Goal: Task Accomplishment & Management: Manage account settings

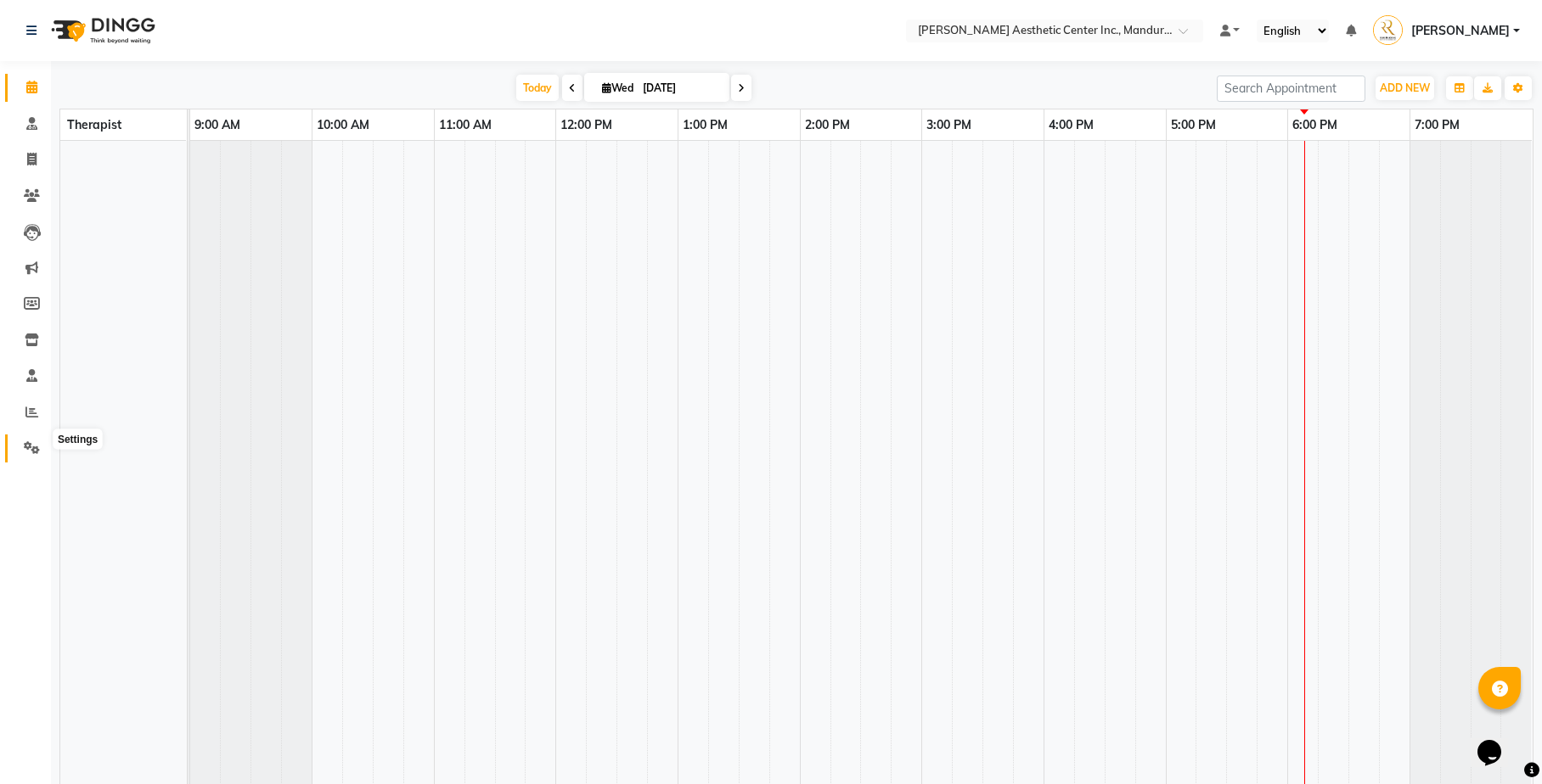
click at [28, 442] on icon at bounding box center [32, 448] width 16 height 13
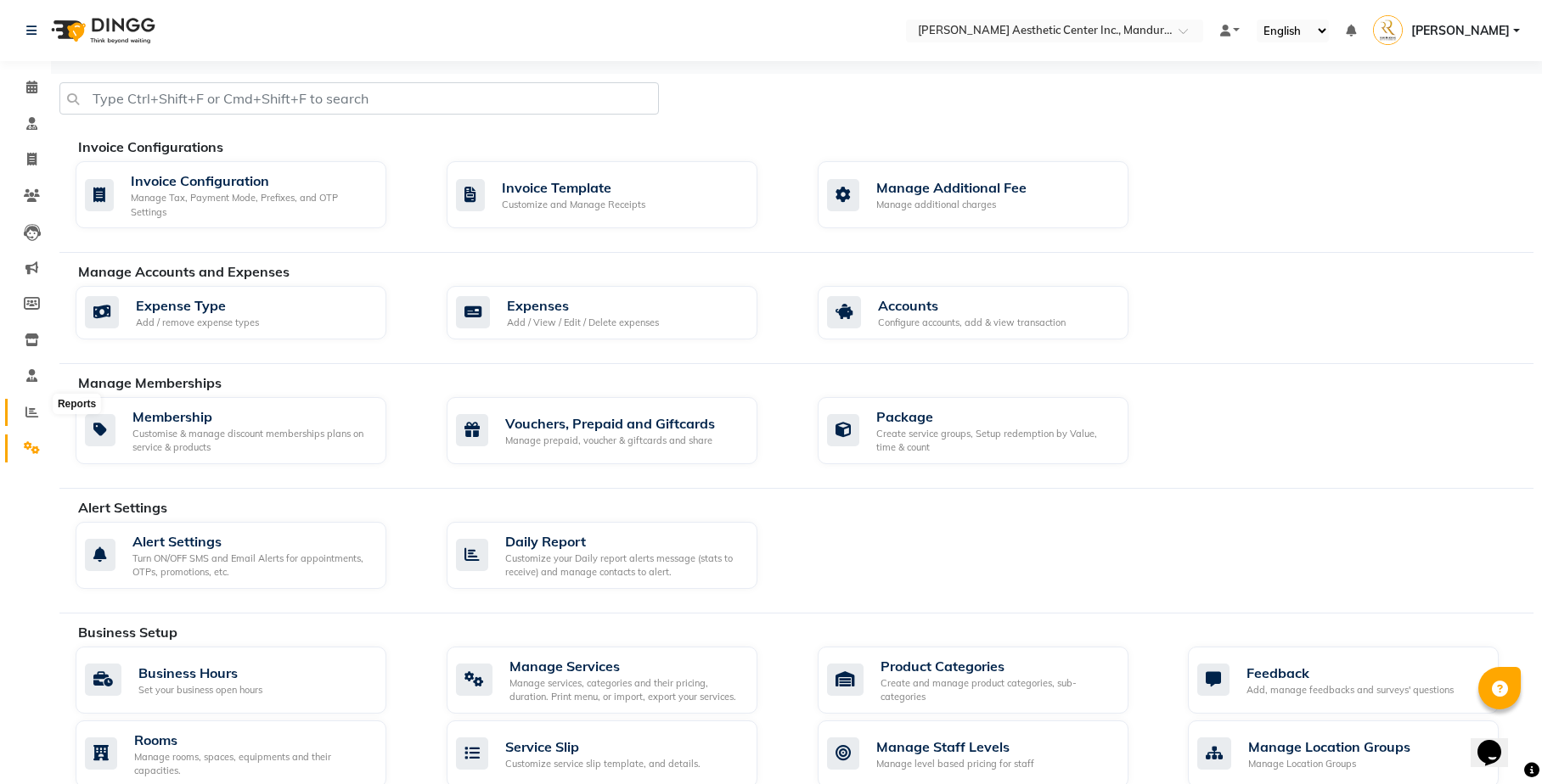
click at [28, 403] on span at bounding box center [32, 413] width 30 height 19
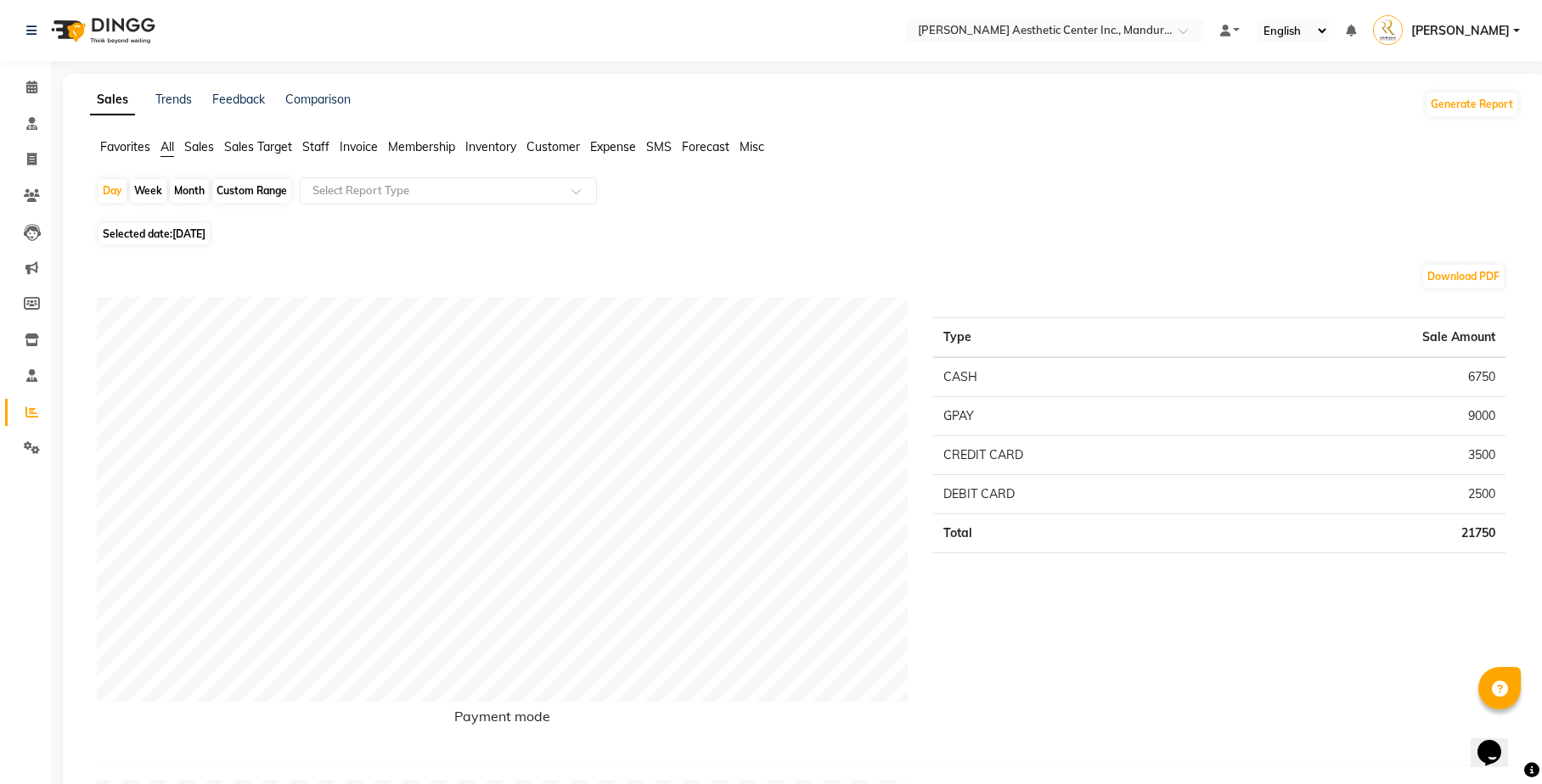
click at [41, 440] on span at bounding box center [32, 448] width 30 height 19
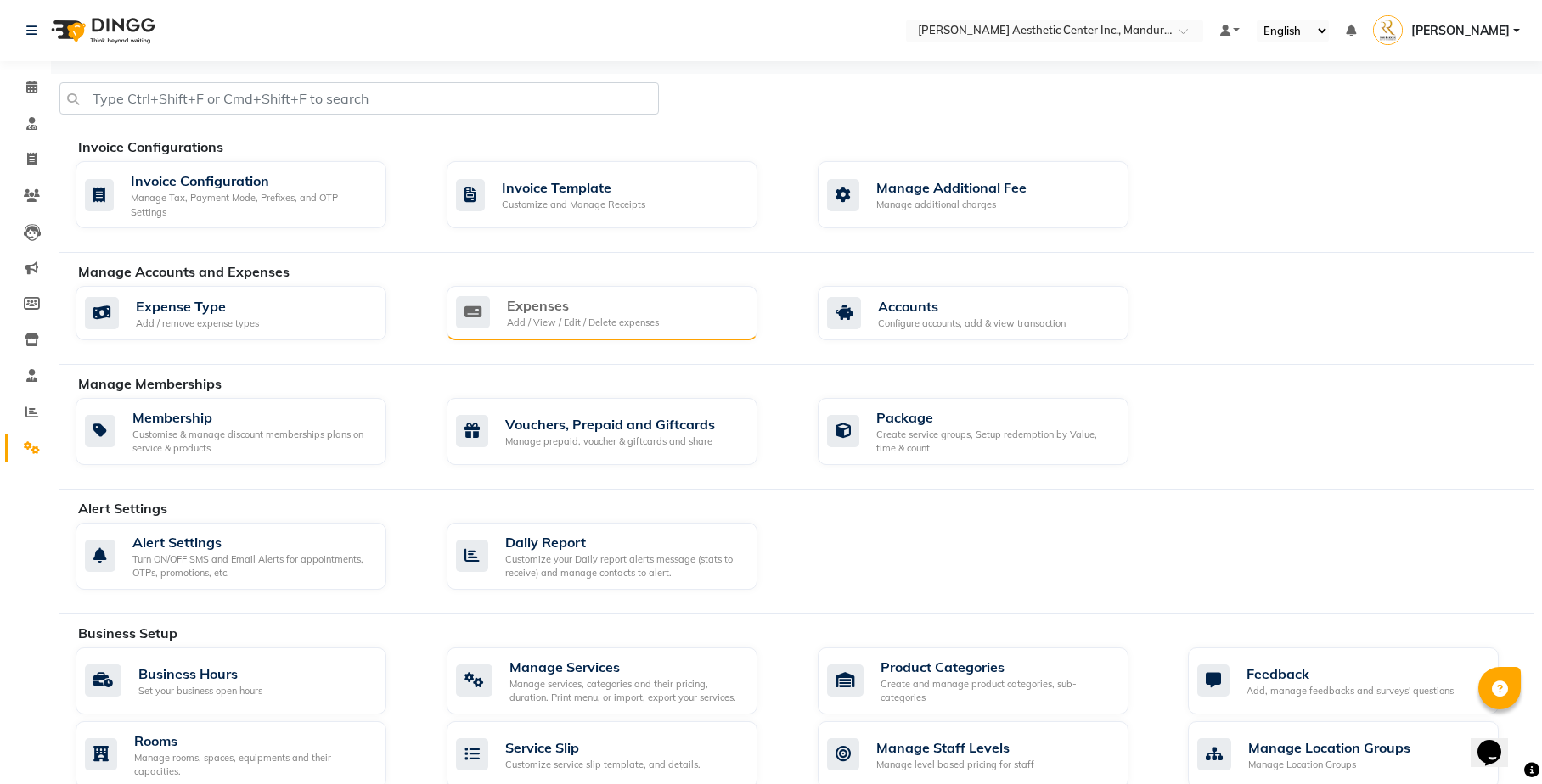
click at [553, 306] on div "Expenses" at bounding box center [582, 306] width 152 height 20
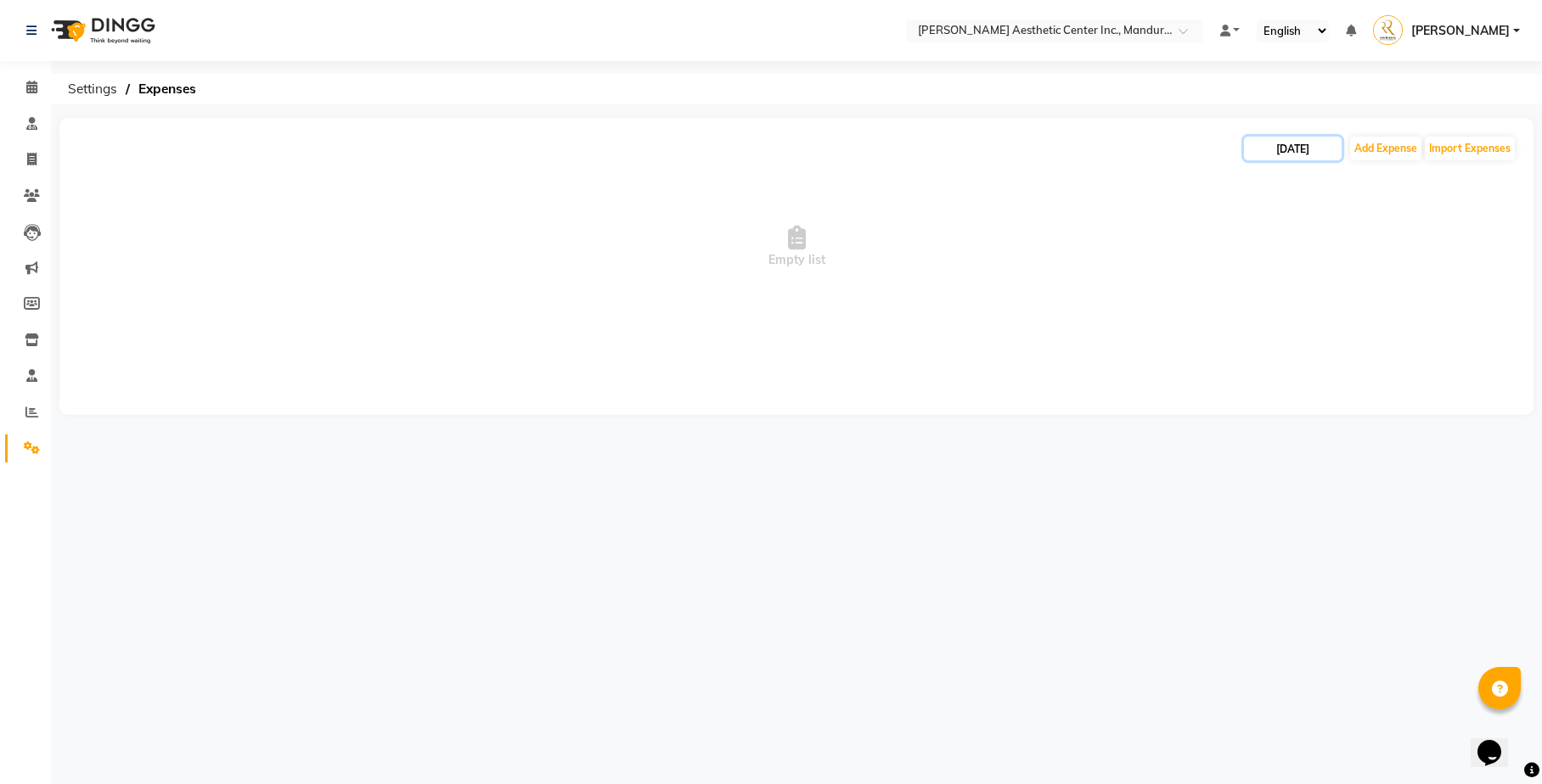
click at [1288, 160] on input "[DATE]" at bounding box center [1292, 149] width 98 height 24
select select "9"
select select "2025"
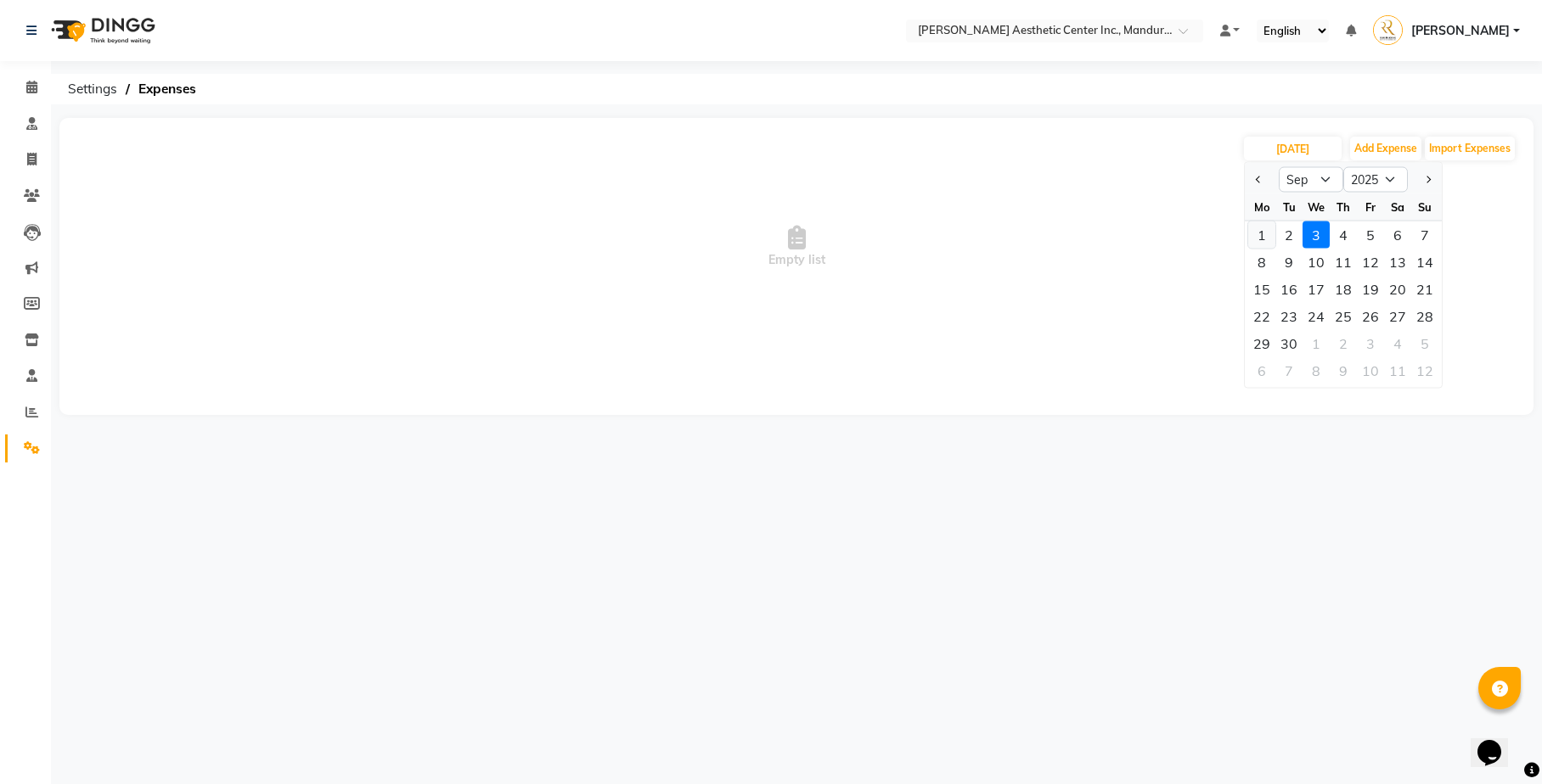
click at [1270, 235] on div "1" at bounding box center [1262, 235] width 27 height 27
type input "[DATE]"
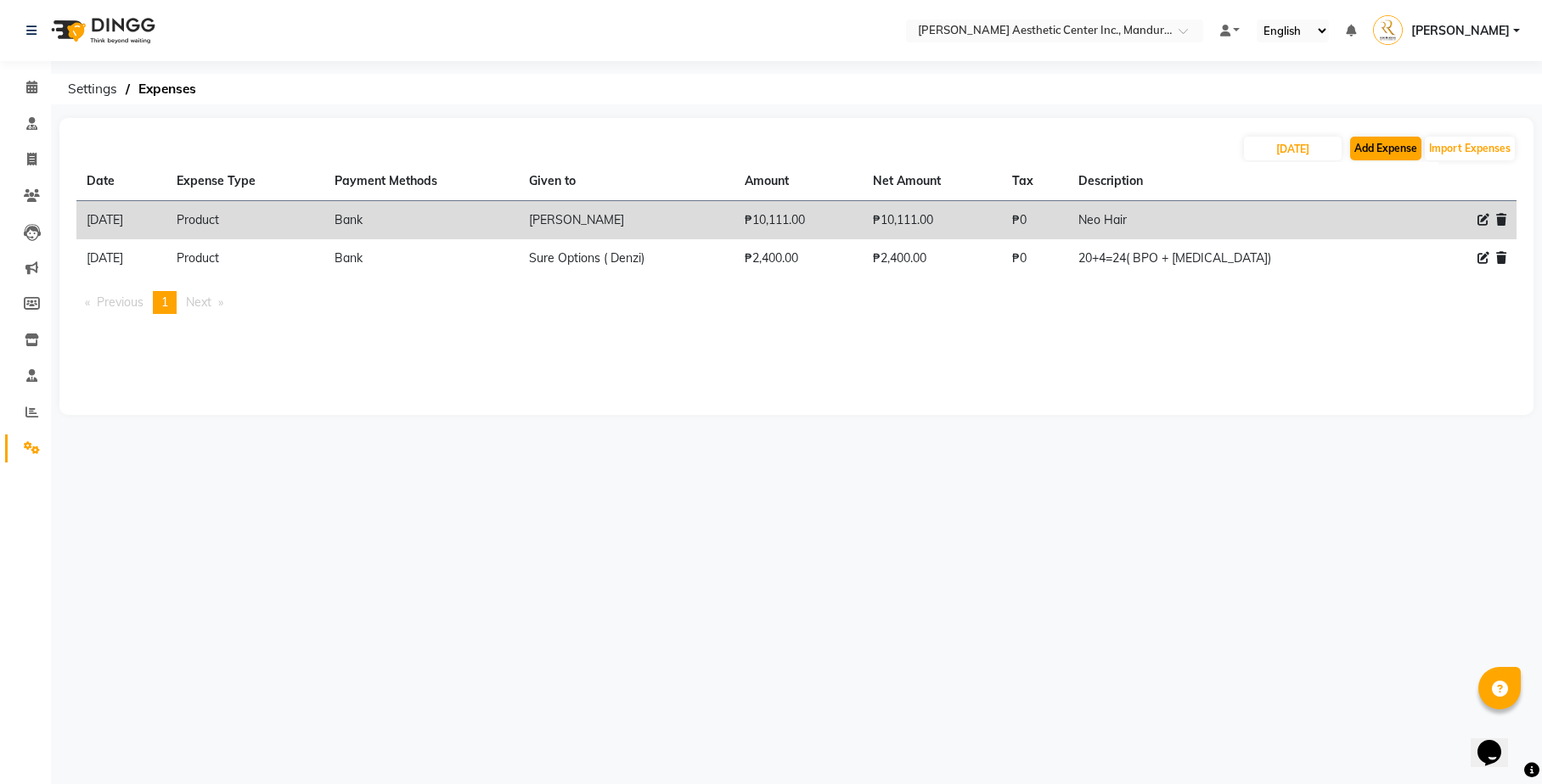
click at [1404, 148] on button "Add Expense" at bounding box center [1386, 149] width 71 height 24
select select "1"
select select "5254"
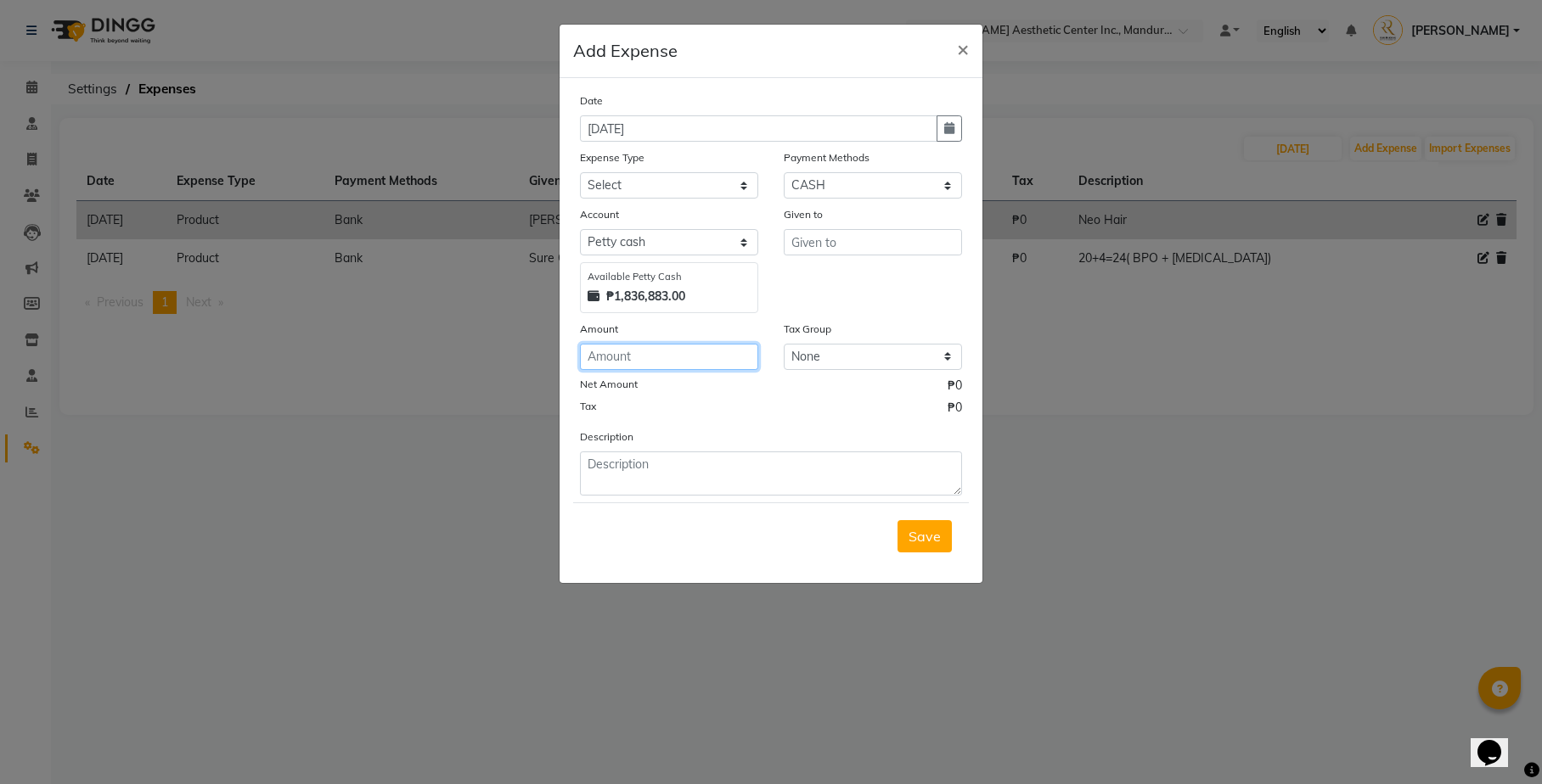
click at [636, 360] on input "number" at bounding box center [668, 357] width 178 height 26
type input "96965.90"
click at [727, 405] on div "Tax ₱0" at bounding box center [771, 410] width 382 height 22
select select "14570"
click at [873, 313] on div "Date [DATE] Expense Type Select Commissions and Bonuses Communications Consulta…" at bounding box center [771, 293] width 382 height 404
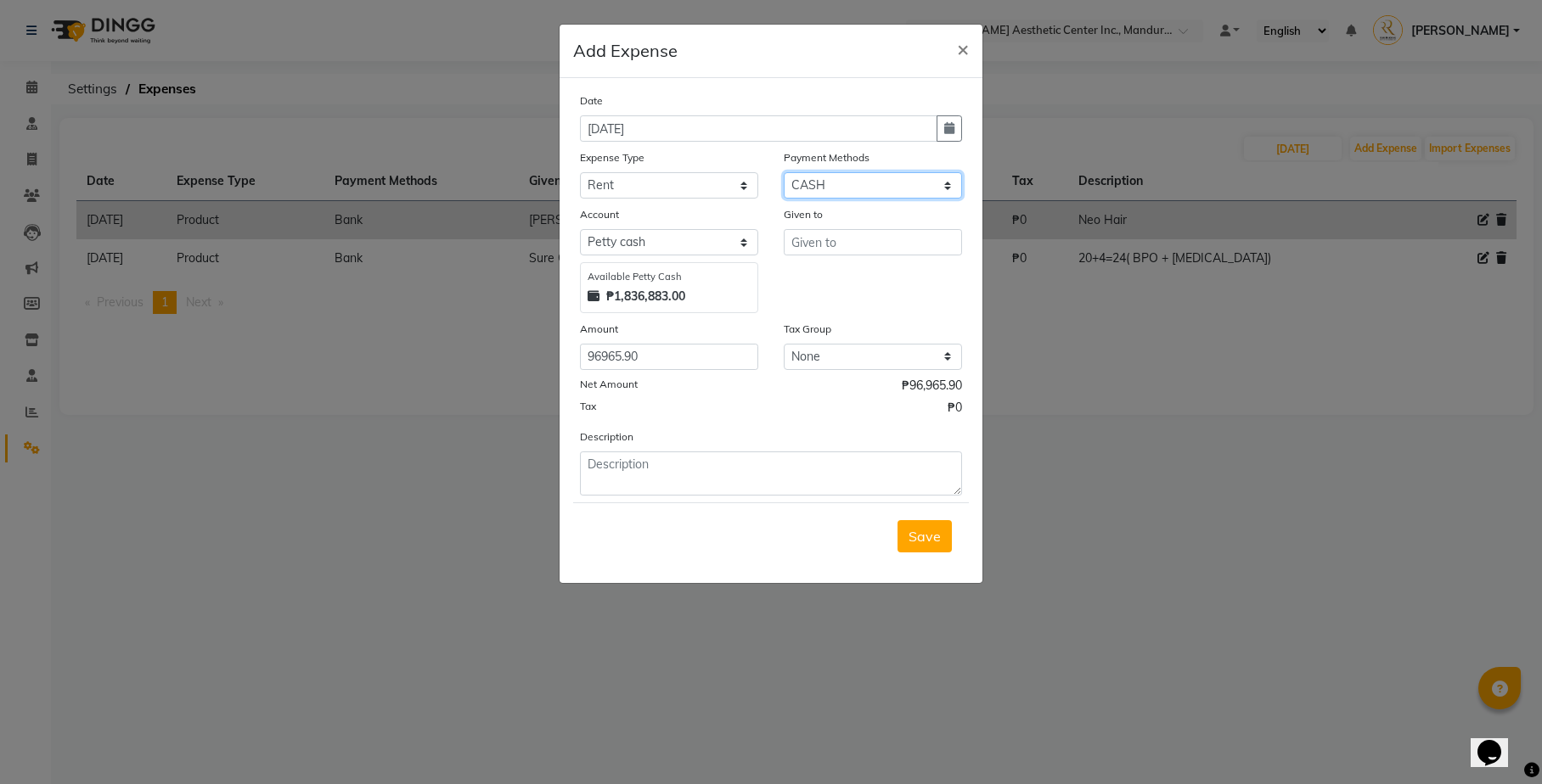
select select "17"
select select "5255"
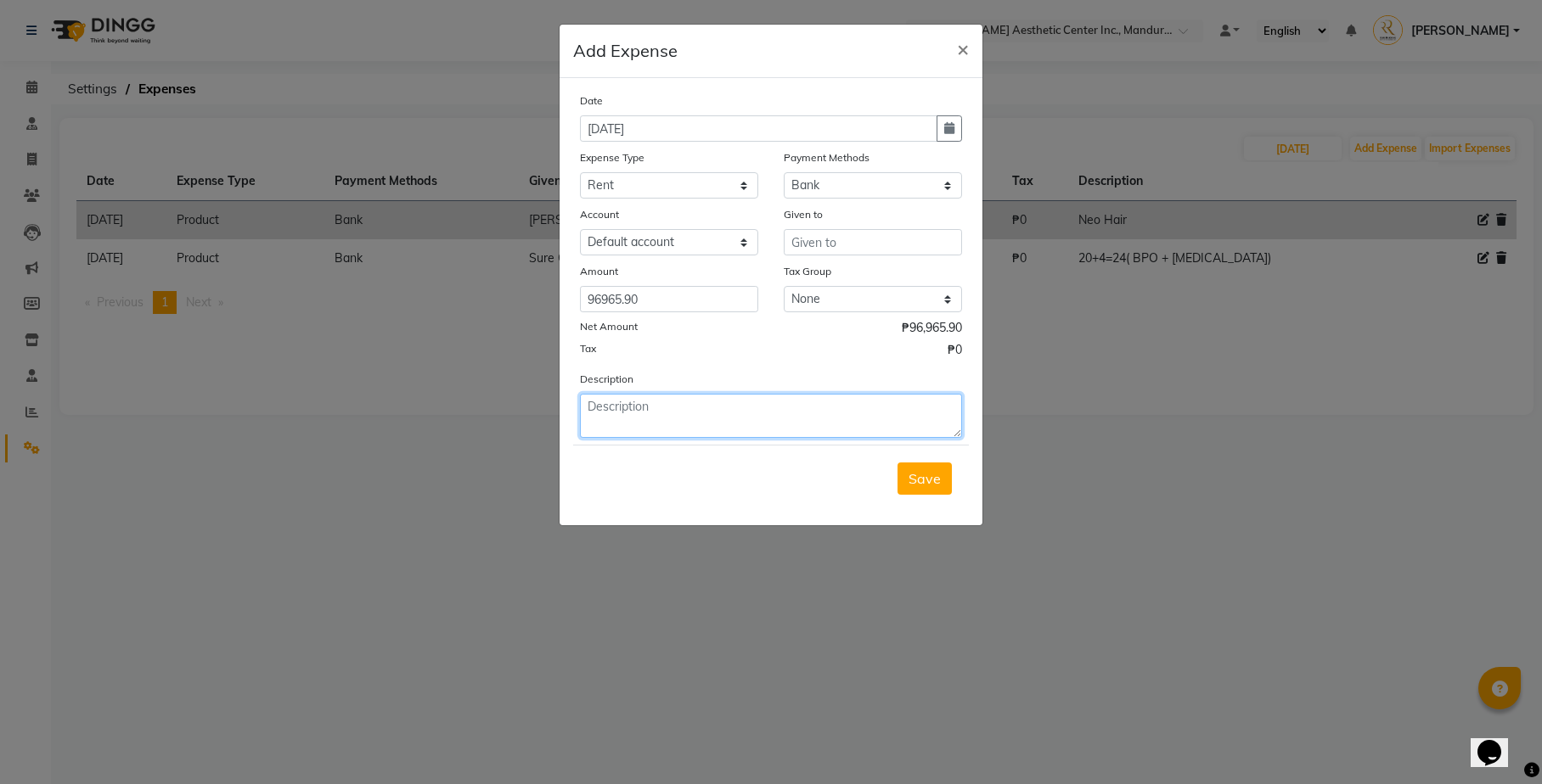
click at [717, 405] on textarea at bounding box center [771, 416] width 382 height 44
type textarea "Rental for Sept"
click at [835, 242] on input "text" at bounding box center [872, 242] width 178 height 26
click at [812, 360] on div "Date [DATE] Expense Type Select Commissions and Bonuses Communications Consulta…" at bounding box center [771, 264] width 382 height 346
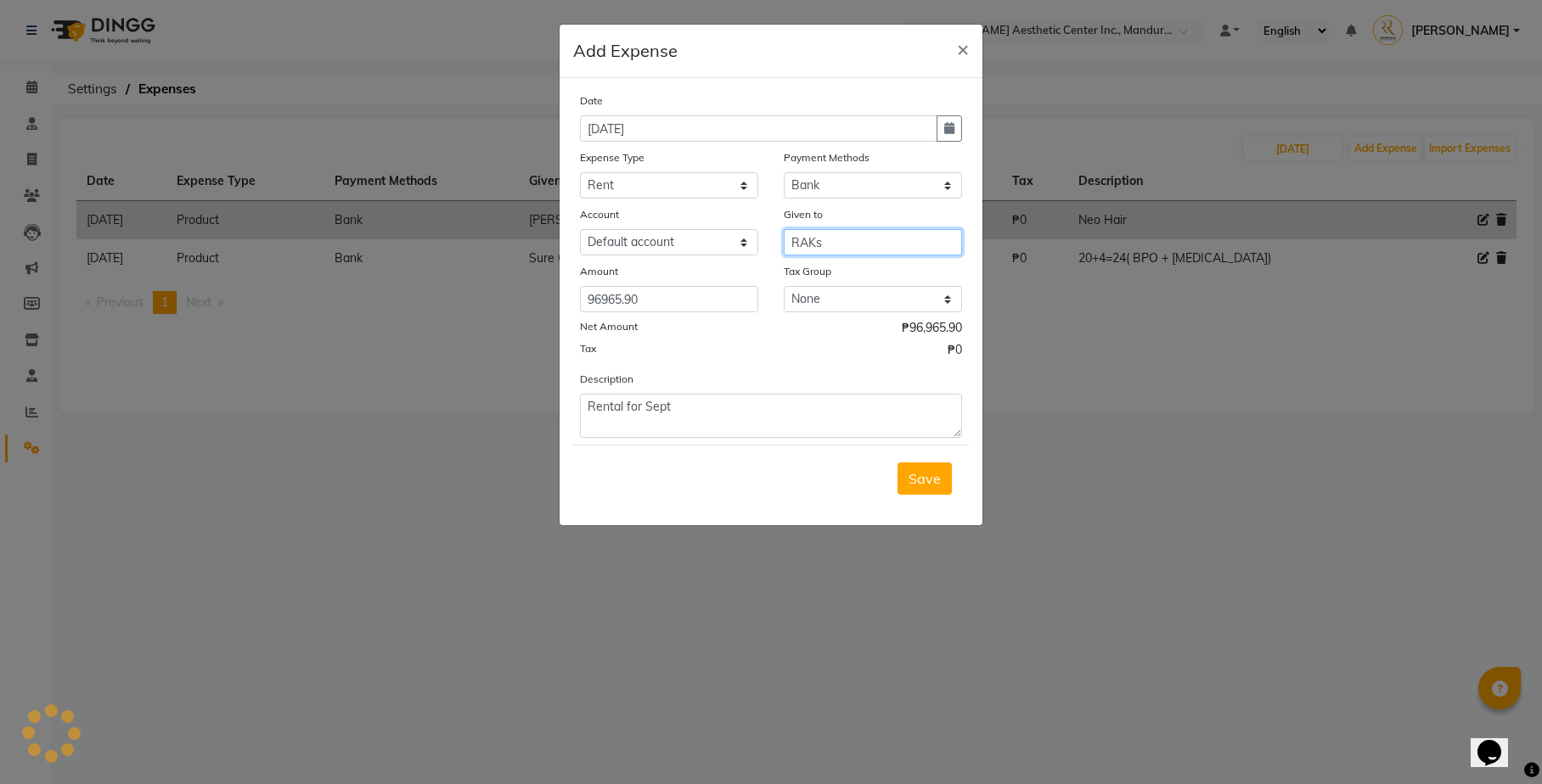
click at [878, 245] on input "RAKs" at bounding box center [872, 242] width 178 height 26
type input "RAKs Ceramics"
drag, startPoint x: 917, startPoint y: 476, endPoint x: 788, endPoint y: 117, distance: 381.5
click at [786, 117] on form "Date [DATE] Expense Type Select Commissions and Bonuses Communications Consulta…" at bounding box center [771, 301] width 395 height 420
click at [952, 127] on icon "button" at bounding box center [949, 128] width 10 height 12
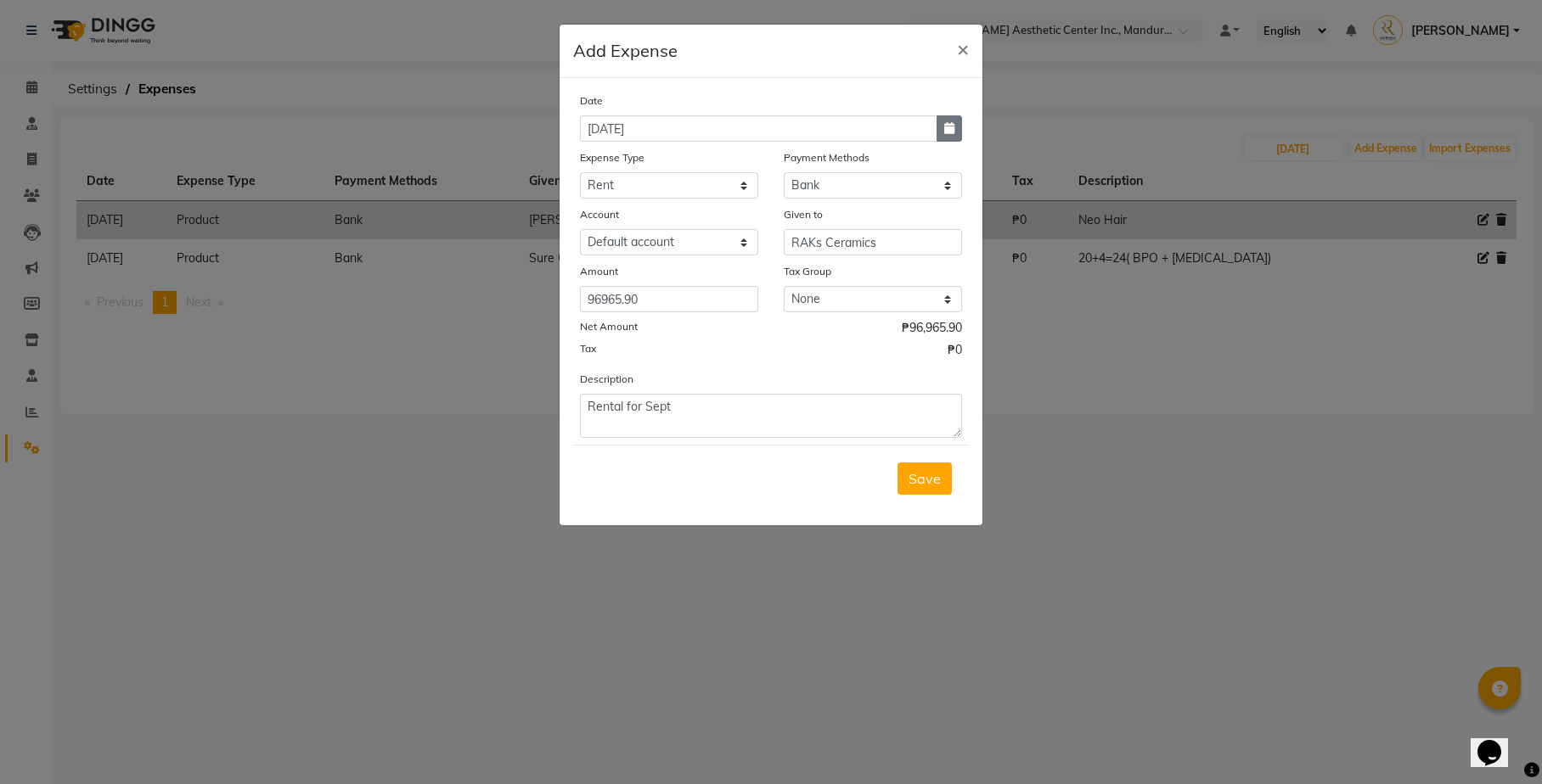
select select "9"
select select "2025"
click at [595, 214] on div "1" at bounding box center [598, 216] width 27 height 27
type input "[DATE]"
click at [916, 470] on span "Save" at bounding box center [924, 478] width 32 height 17
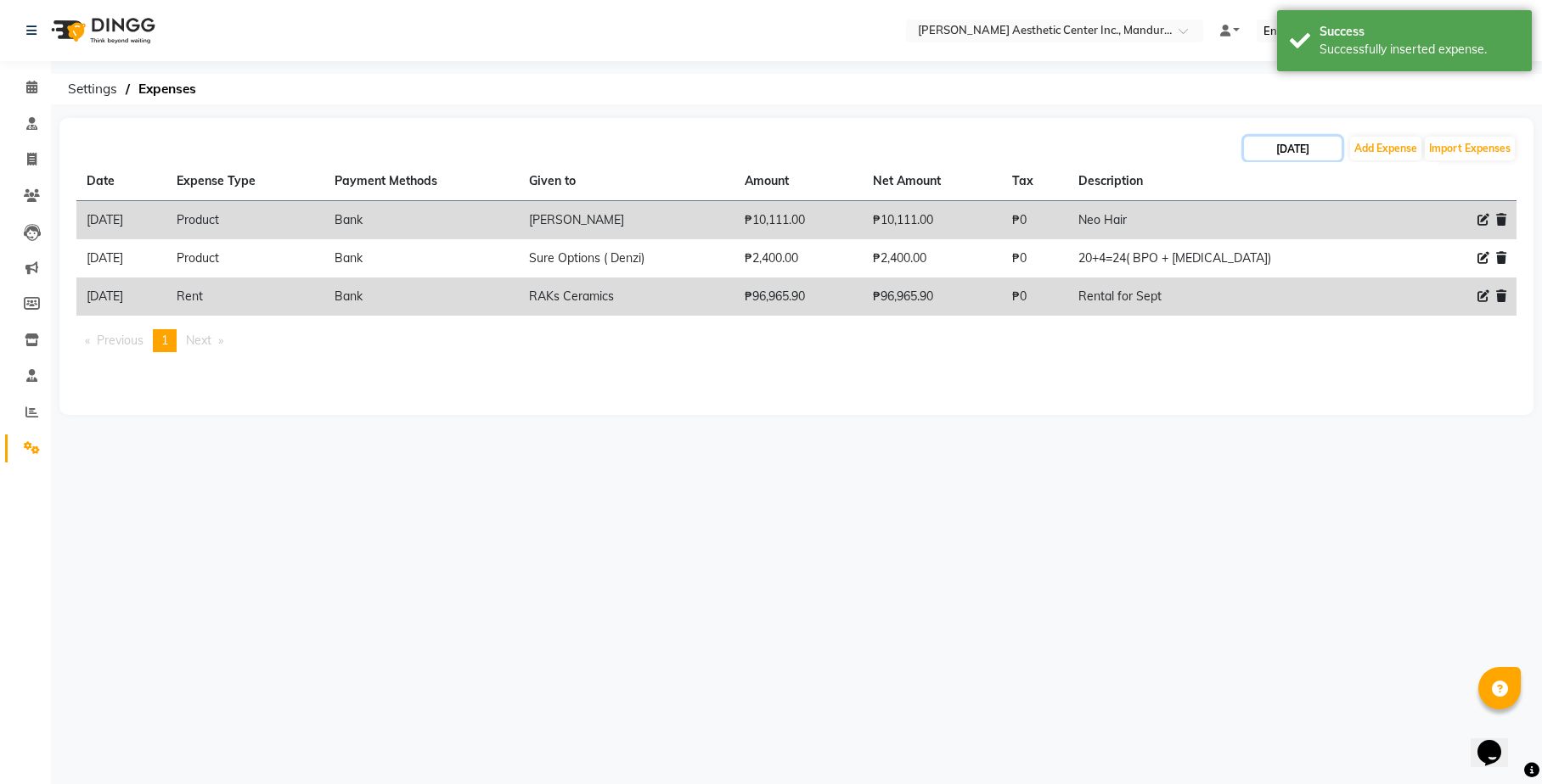
click at [1292, 142] on input "[DATE]" at bounding box center [1292, 149] width 98 height 24
select select "9"
select select "2025"
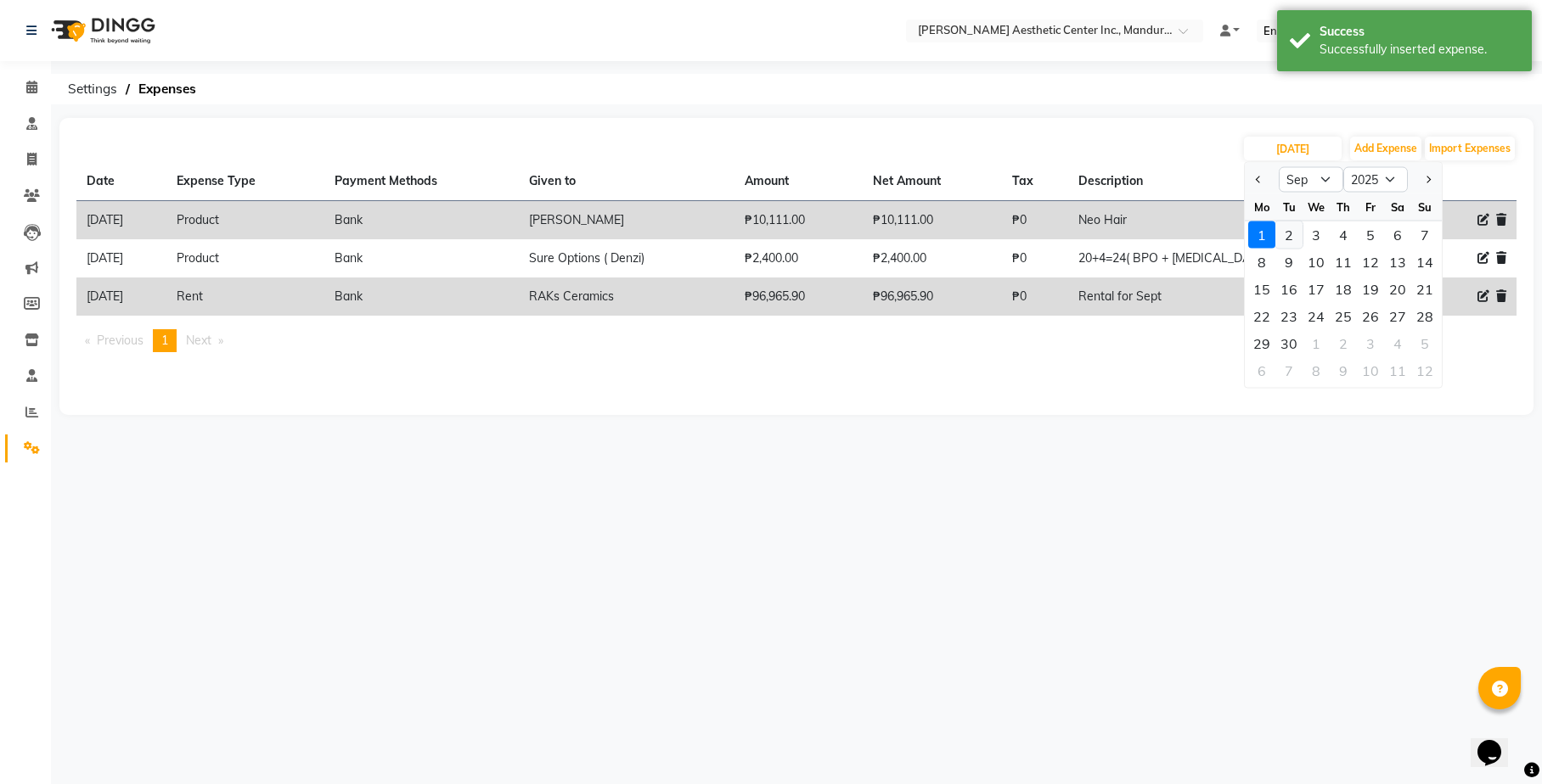
click at [1288, 227] on div "2" at bounding box center [1289, 235] width 27 height 27
type input "[DATE]"
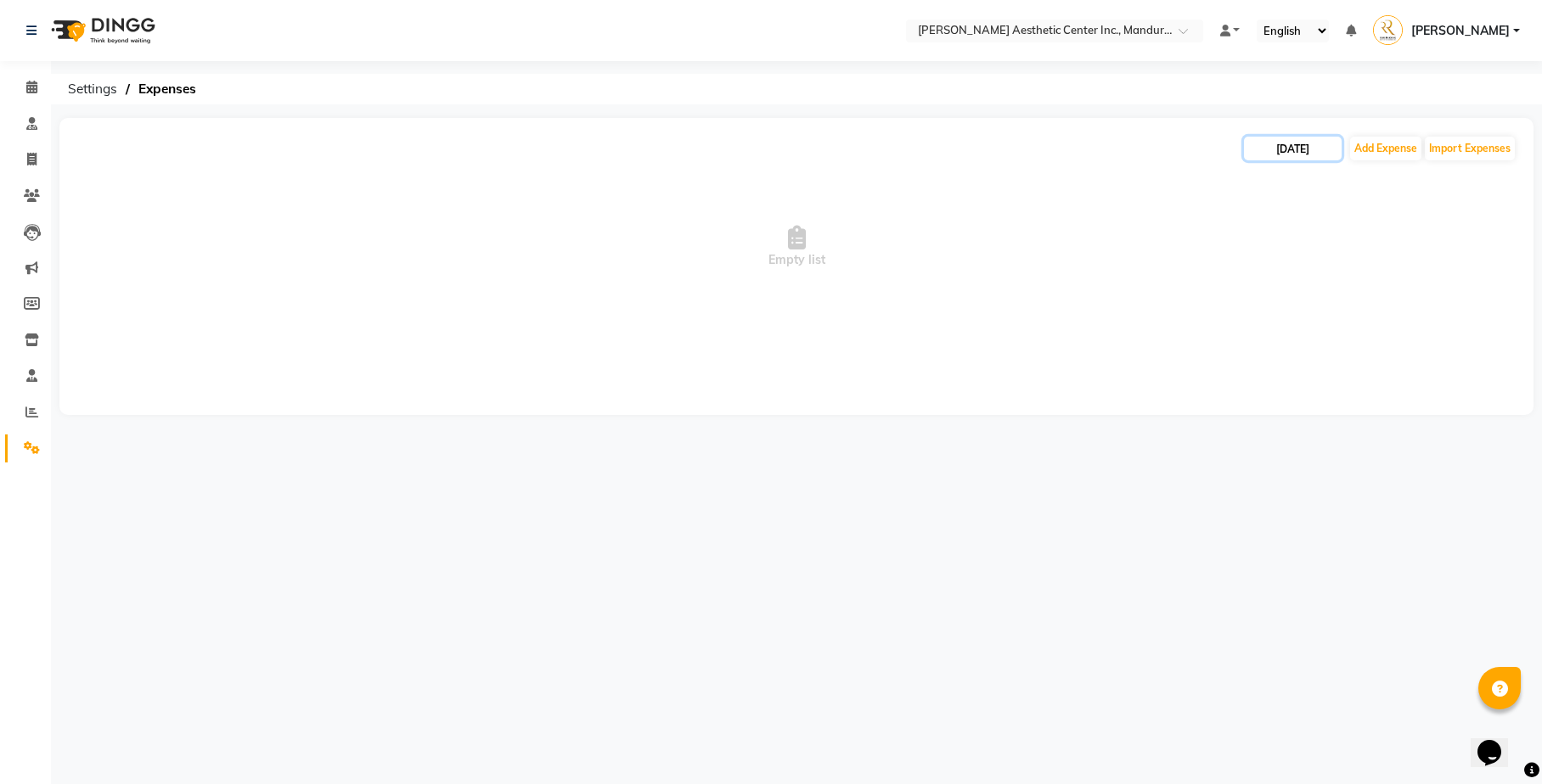
click at [1254, 148] on input "[DATE]" at bounding box center [1292, 149] width 98 height 24
select select "9"
select select "2025"
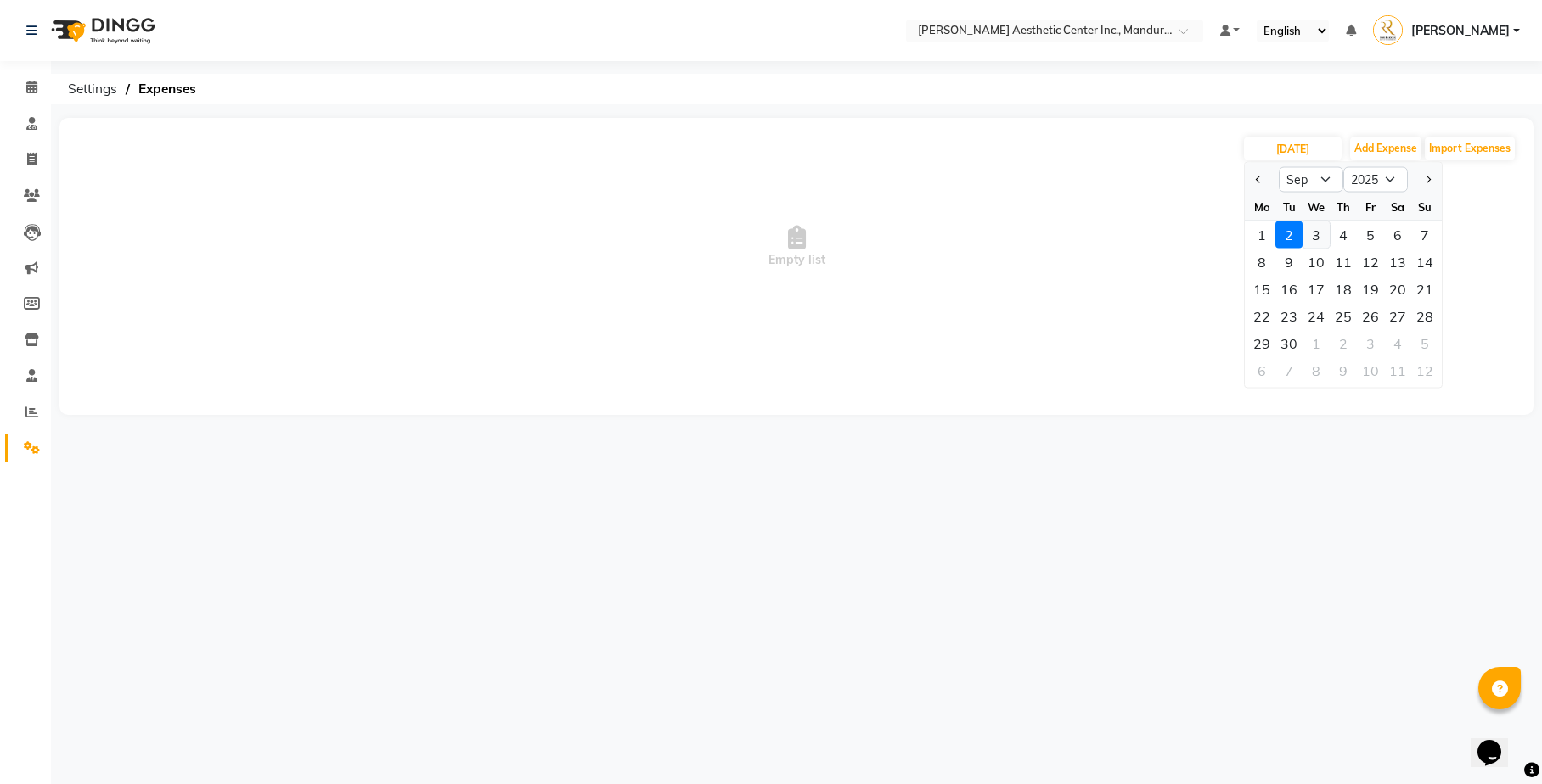
click at [1318, 235] on div "3" at bounding box center [1316, 235] width 27 height 27
type input "[DATE]"
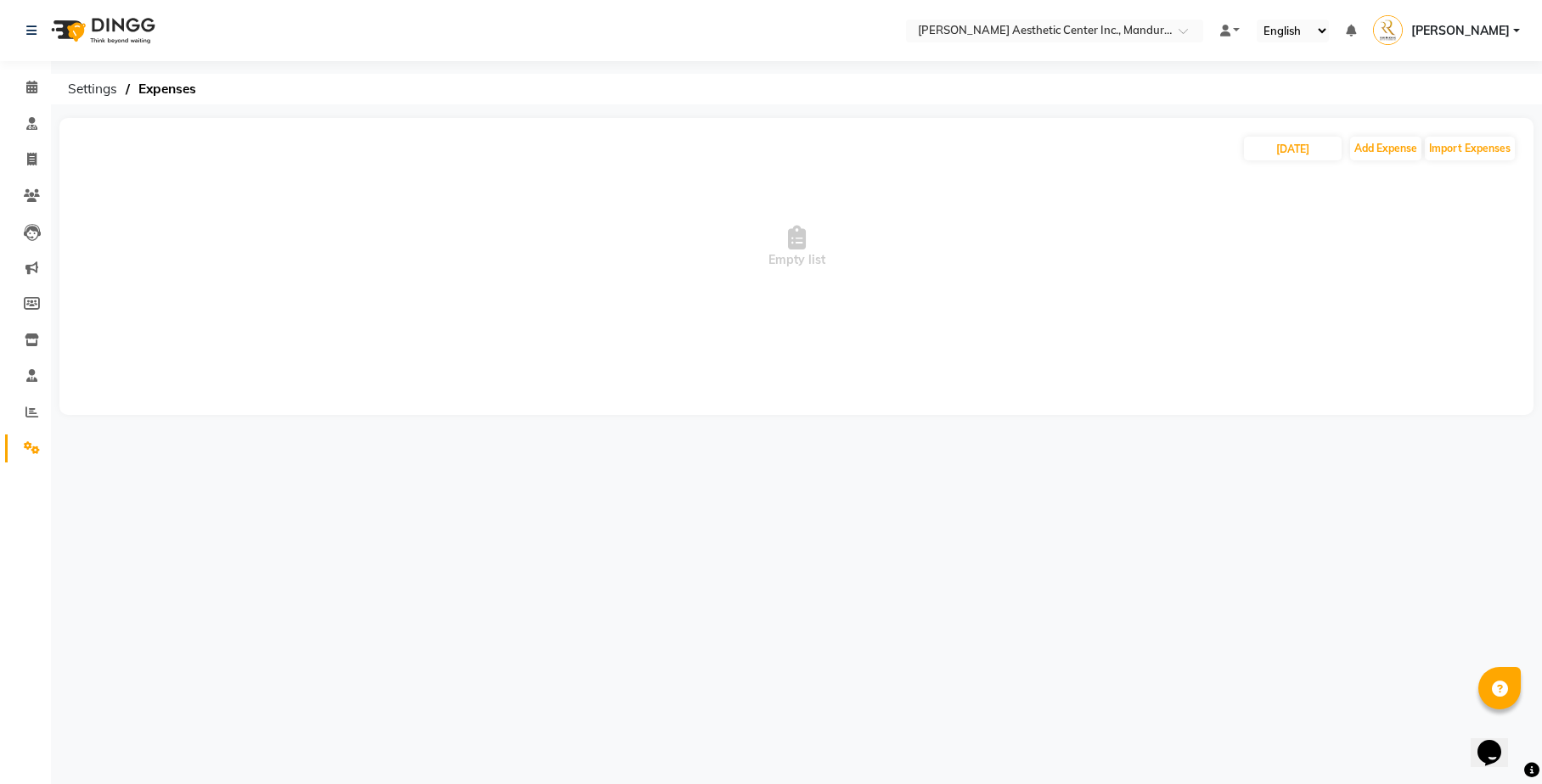
click at [1278, 256] on span "Empty list" at bounding box center [796, 247] width 1440 height 170
click at [1261, 150] on input "[DATE]" at bounding box center [1292, 149] width 98 height 24
select select "9"
select select "2025"
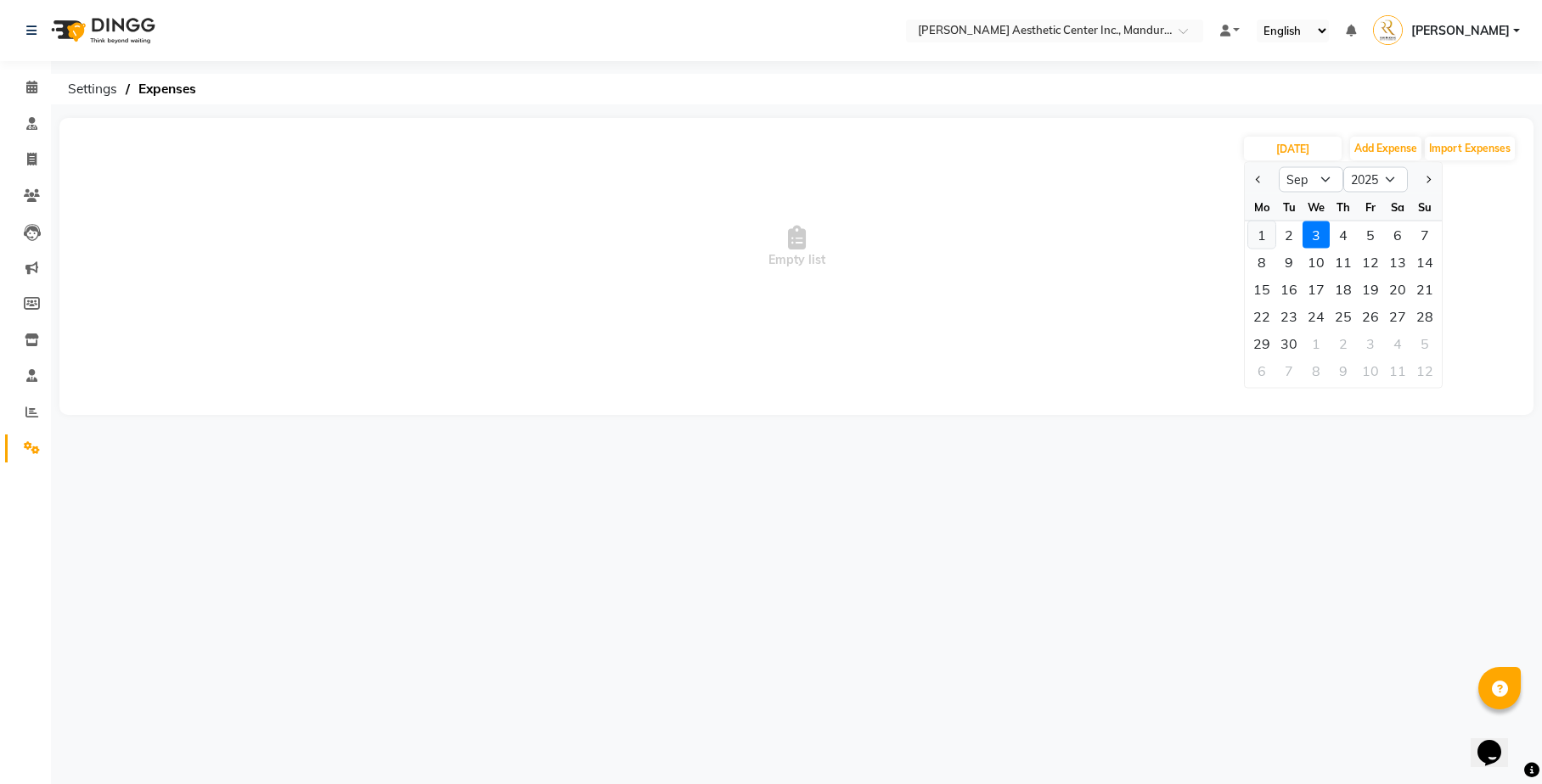
click at [1267, 241] on div "1" at bounding box center [1262, 235] width 27 height 27
type input "[DATE]"
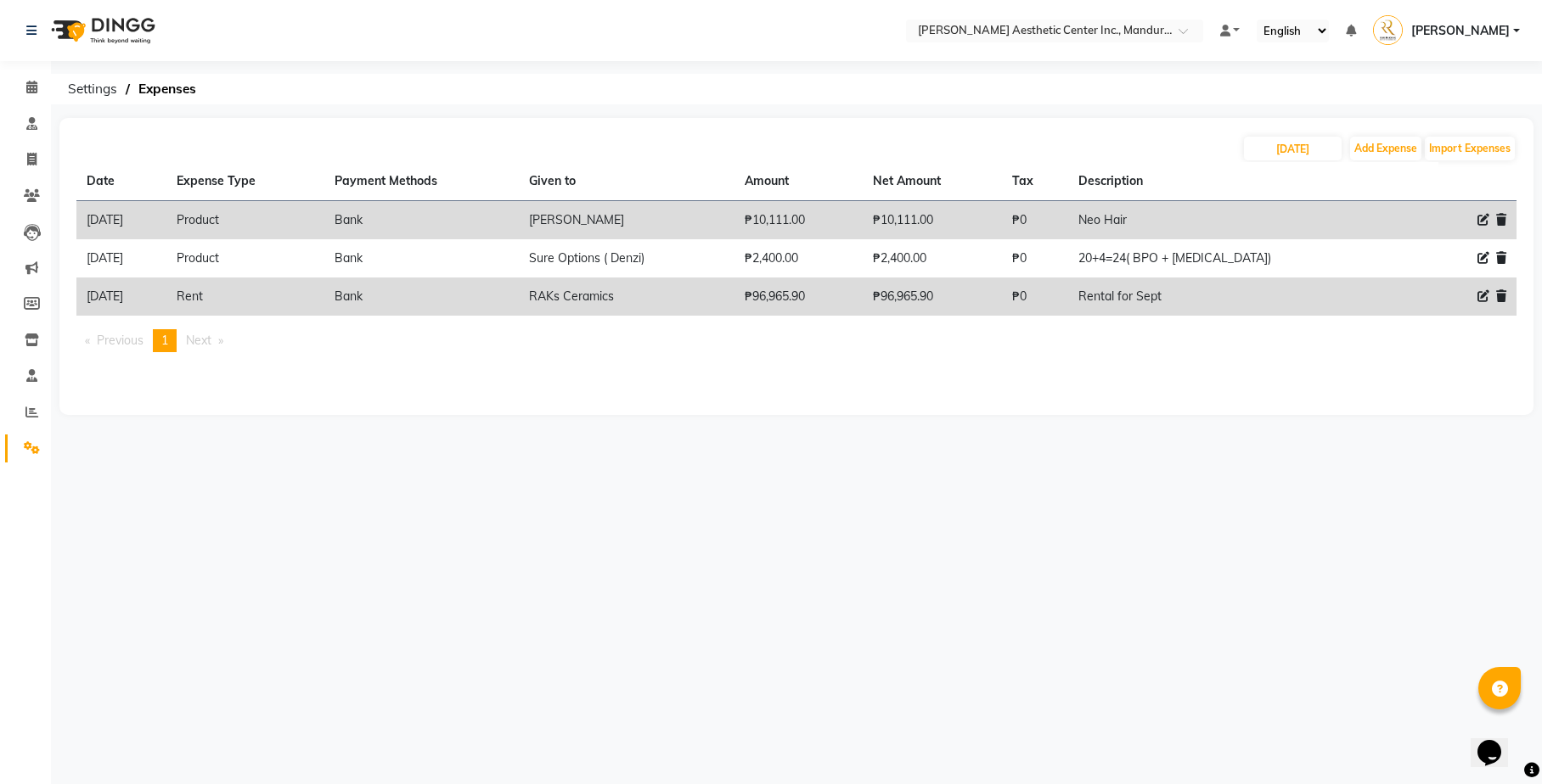
click at [973, 448] on div "Select Location × [PERSON_NAME] Aesthetic Center Inc., Mandurriao Default Panel…" at bounding box center [771, 392] width 1542 height 784
click at [1370, 151] on button "Add Expense" at bounding box center [1386, 149] width 71 height 24
select select "1"
select select "5254"
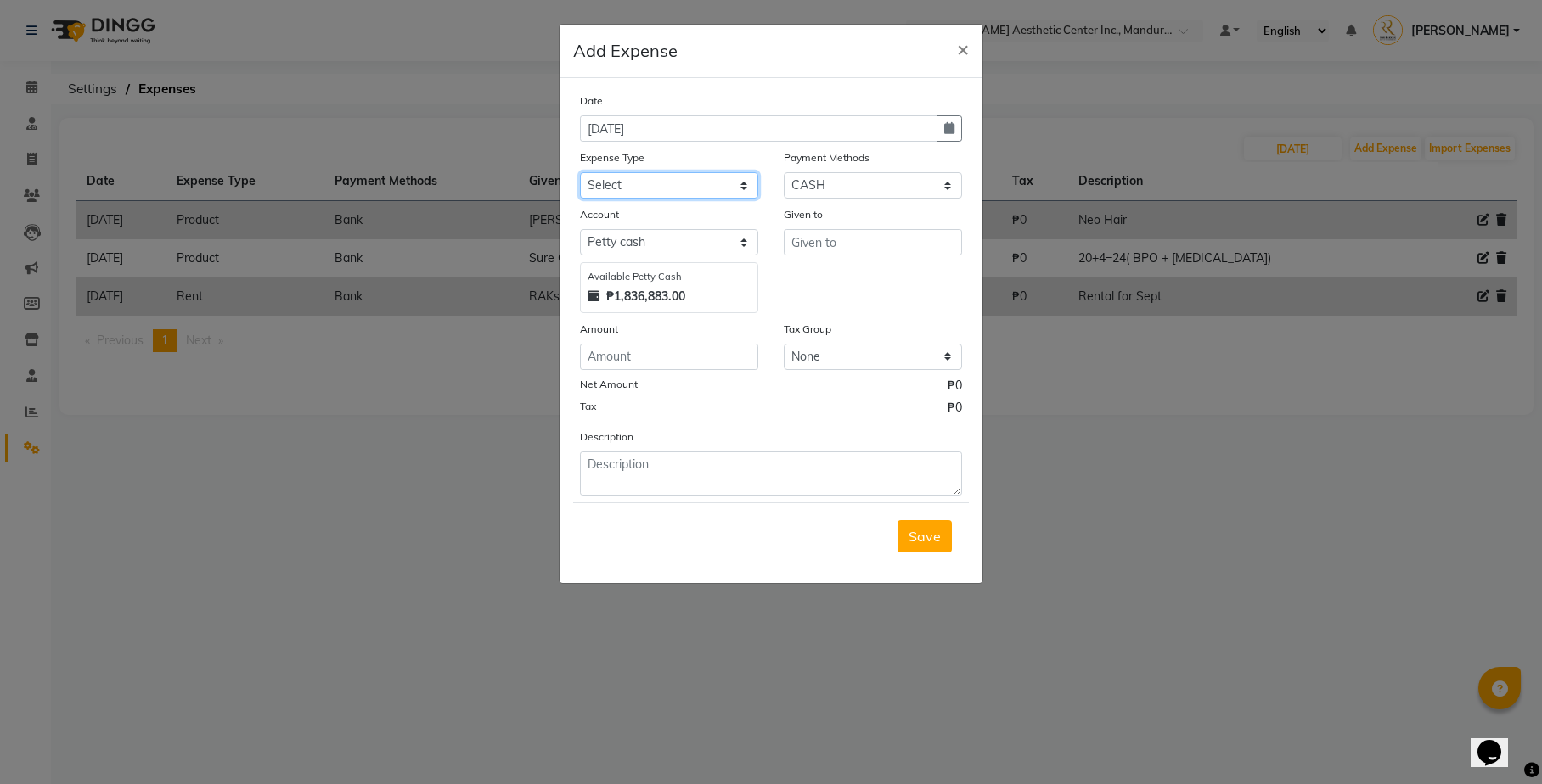
select select "18754"
click at [661, 452] on textarea at bounding box center [771, 474] width 382 height 44
type textarea "Atty Par"
click at [822, 245] on input "text" at bounding box center [872, 242] width 178 height 26
type input "Atty Par"
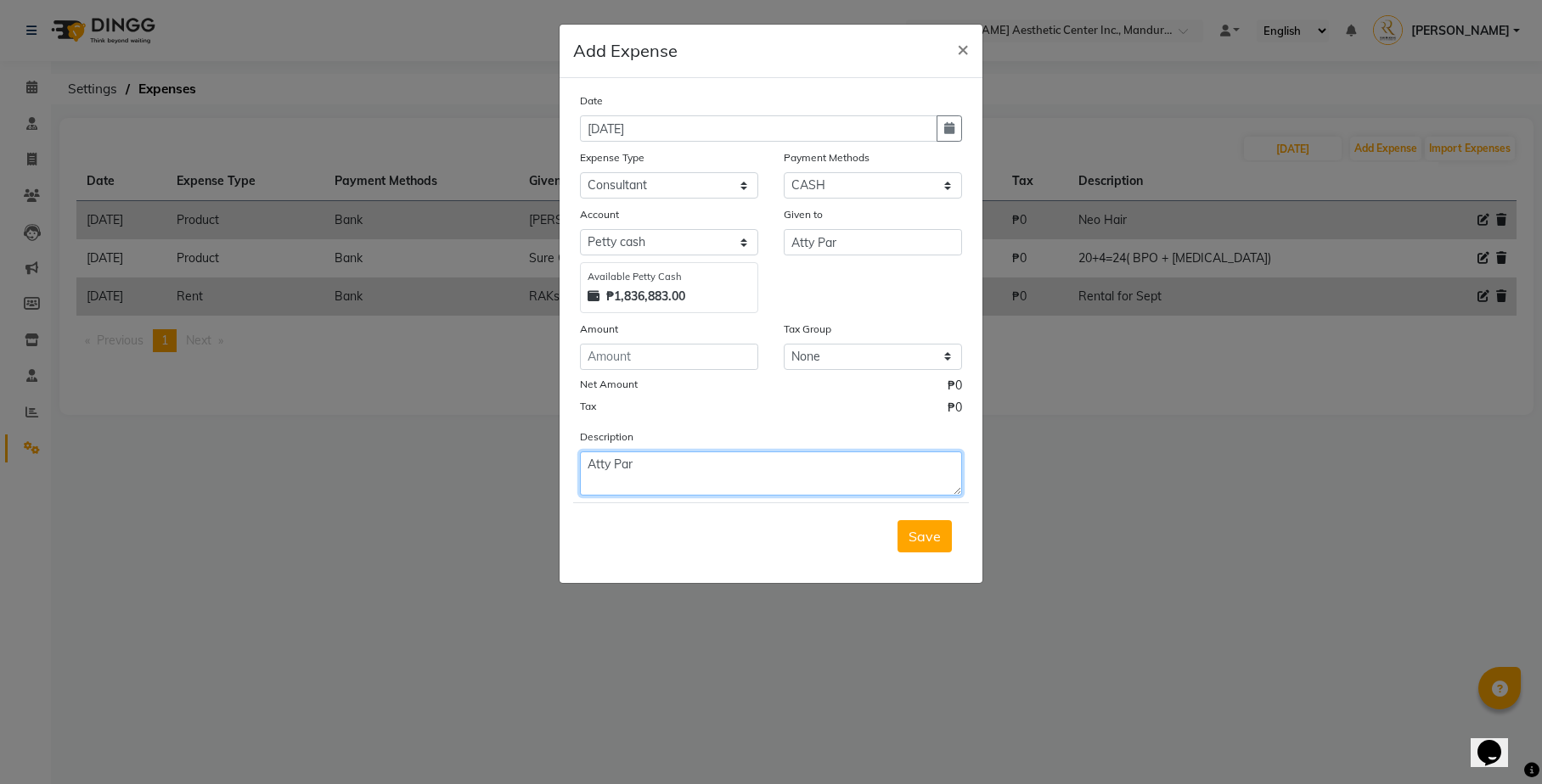
drag, startPoint x: 677, startPoint y: 462, endPoint x: 530, endPoint y: 442, distance: 148.4
click at [531, 443] on ngb-modal-window "Add Expense × Date [DATE] Expense Type Select Commissions and Bonuses Communica…" at bounding box center [771, 392] width 1542 height 784
type textarea "Legal Expenses"
click at [634, 351] on input "number" at bounding box center [668, 357] width 178 height 26
type input "1"
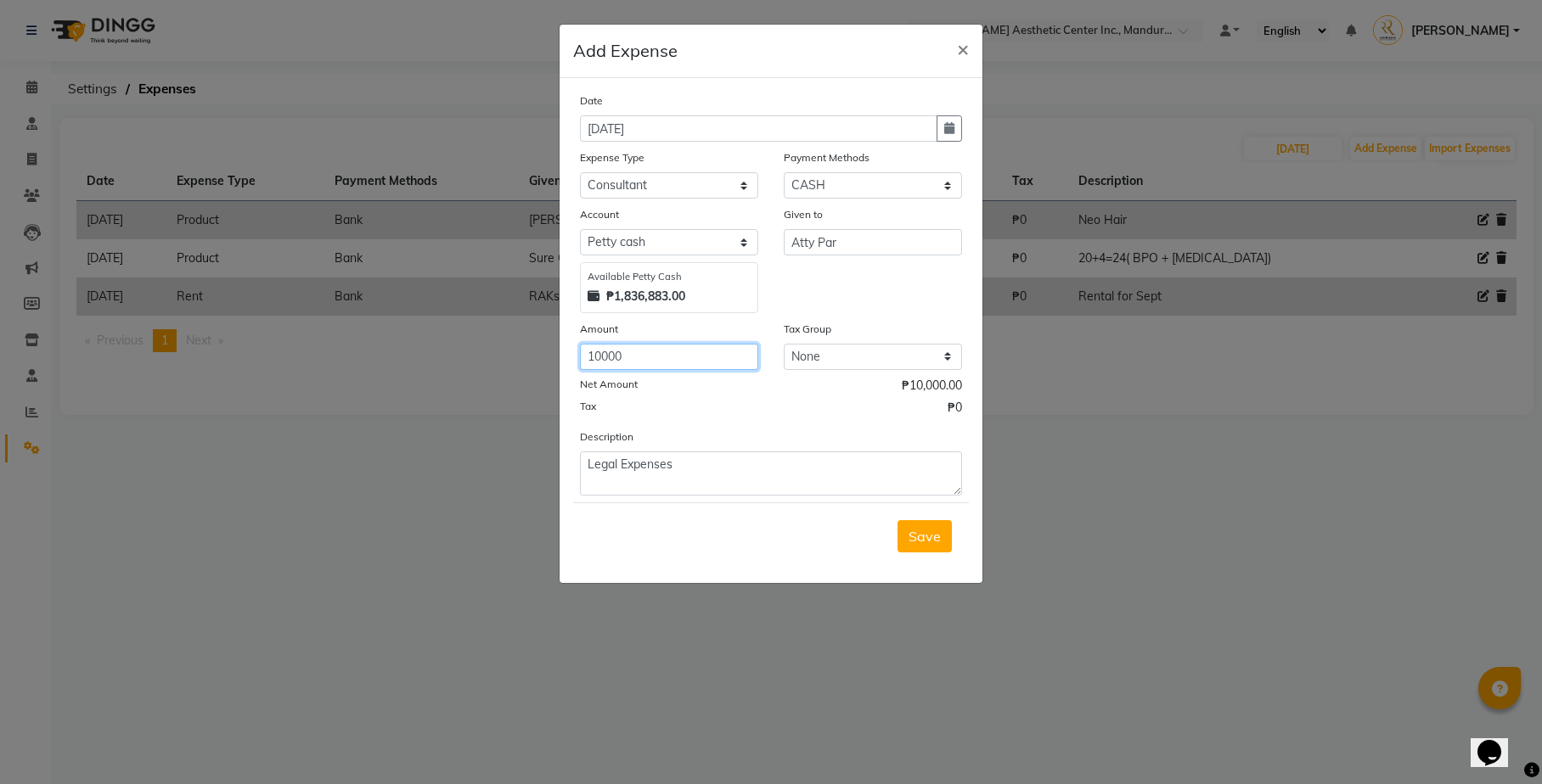
type input "10000"
click at [789, 459] on textarea "Legal Expenses" at bounding box center [771, 474] width 382 height 44
click at [788, 409] on div "Tax ₱0" at bounding box center [771, 410] width 382 height 22
select select "17"
select select "5255"
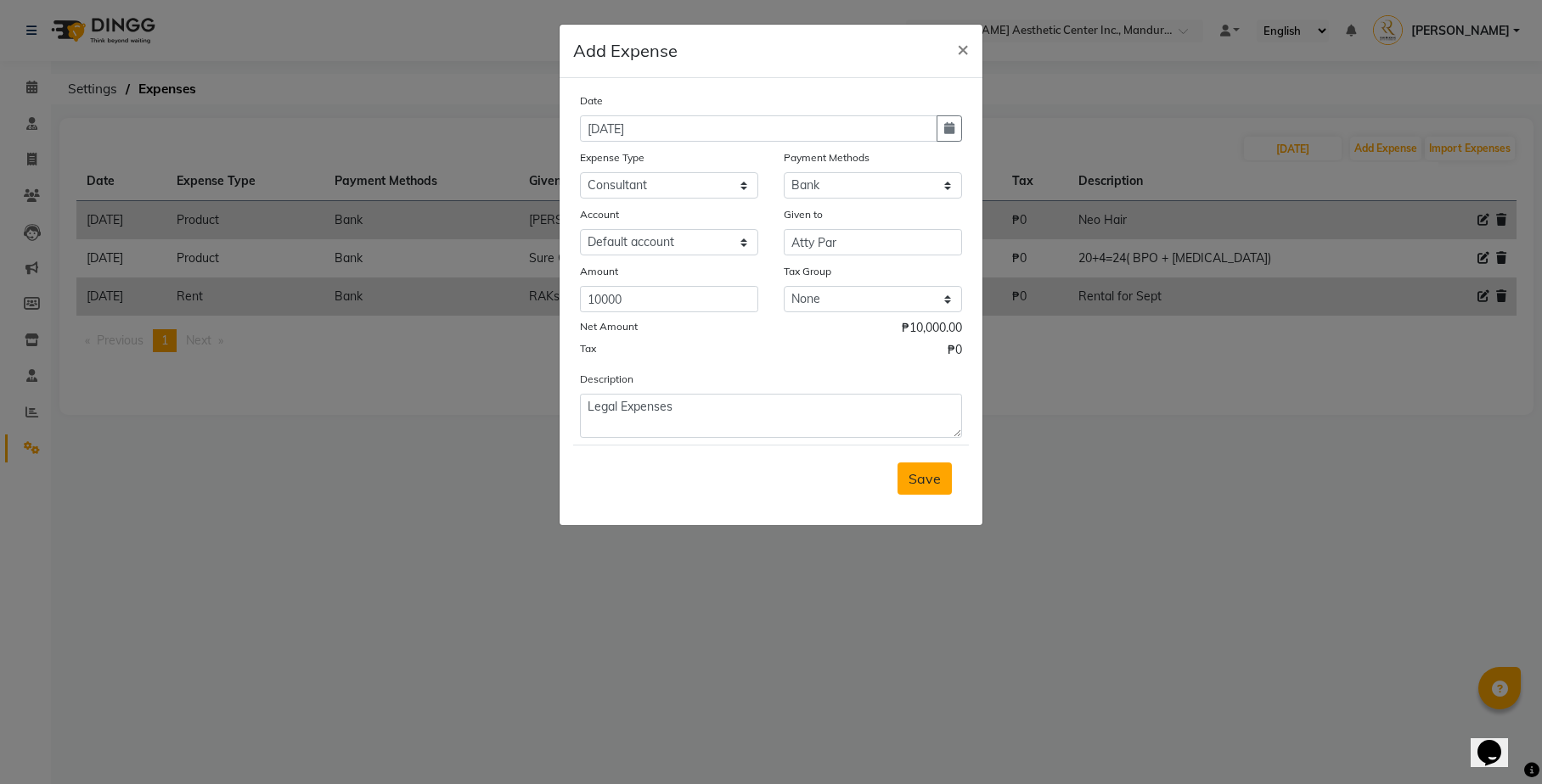
click at [921, 470] on span "Save" at bounding box center [924, 478] width 32 height 17
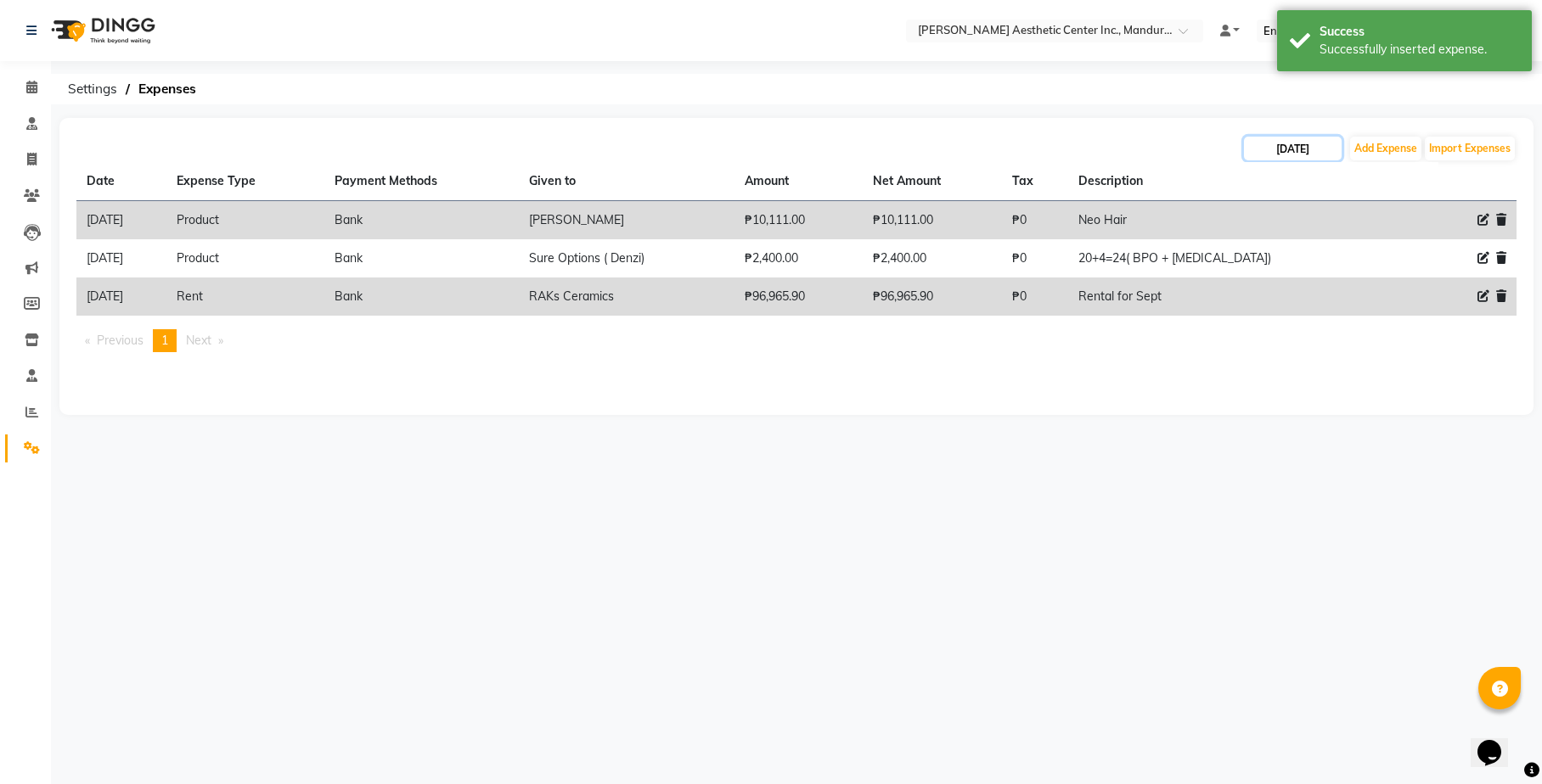
click at [1288, 151] on input "[DATE]" at bounding box center [1292, 149] width 98 height 24
select select "9"
select select "2025"
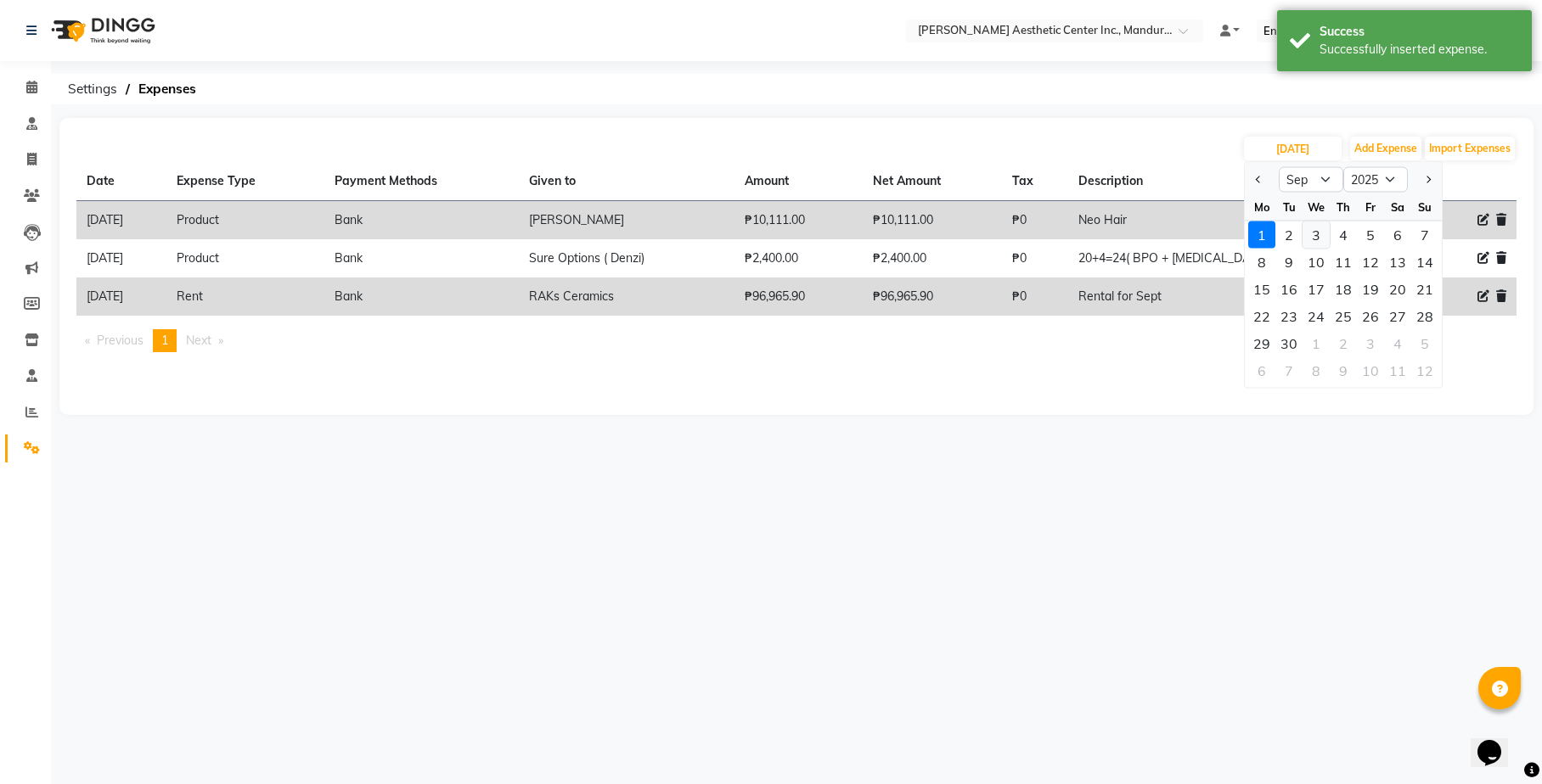
click at [1317, 237] on div "3" at bounding box center [1316, 235] width 27 height 27
type input "[DATE]"
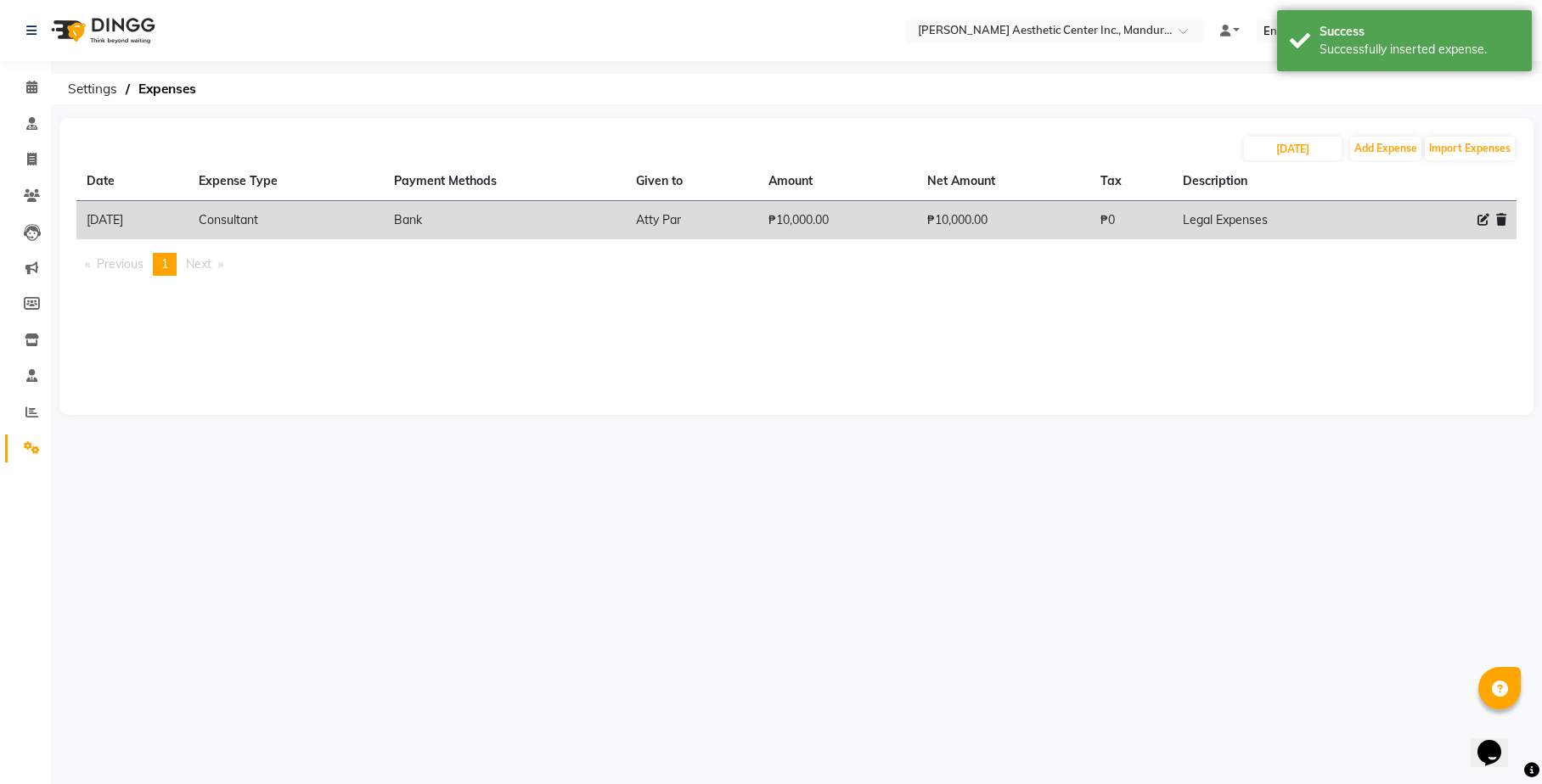
click at [1484, 221] on icon at bounding box center [1483, 219] width 12 height 12
select select "18754"
select select "17"
select select "5255"
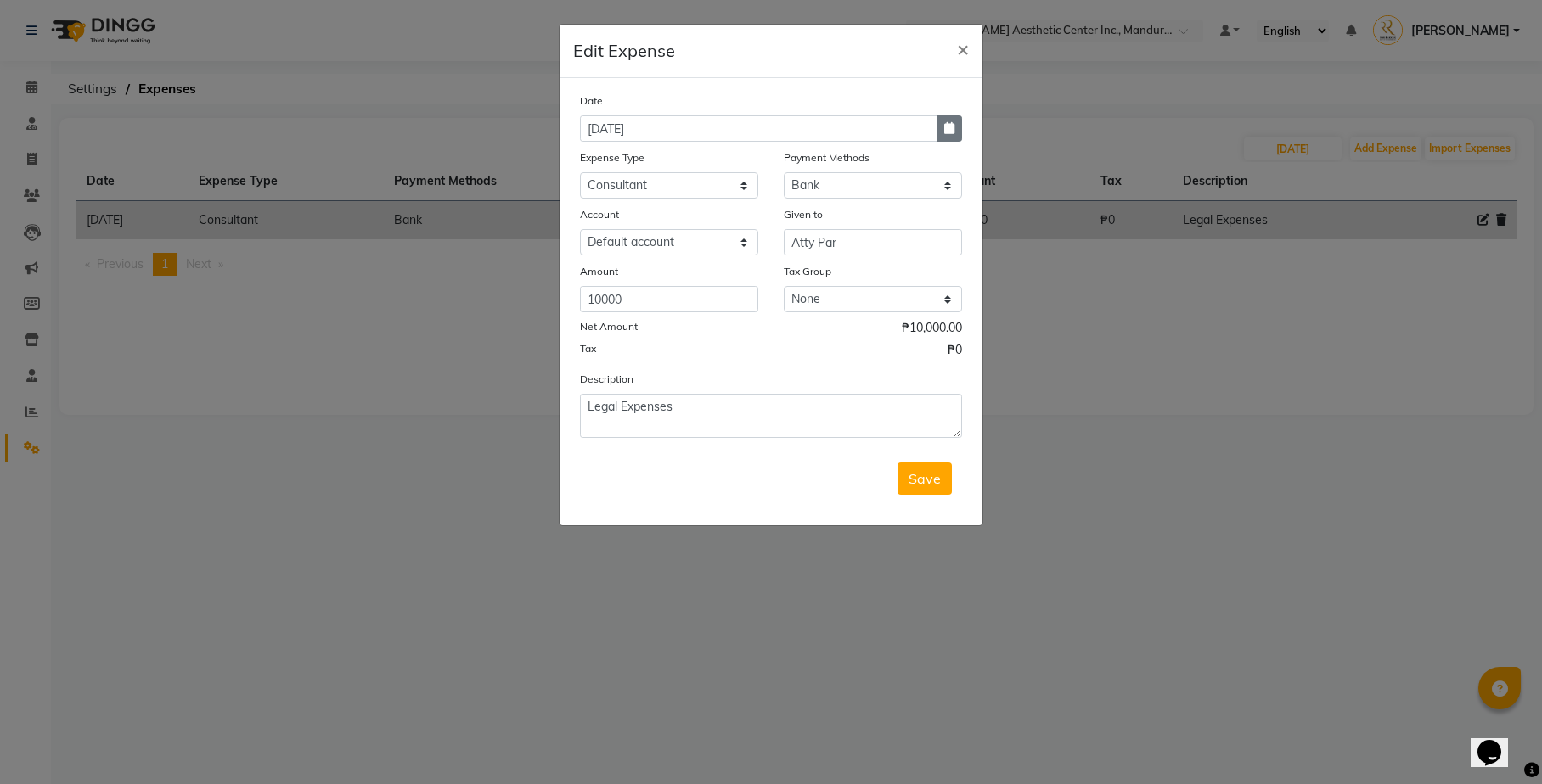
click at [949, 123] on icon "button" at bounding box center [949, 128] width 10 height 12
select select "9"
select select "2025"
click at [600, 219] on div "1" at bounding box center [598, 216] width 27 height 27
type input "[DATE]"
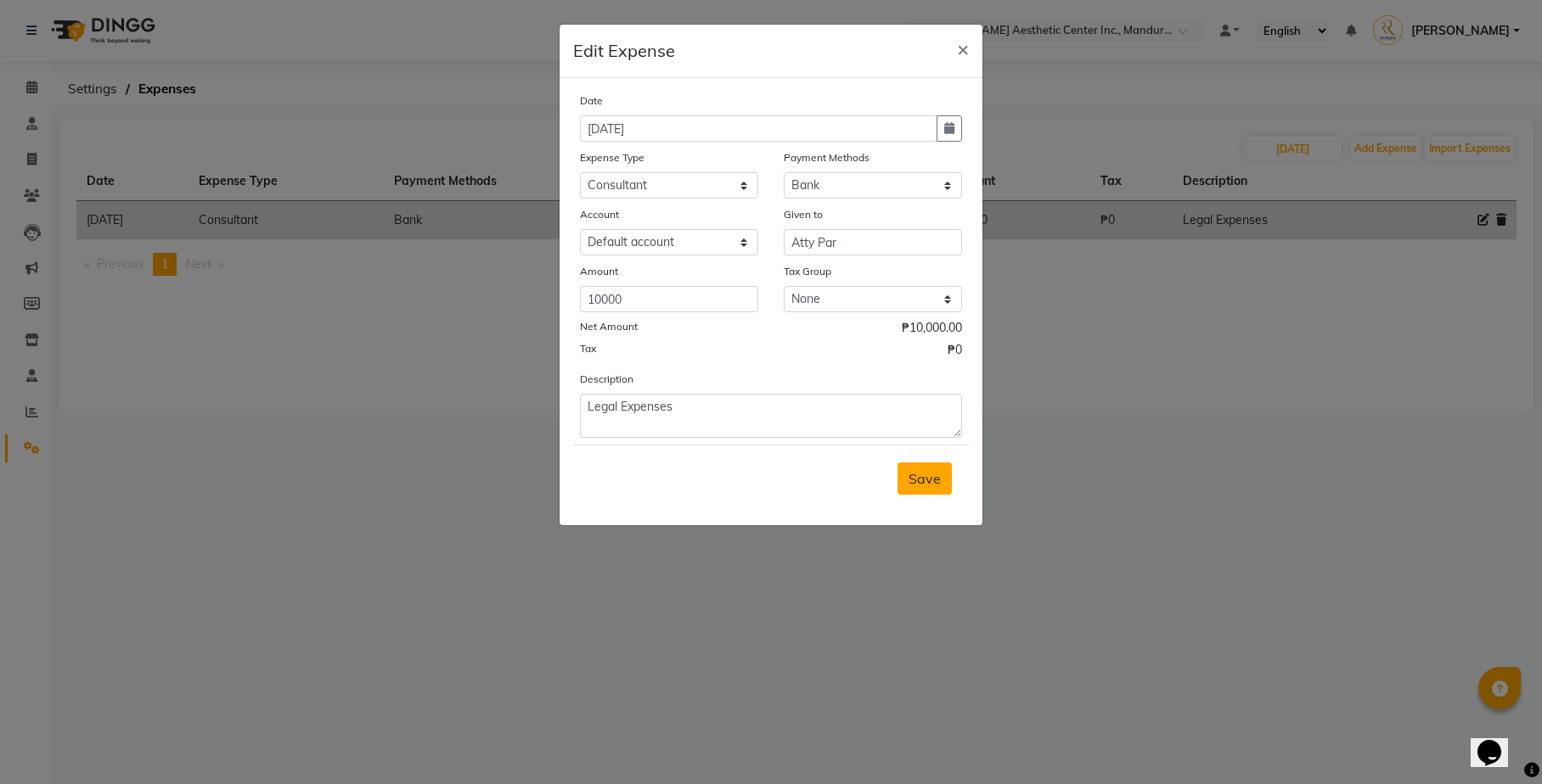
click at [934, 470] on span "Save" at bounding box center [924, 478] width 32 height 17
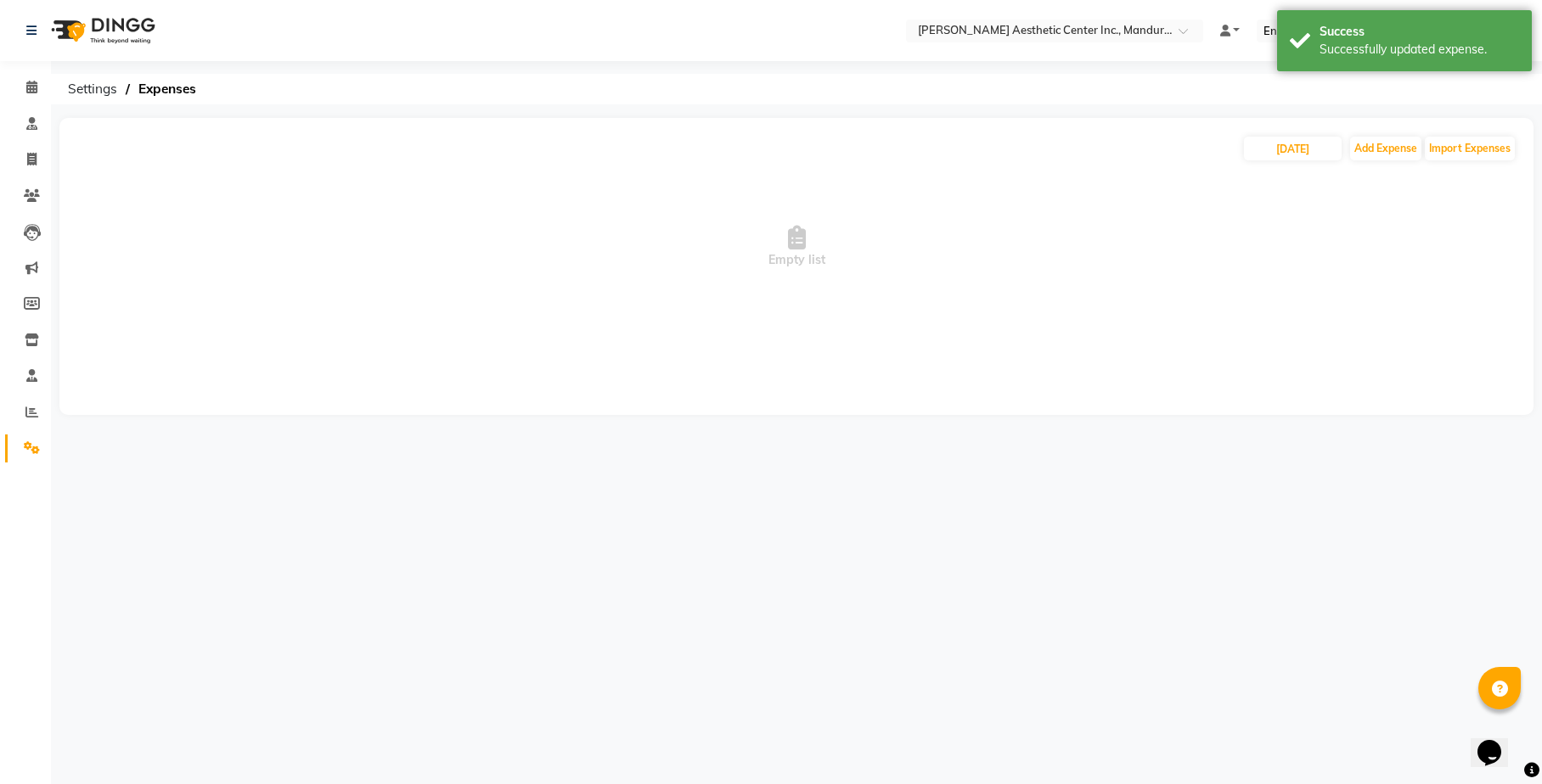
click at [723, 466] on div "Select Location × [PERSON_NAME] Aesthetic Center Inc., Mandurriao Default Panel…" at bounding box center [771, 392] width 1542 height 784
click at [1299, 153] on input "[DATE]" at bounding box center [1292, 149] width 98 height 24
select select "9"
select select "2025"
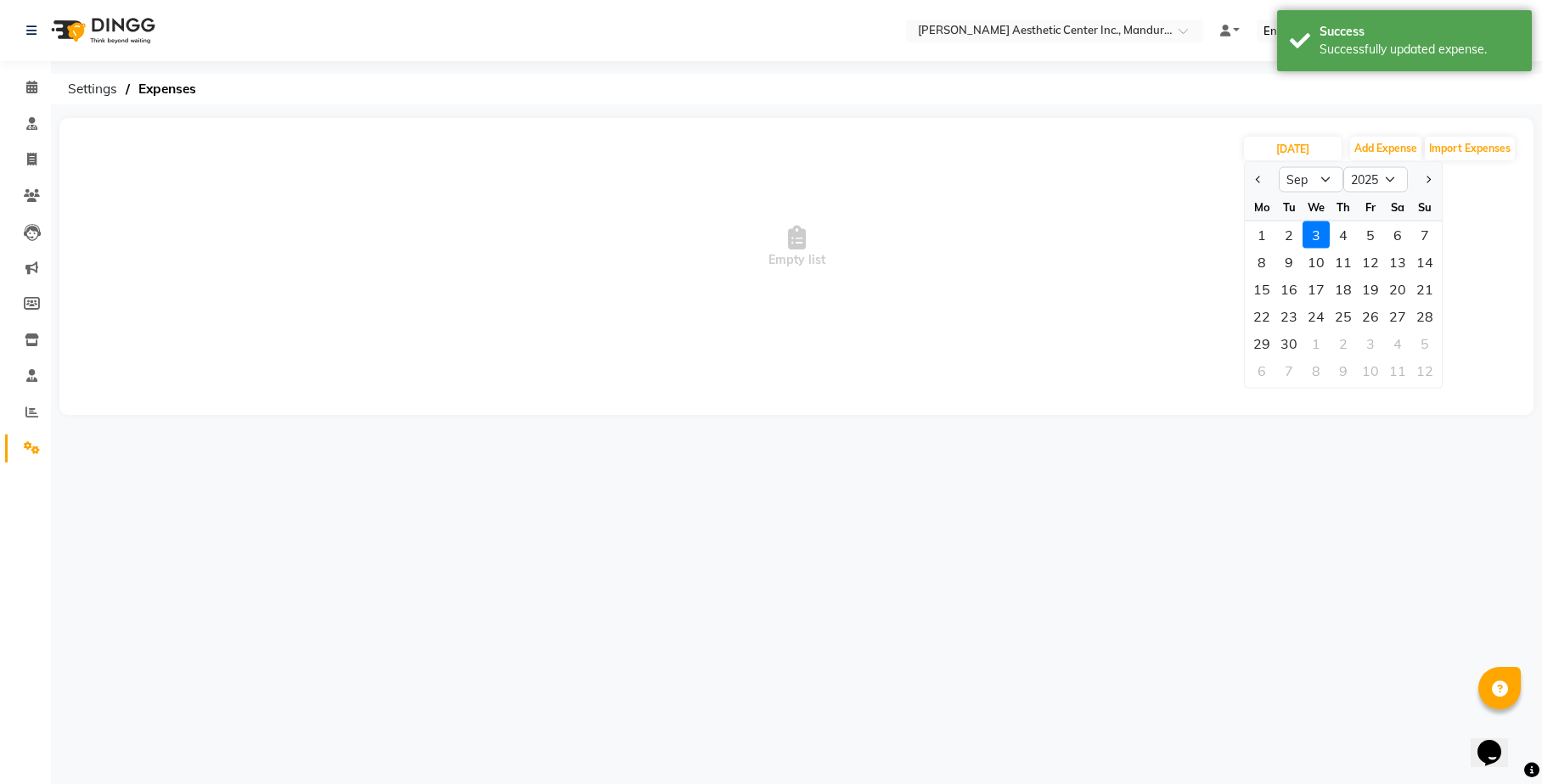
click at [1118, 237] on span "Empty list" at bounding box center [796, 247] width 1440 height 170
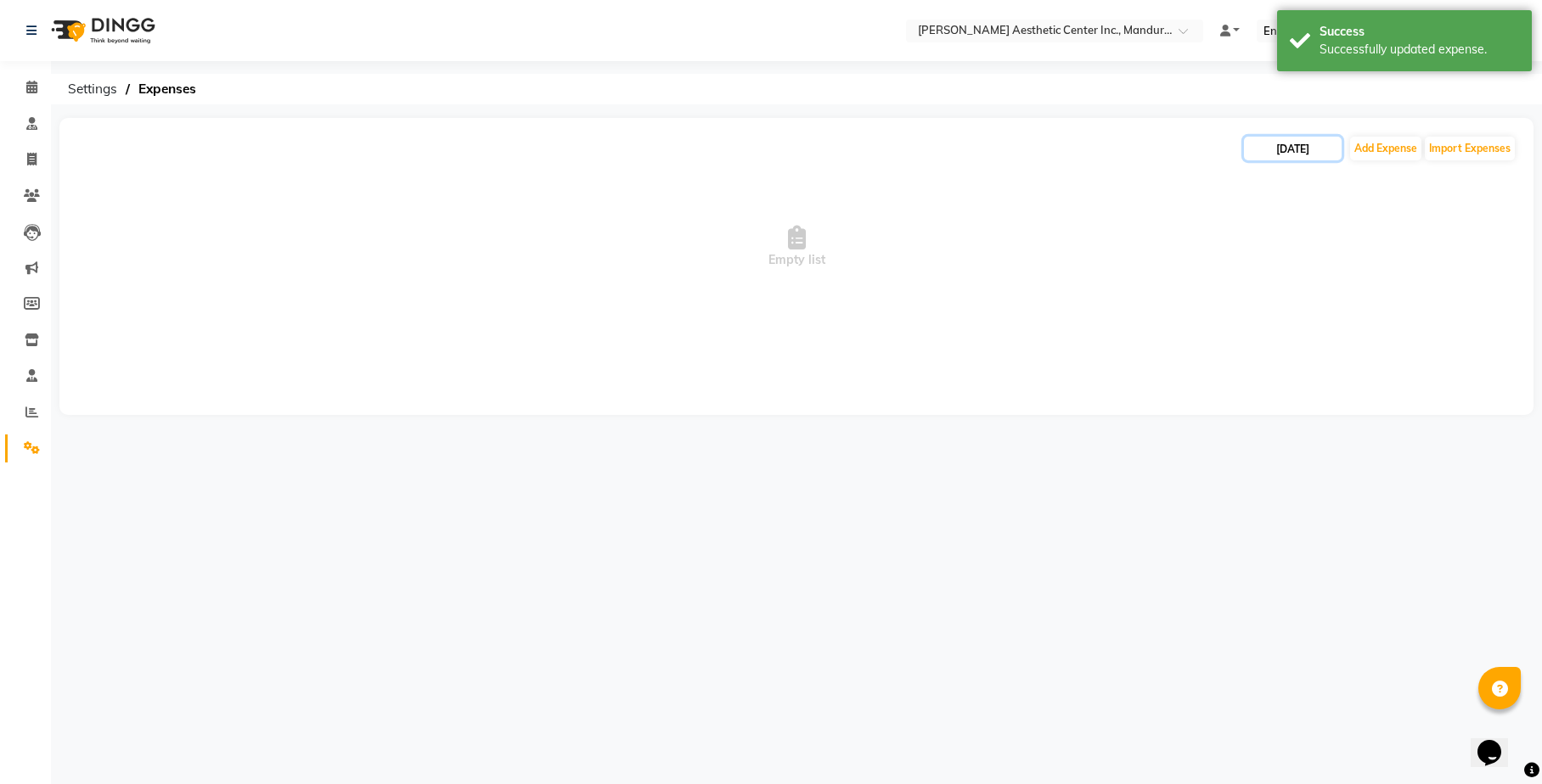
click at [1251, 151] on input "[DATE]" at bounding box center [1292, 149] width 98 height 24
select select "9"
select select "2025"
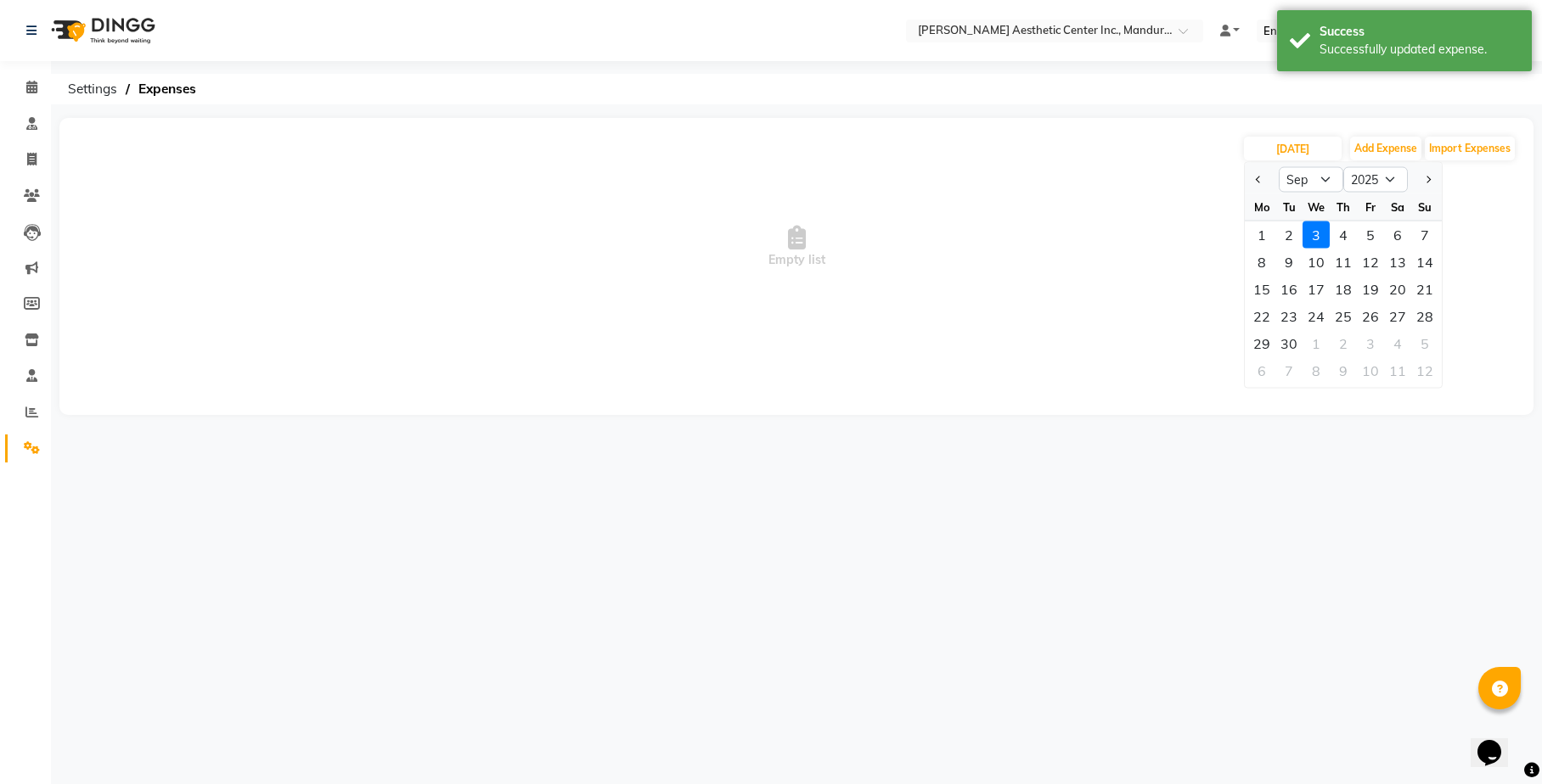
click at [1165, 285] on span "Empty list" at bounding box center [796, 247] width 1440 height 170
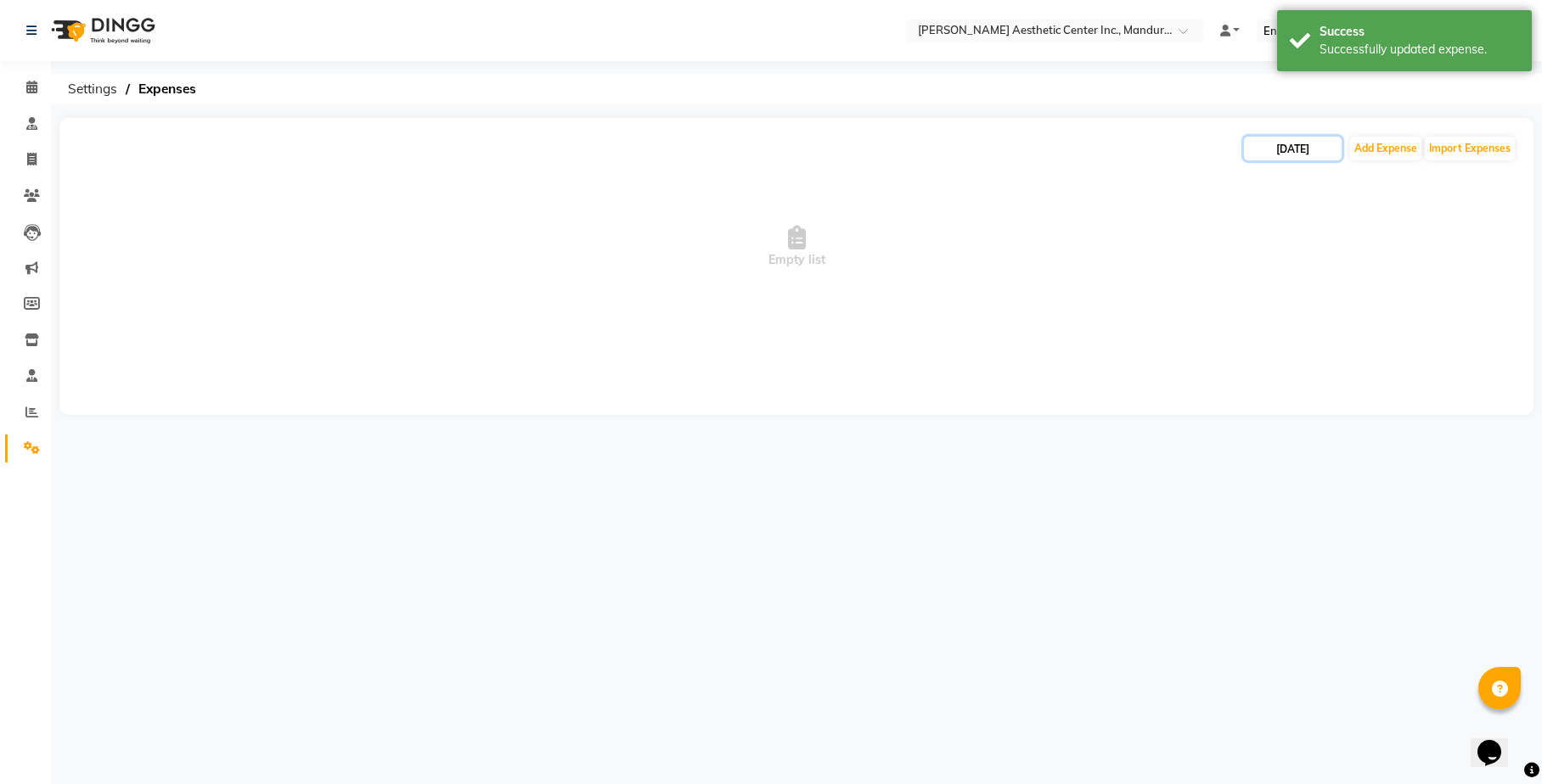
click at [1251, 144] on input "[DATE]" at bounding box center [1292, 149] width 98 height 24
select select "9"
select select "2025"
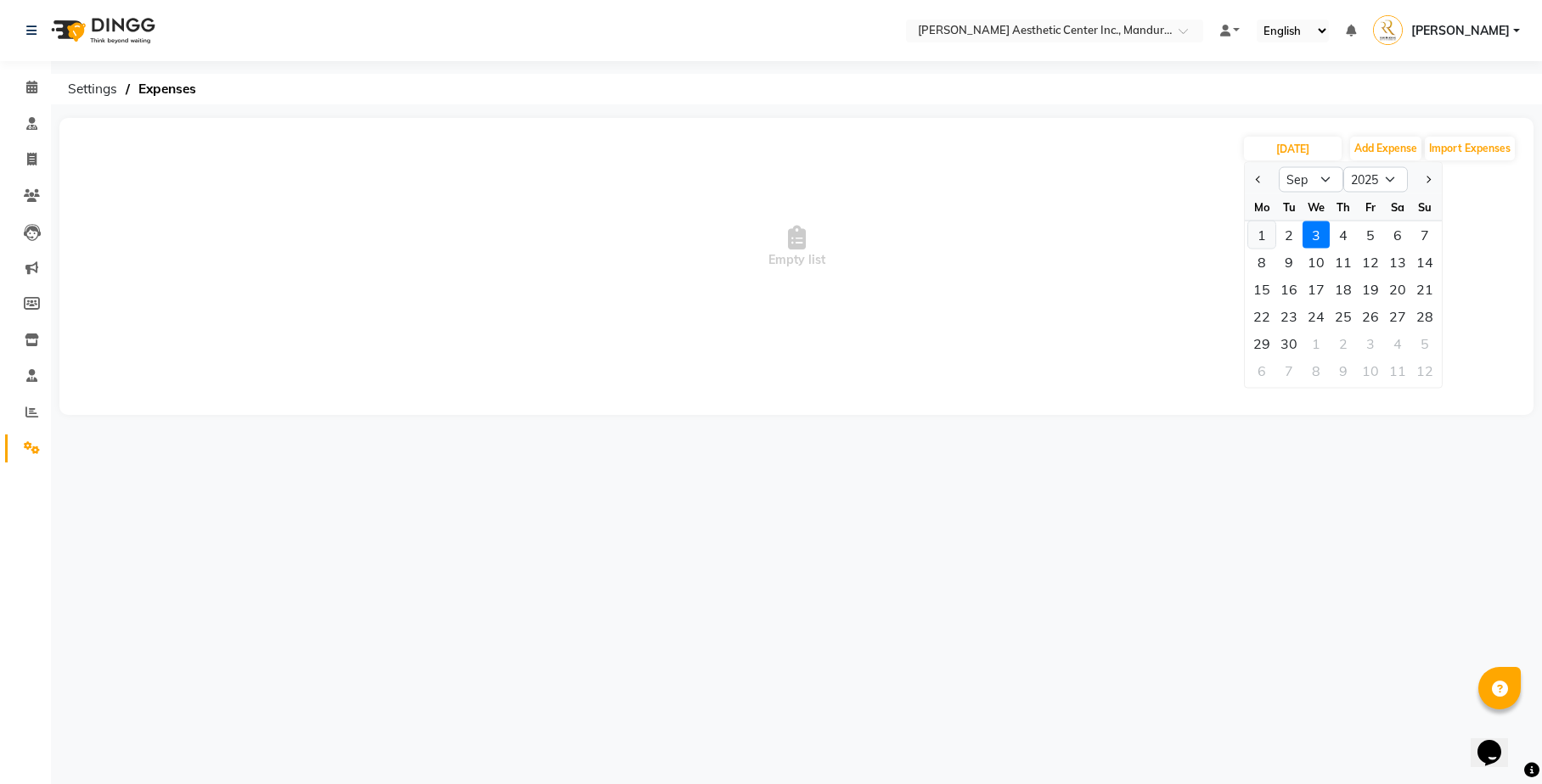
click at [1264, 237] on div "1" at bounding box center [1262, 235] width 27 height 27
type input "[DATE]"
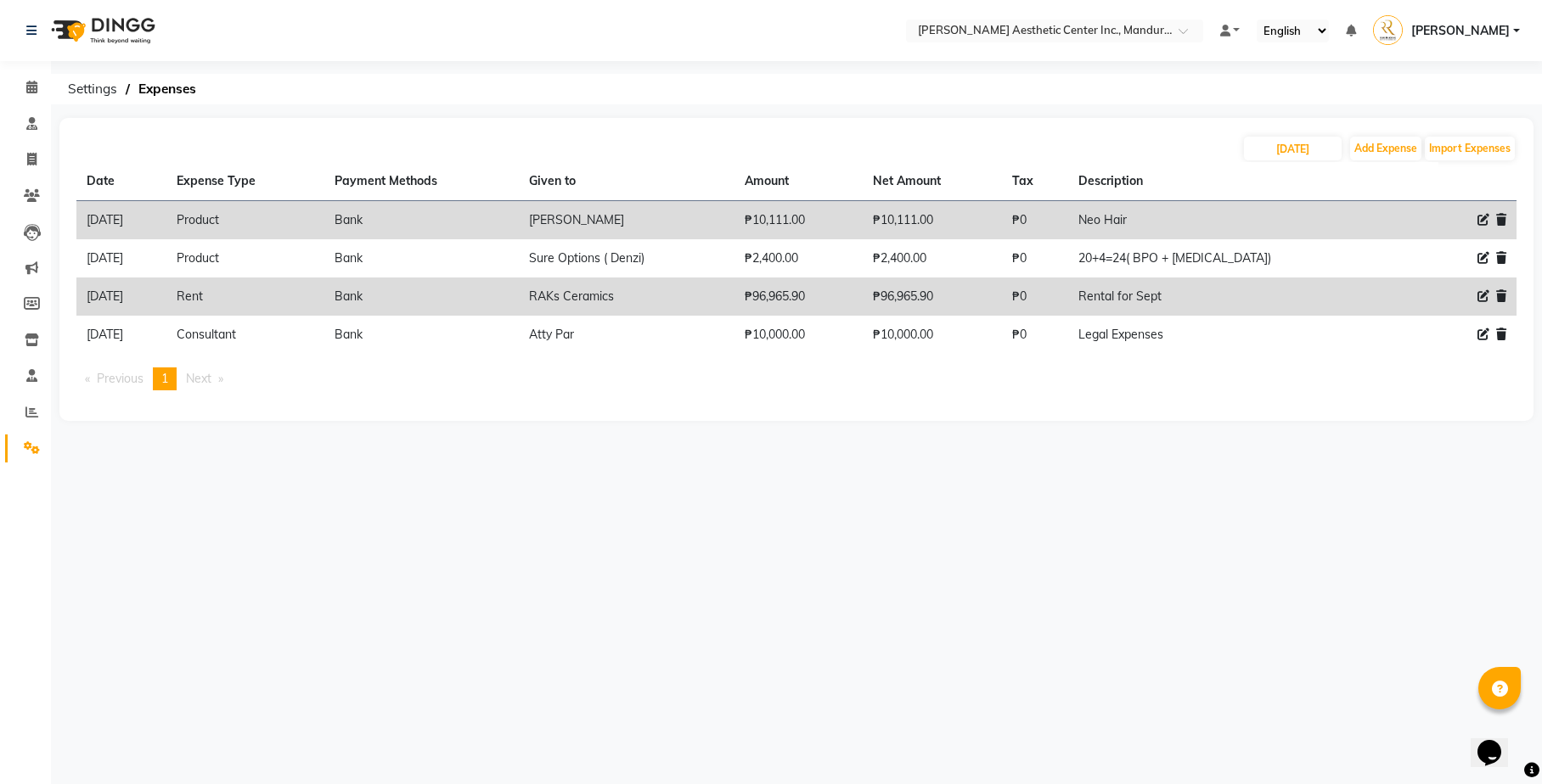
click at [656, 379] on ul "Previous page 1 / 1 You're on page 1 Next page" at bounding box center [796, 379] width 1440 height 23
click at [1311, 143] on input "[DATE]" at bounding box center [1292, 149] width 98 height 24
select select "9"
select select "2025"
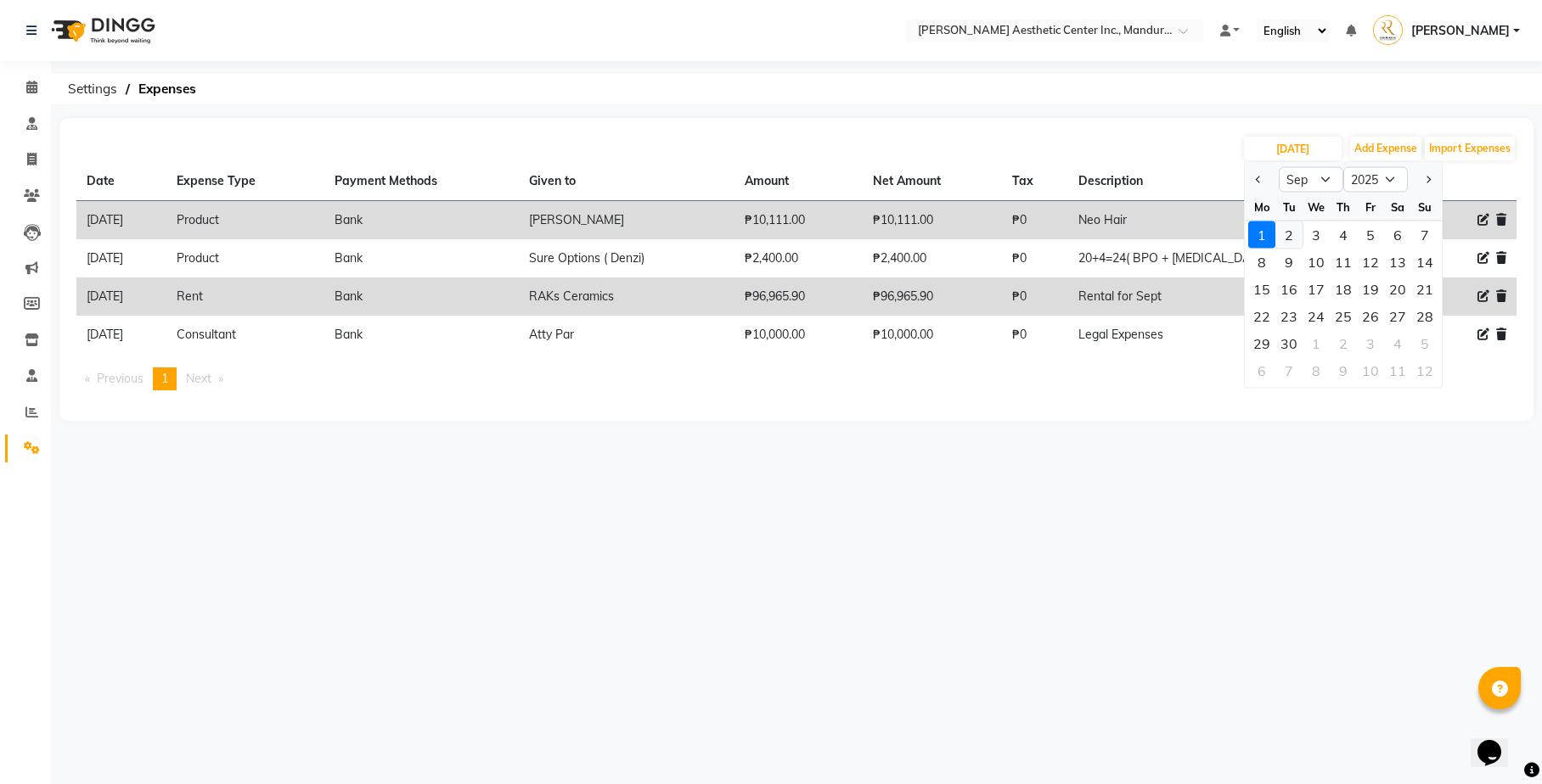
click at [1291, 233] on div "2" at bounding box center [1289, 235] width 27 height 27
type input "[DATE]"
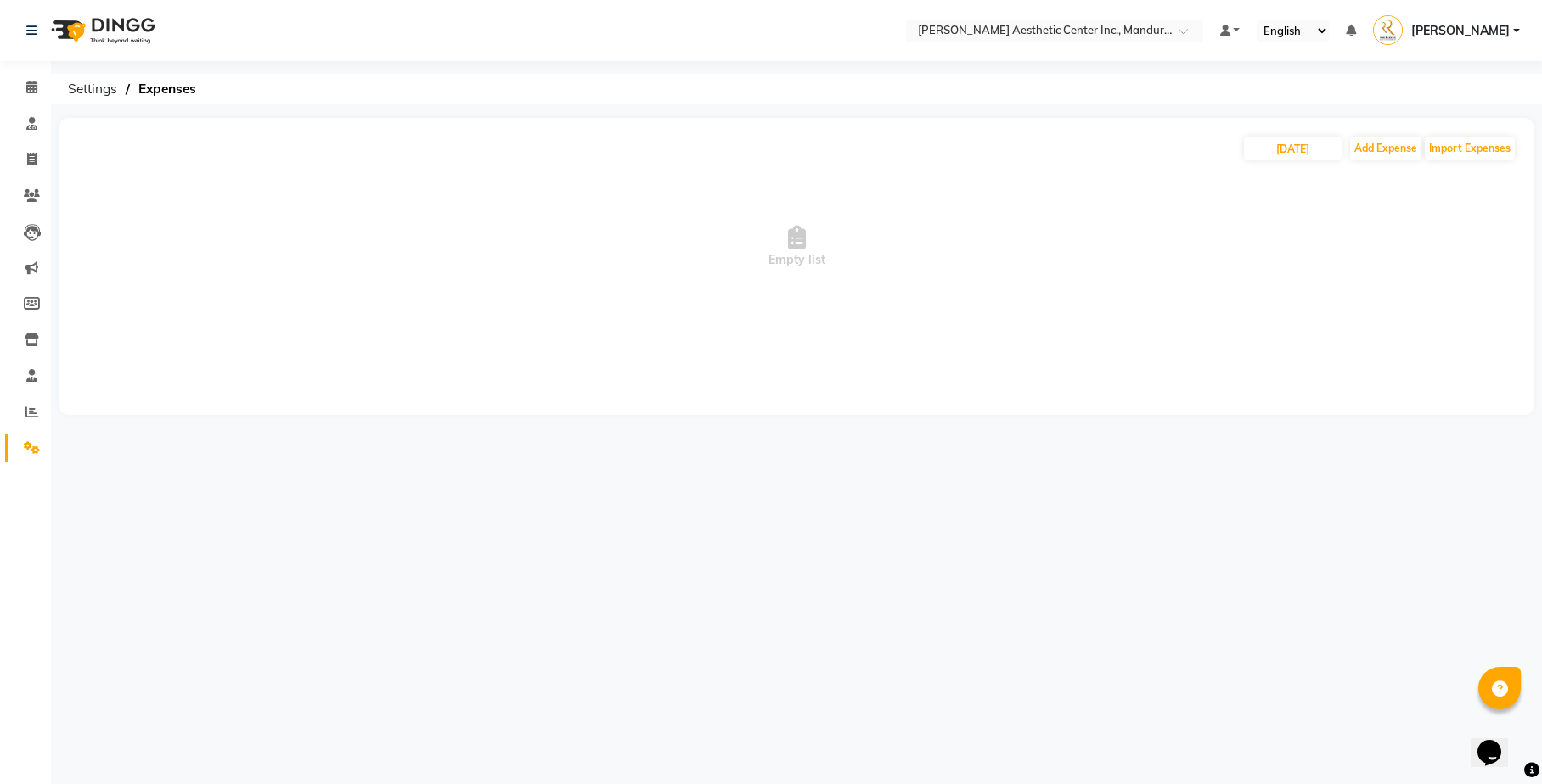
click at [1369, 184] on span "Empty list" at bounding box center [796, 247] width 1440 height 170
click at [1302, 148] on input "[DATE]" at bounding box center [1292, 149] width 98 height 24
select select "9"
select select "2025"
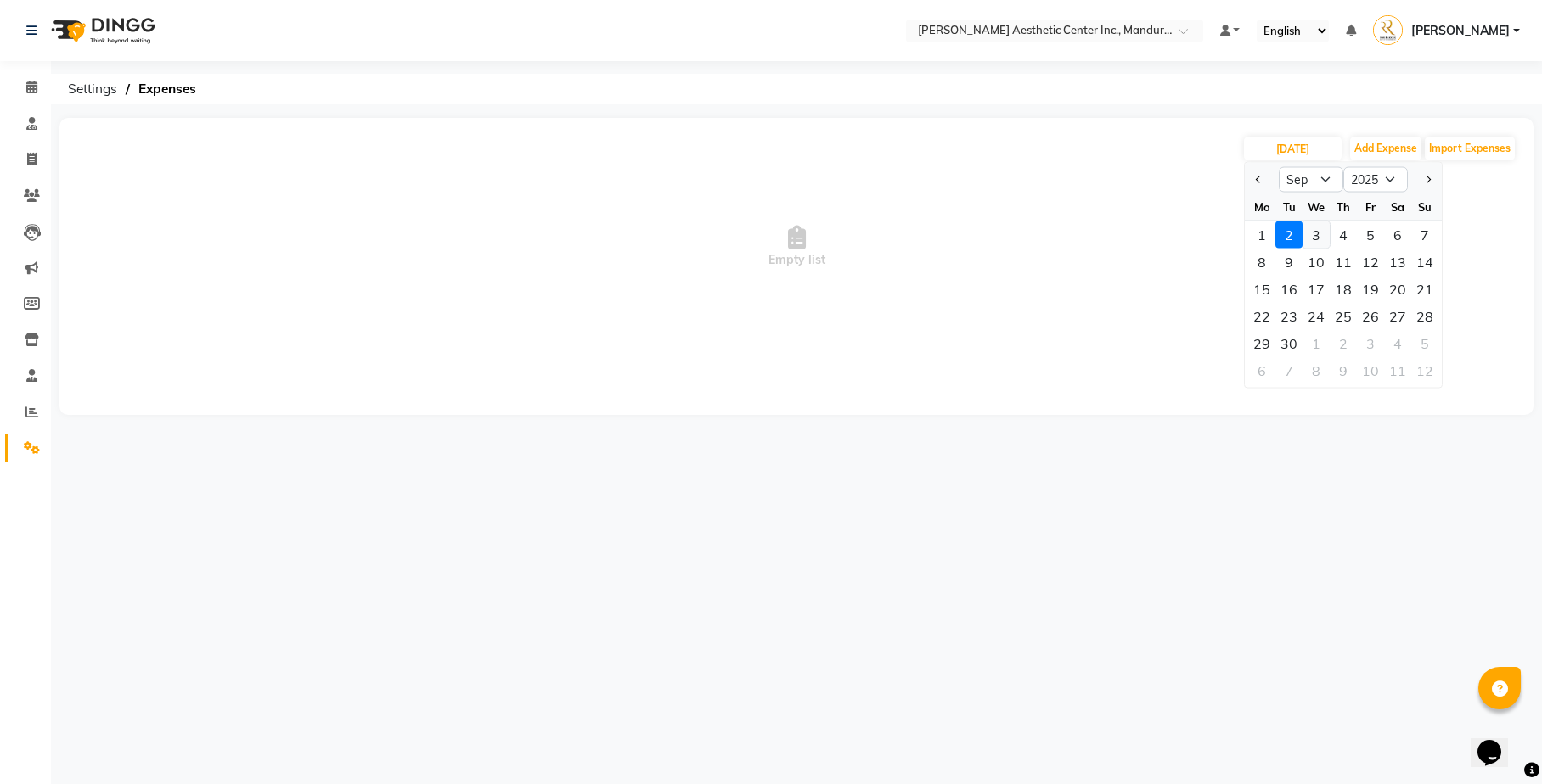
click at [1322, 239] on div "3" at bounding box center [1316, 235] width 27 height 27
type input "[DATE]"
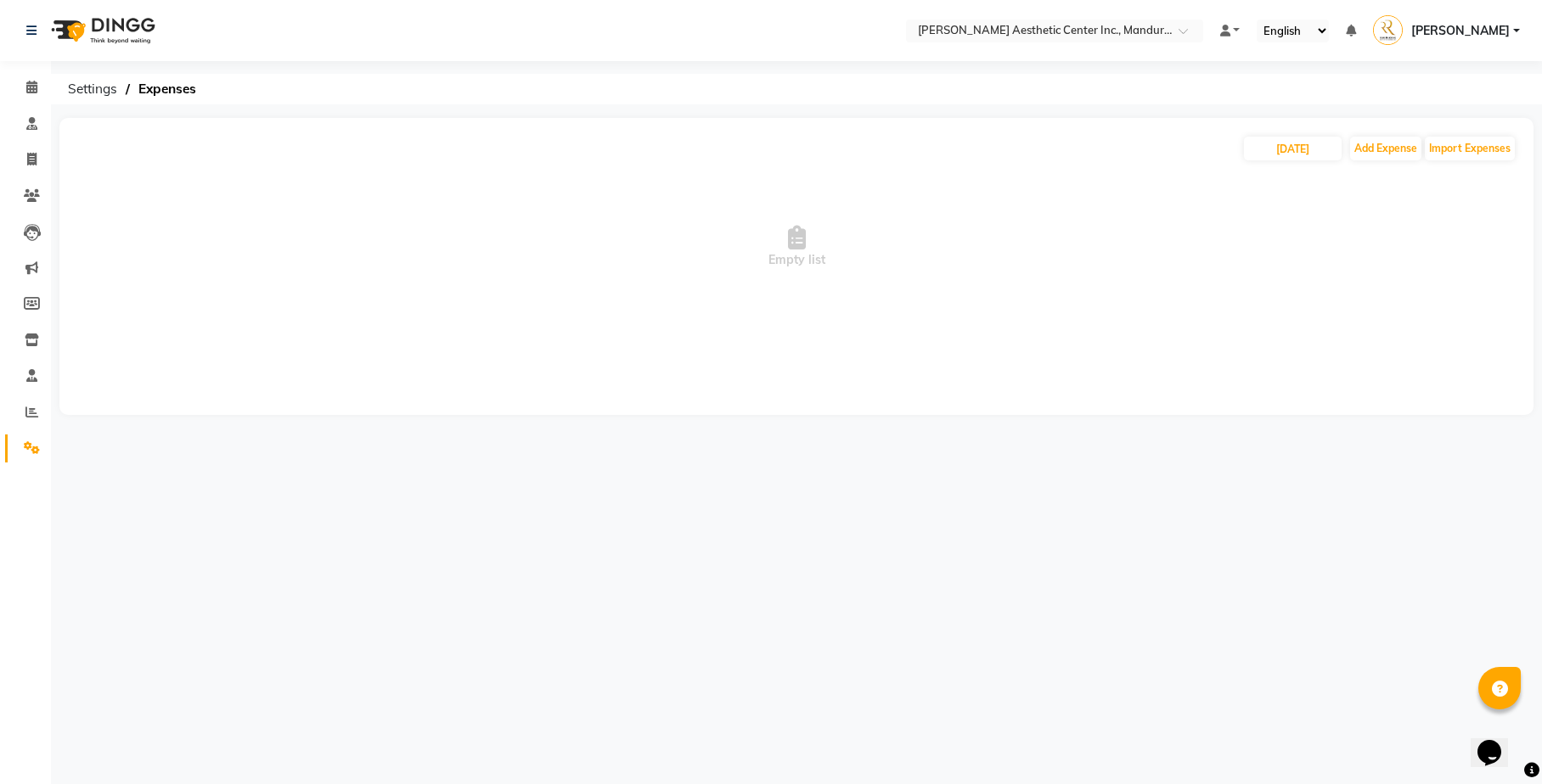
click at [1303, 306] on span "Empty list" at bounding box center [796, 247] width 1440 height 170
click at [1027, 174] on span "Empty list" at bounding box center [796, 247] width 1440 height 170
click at [1397, 156] on button "Add Expense" at bounding box center [1386, 149] width 71 height 24
select select "1"
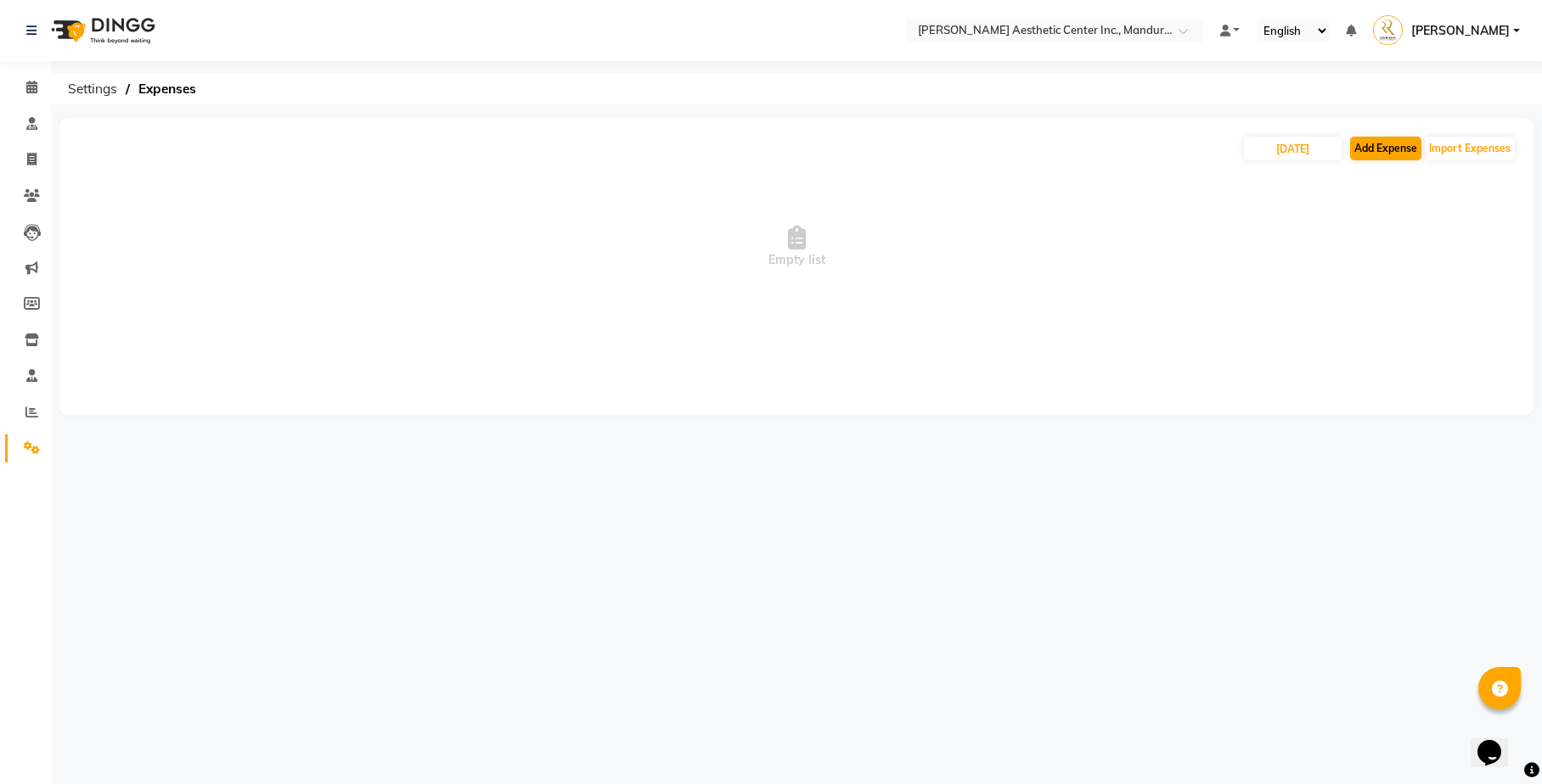
select select "5254"
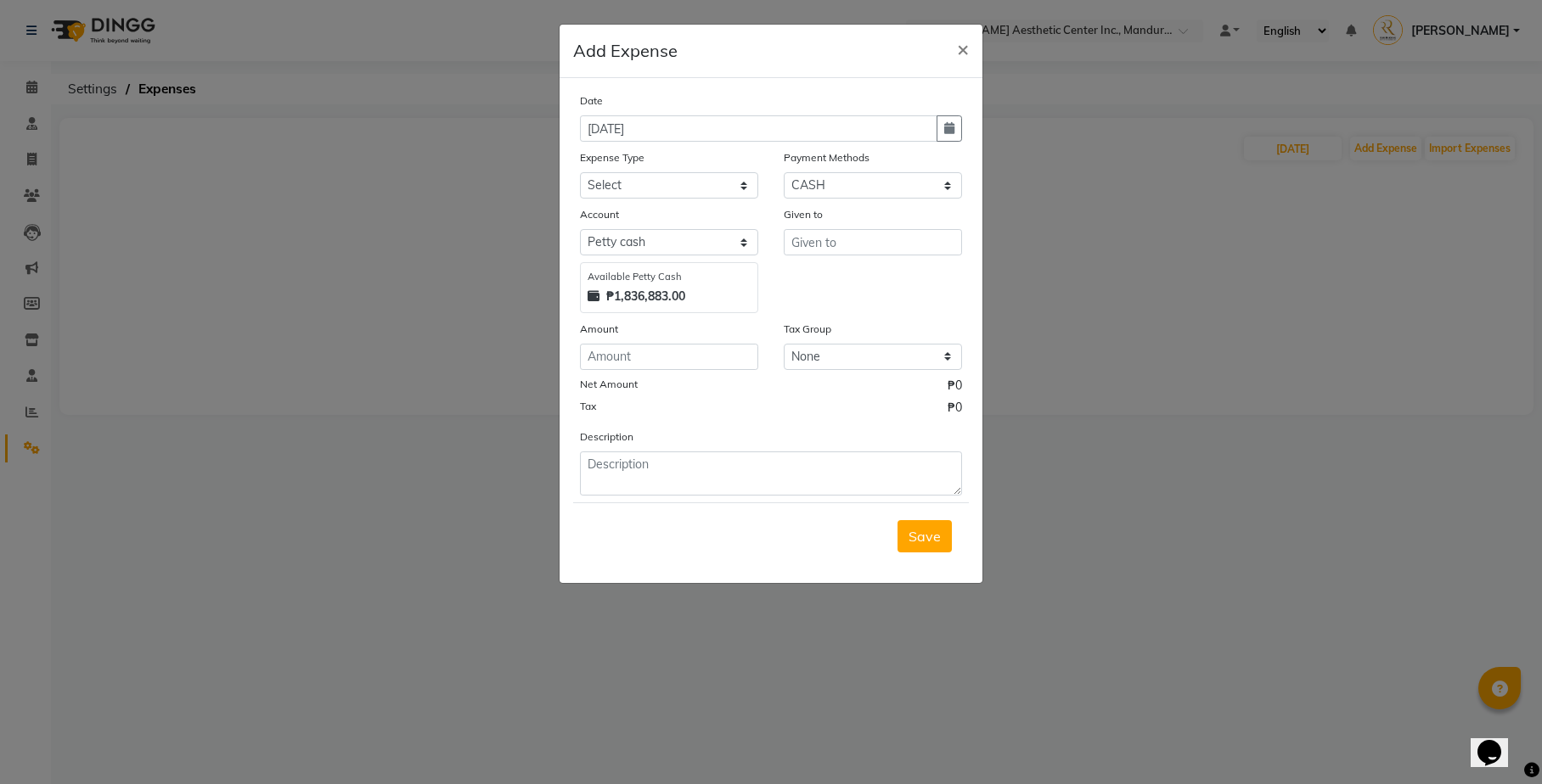
click at [881, 298] on div "Given to" at bounding box center [872, 259] width 204 height 108
click at [1117, 316] on ngb-modal-window "Add Expense × Date [DATE] Expense Type Select Commissions and Bonuses Communica…" at bounding box center [771, 392] width 1542 height 784
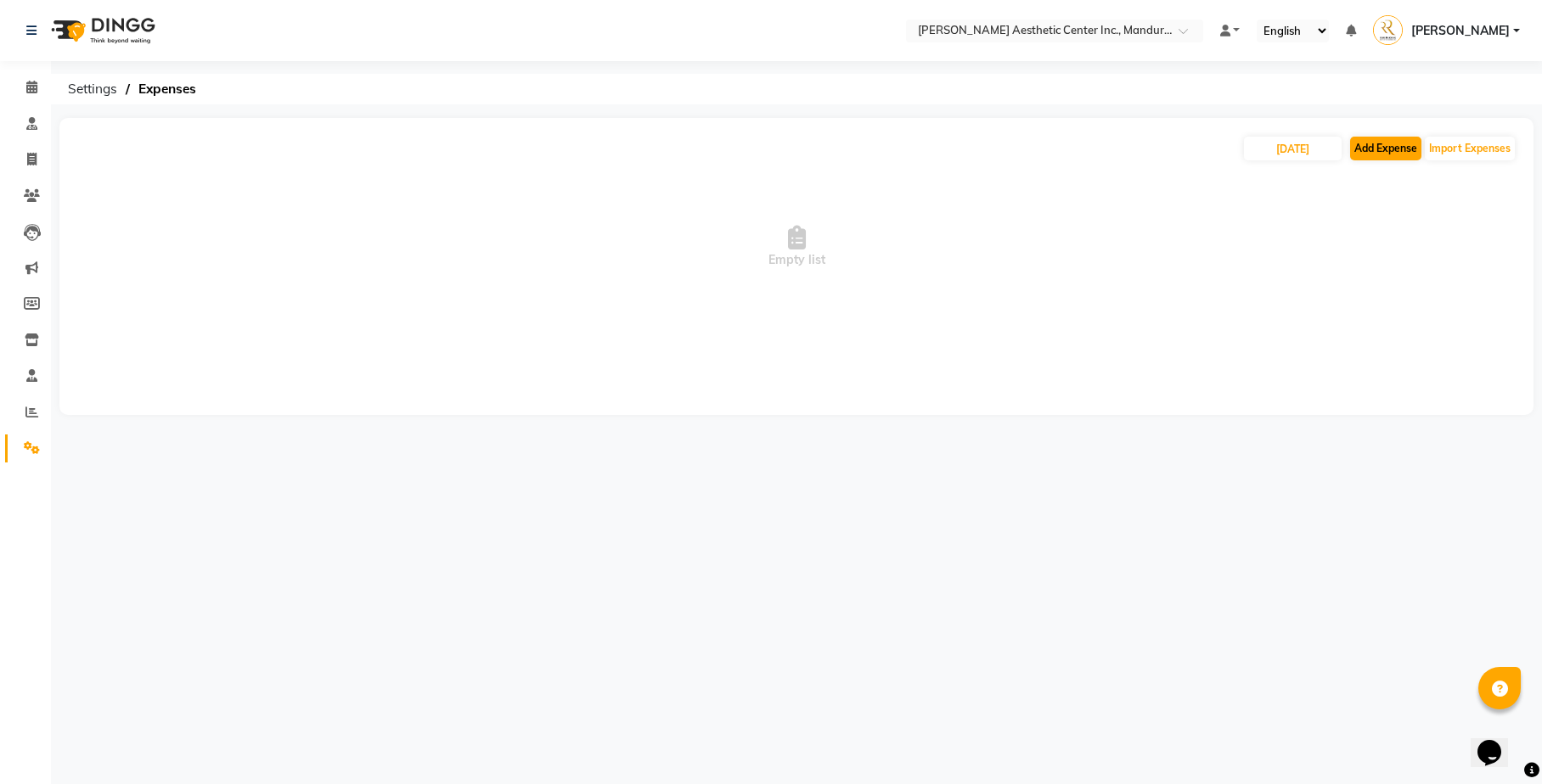
click at [1386, 143] on button "Add Expense" at bounding box center [1386, 149] width 71 height 24
select select "1"
select select "5254"
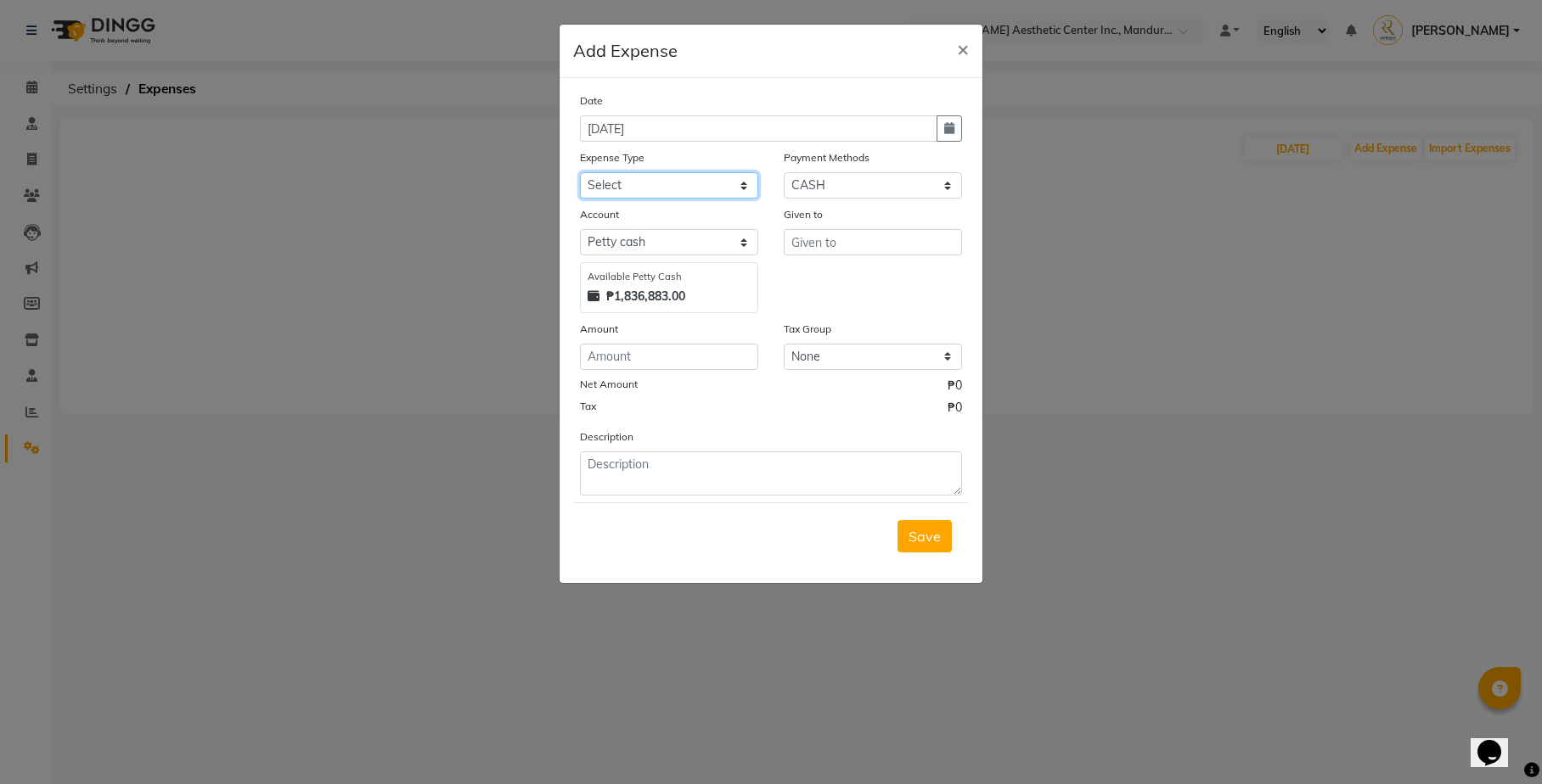
select select "14603"
click at [897, 309] on div "Given to" at bounding box center [872, 259] width 204 height 108
click at [846, 239] on input "text" at bounding box center [872, 242] width 178 height 26
type input "Shopee"
click at [870, 273] on div "Given to Shopee" at bounding box center [872, 259] width 204 height 108
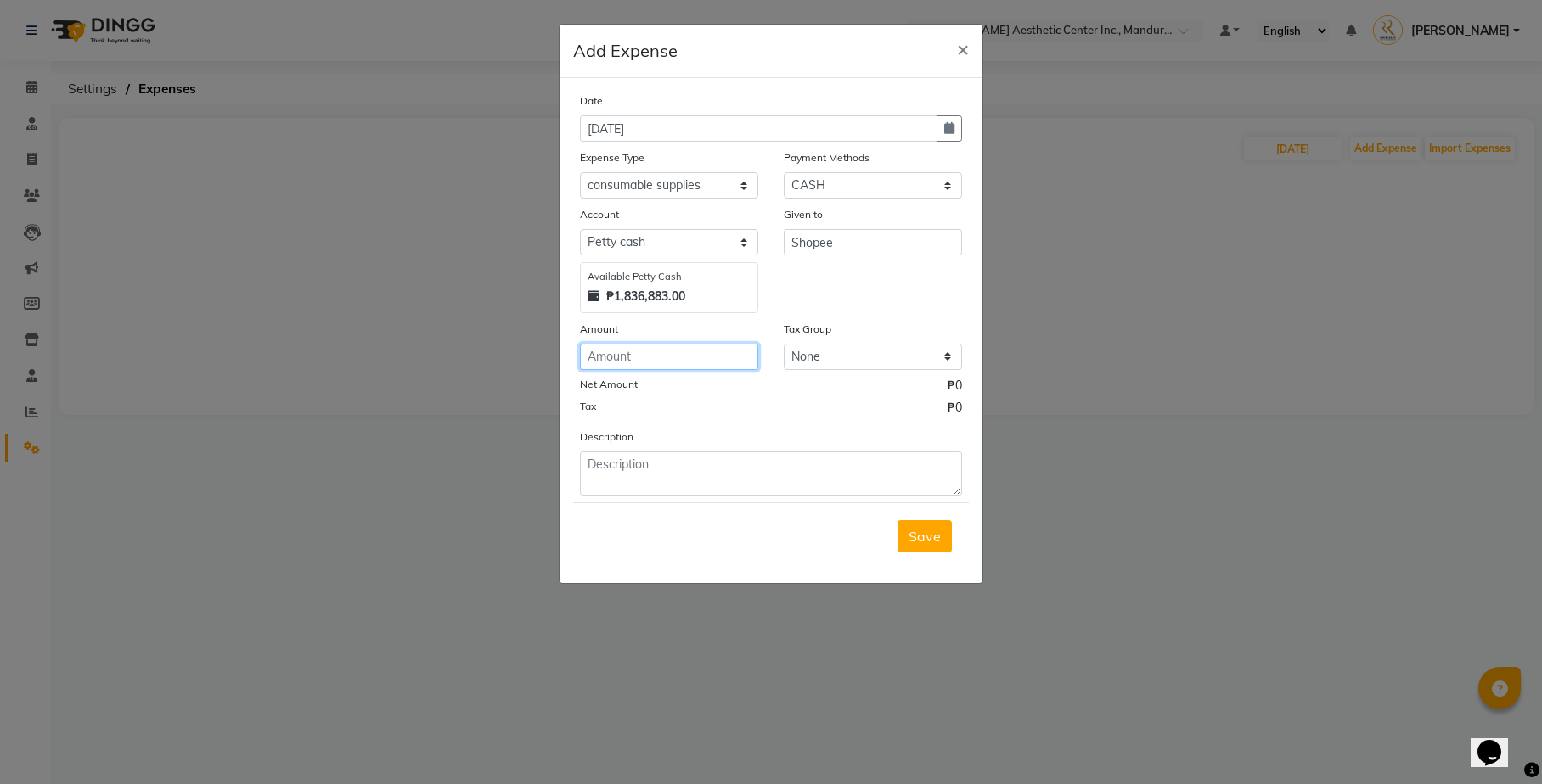
click at [638, 364] on input "number" at bounding box center [668, 357] width 178 height 26
type input "5132"
click at [671, 407] on div "Tax ₱0" at bounding box center [771, 410] width 382 height 22
click at [1125, 309] on ngb-modal-window "Add Expense × Date [DATE] Expense Type Select Commissions and Bonuses Communica…" at bounding box center [771, 392] width 1542 height 784
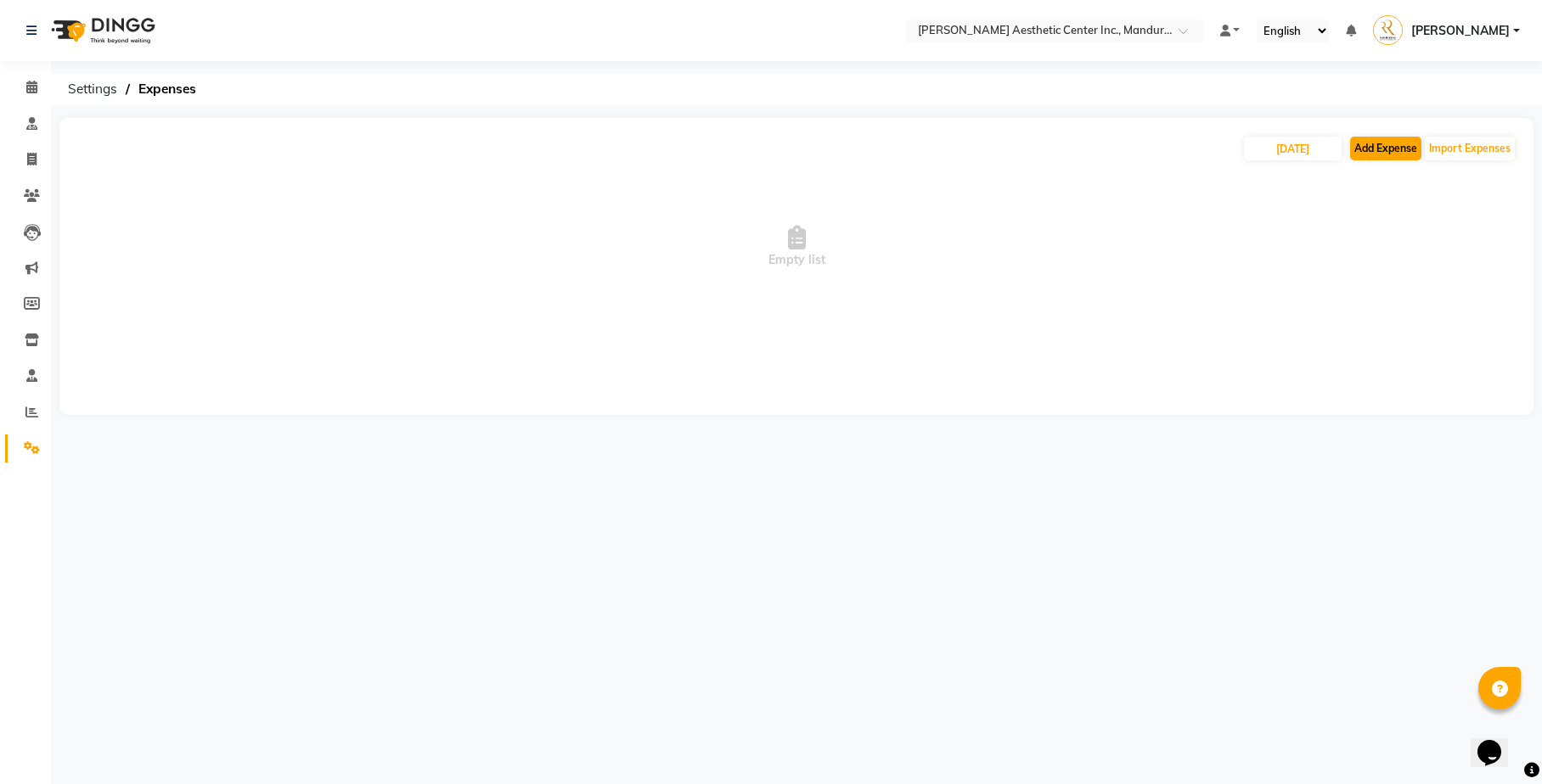
click at [1376, 157] on button "Add Expense" at bounding box center [1386, 149] width 71 height 24
select select "1"
select select "5254"
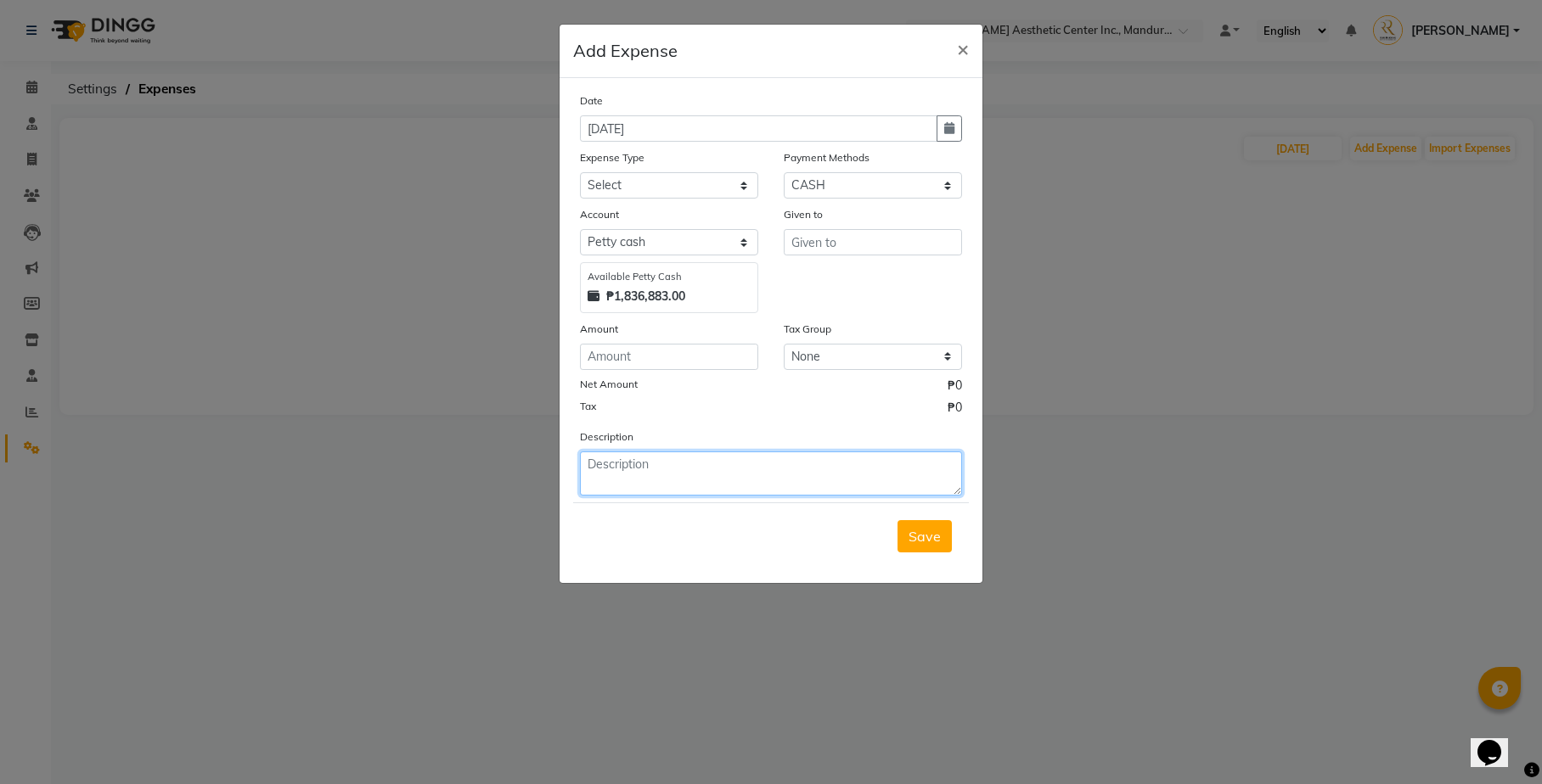
click at [860, 455] on textarea at bounding box center [771, 474] width 382 height 44
click at [1166, 392] on ngb-modal-window "Add Expense × Date [DATE] Expense Type Select Commissions and Bonuses Communica…" at bounding box center [771, 392] width 1542 height 784
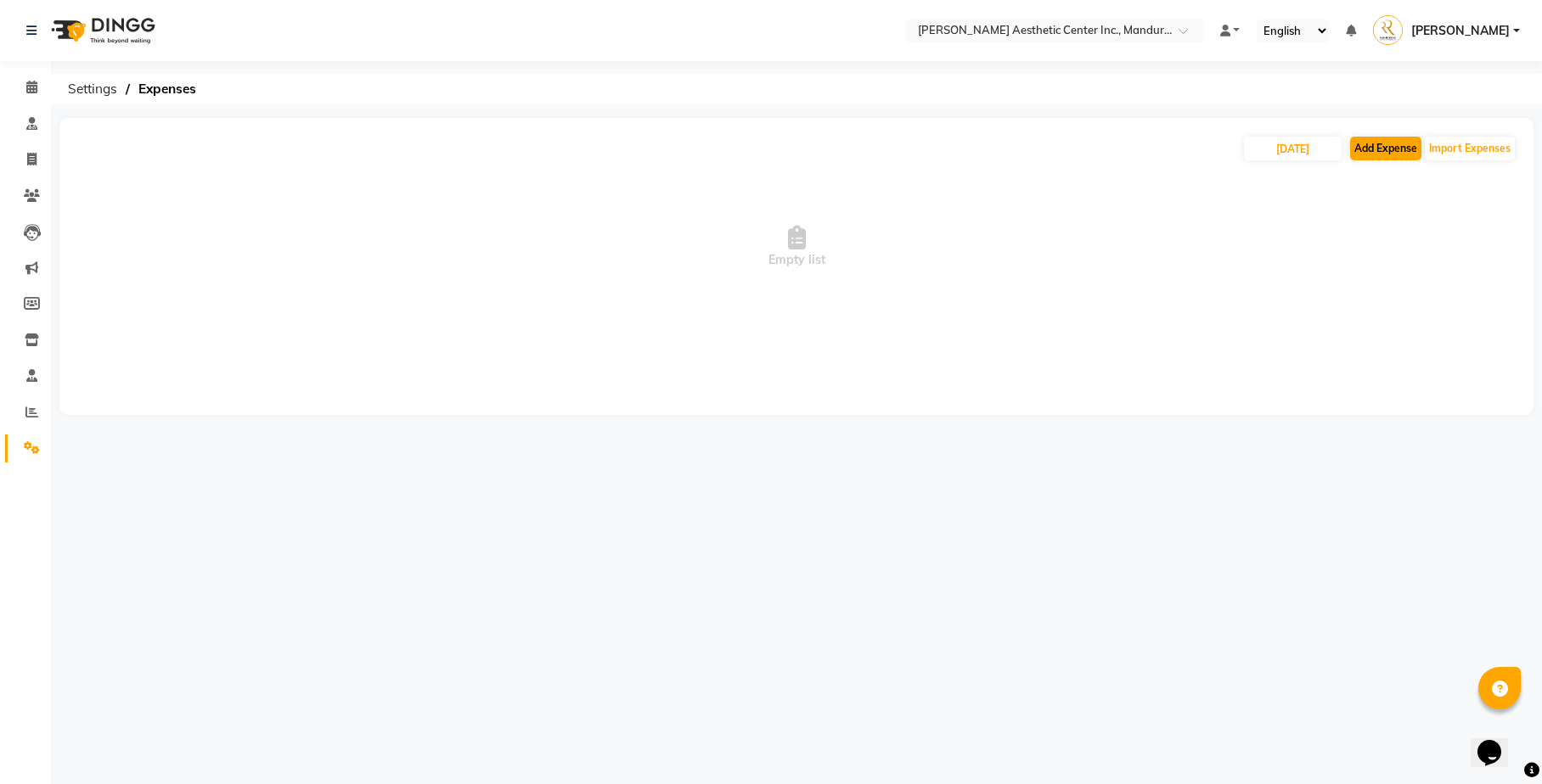
click at [1382, 148] on button "Add Expense" at bounding box center [1386, 149] width 71 height 24
select select "1"
select select "5254"
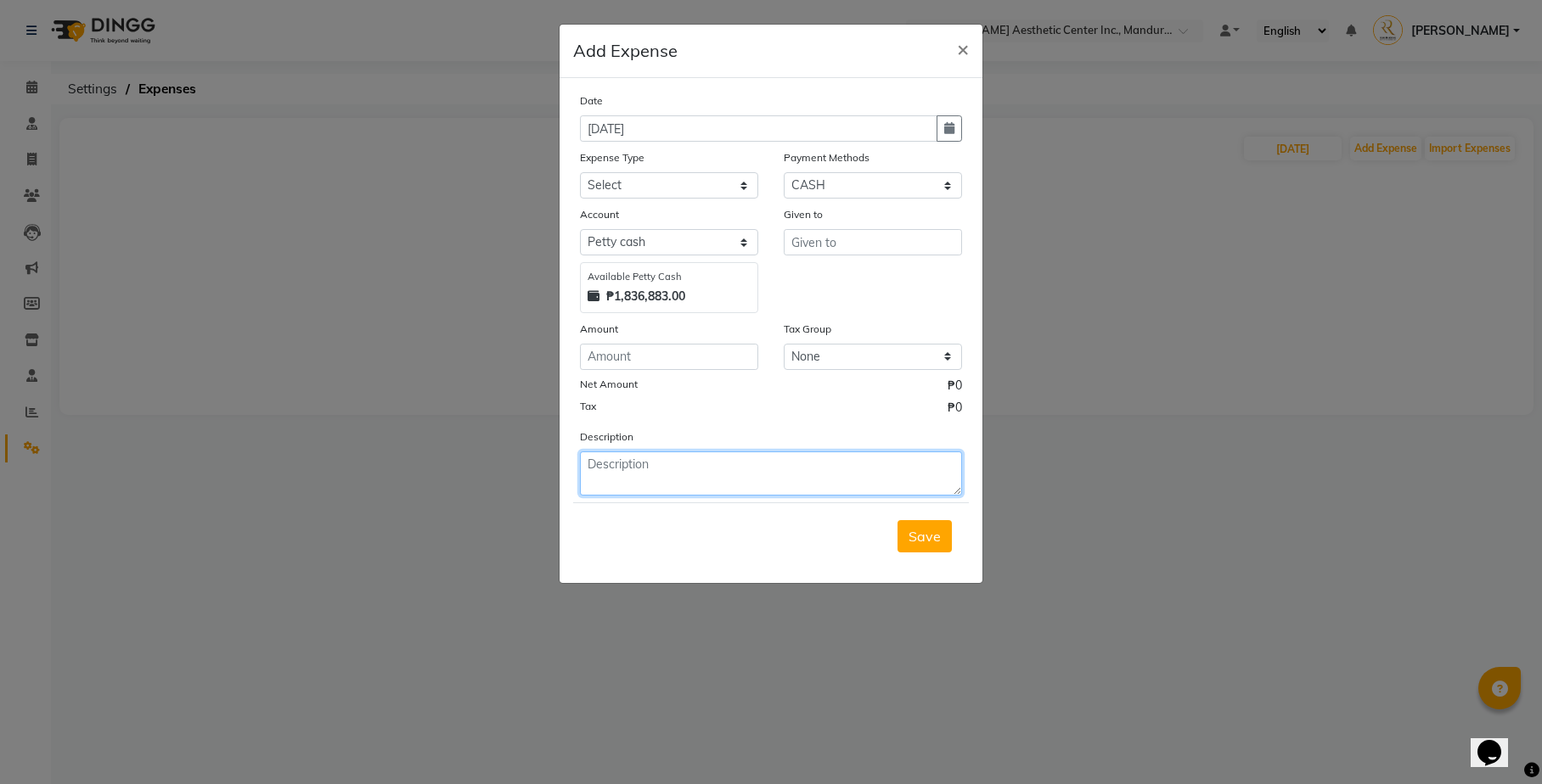
click at [741, 469] on textarea at bounding box center [771, 474] width 382 height 44
type textarea "nail file, bioskin peel"
click at [781, 428] on div "Description nail file, bioskin peel" at bounding box center [771, 462] width 407 height 68
click at [661, 354] on input "number" at bounding box center [668, 357] width 178 height 26
type input "5312"
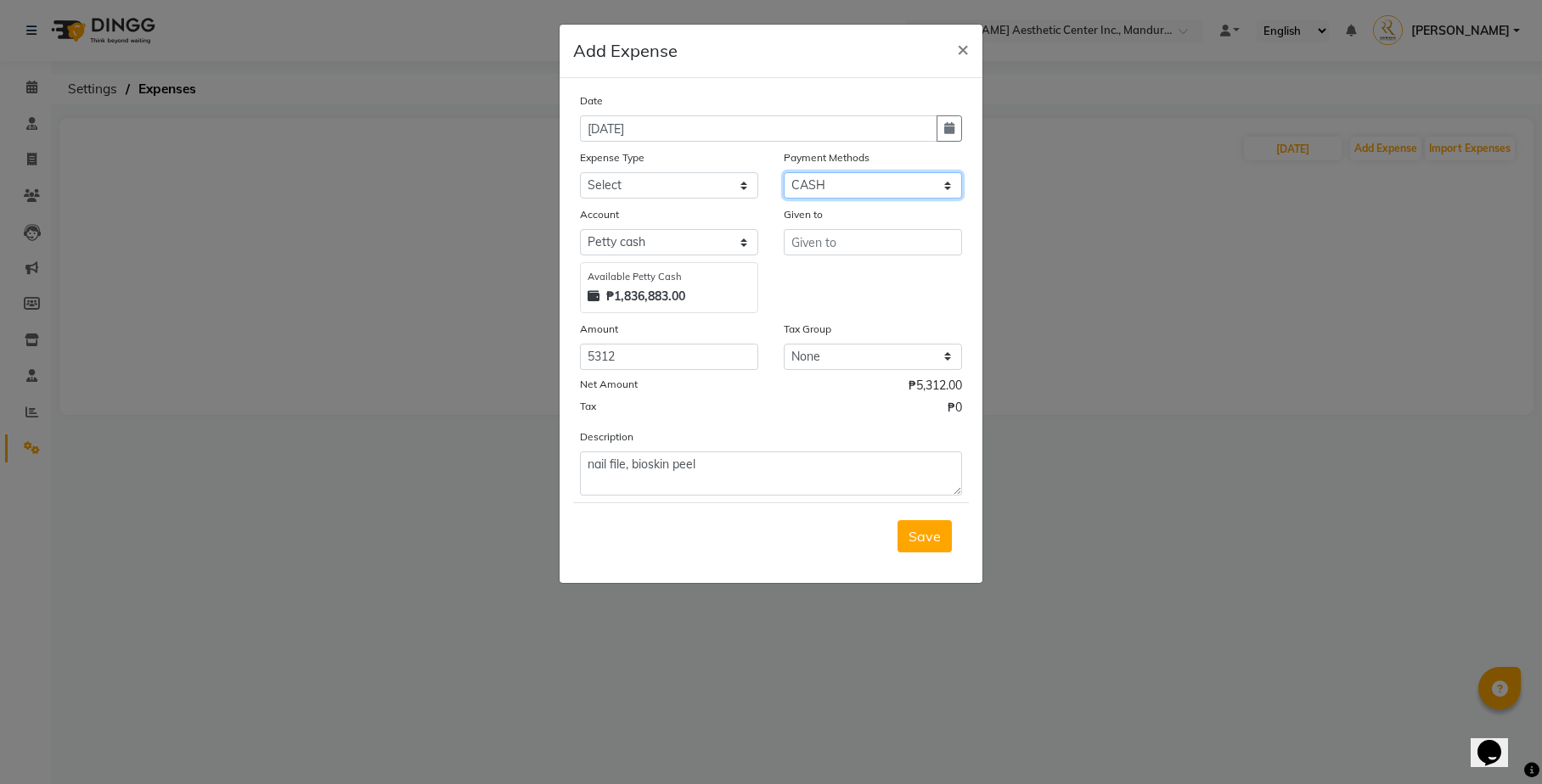
select select "72"
select select "5255"
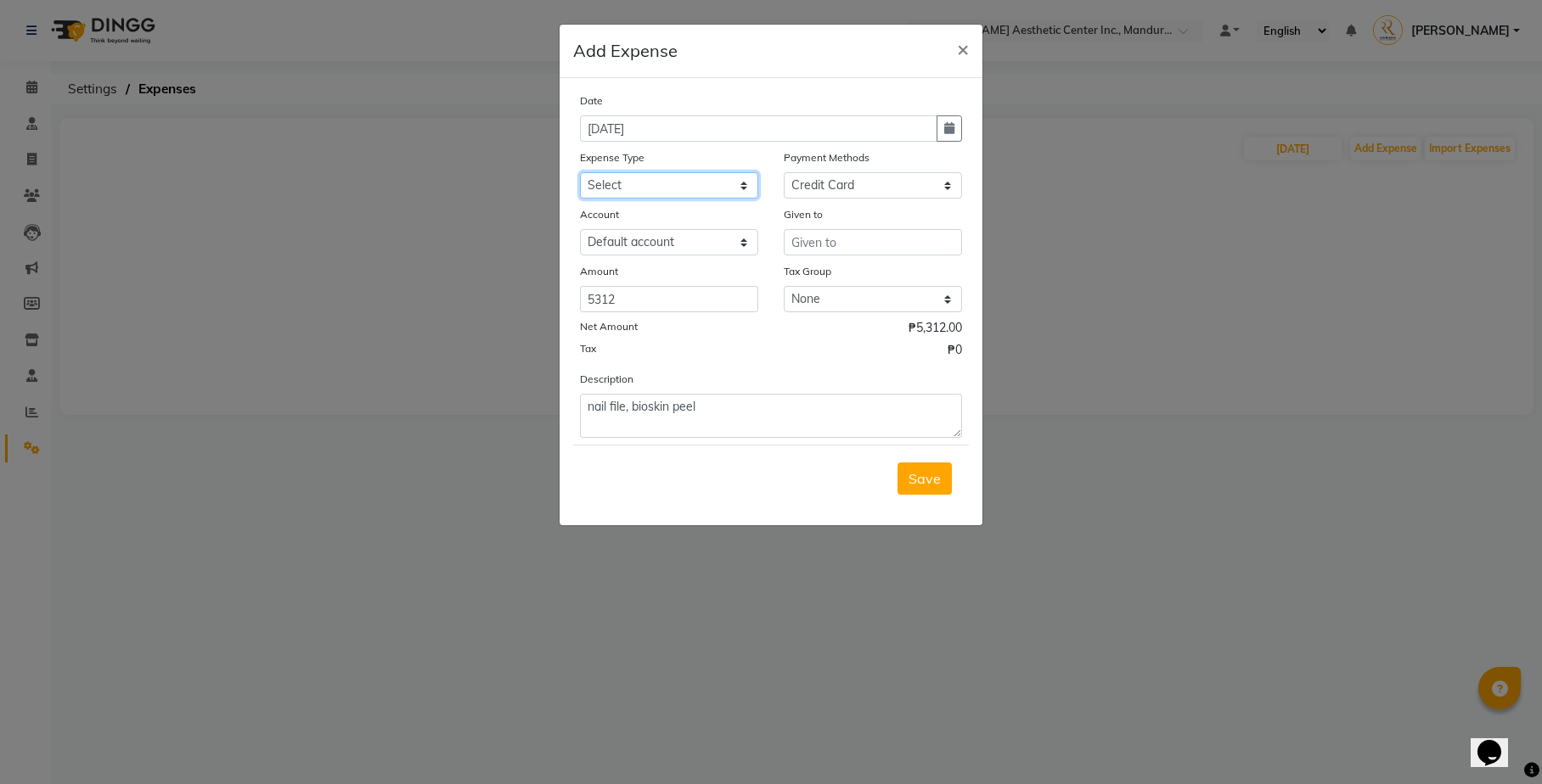
select select "14603"
click at [853, 385] on div "Description nail file, bioskin peel" at bounding box center [771, 403] width 407 height 68
click at [856, 245] on input "text" at bounding box center [872, 242] width 178 height 26
type input "h"
type input "Shopee"
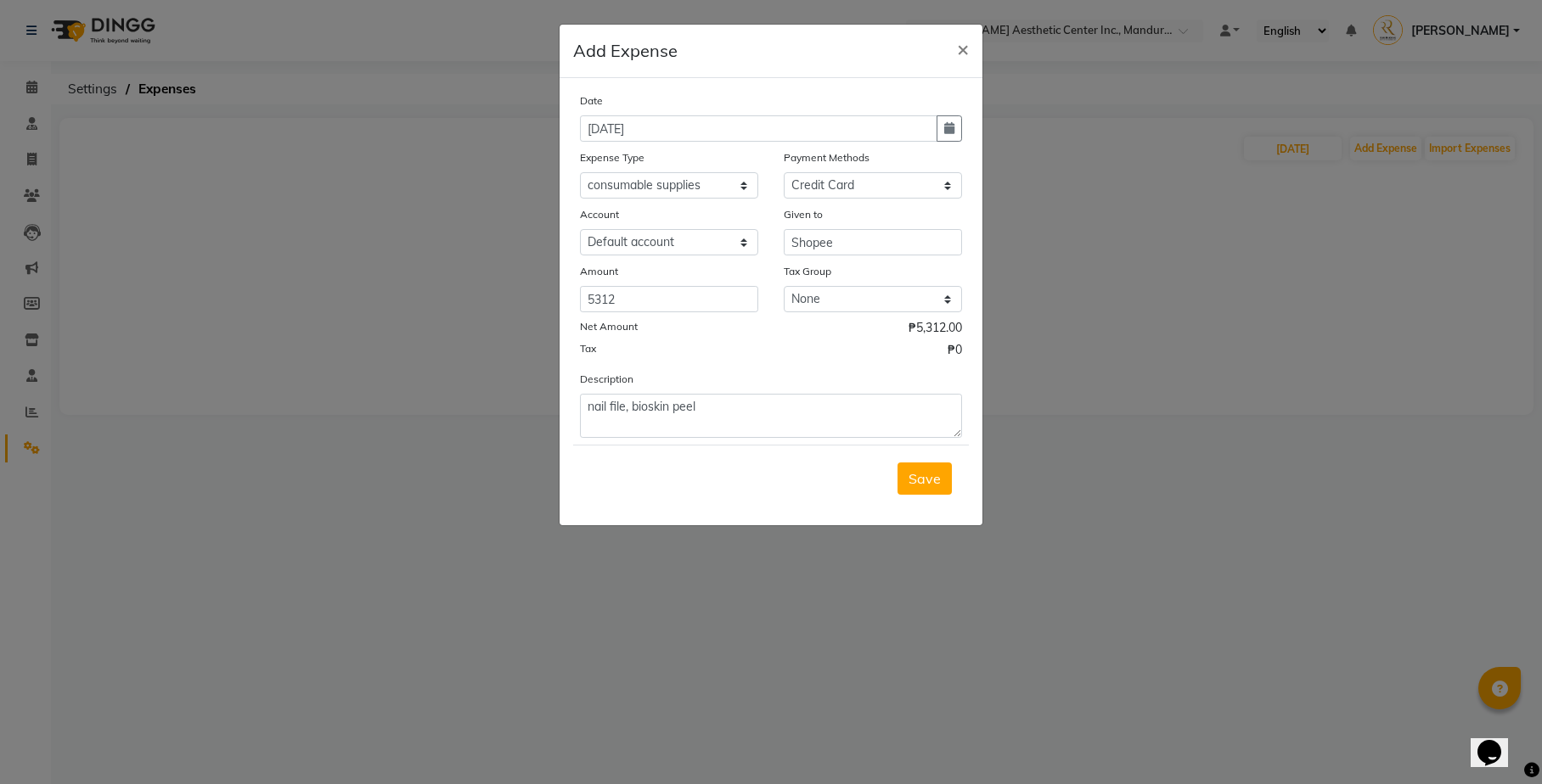
click at [761, 350] on div "Tax ₱0" at bounding box center [771, 352] width 382 height 22
click at [810, 370] on div "Description nail file, bioskin peel" at bounding box center [771, 403] width 407 height 68
drag, startPoint x: 922, startPoint y: 469, endPoint x: 969, endPoint y: 464, distance: 47.3
click at [971, 464] on div "Date [DATE] Expense Type Select Commissions and Bonuses Communications Consulta…" at bounding box center [771, 302] width 423 height 447
click at [920, 476] on span "Save" at bounding box center [924, 478] width 32 height 17
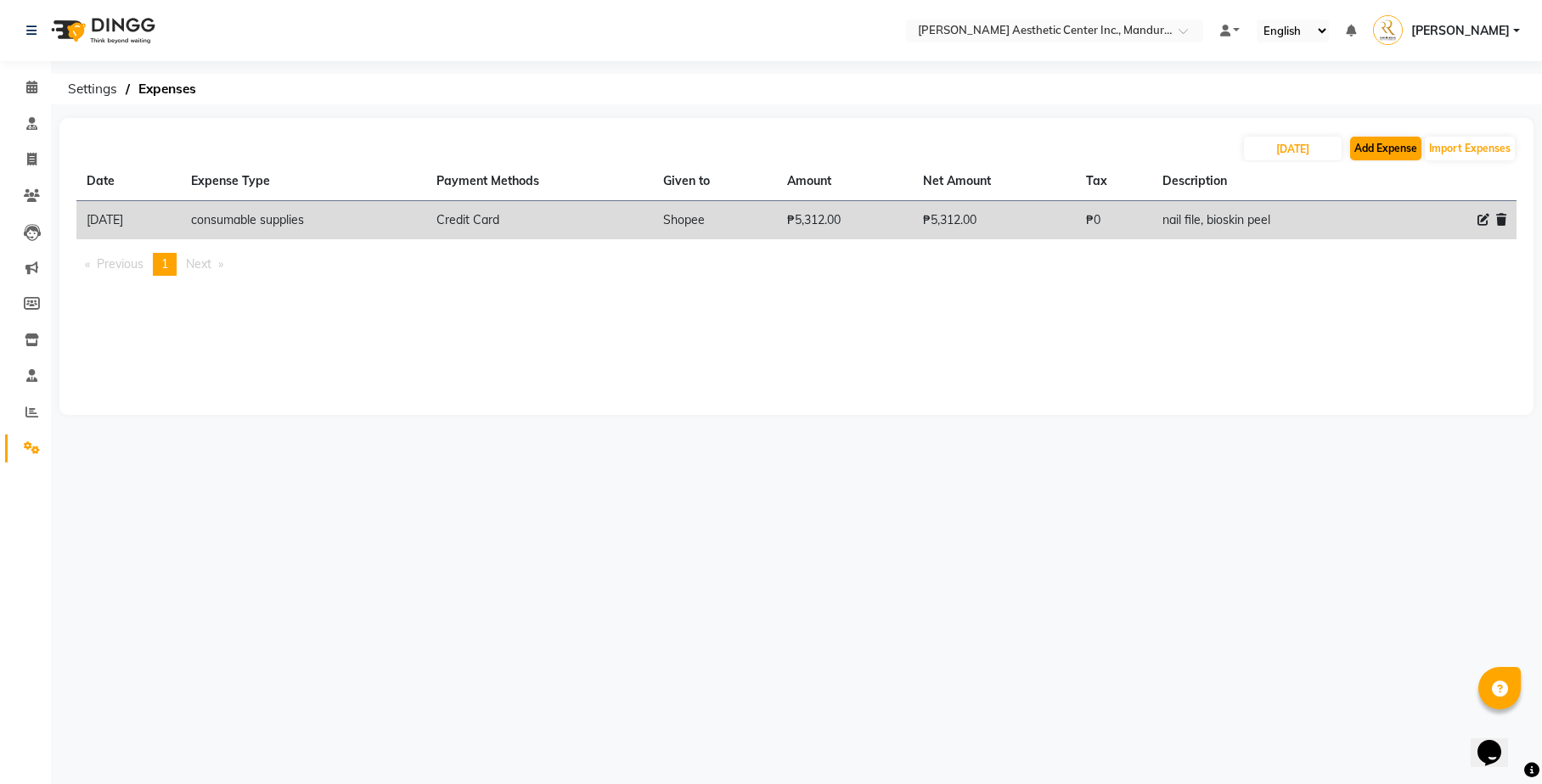
click at [1397, 146] on button "Add Expense" at bounding box center [1386, 149] width 71 height 24
select select "1"
select select "5254"
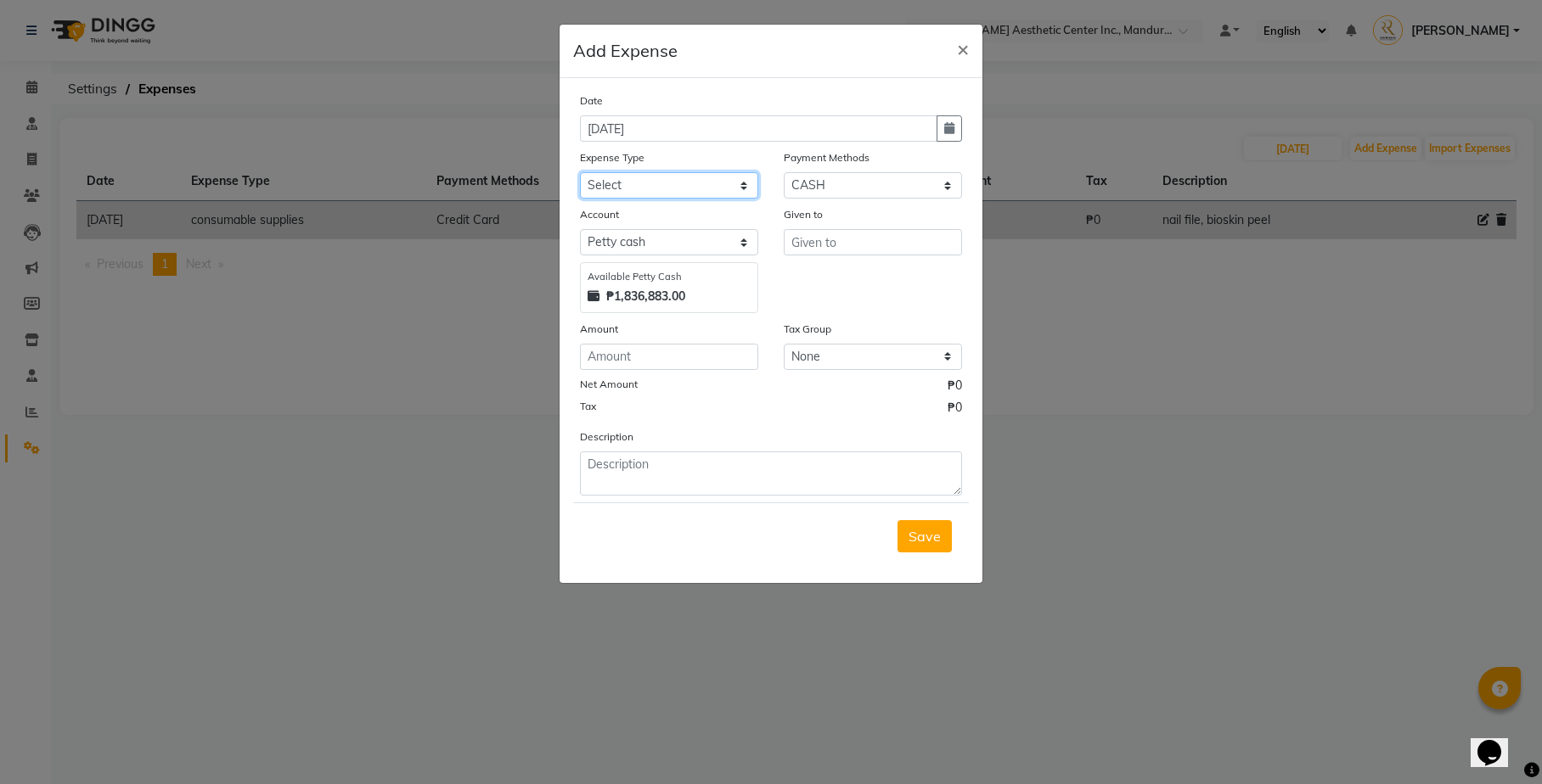
select select "22594"
click at [776, 468] on textarea at bounding box center [771, 474] width 382 height 44
type textarea "P"
type textarea "meal for staff, Oysters"
click at [857, 406] on div "Tax ₱0" at bounding box center [771, 410] width 382 height 22
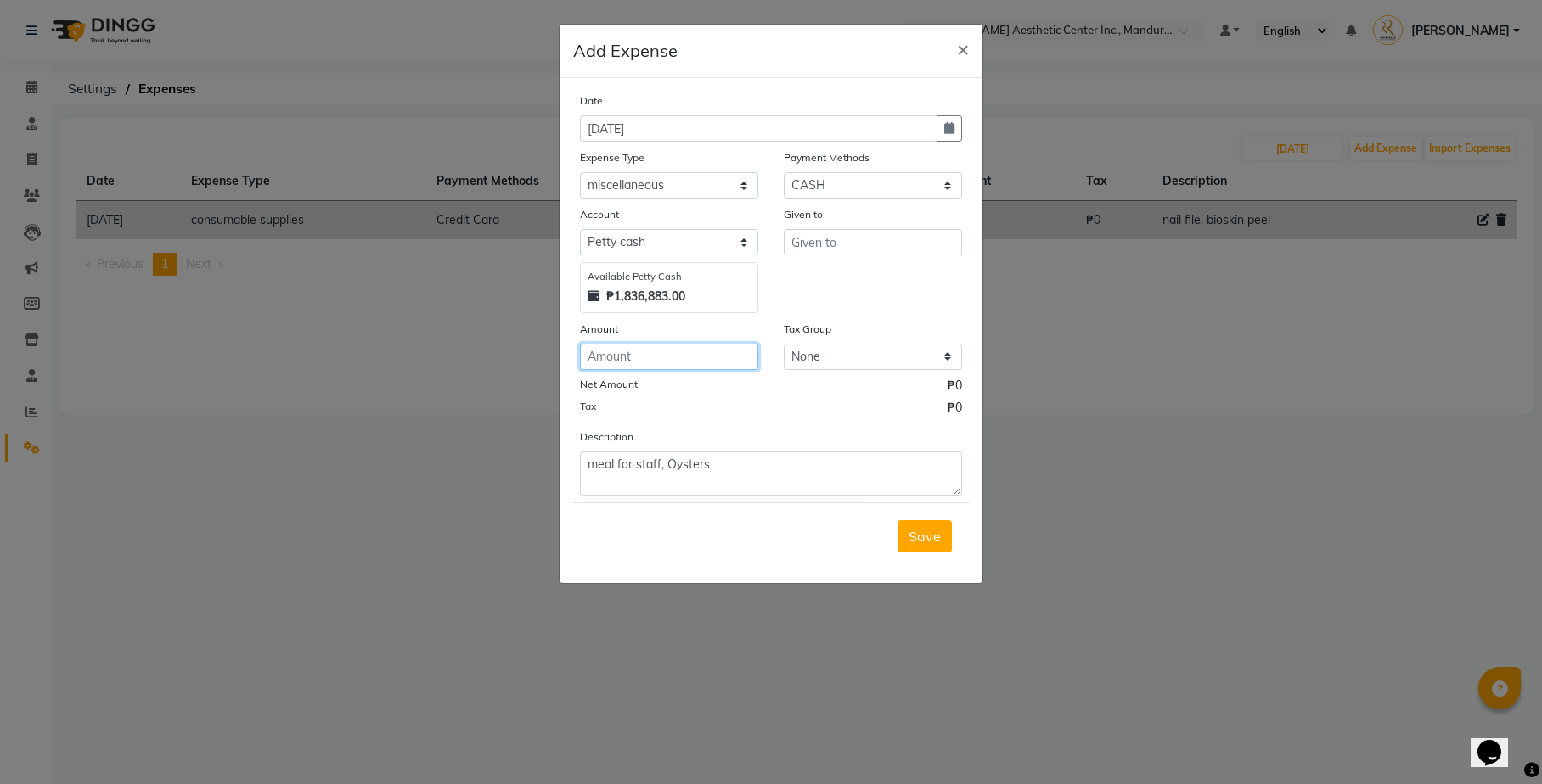
click at [724, 348] on input "number" at bounding box center [668, 357] width 178 height 26
type input "650"
click at [747, 399] on div "Tax ₱0" at bounding box center [771, 410] width 382 height 22
click at [866, 236] on input "text" at bounding box center [872, 242] width 178 height 26
type input "Vendor"
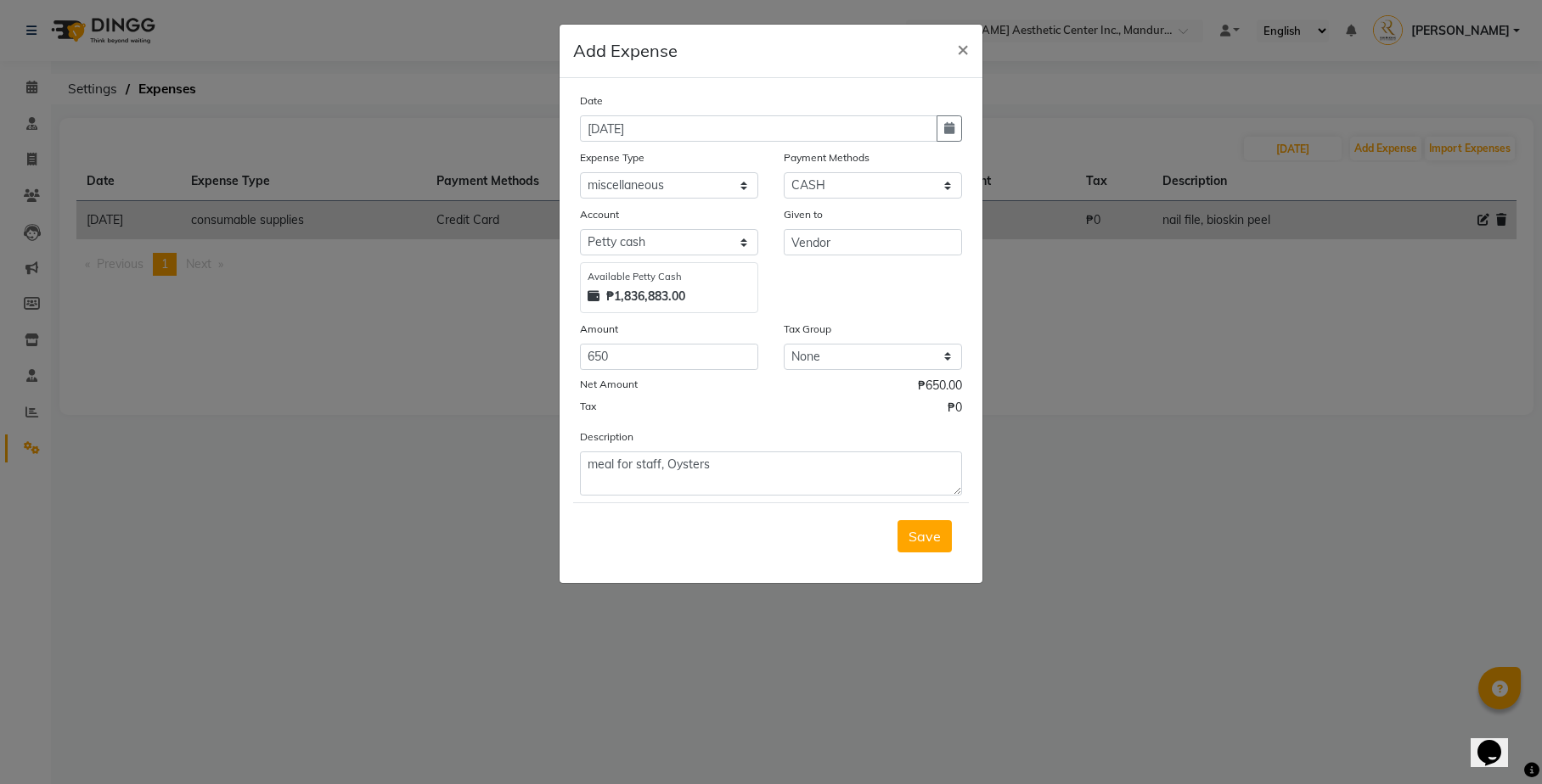
click at [935, 313] on div "Date [DATE] Expense Type Select Commissions and Bonuses Communications Consulta…" at bounding box center [771, 293] width 382 height 404
select select "5255"
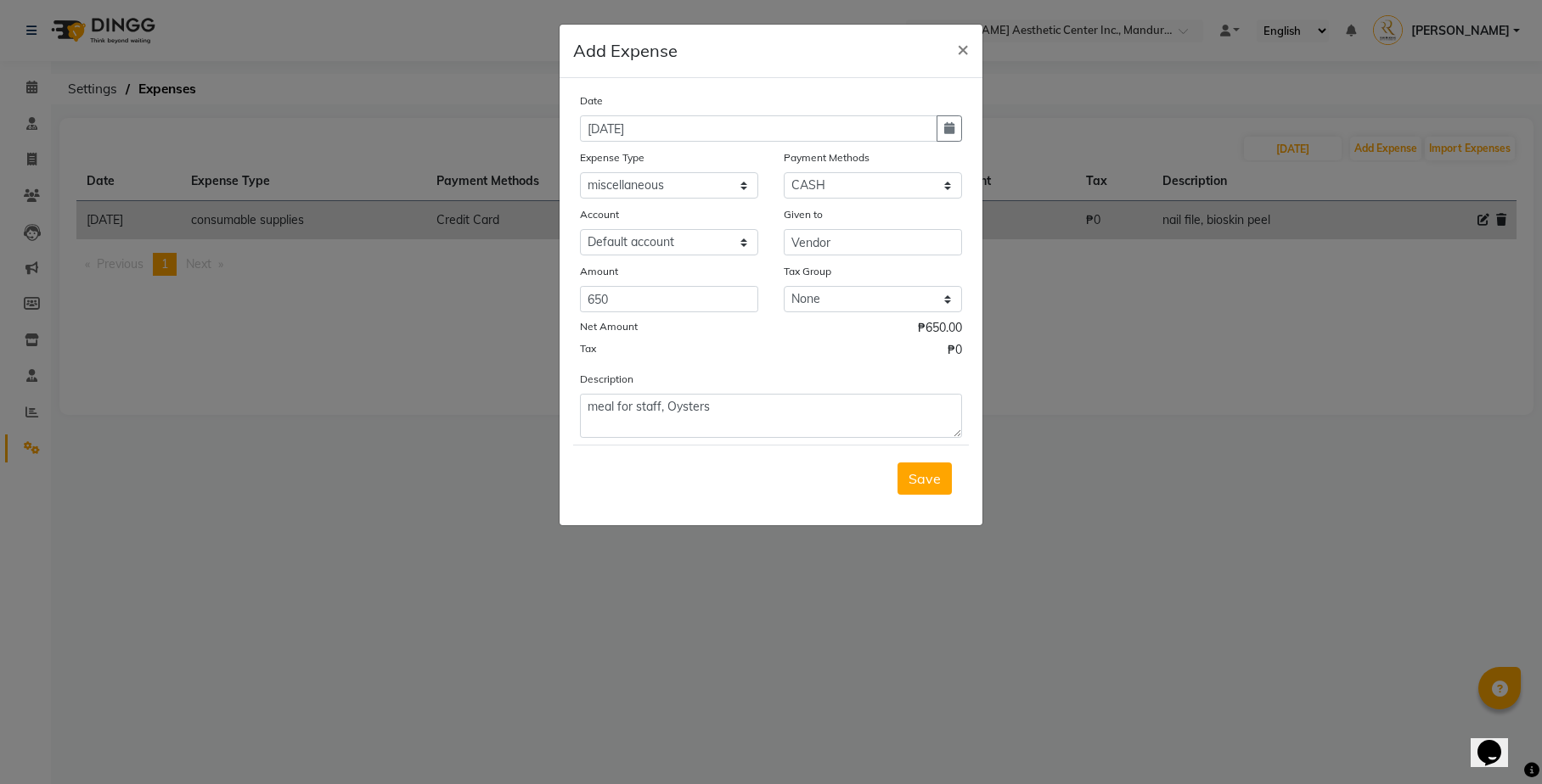
click at [853, 323] on div "Net Amount ₱650.00" at bounding box center [771, 330] width 382 height 22
click at [920, 463] on button "Save" at bounding box center [925, 478] width 55 height 32
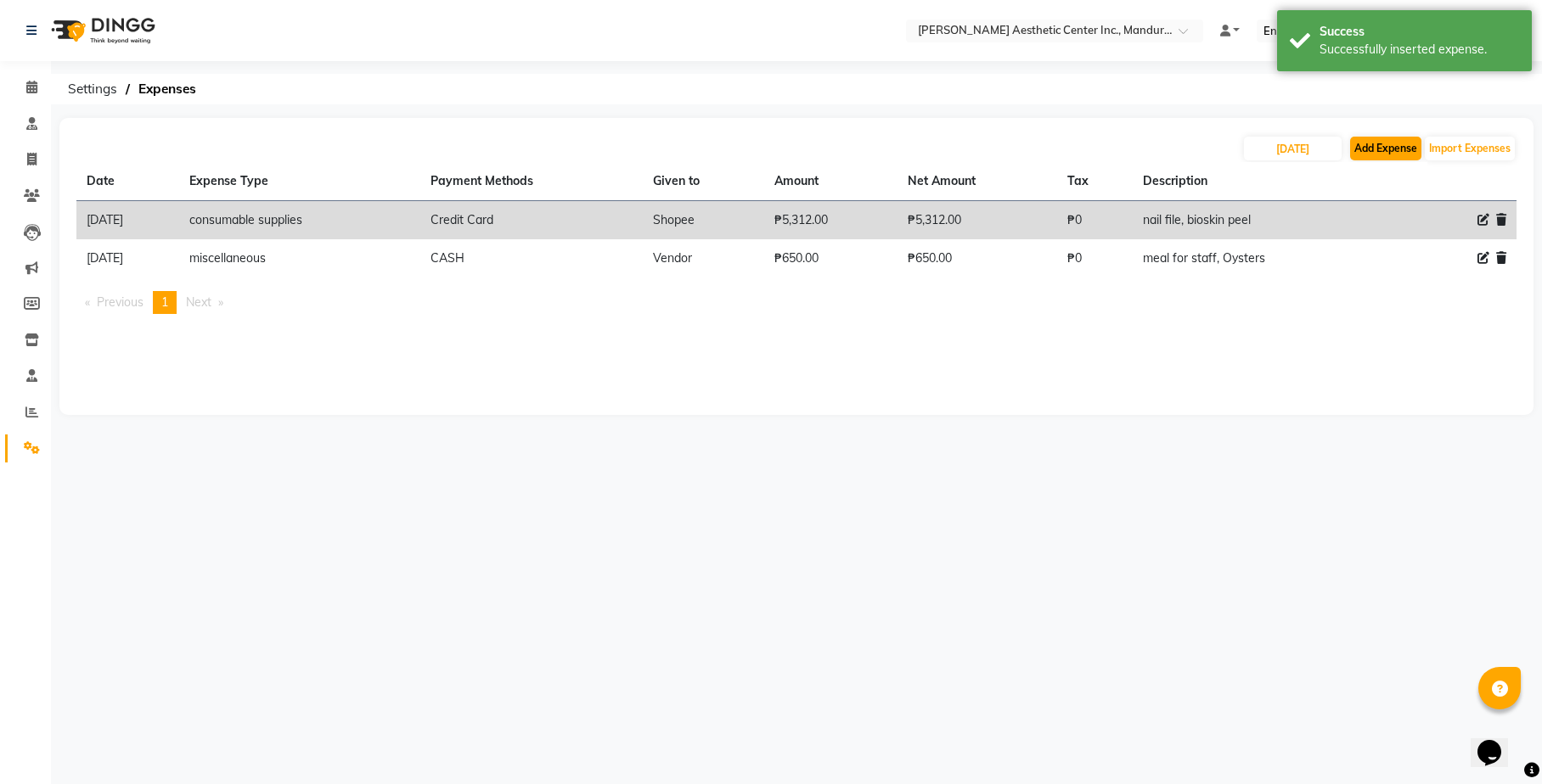
click at [1396, 152] on button "Add Expense" at bounding box center [1386, 149] width 71 height 24
select select "1"
select select "5254"
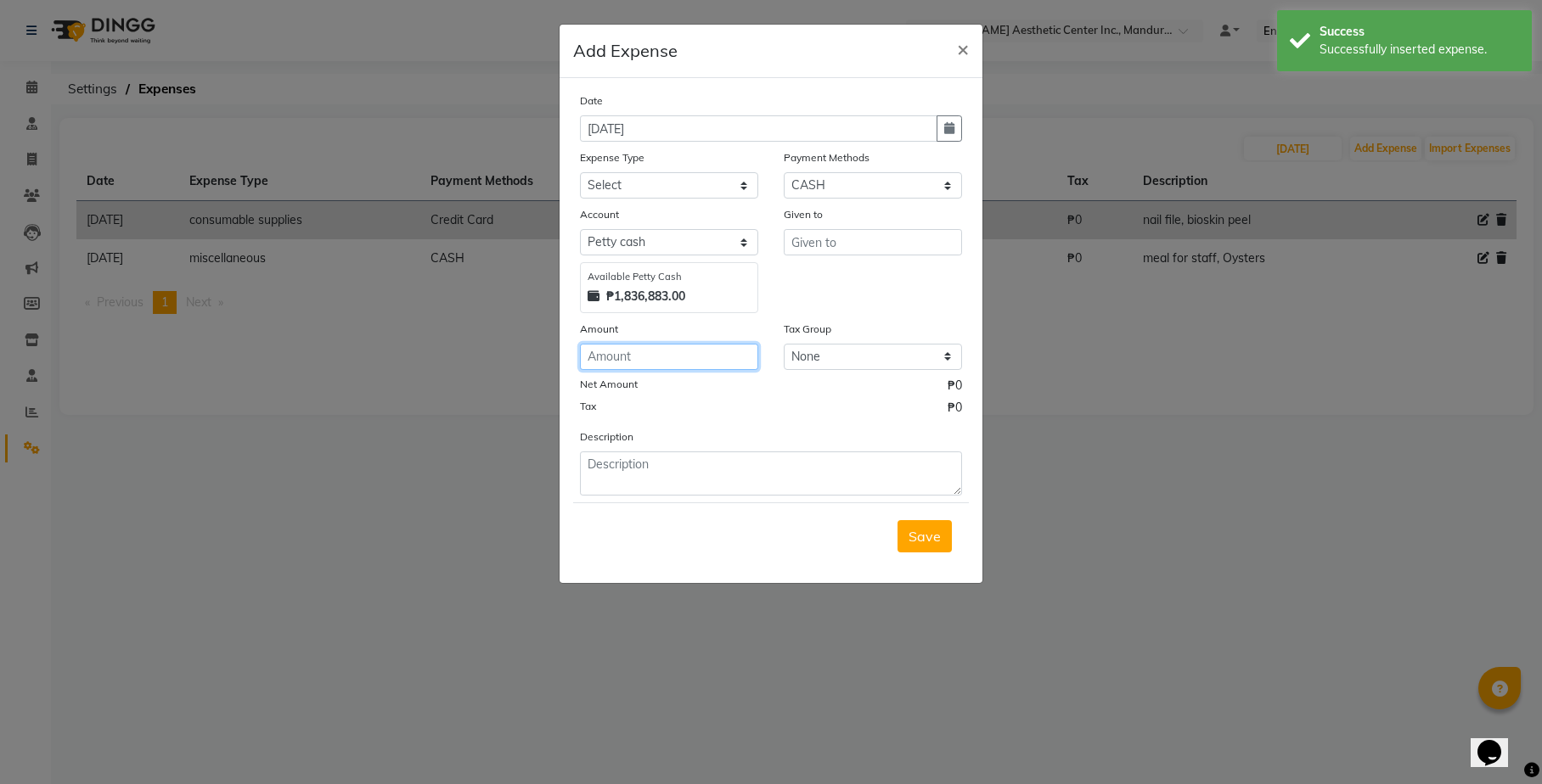
click at [671, 348] on input "number" at bounding box center [668, 357] width 178 height 26
type input "300"
click at [634, 452] on textarea at bounding box center [771, 474] width 382 height 44
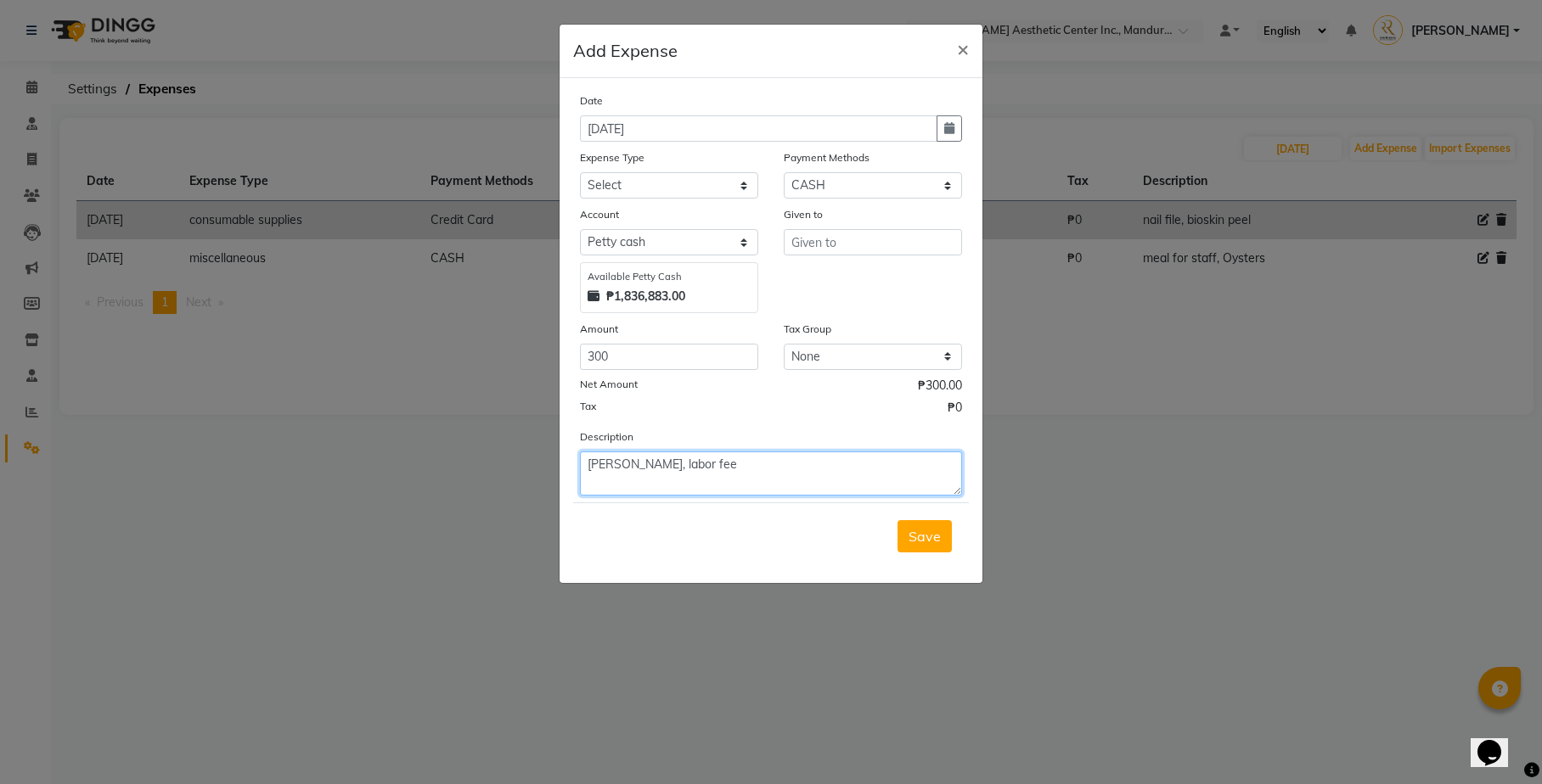
click at [849, 476] on textarea "[PERSON_NAME], labor fee" at bounding box center [771, 474] width 382 height 44
type textarea "[PERSON_NAME], labor fee"
select select "14573"
click at [1112, 482] on ngb-modal-window "Add Expense × Date [DATE] Expense Type Select Commissions and Bonuses Communica…" at bounding box center [771, 392] width 1542 height 784
click at [921, 528] on span "Save" at bounding box center [924, 536] width 32 height 17
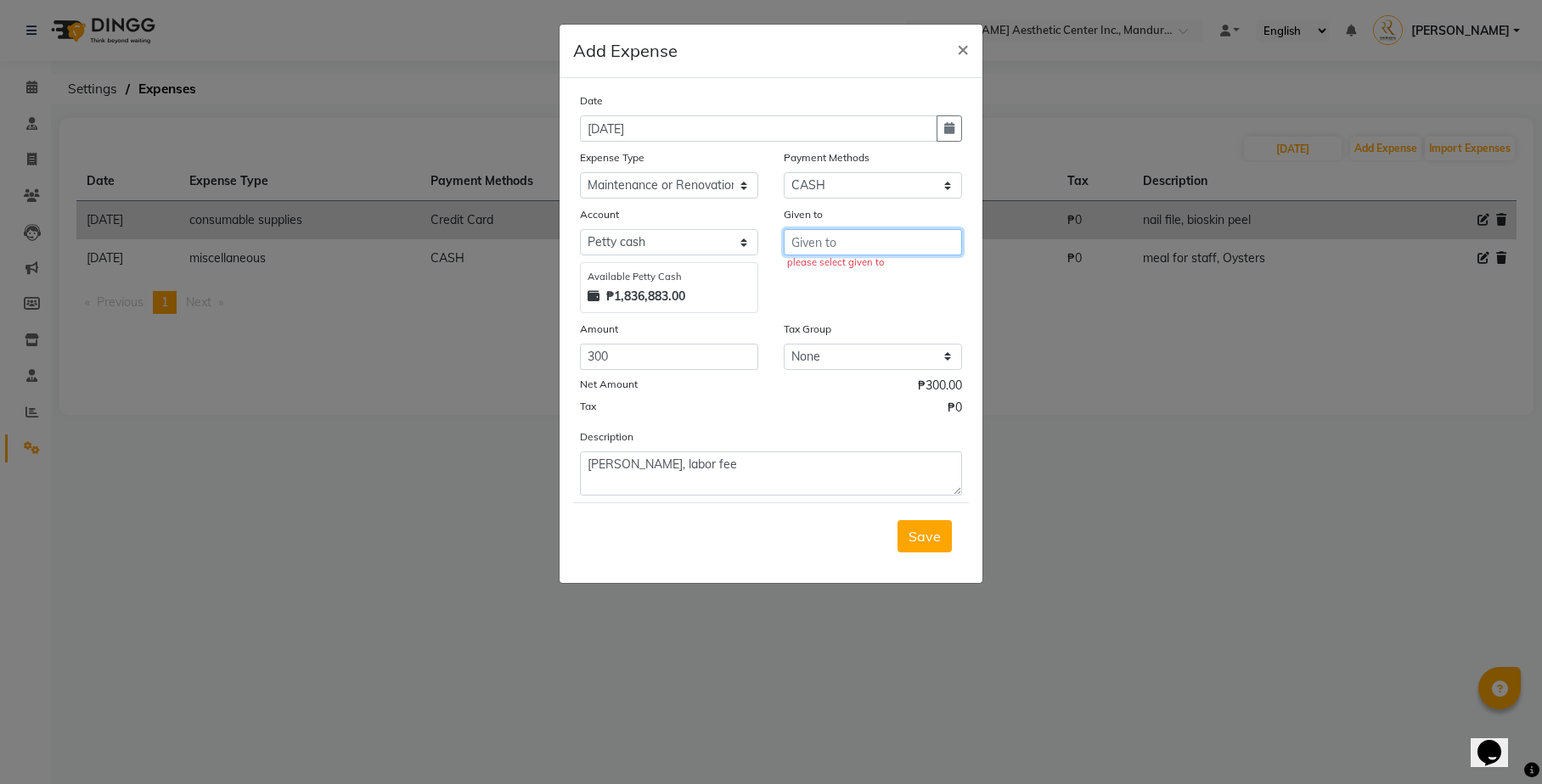
click at [831, 236] on input "text" at bounding box center [872, 242] width 178 height 26
click at [834, 428] on div "Description [PERSON_NAME], labor fee" at bounding box center [771, 462] width 407 height 68
click at [846, 239] on input "[PERSON_NAME]" at bounding box center [872, 242] width 178 height 26
type input "[PERSON_NAME]"
click at [646, 460] on textarea "[PERSON_NAME], labor fee" at bounding box center [771, 474] width 382 height 44
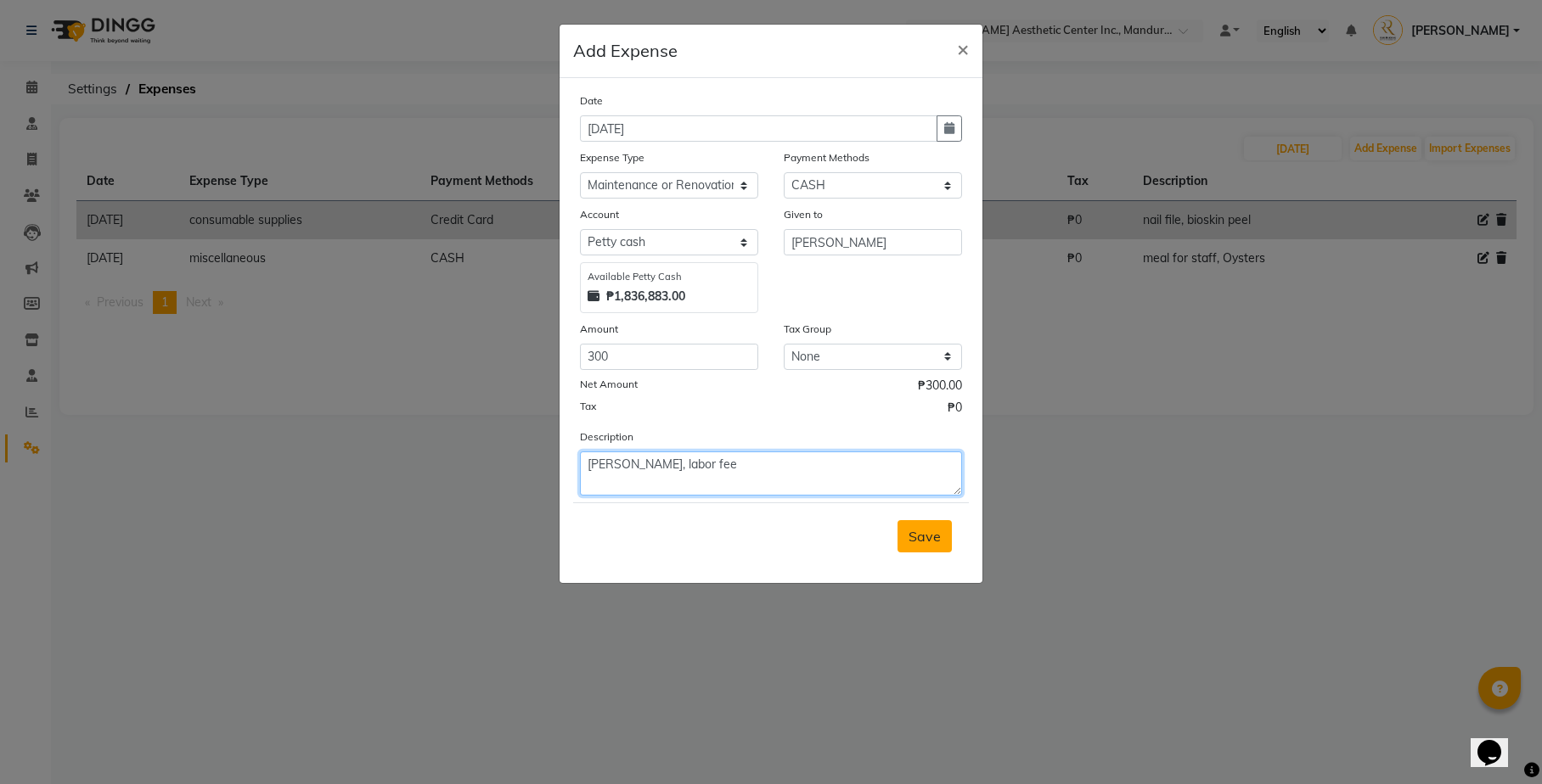
type textarea "[PERSON_NAME], labor fee"
click at [928, 528] on span "Save" at bounding box center [924, 536] width 32 height 17
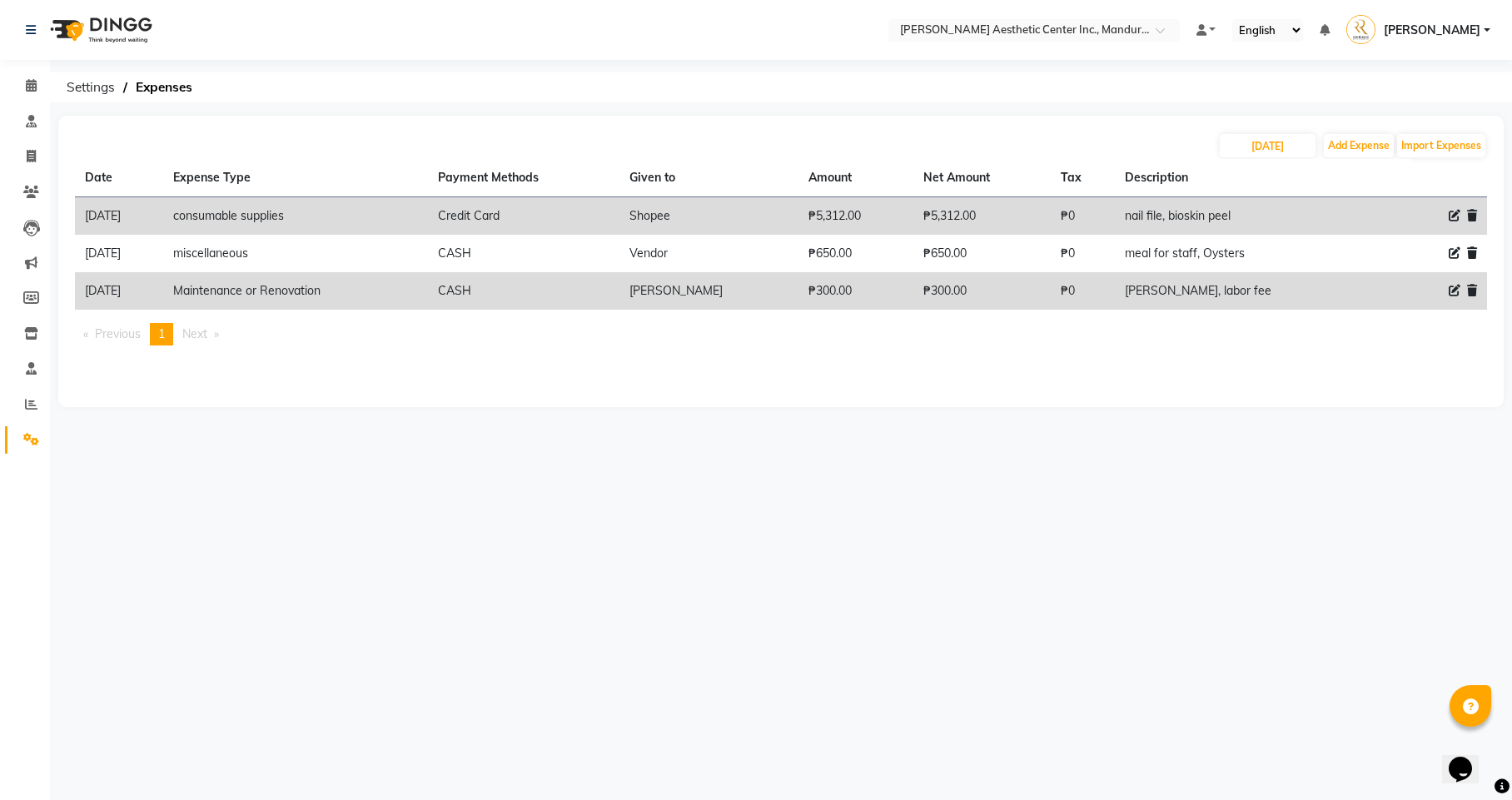
click at [707, 513] on div "Select Location × [PERSON_NAME] Aesthetic Center Inc., Mandurriao Default Panel…" at bounding box center [756, 400] width 1512 height 800
click at [33, 399] on icon at bounding box center [31, 404] width 13 height 13
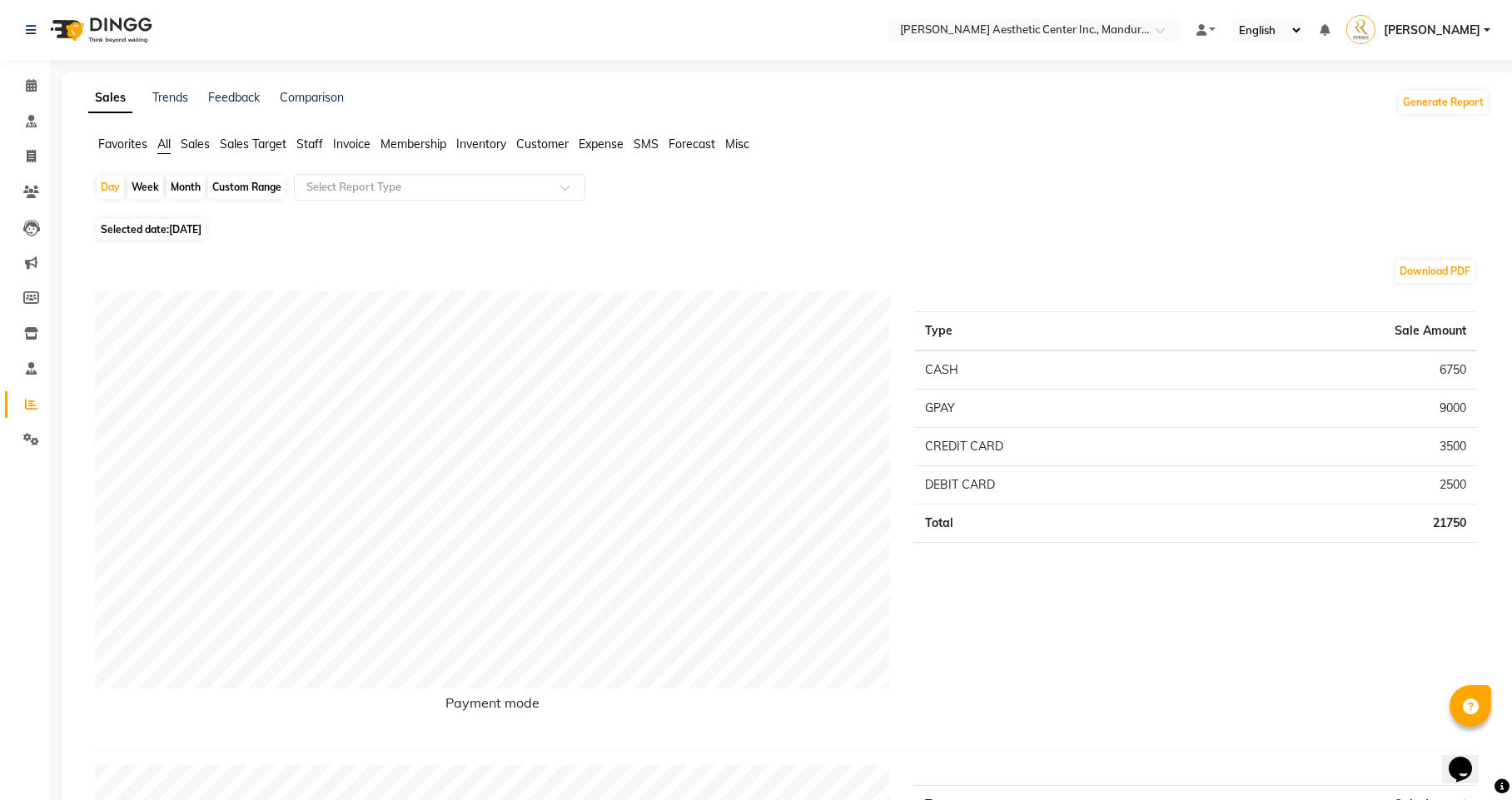
click at [601, 137] on span "Expense" at bounding box center [601, 144] width 45 height 15
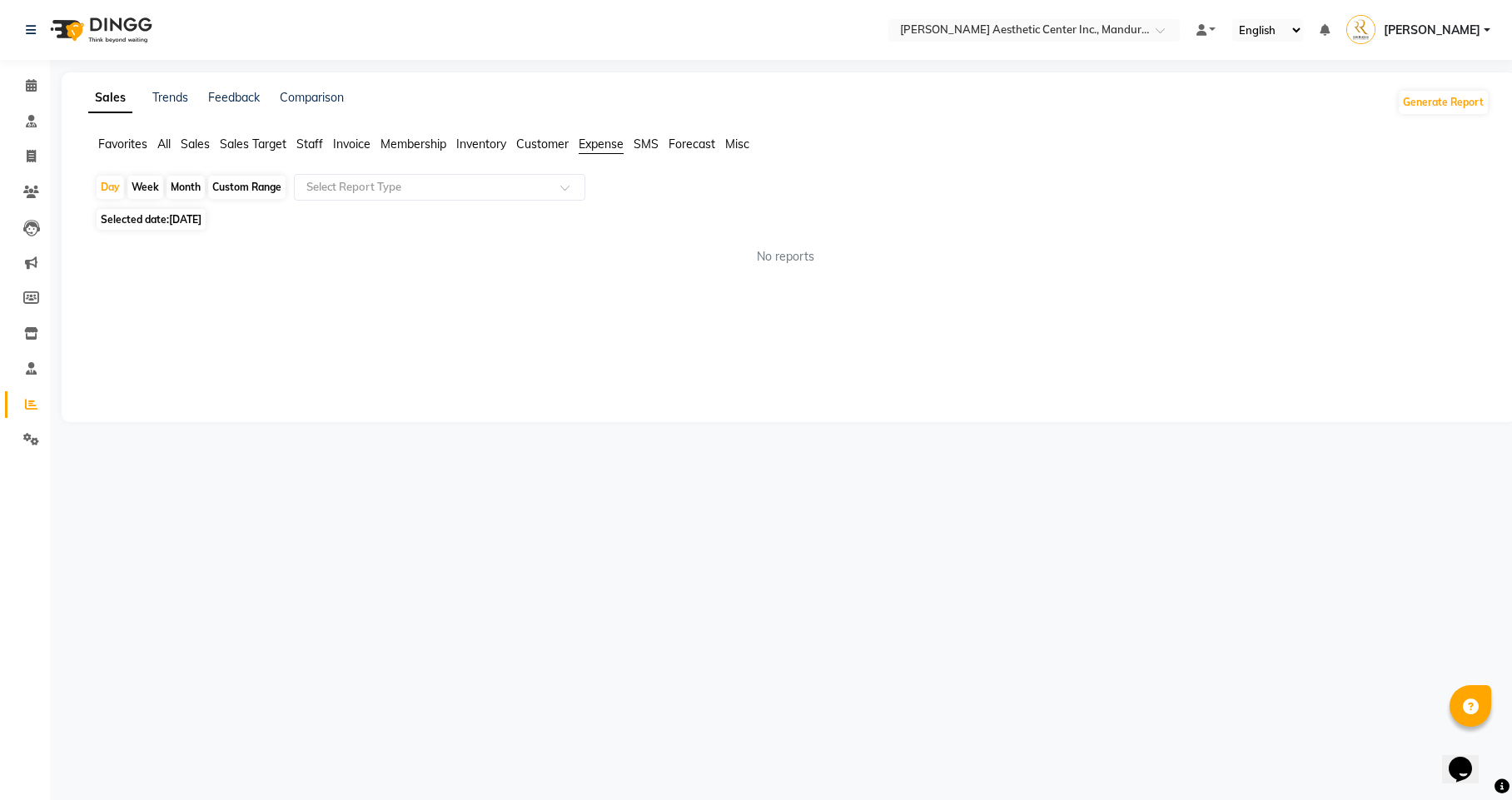
click at [184, 182] on div "Month" at bounding box center [185, 187] width 38 height 23
select select "9"
select select "2025"
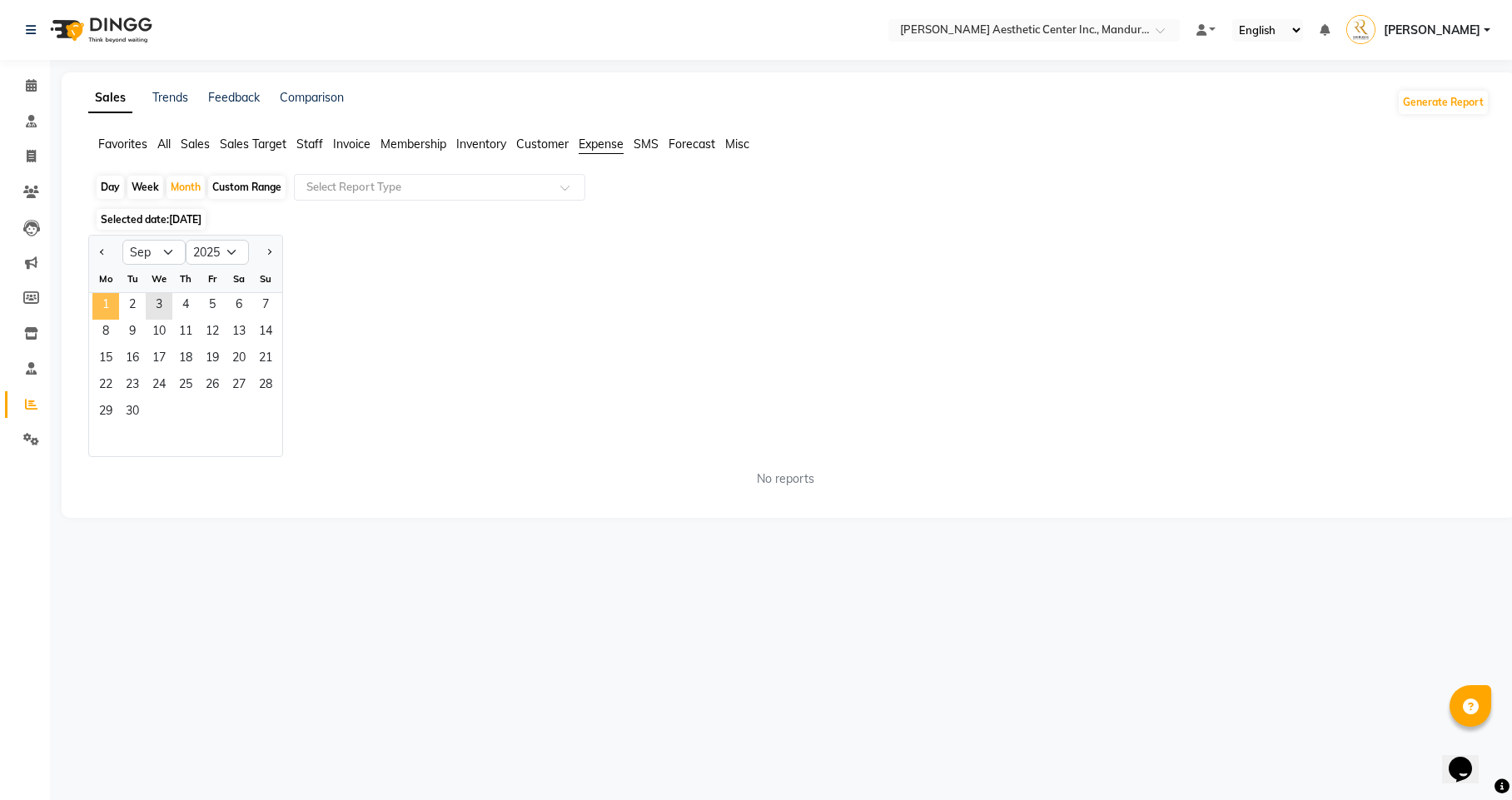
click at [110, 304] on span "1" at bounding box center [106, 306] width 27 height 27
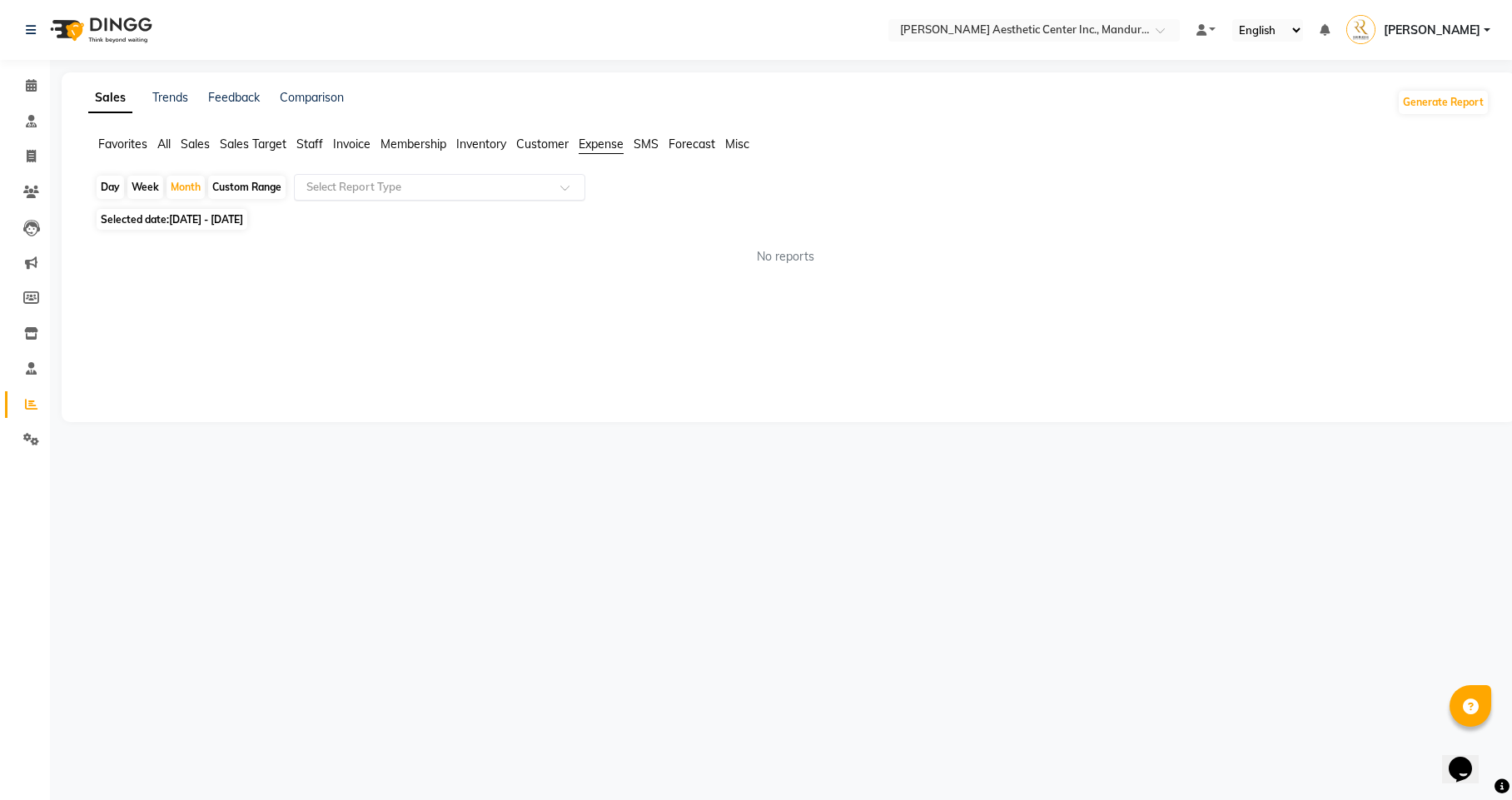
click at [437, 187] on input "text" at bounding box center [423, 187] width 240 height 17
click at [431, 215] on div "Expense by type" at bounding box center [440, 217] width 290 height 33
select select "full_report"
select select "pdf"
click at [30, 398] on icon at bounding box center [31, 404] width 13 height 13
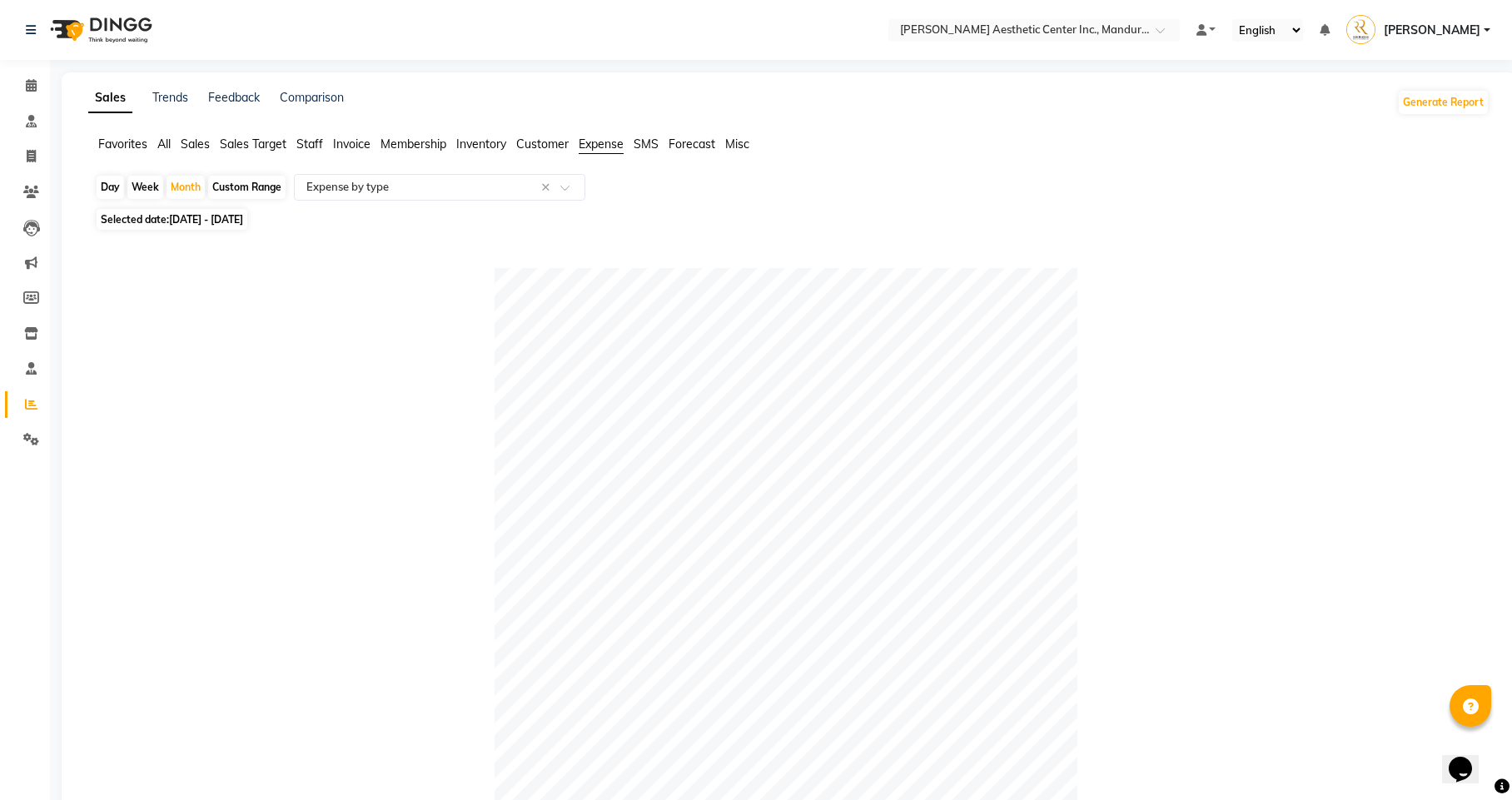
drag, startPoint x: 612, startPoint y: 149, endPoint x: 474, endPoint y: 165, distance: 138.9
click at [607, 149] on span "Expense" at bounding box center [601, 144] width 45 height 15
click at [167, 187] on div "Month" at bounding box center [185, 187] width 38 height 23
select select "9"
select select "2025"
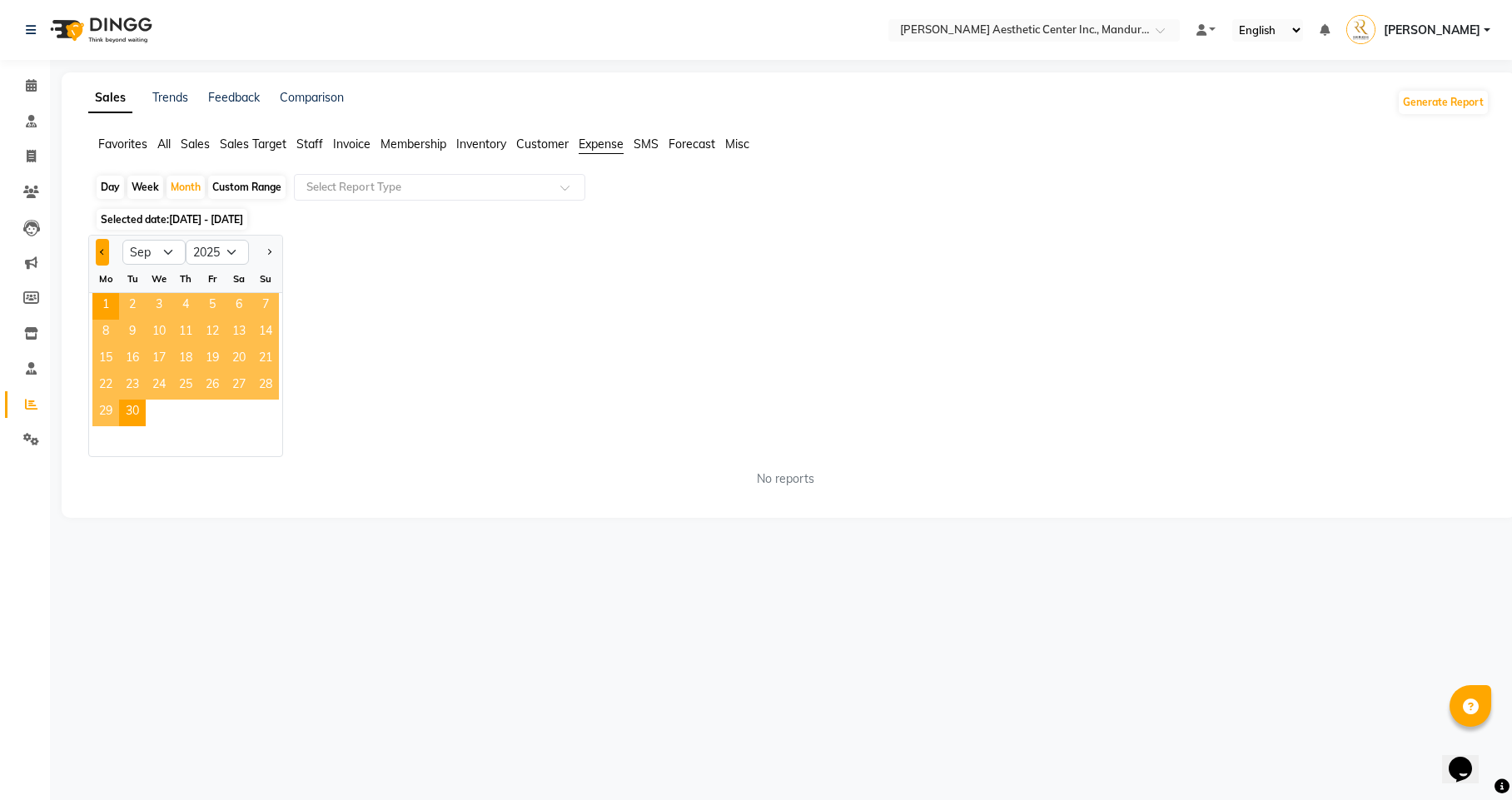
click at [98, 250] on button "Previous month" at bounding box center [102, 252] width 13 height 27
select select "8"
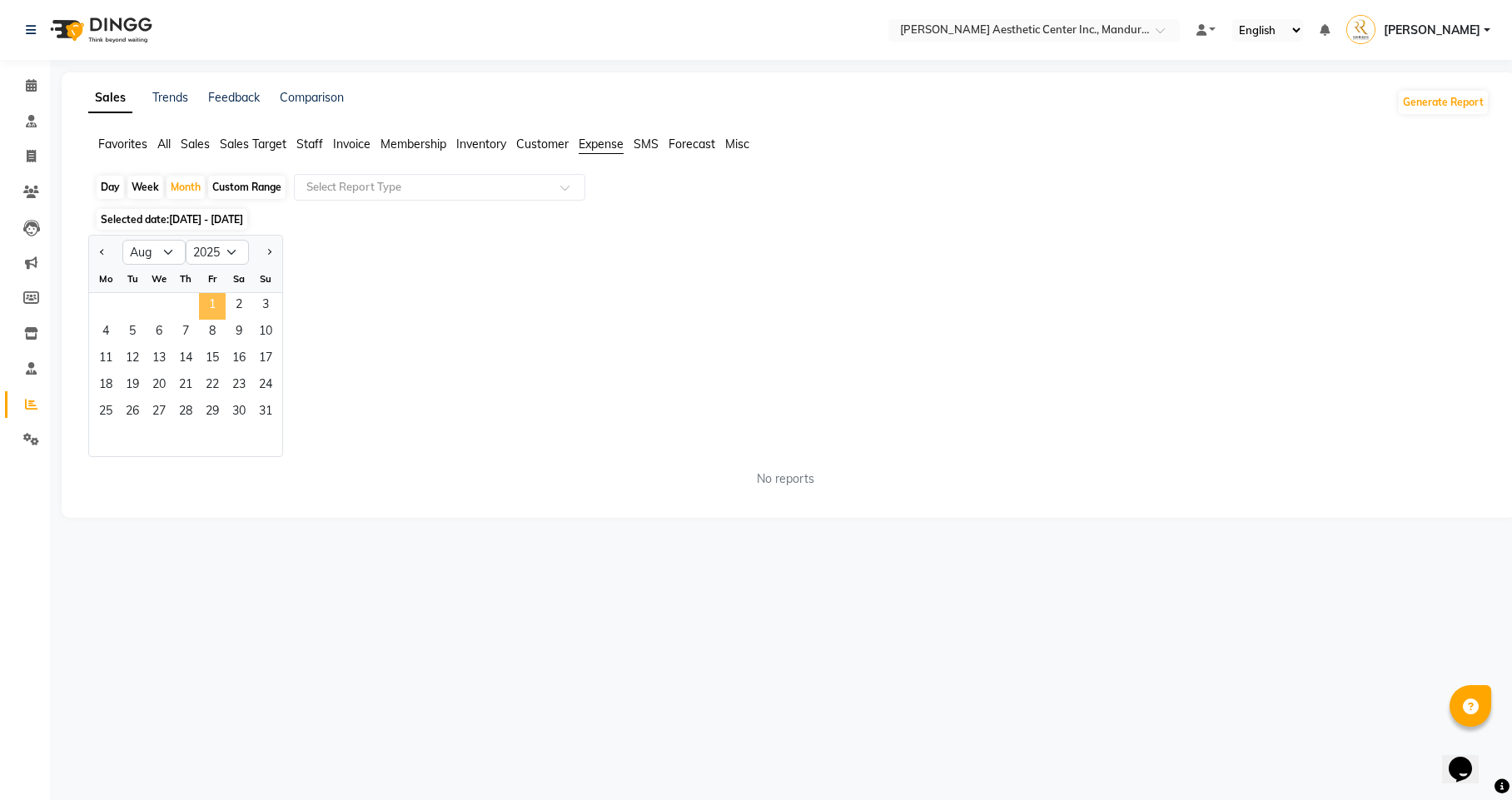
click at [204, 304] on span "1" at bounding box center [212, 306] width 27 height 27
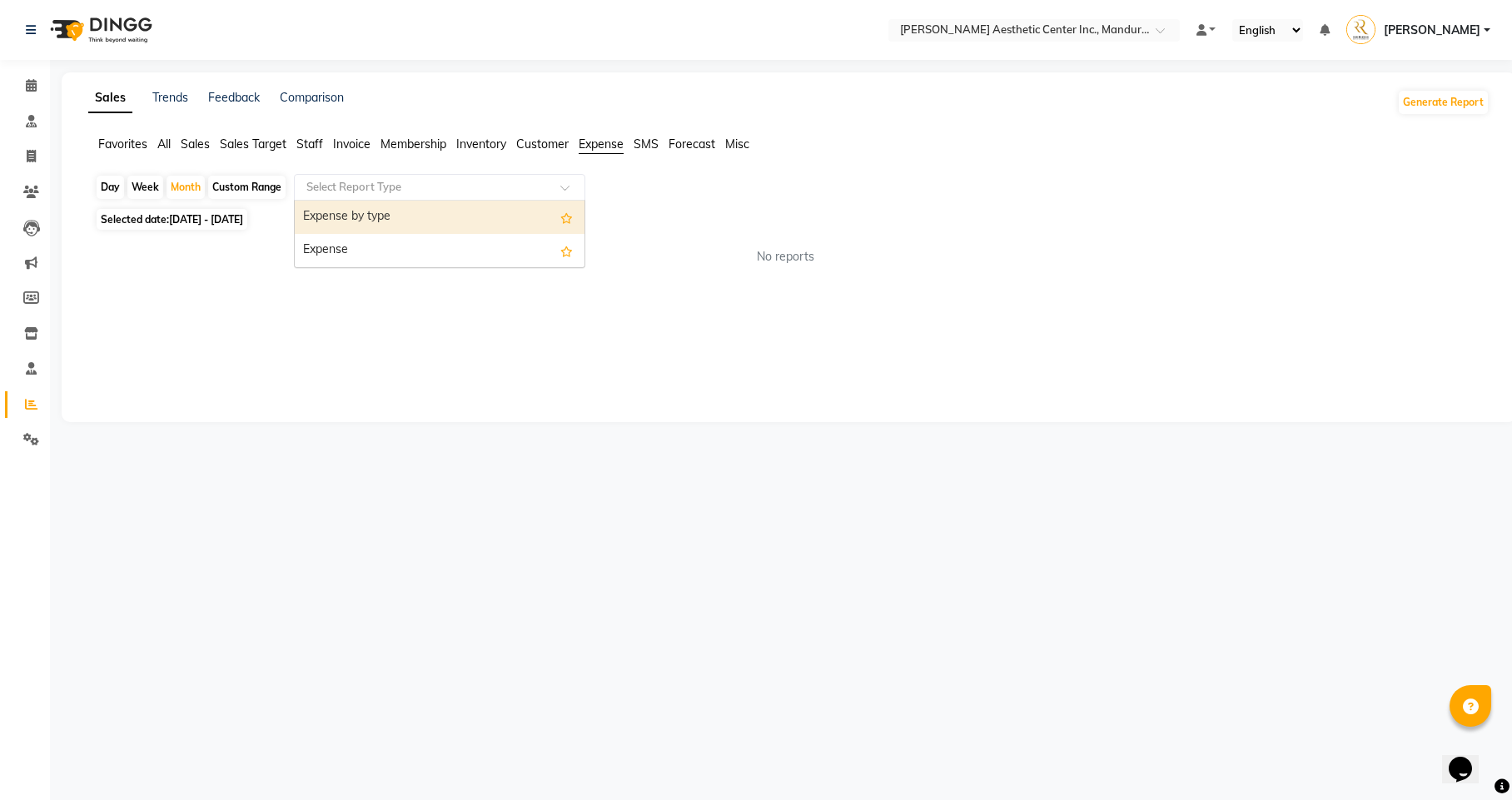
click at [517, 190] on input "text" at bounding box center [423, 187] width 240 height 17
click at [493, 221] on div "Expense by type" at bounding box center [440, 217] width 290 height 33
select select "full_report"
select select "pdf"
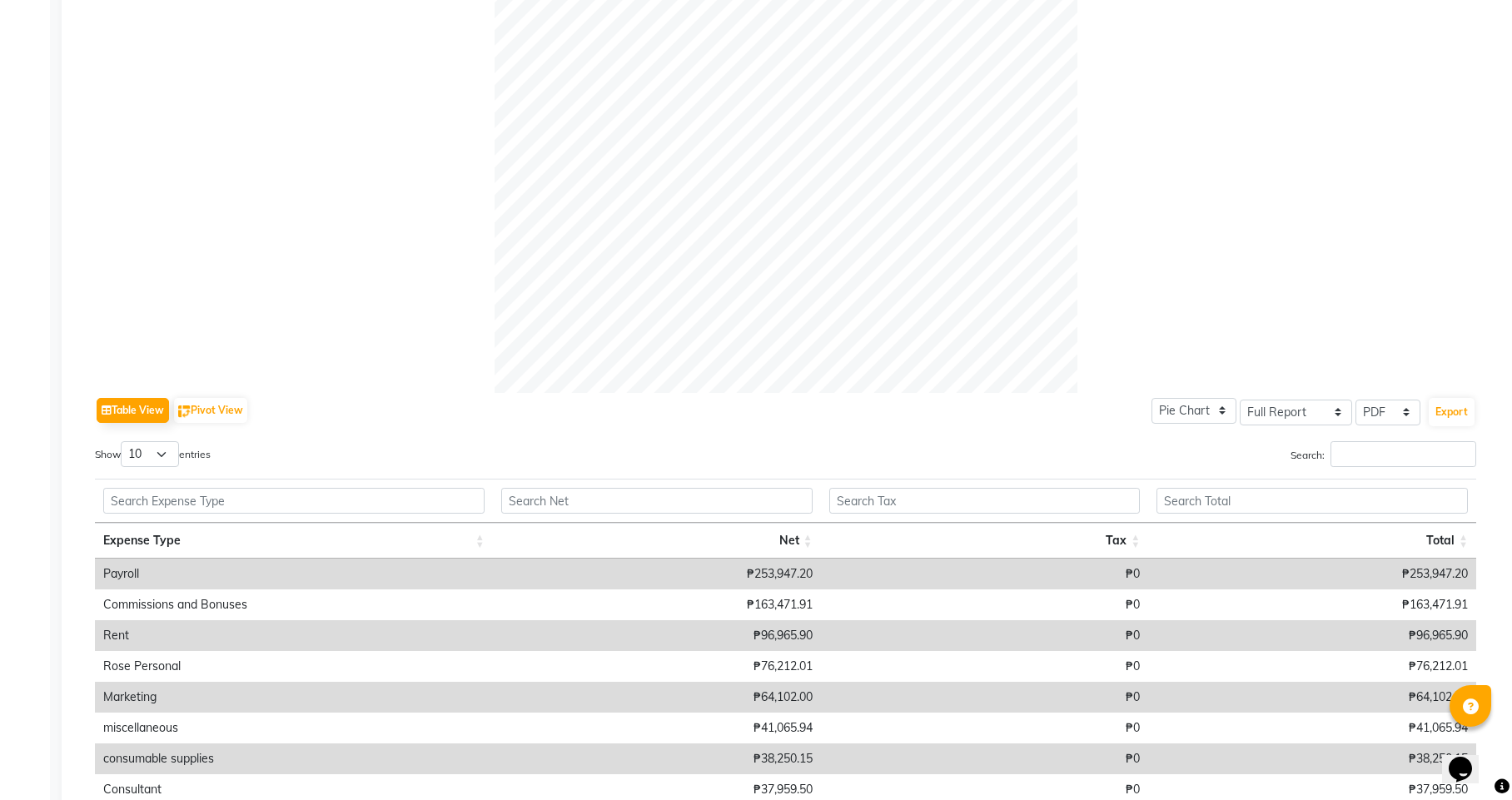
scroll to position [431, 0]
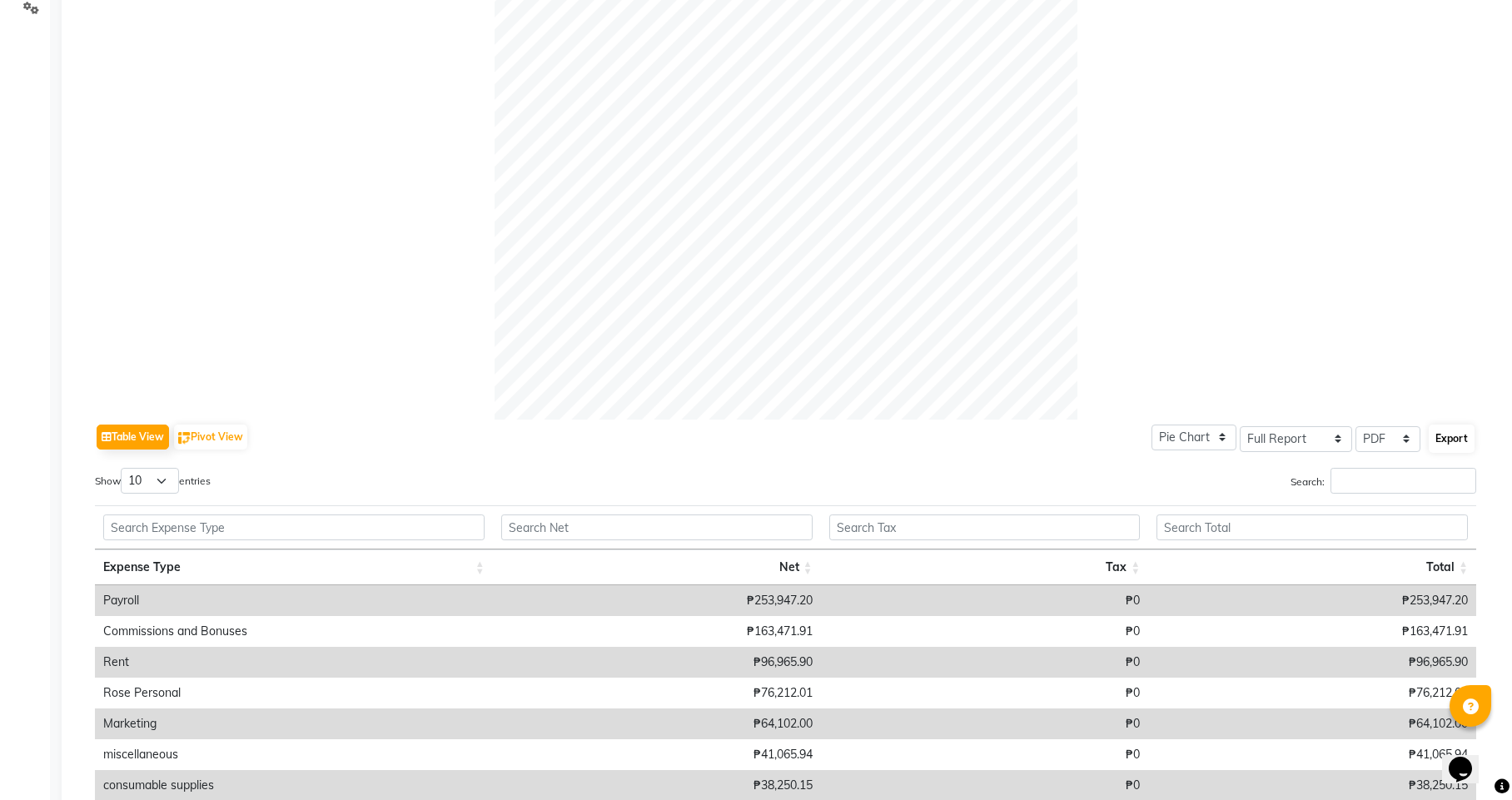
click at [1450, 432] on button "Export" at bounding box center [1451, 438] width 46 height 29
select select "monospace"
select select "12px"
select select "template_1"
select select "A4"
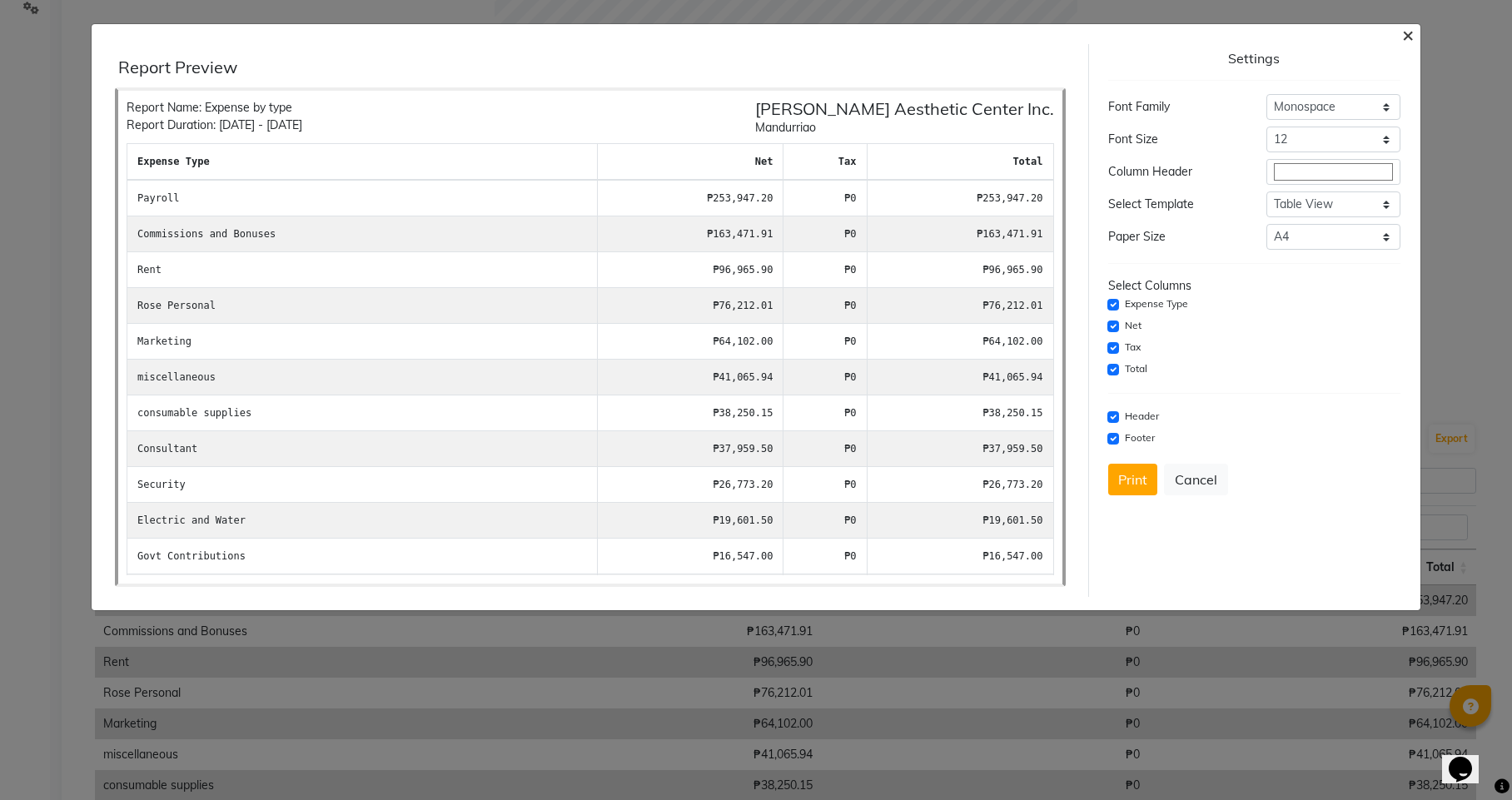
click at [1405, 30] on span "×" at bounding box center [1407, 34] width 12 height 25
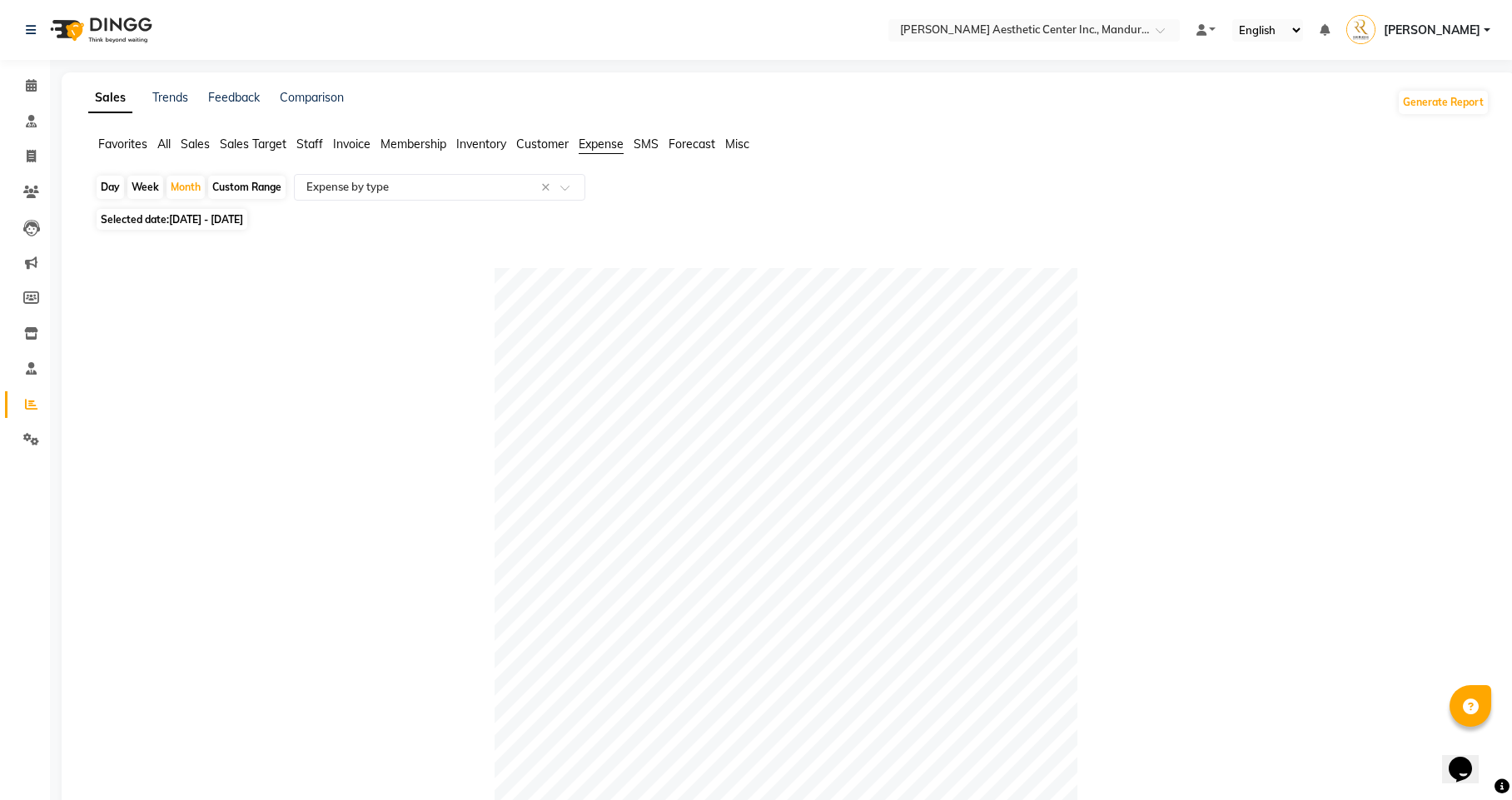
scroll to position [0, 0]
click at [478, 180] on input "text" at bounding box center [423, 187] width 240 height 17
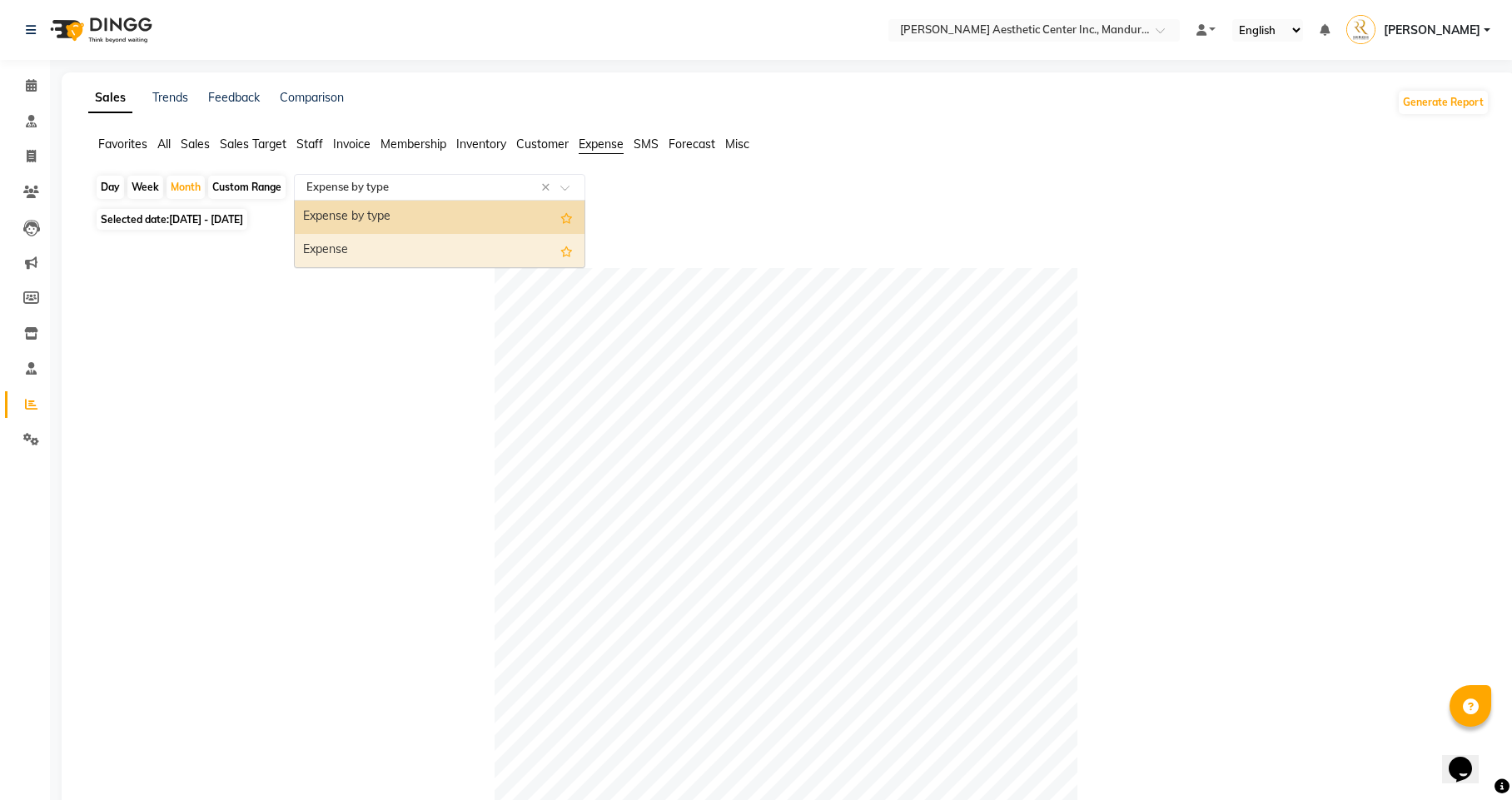
click at [470, 238] on div "Expense" at bounding box center [440, 250] width 290 height 33
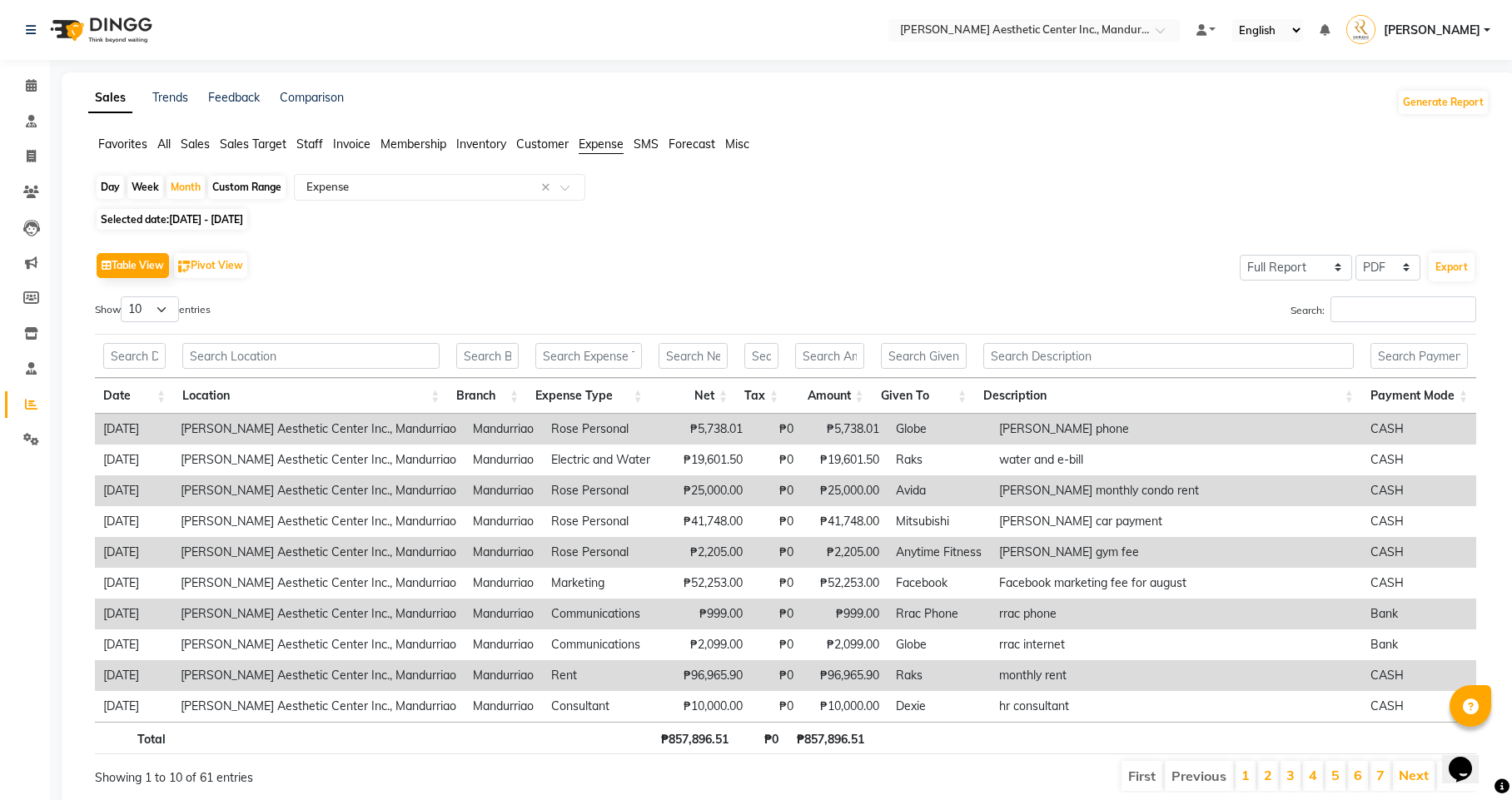
drag, startPoint x: 1427, startPoint y: 101, endPoint x: 1416, endPoint y: 281, distance: 180.3
click at [1456, 260] on button "Export" at bounding box center [1451, 268] width 46 height 29
select select "monospace"
select select "12px"
select select "template_1"
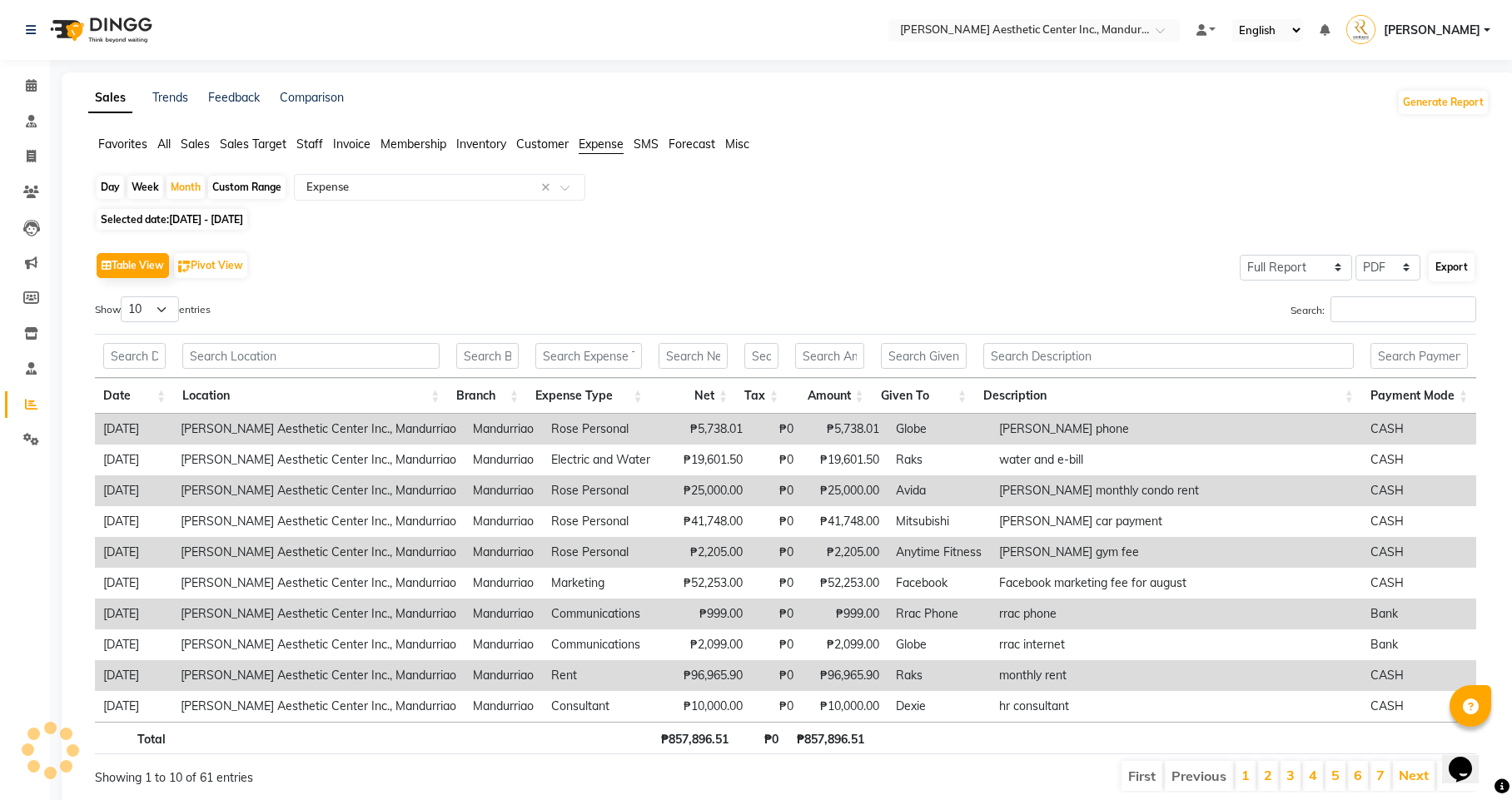
select select "A4"
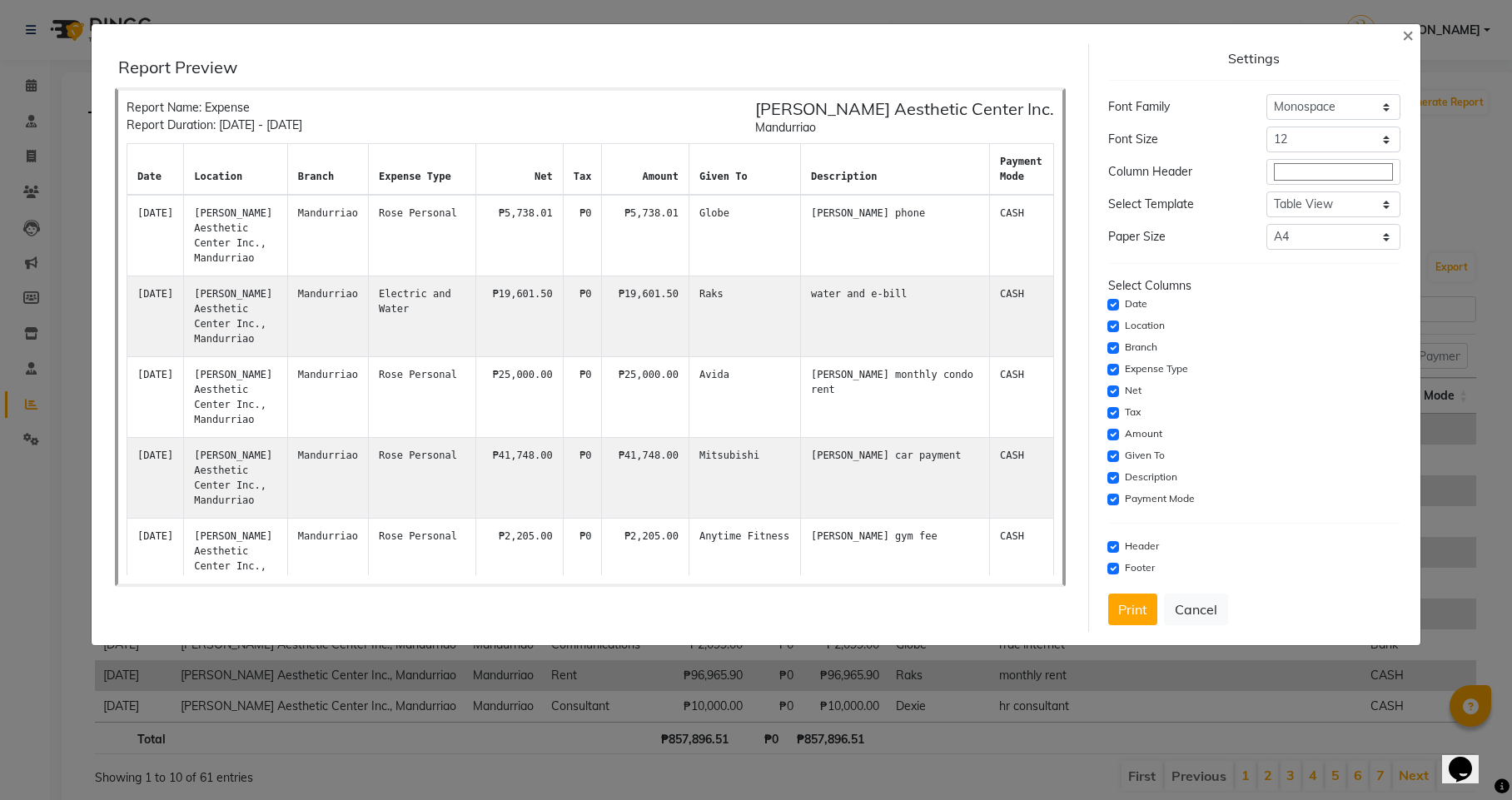
click at [560, 158] on th "Net" at bounding box center [519, 170] width 87 height 52
drag, startPoint x: 1403, startPoint y: 33, endPoint x: 1181, endPoint y: 306, distance: 351.9
click at [1183, 303] on app-custom-export "× Report Preview Report Name: Expense Report Duration: [DATE] - [DATE] [PERSON_…" at bounding box center [756, 335] width 1328 height 621
click at [1115, 393] on input "checkbox" at bounding box center [1113, 391] width 12 height 12
checkbox input "false"
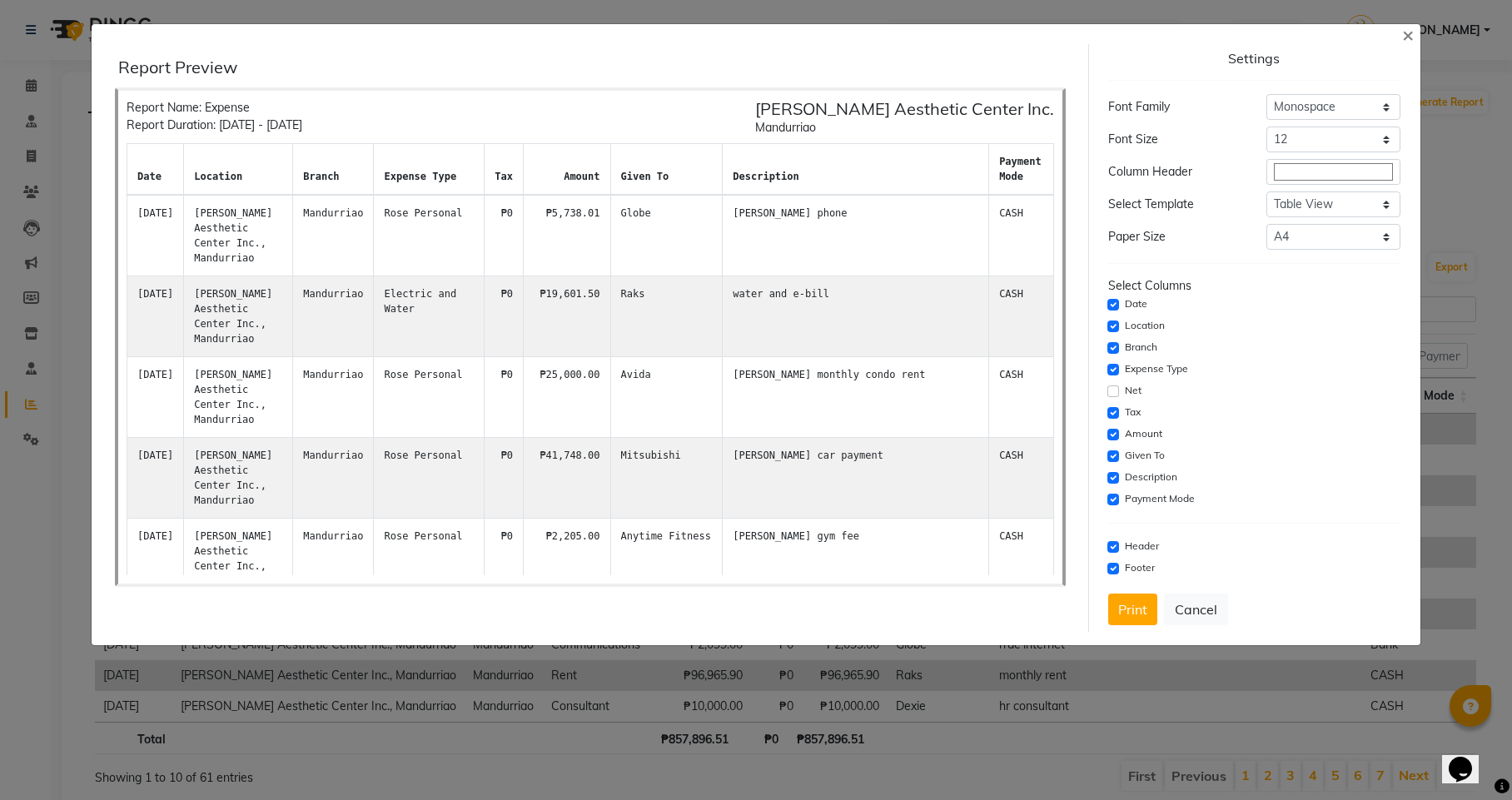
click at [1115, 411] on input "checkbox" at bounding box center [1113, 413] width 12 height 12
checkbox input "false"
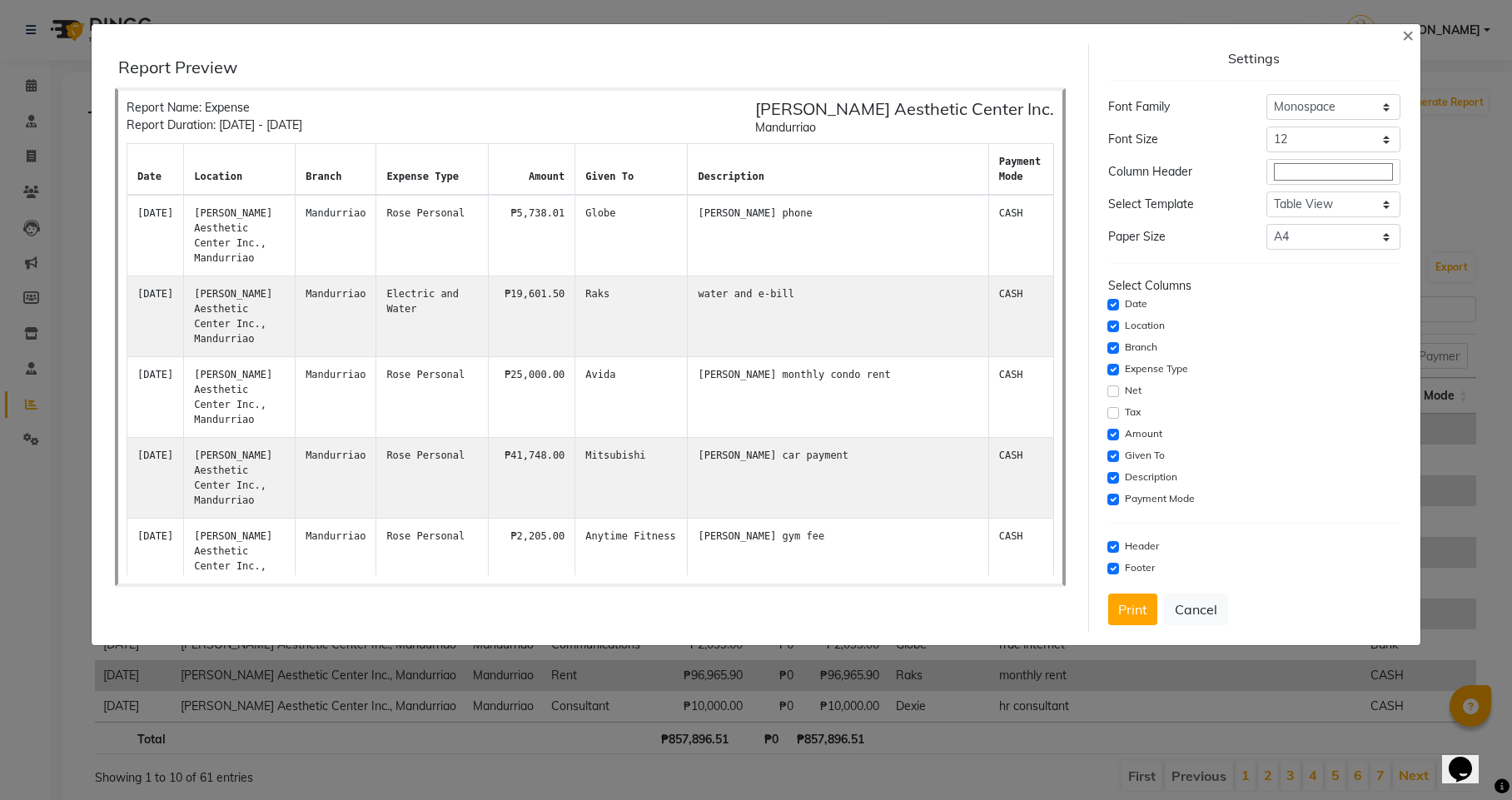
click at [1109, 440] on div "Amount" at bounding box center [1254, 434] width 293 height 20
click at [1110, 431] on input "checkbox" at bounding box center [1113, 434] width 12 height 12
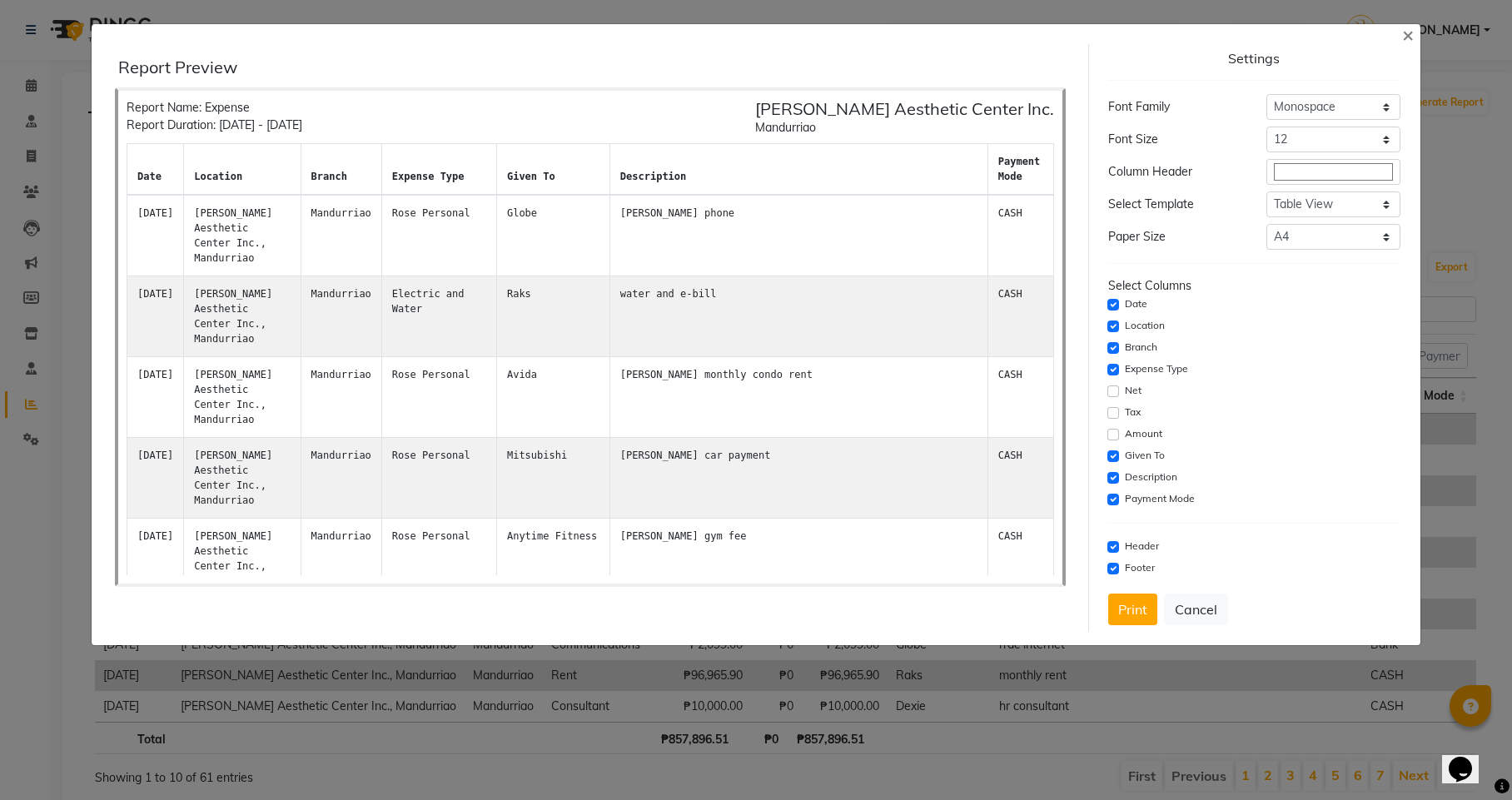
click at [1112, 436] on input "checkbox" at bounding box center [1113, 434] width 12 height 12
checkbox input "true"
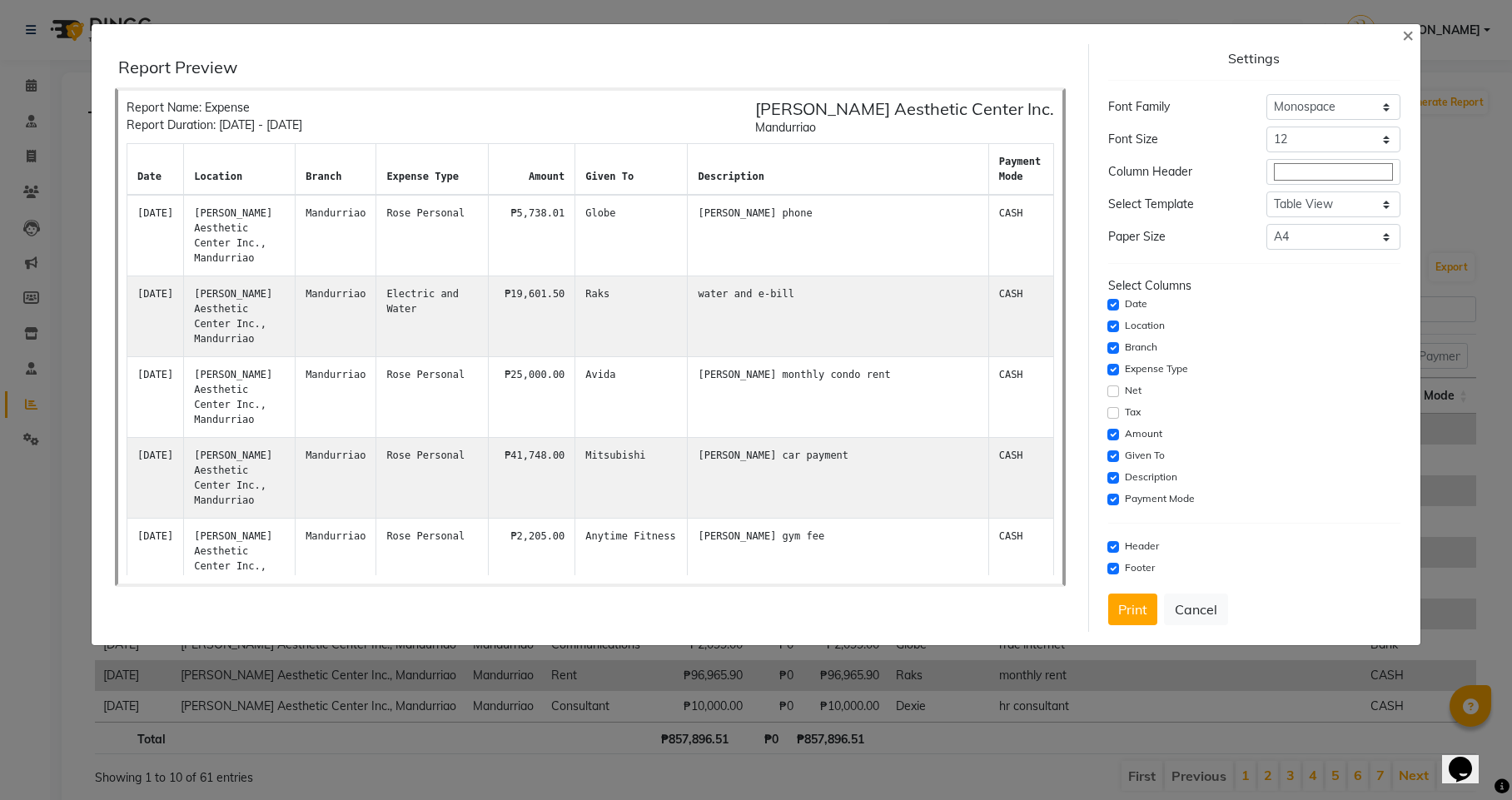
click at [1112, 344] on input "checkbox" at bounding box center [1113, 347] width 12 height 12
checkbox input "false"
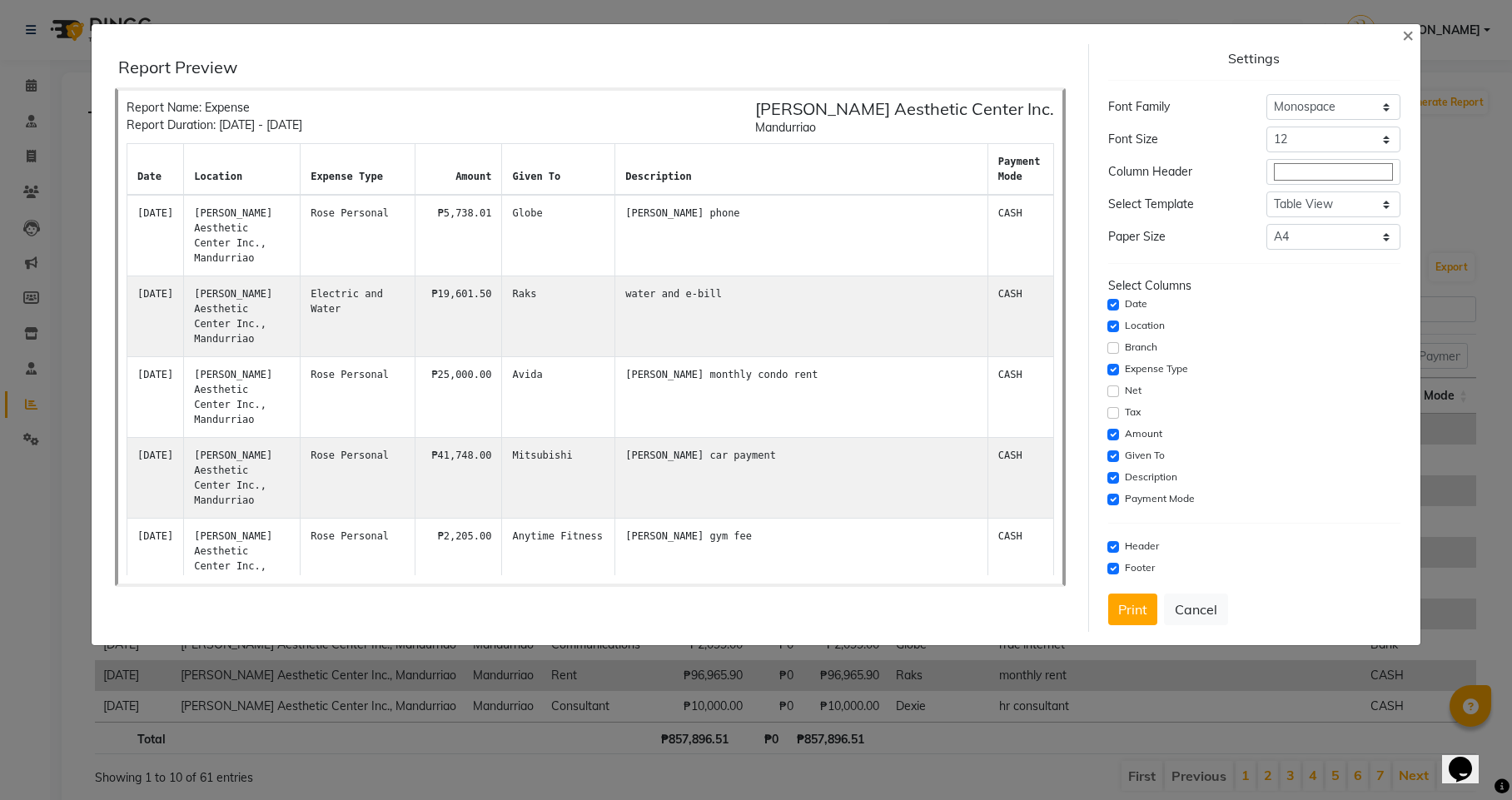
click at [1111, 303] on input "checkbox" at bounding box center [1113, 304] width 12 height 12
checkbox input "false"
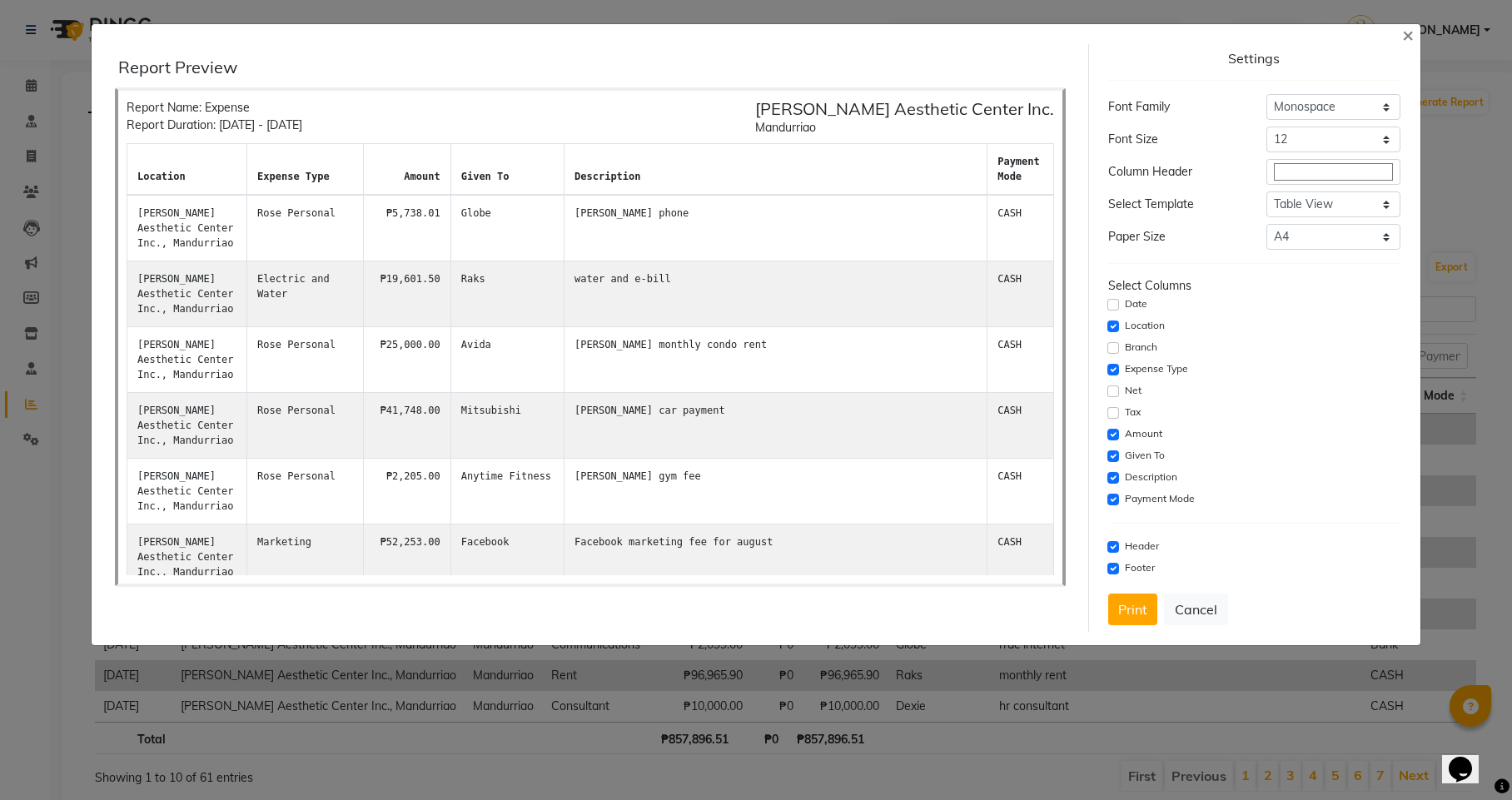
click at [1112, 323] on input "checkbox" at bounding box center [1113, 326] width 12 height 12
checkbox input "false"
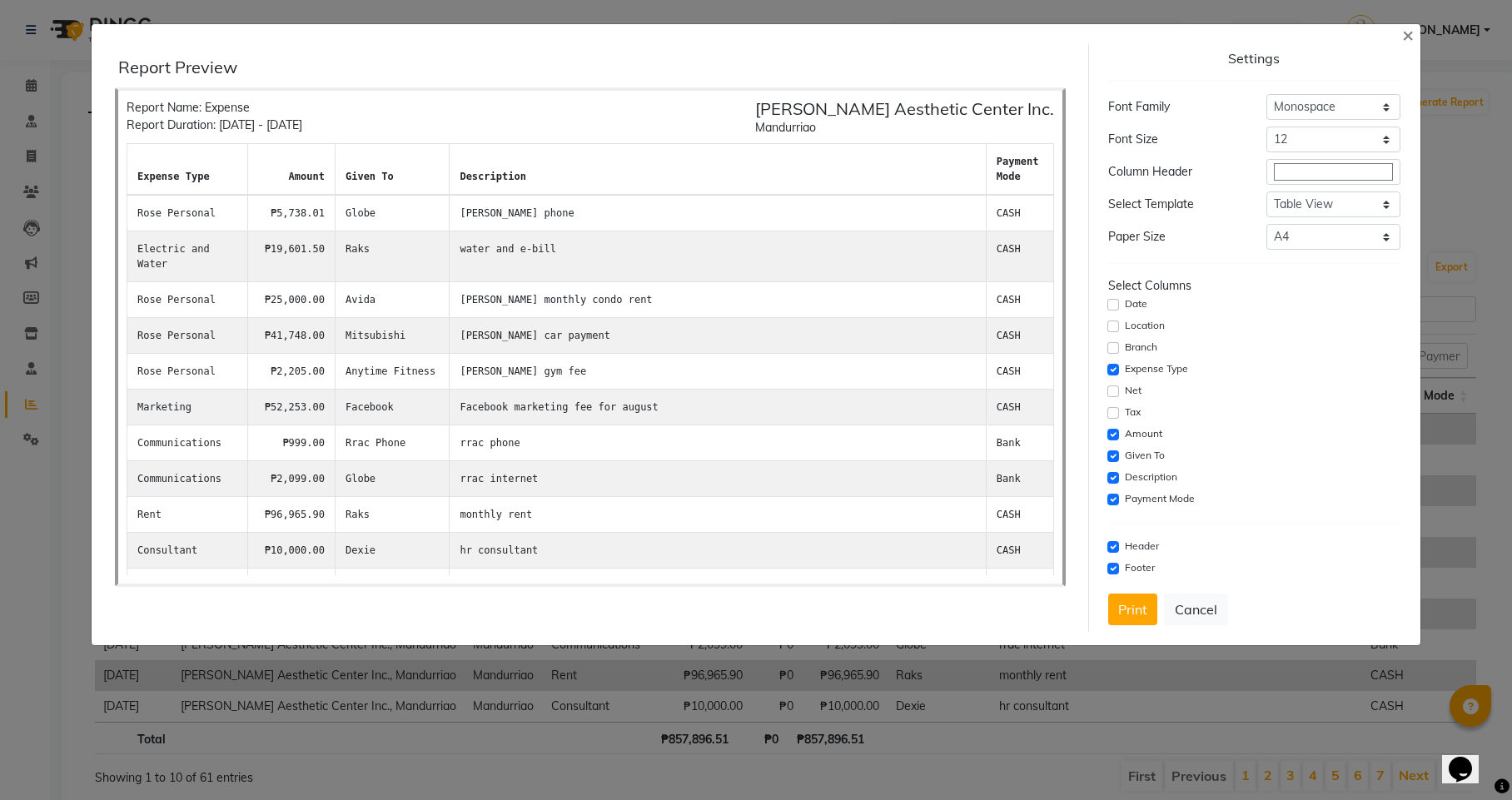
scroll to position [67, 0]
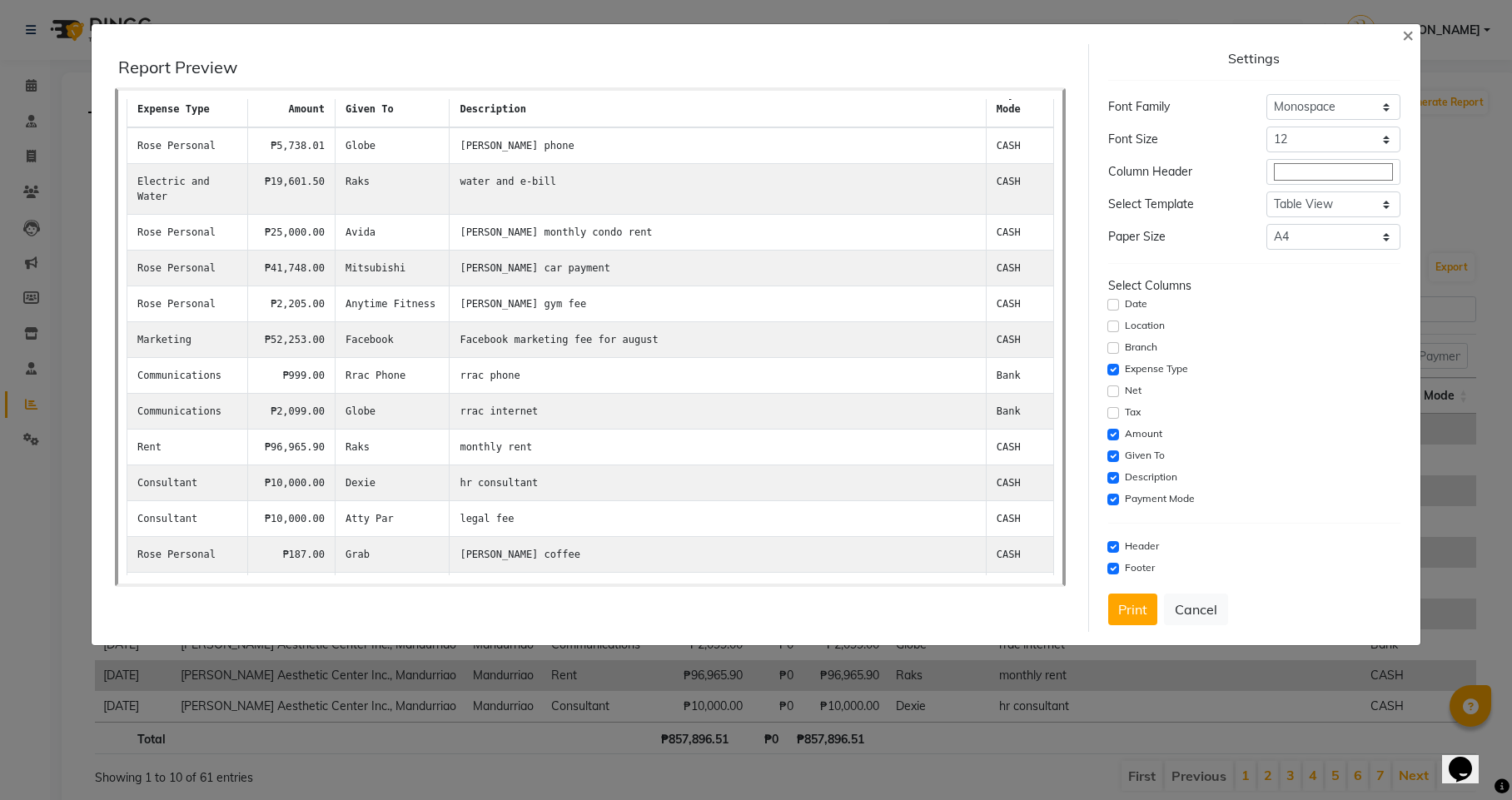
click at [1111, 496] on input "checkbox" at bounding box center [1113, 498] width 12 height 12
checkbox input "false"
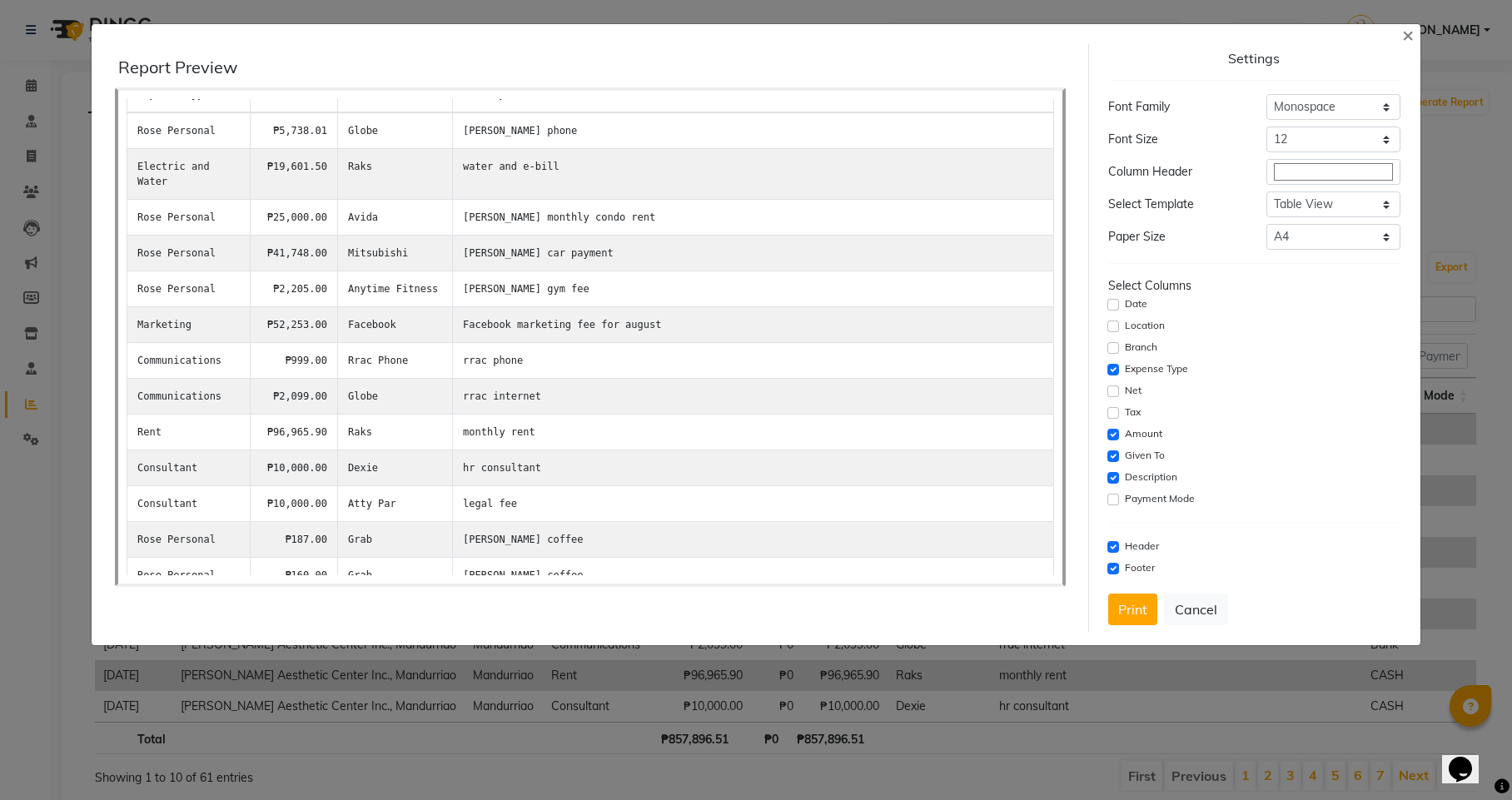
click at [1112, 546] on input "checkbox" at bounding box center [1113, 546] width 12 height 12
checkbox input "false"
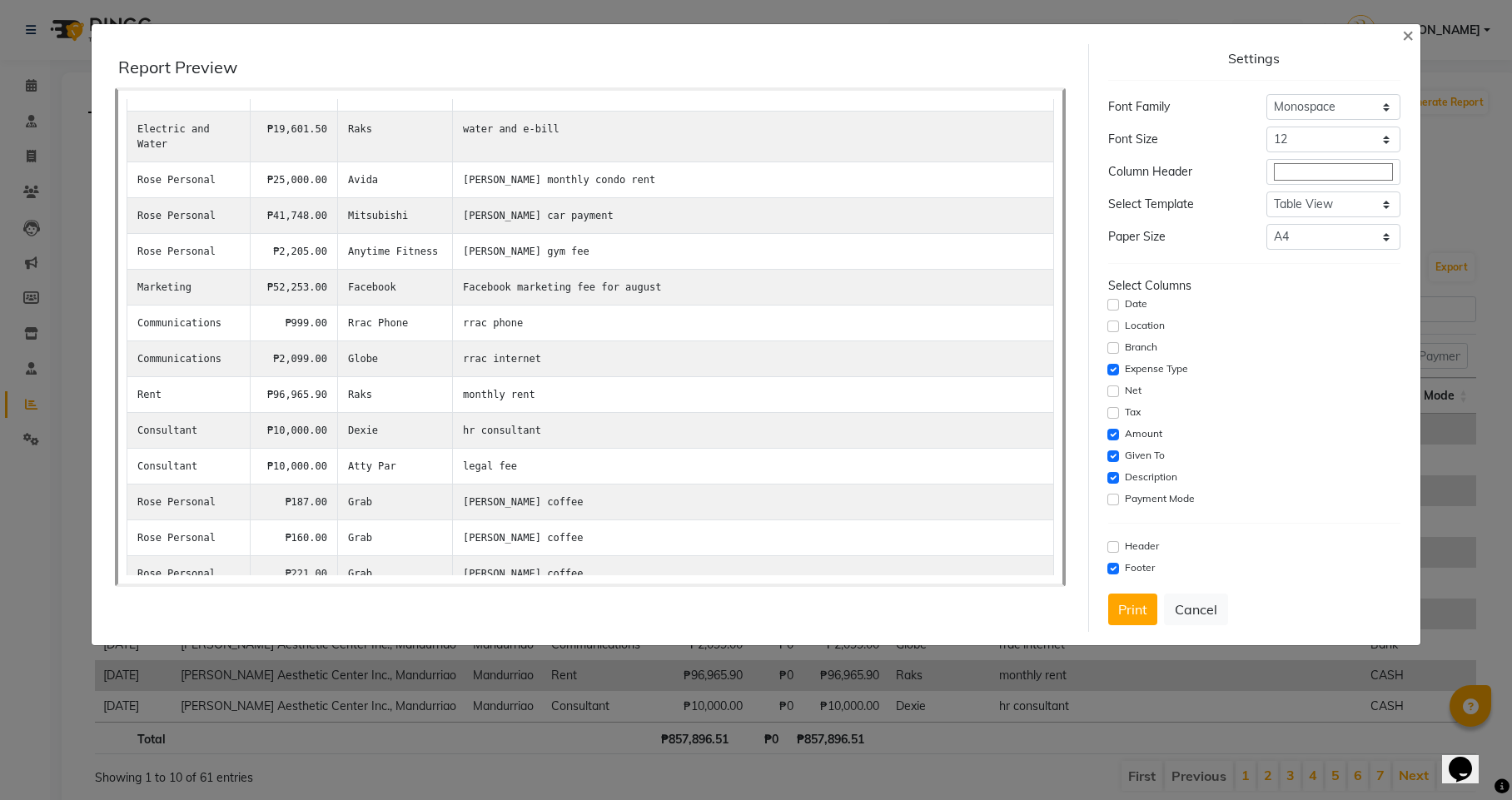
click at [1112, 566] on input "checkbox" at bounding box center [1113, 568] width 12 height 12
checkbox input "false"
click at [1112, 549] on input "checkbox" at bounding box center [1113, 546] width 12 height 12
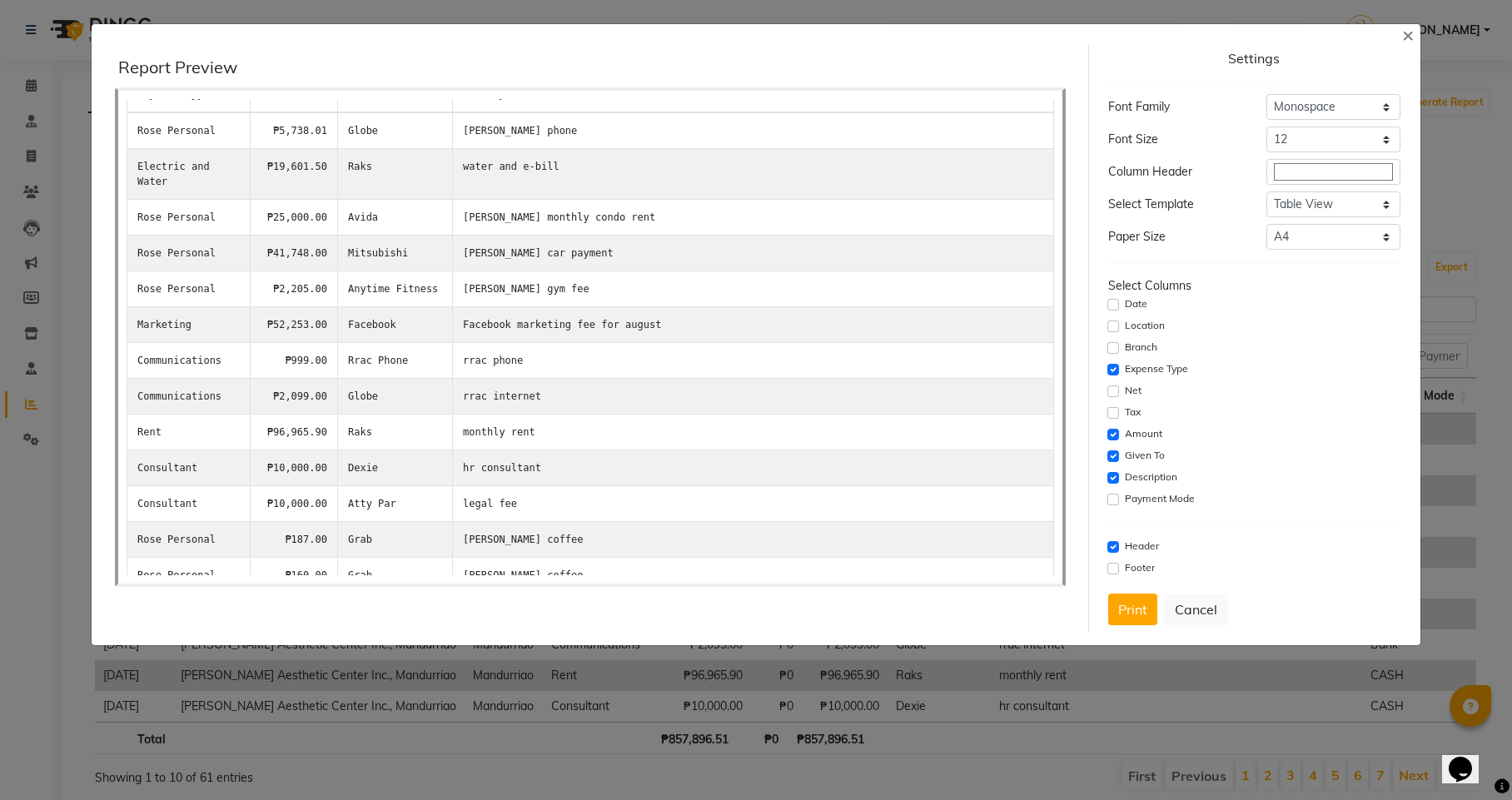
click at [1112, 549] on input "checkbox" at bounding box center [1113, 546] width 12 height 12
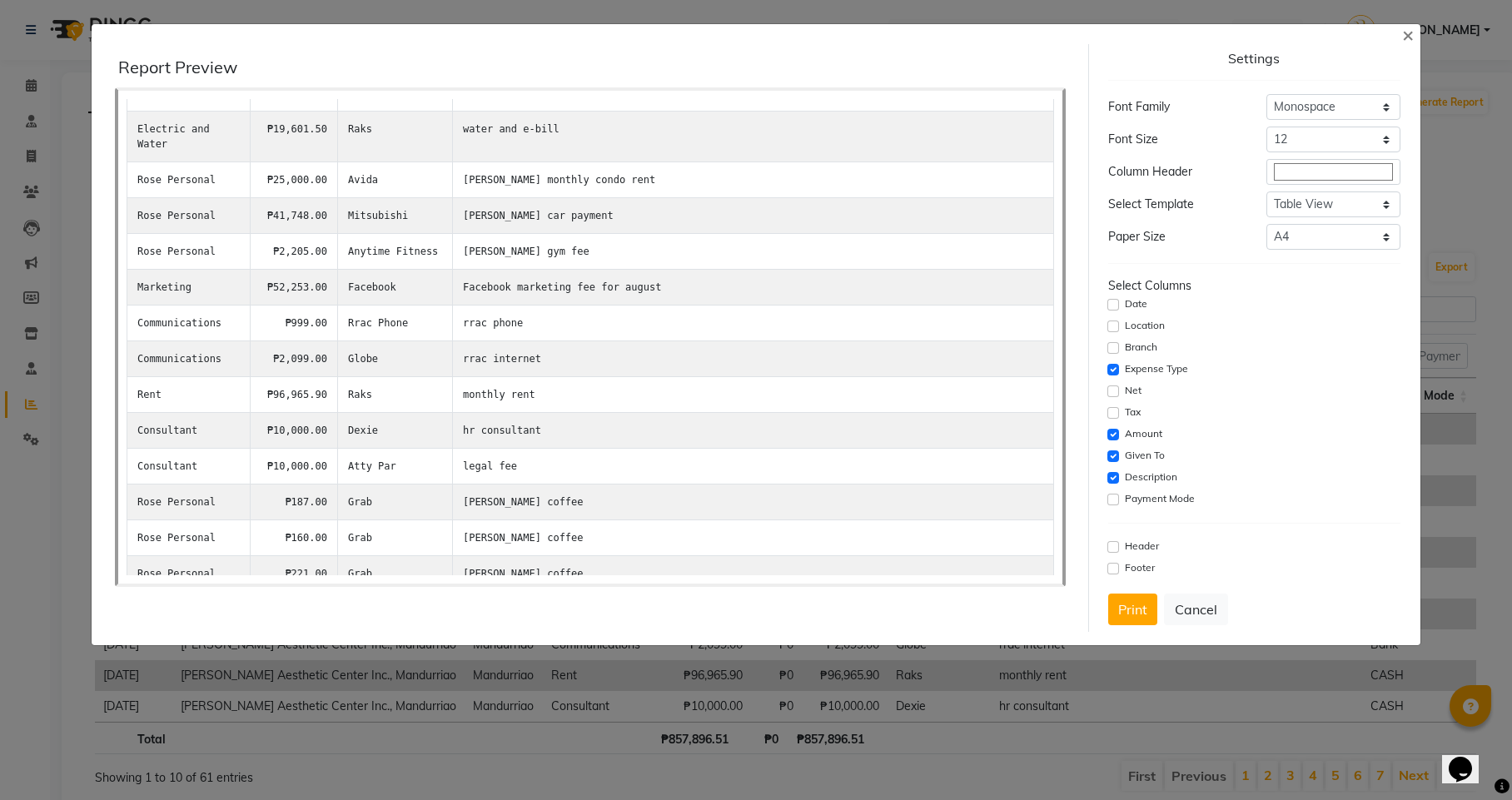
click at [1112, 553] on div "Header" at bounding box center [1254, 547] width 293 height 20
click at [1114, 548] on input "checkbox" at bounding box center [1113, 546] width 12 height 12
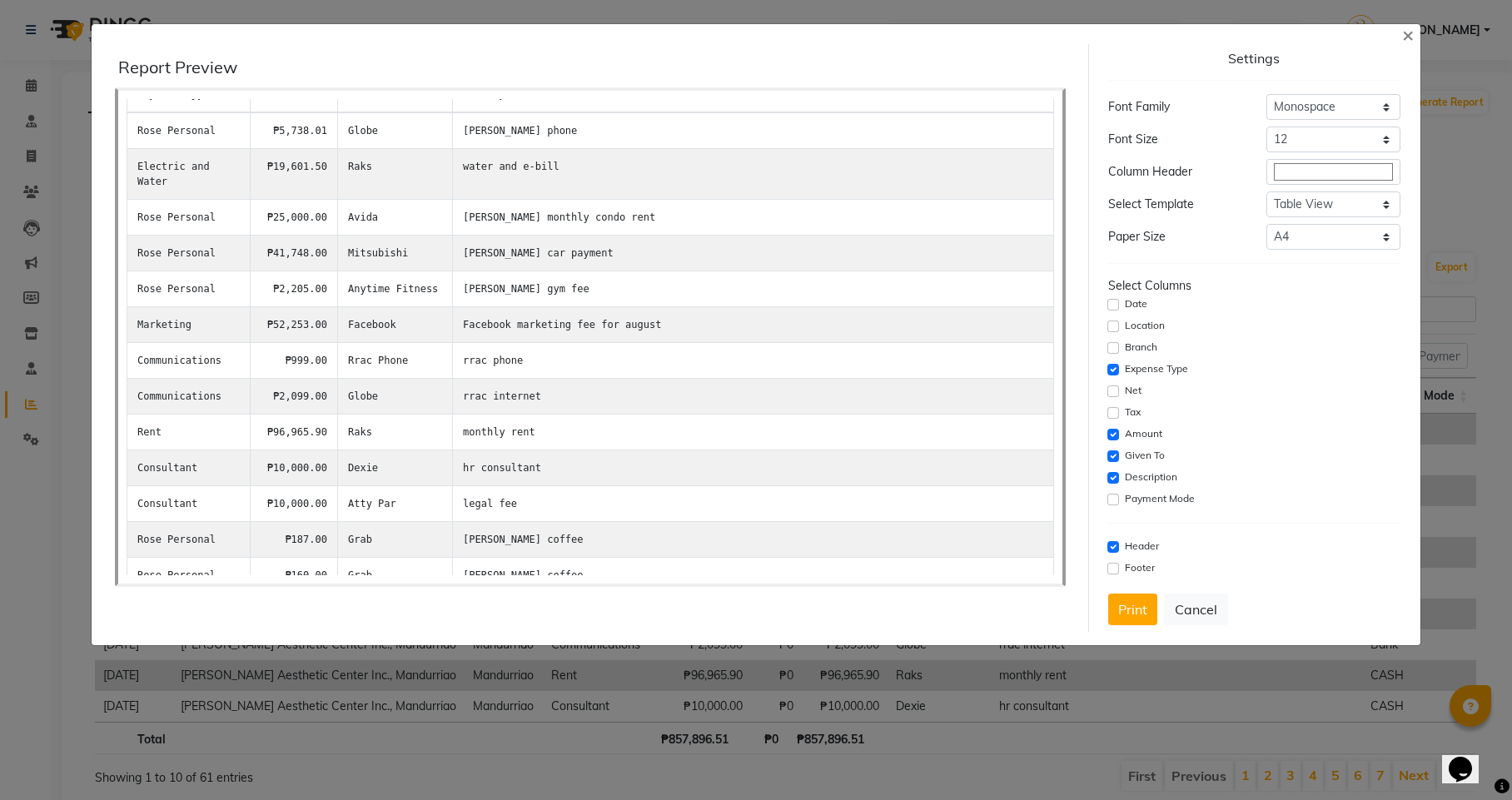
click at [1114, 548] on input "checkbox" at bounding box center [1113, 546] width 12 height 12
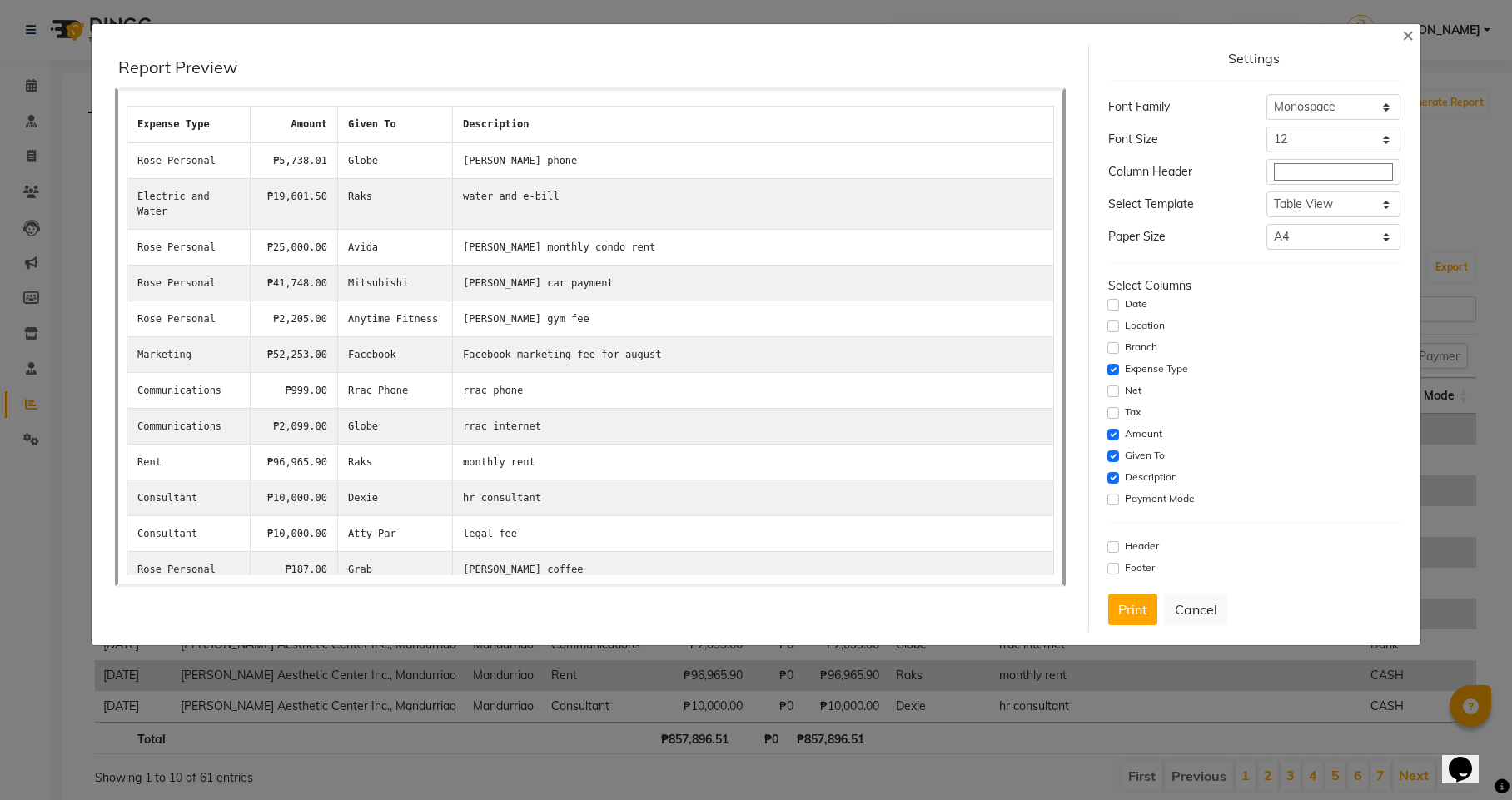
scroll to position [0, 0]
click at [1114, 548] on input "checkbox" at bounding box center [1113, 546] width 12 height 12
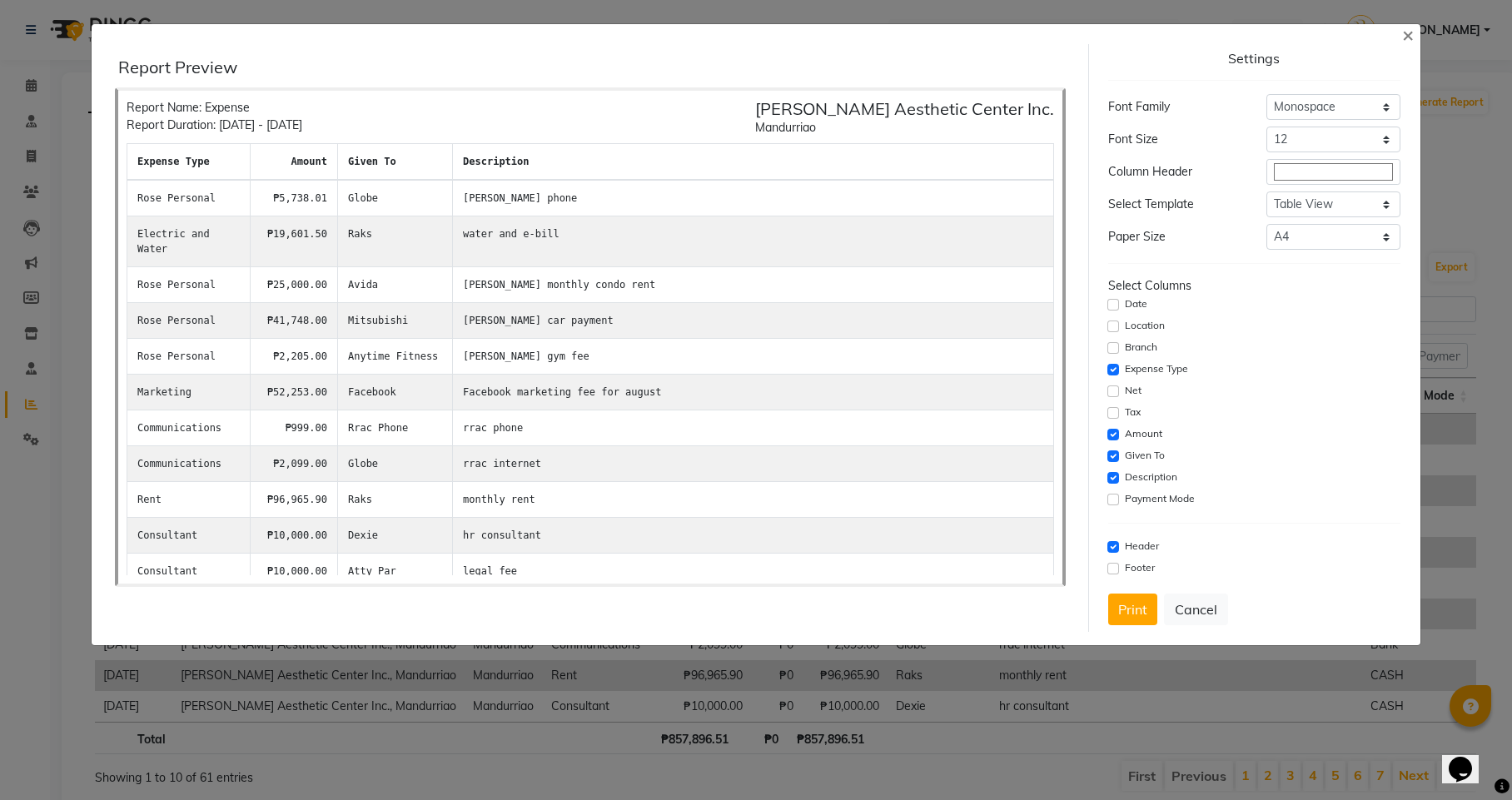
click at [1114, 548] on input "checkbox" at bounding box center [1113, 546] width 12 height 12
checkbox input "false"
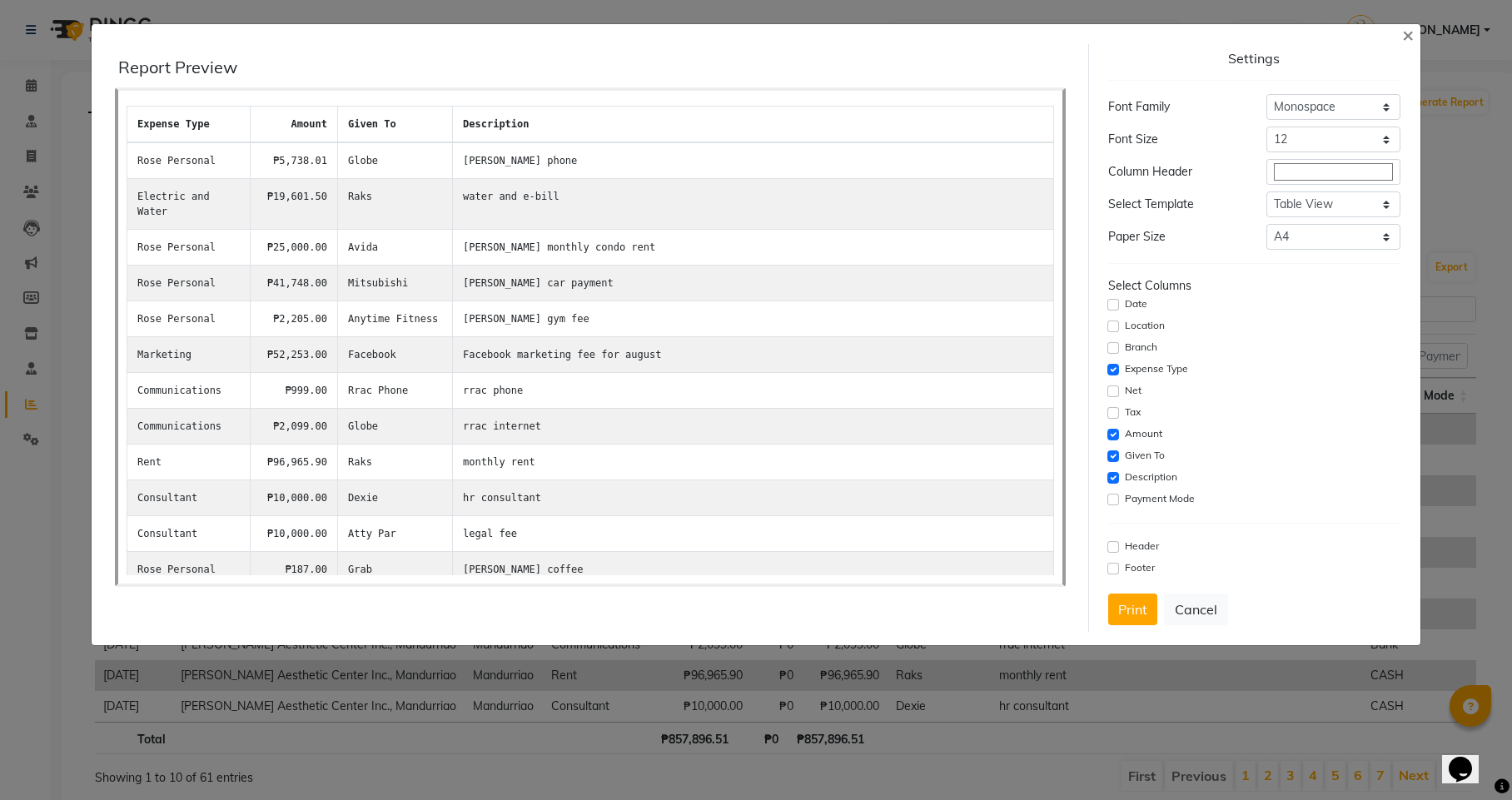
drag, startPoint x: 1196, startPoint y: 600, endPoint x: 1245, endPoint y: 507, distance: 105.1
click at [1245, 507] on div "Settings Font Family Select Sans Serif Monospace Serif Font Size Select 8 9 10 …" at bounding box center [1254, 337] width 306 height 588
click at [1199, 600] on button "Cancel" at bounding box center [1196, 609] width 64 height 31
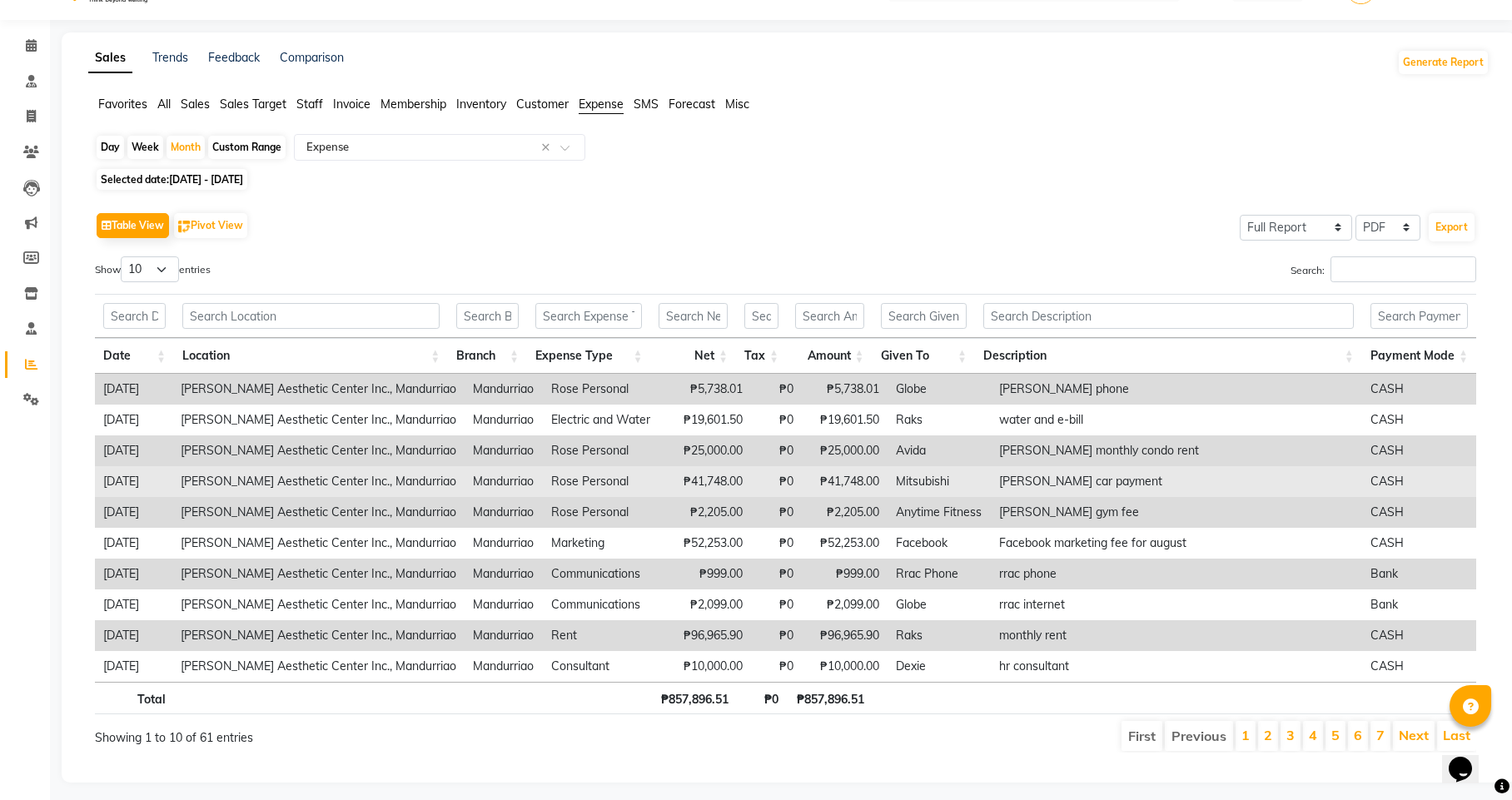
scroll to position [38, 0]
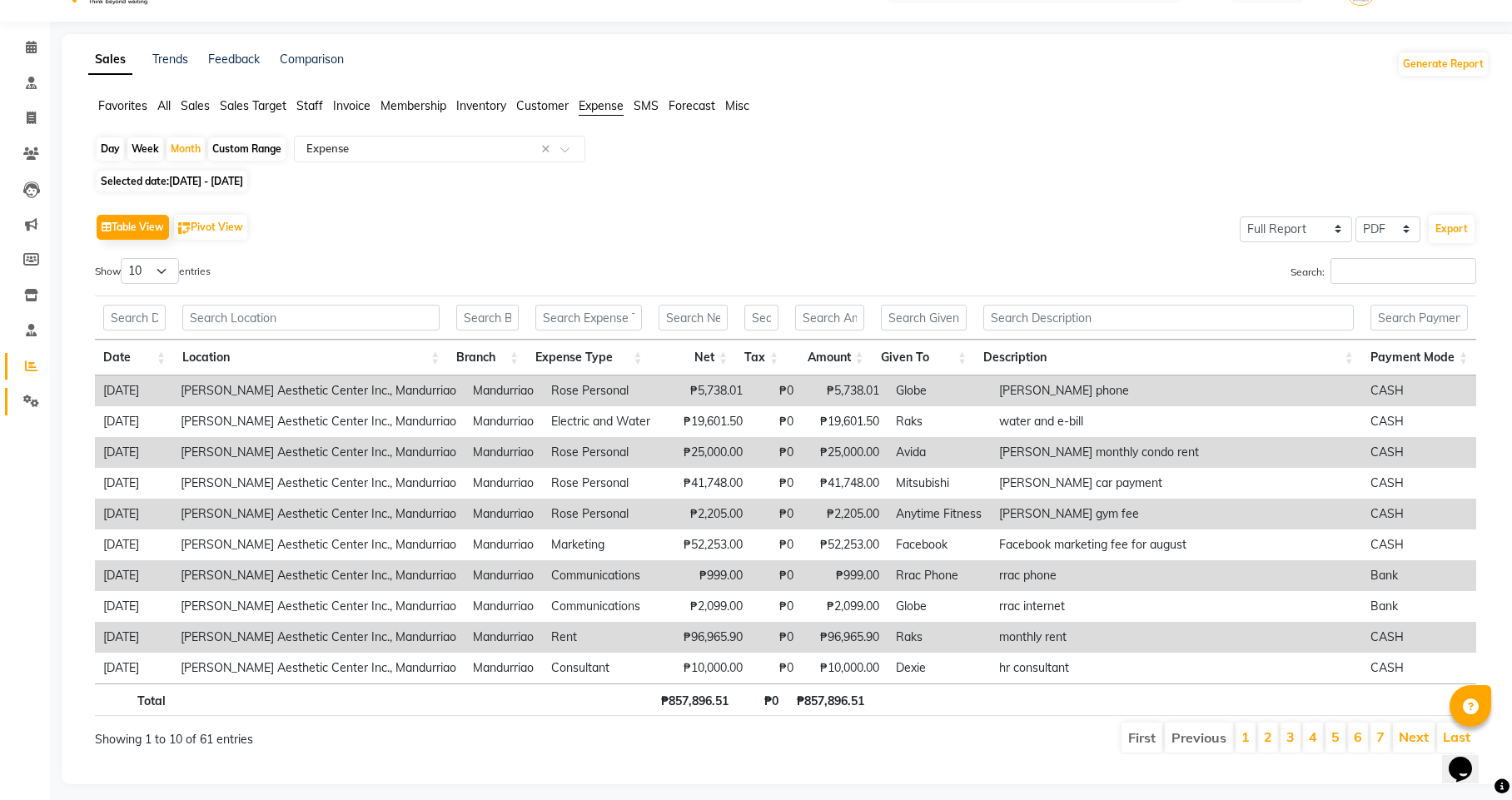
click at [29, 395] on icon at bounding box center [31, 401] width 16 height 13
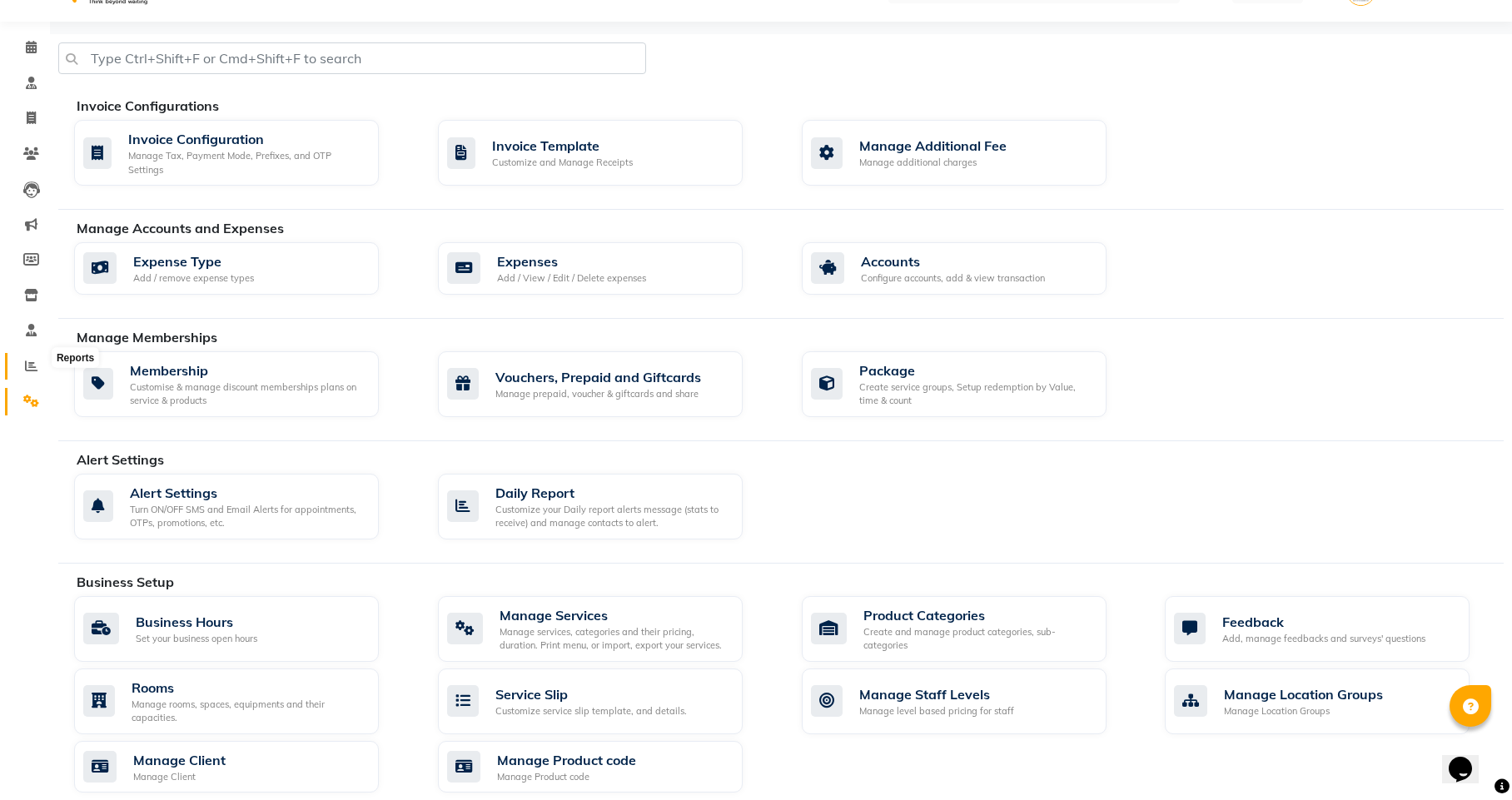
click at [28, 362] on span at bounding box center [31, 366] width 30 height 19
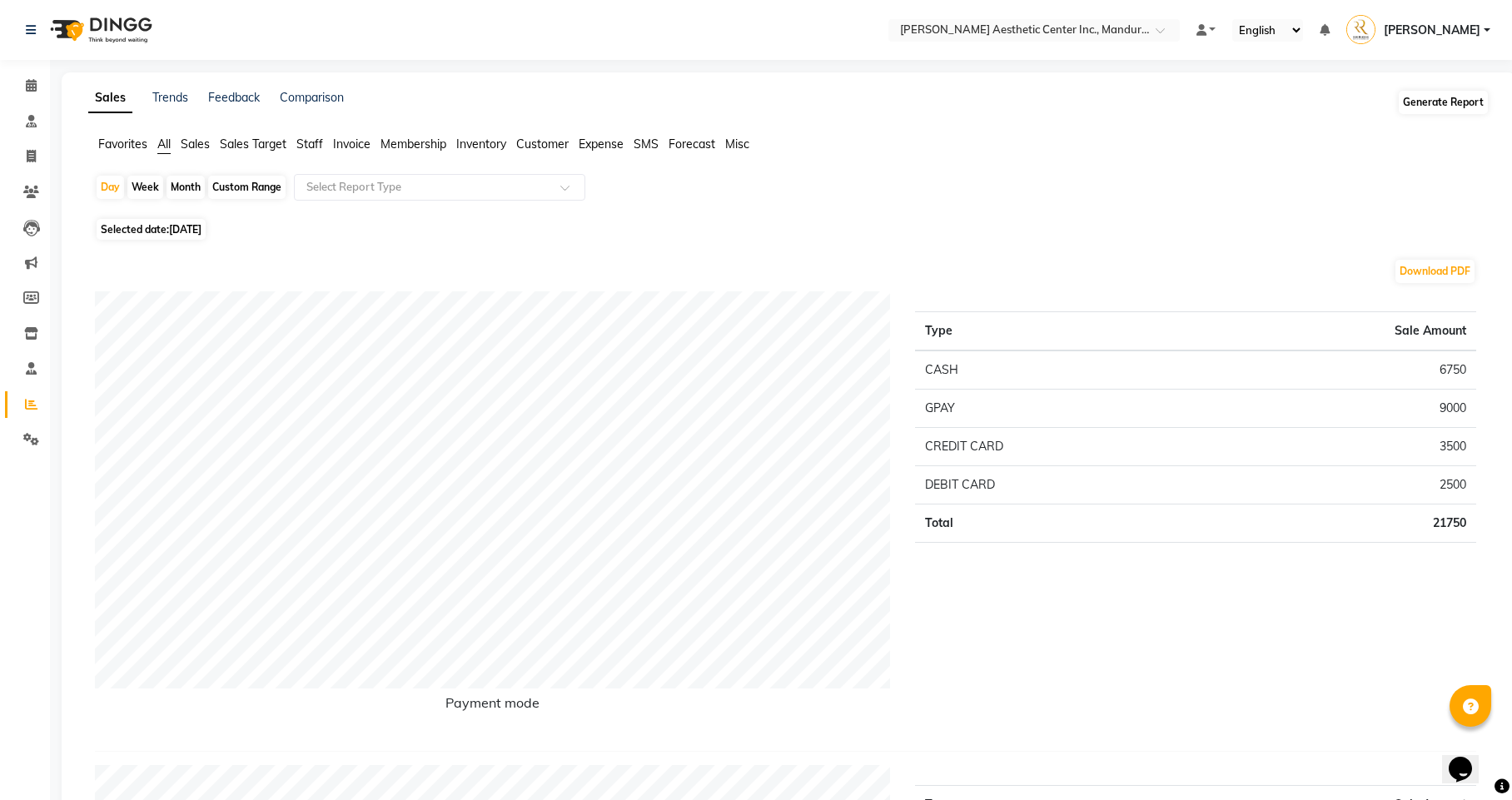
click at [1427, 108] on button "Generate Report" at bounding box center [1443, 102] width 90 height 23
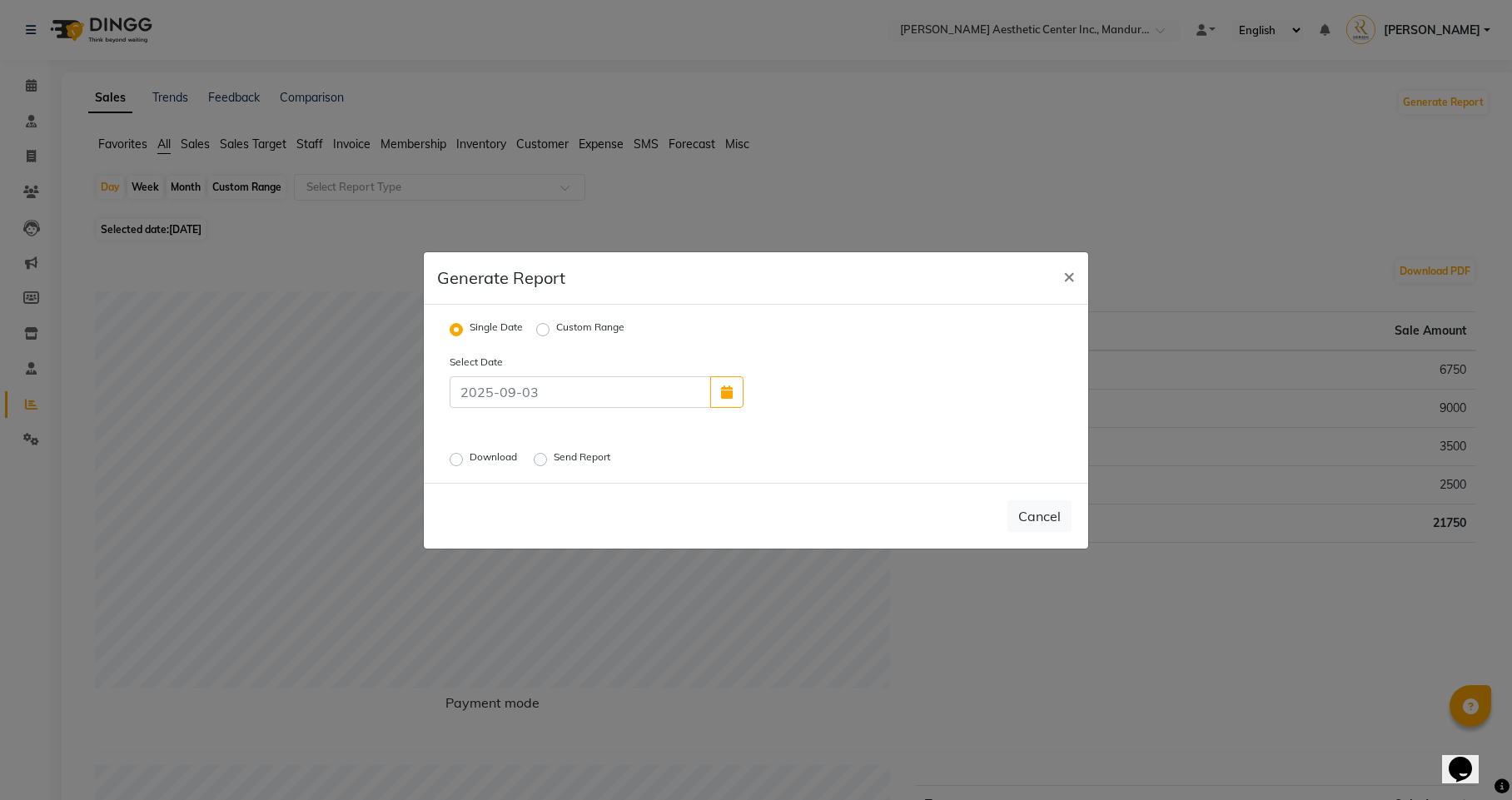
click at [556, 328] on label "Custom Range" at bounding box center [590, 329] width 68 height 20
click at [541, 328] on input "Custom Range" at bounding box center [545, 328] width 12 height 12
radio input "true"
select select "9"
select select "2025"
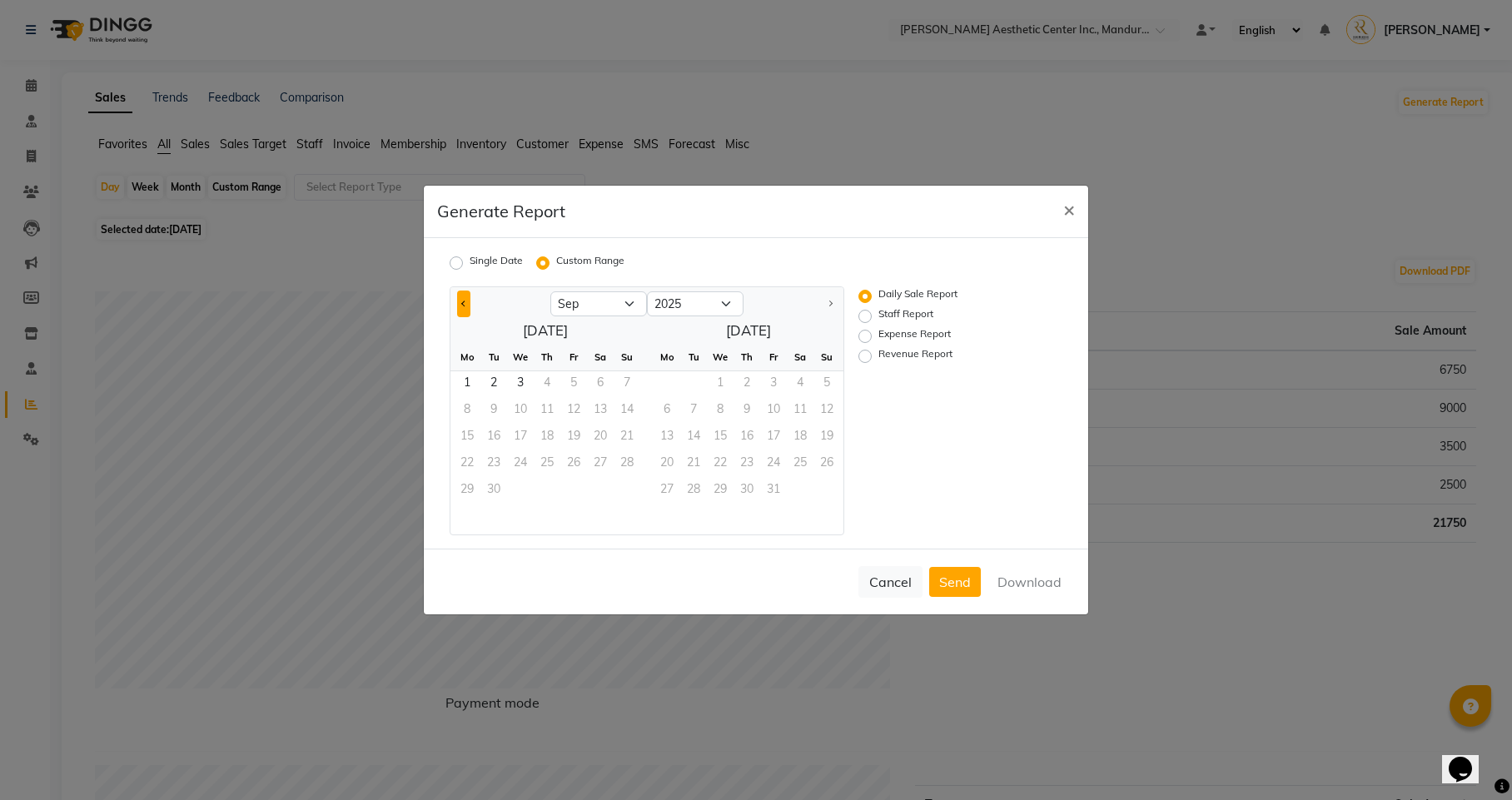
click at [461, 303] on button "Previous month" at bounding box center [464, 304] width 13 height 27
select select "8"
click at [581, 383] on span "1" at bounding box center [574, 385] width 27 height 27
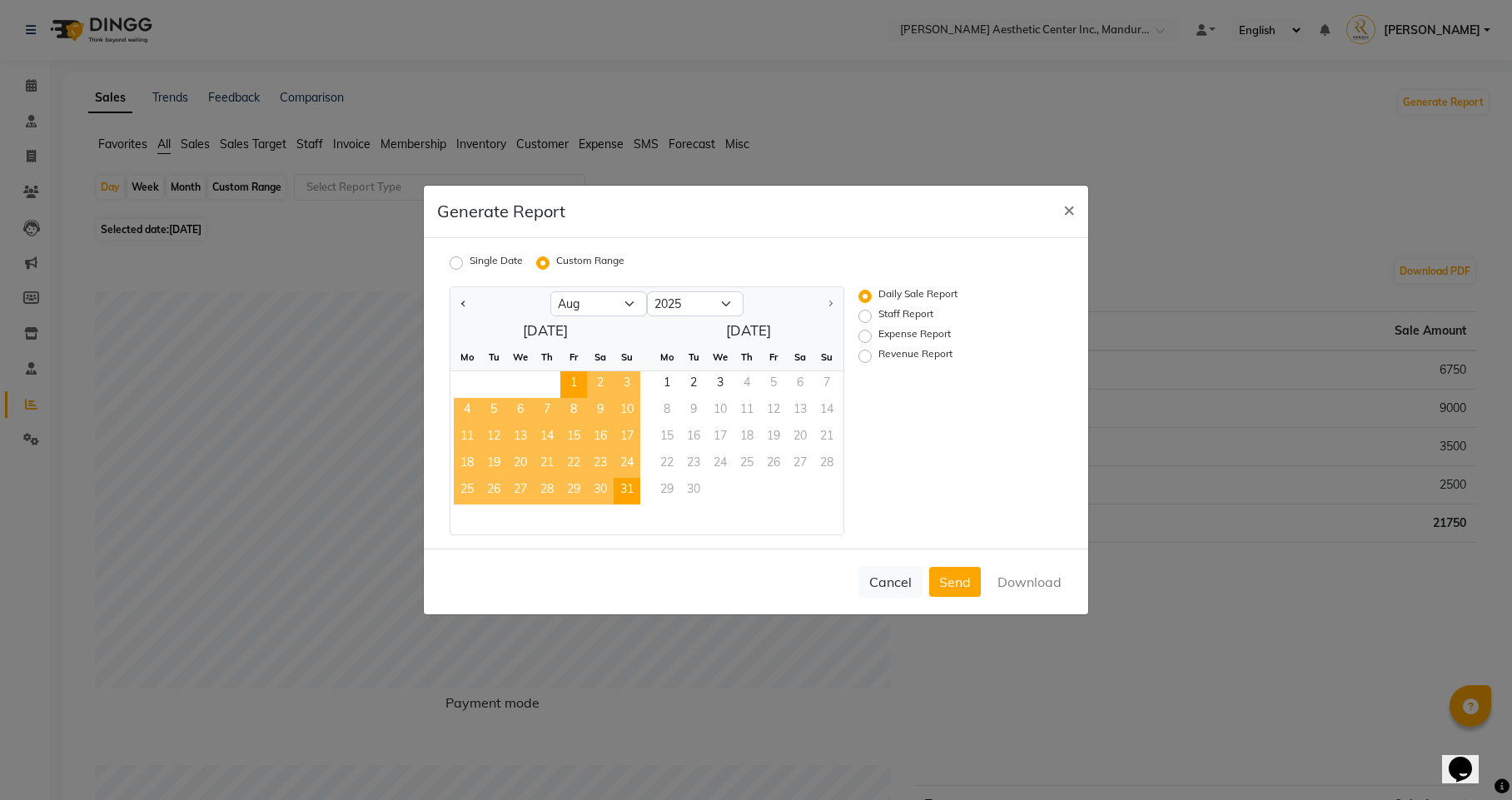
click at [631, 488] on span "31" at bounding box center [627, 491] width 27 height 27
click at [878, 337] on label "Expense Report" at bounding box center [914, 336] width 73 height 20
click at [867, 337] on input "Expense Report" at bounding box center [867, 336] width 12 height 12
radio input "true"
click at [1043, 581] on button "Download" at bounding box center [1029, 581] width 84 height 30
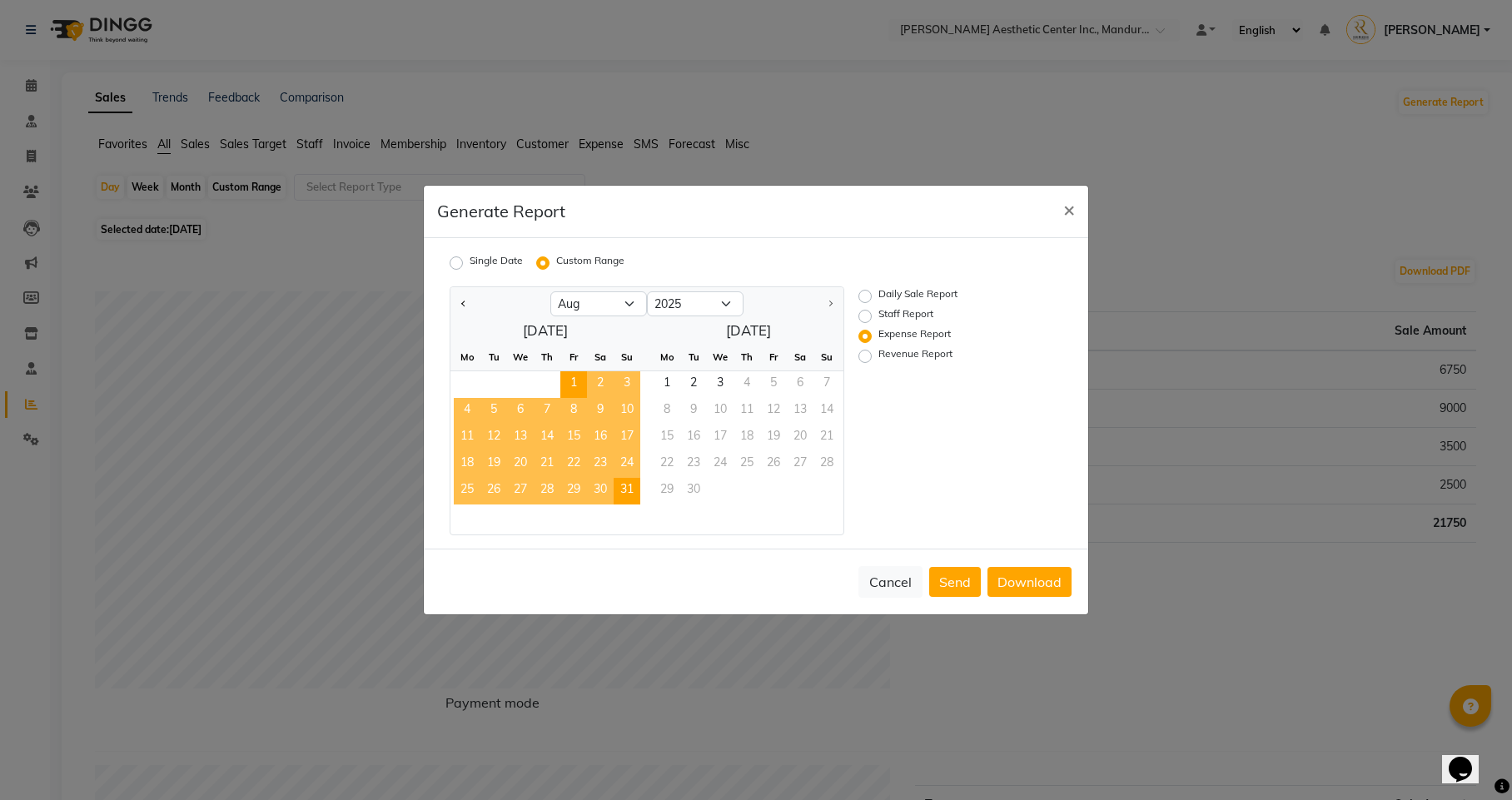
click at [1301, 224] on ngb-modal-window "Generate Report × Single Date Custom Range Jan Feb Mar Apr May Jun [DATE] Aug […" at bounding box center [756, 400] width 1512 height 800
click at [1069, 201] on span "×" at bounding box center [1069, 209] width 12 height 25
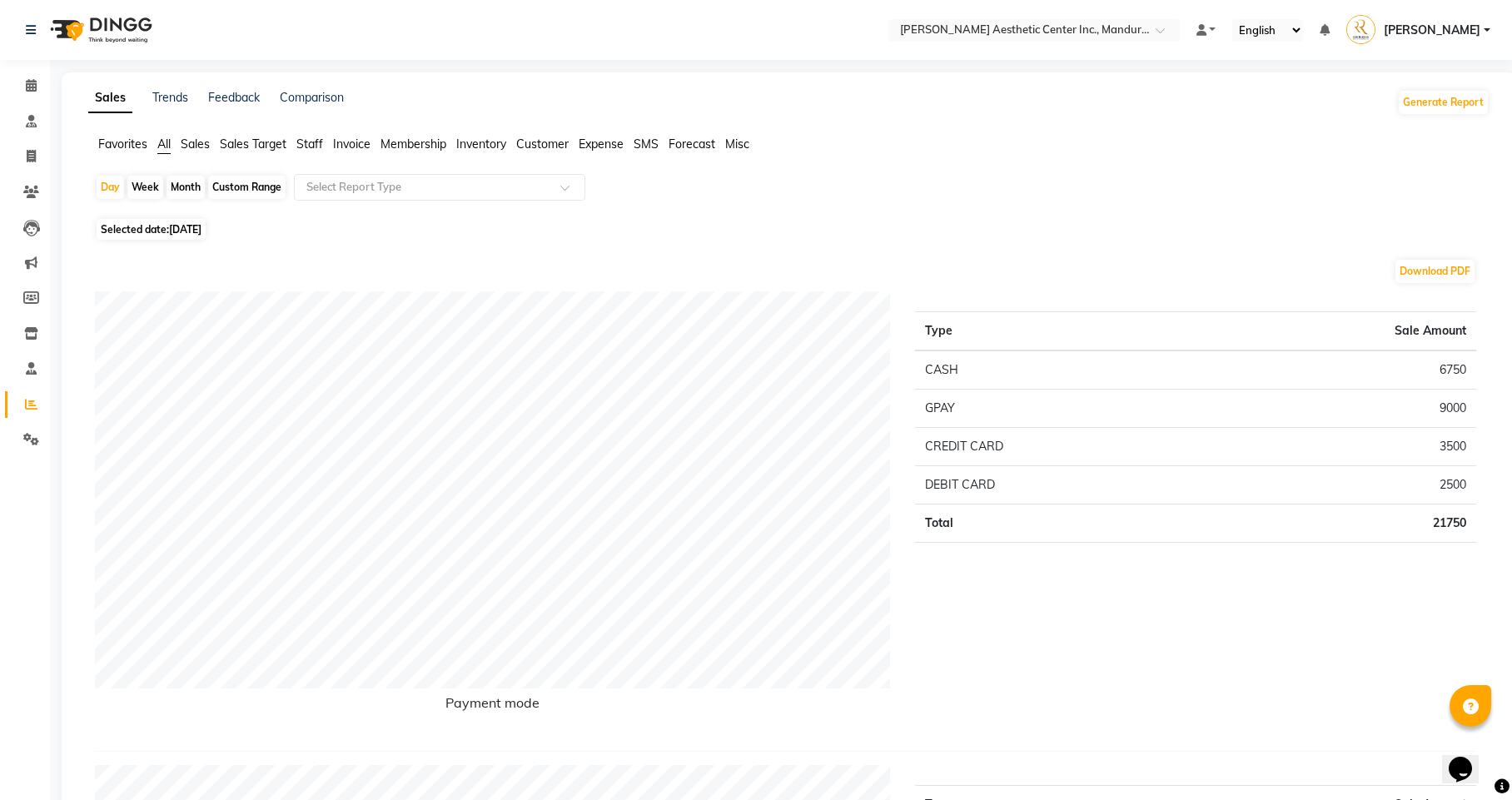
click at [614, 145] on span "Expense" at bounding box center [601, 144] width 45 height 15
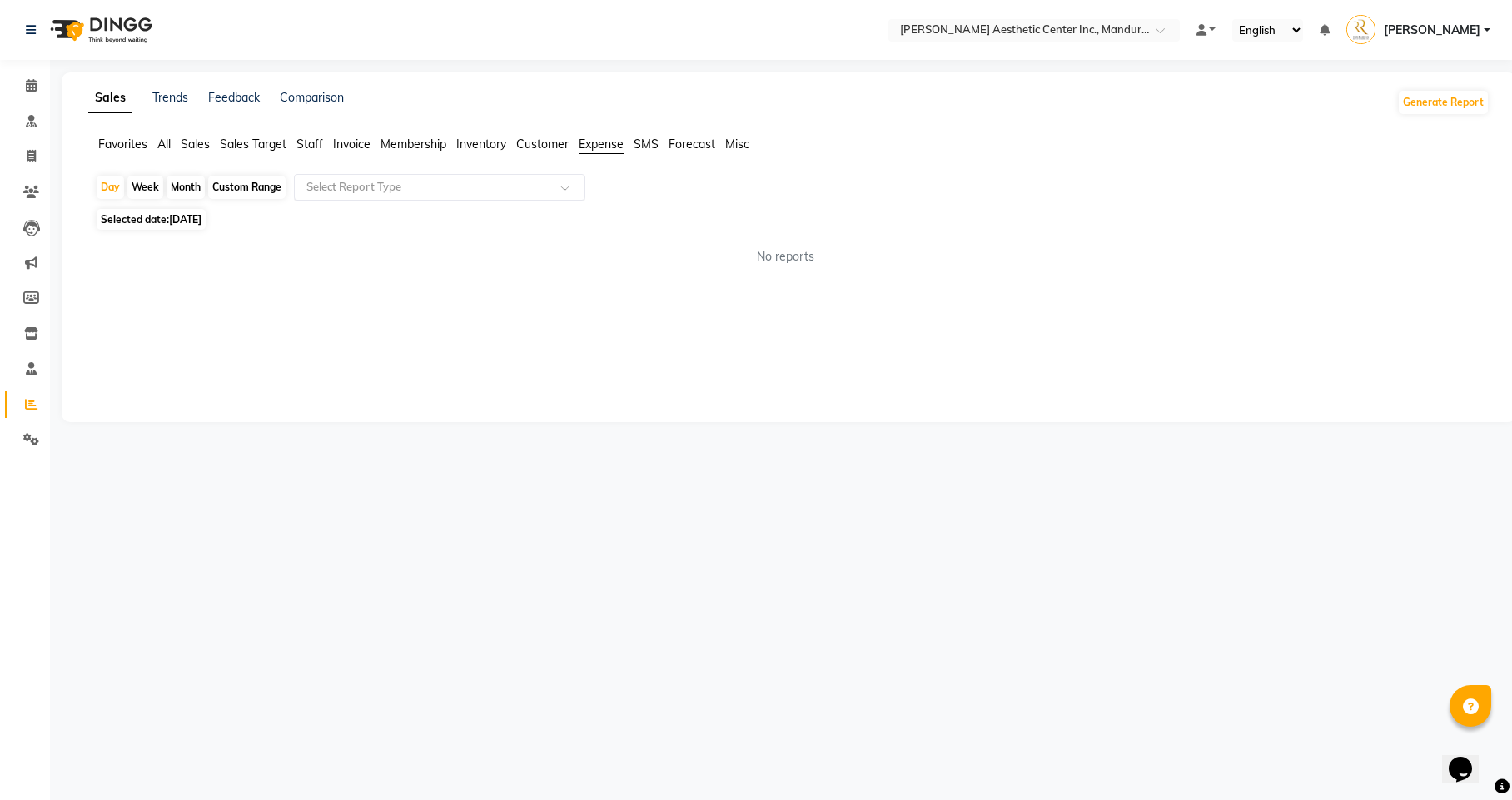
click at [390, 184] on input "text" at bounding box center [423, 187] width 240 height 17
drag, startPoint x: 413, startPoint y: 220, endPoint x: 413, endPoint y: 248, distance: 28.0
click at [413, 248] on div "Expense by type Expense" at bounding box center [440, 234] width 290 height 66
click at [413, 248] on div "Expense" at bounding box center [440, 250] width 290 height 33
select select "full_report"
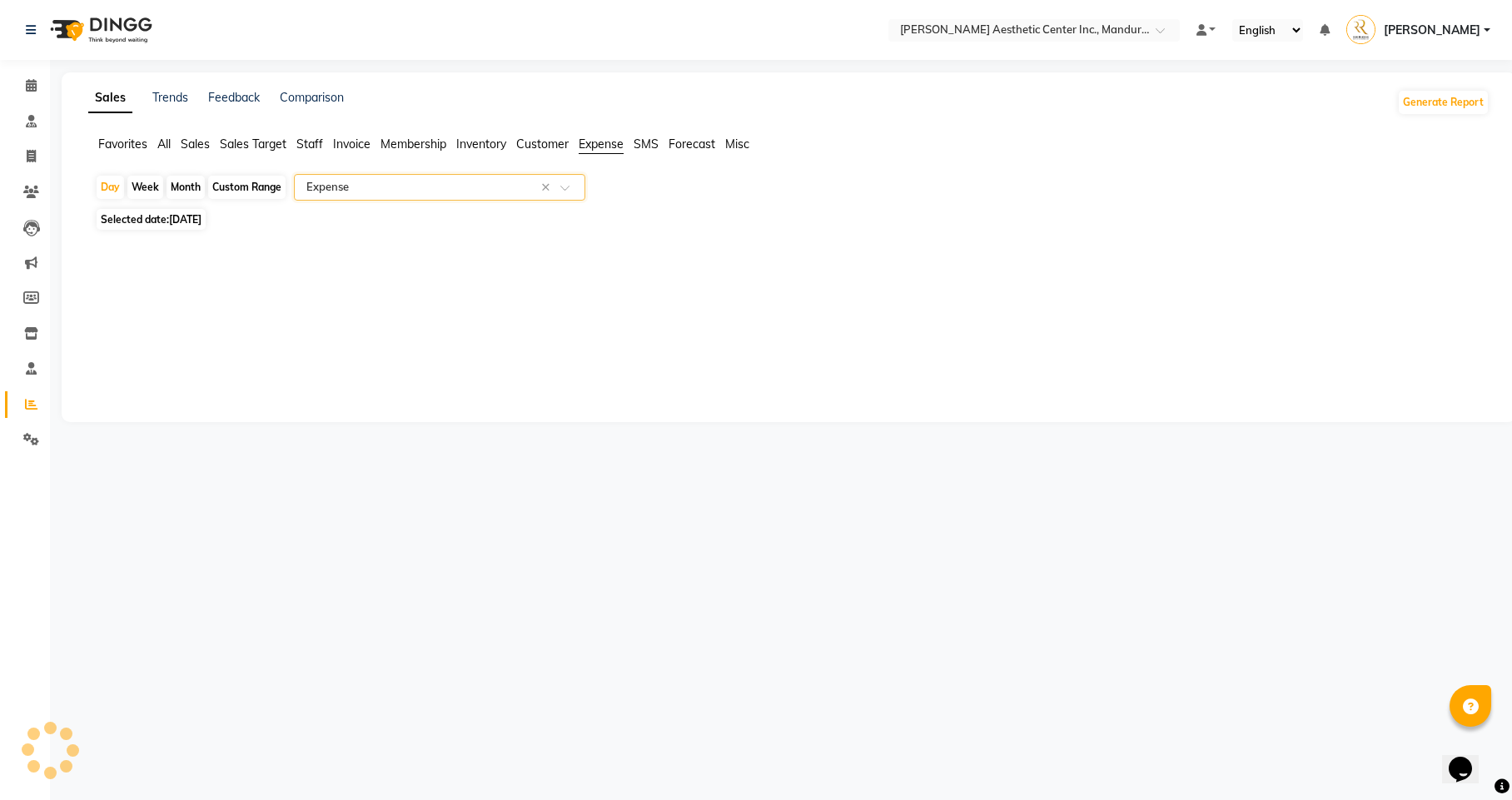
select select "pdf"
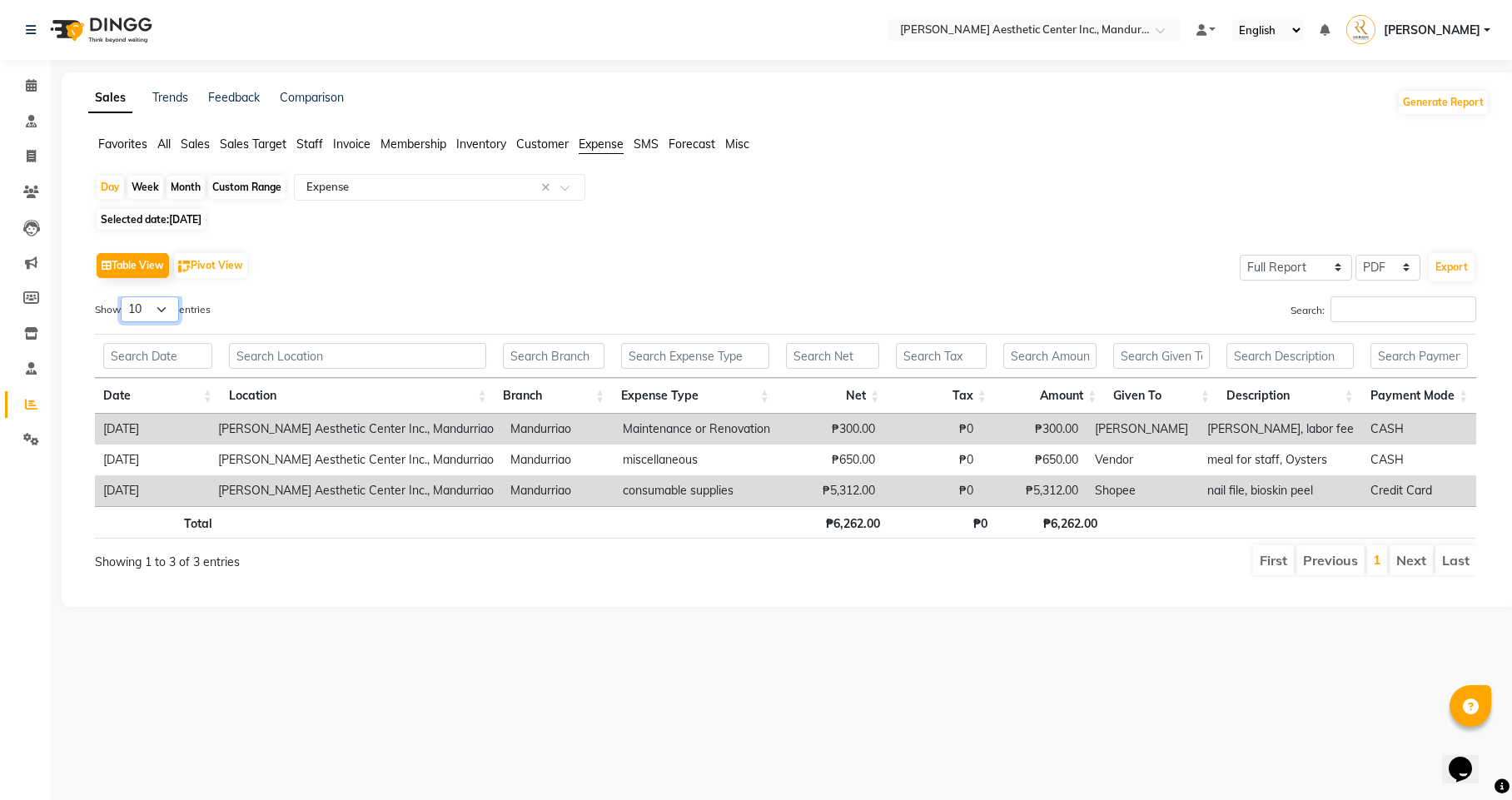
select select "100"
click at [344, 271] on div "Table View Pivot View Select Full Report Filtered Report Select CSV PDF Export" at bounding box center [785, 265] width 1381 height 35
click at [184, 184] on div "Month" at bounding box center [185, 187] width 38 height 23
select select "9"
select select "2025"
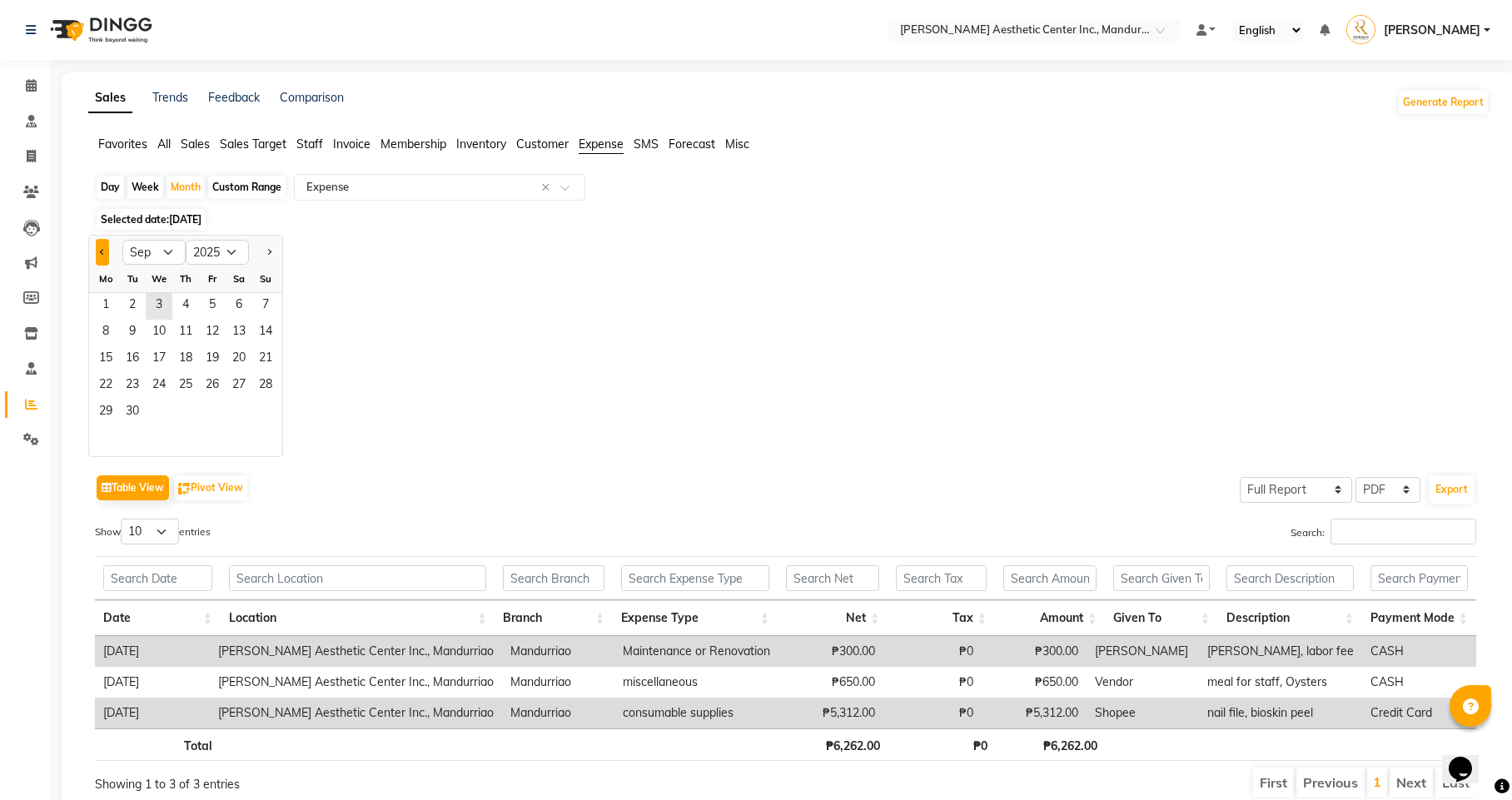
click at [101, 253] on span "Previous month" at bounding box center [103, 251] width 6 height 6
select select "8"
click at [221, 302] on span "1" at bounding box center [212, 306] width 27 height 27
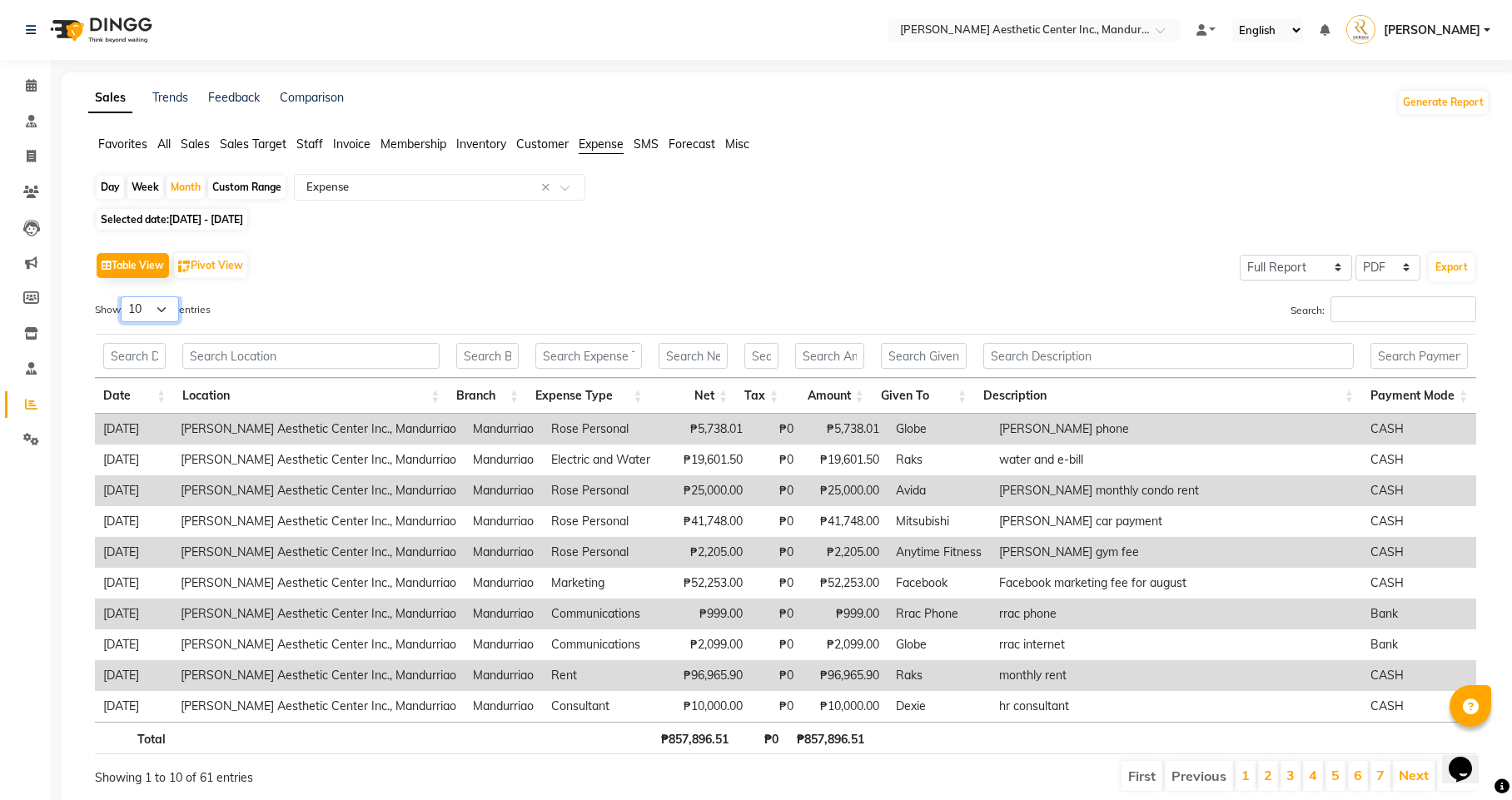
select select "100"
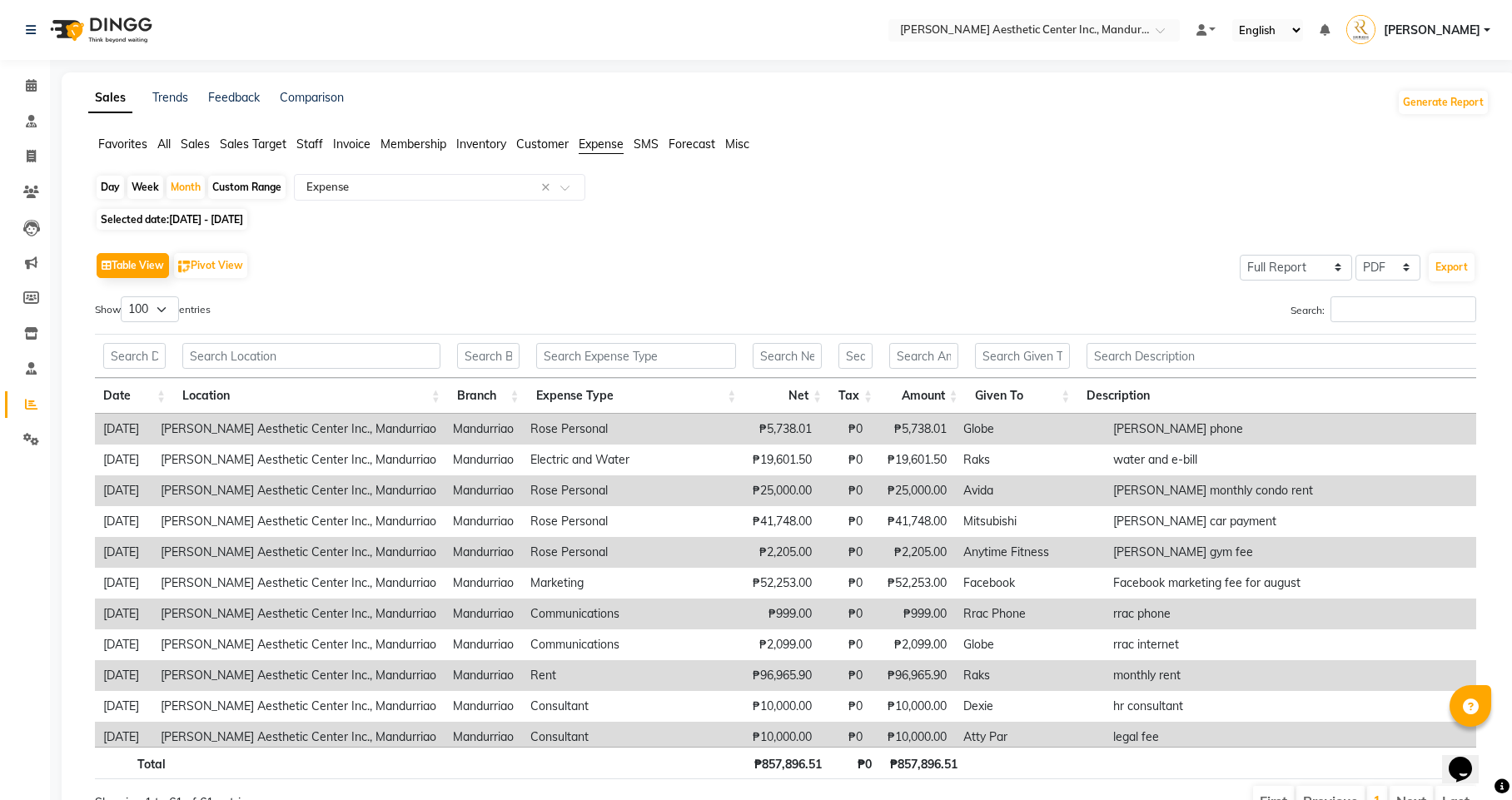
click at [380, 267] on div "Table View Pivot View Select Full Report Filtered Report Select CSV PDF Export" at bounding box center [785, 265] width 1381 height 35
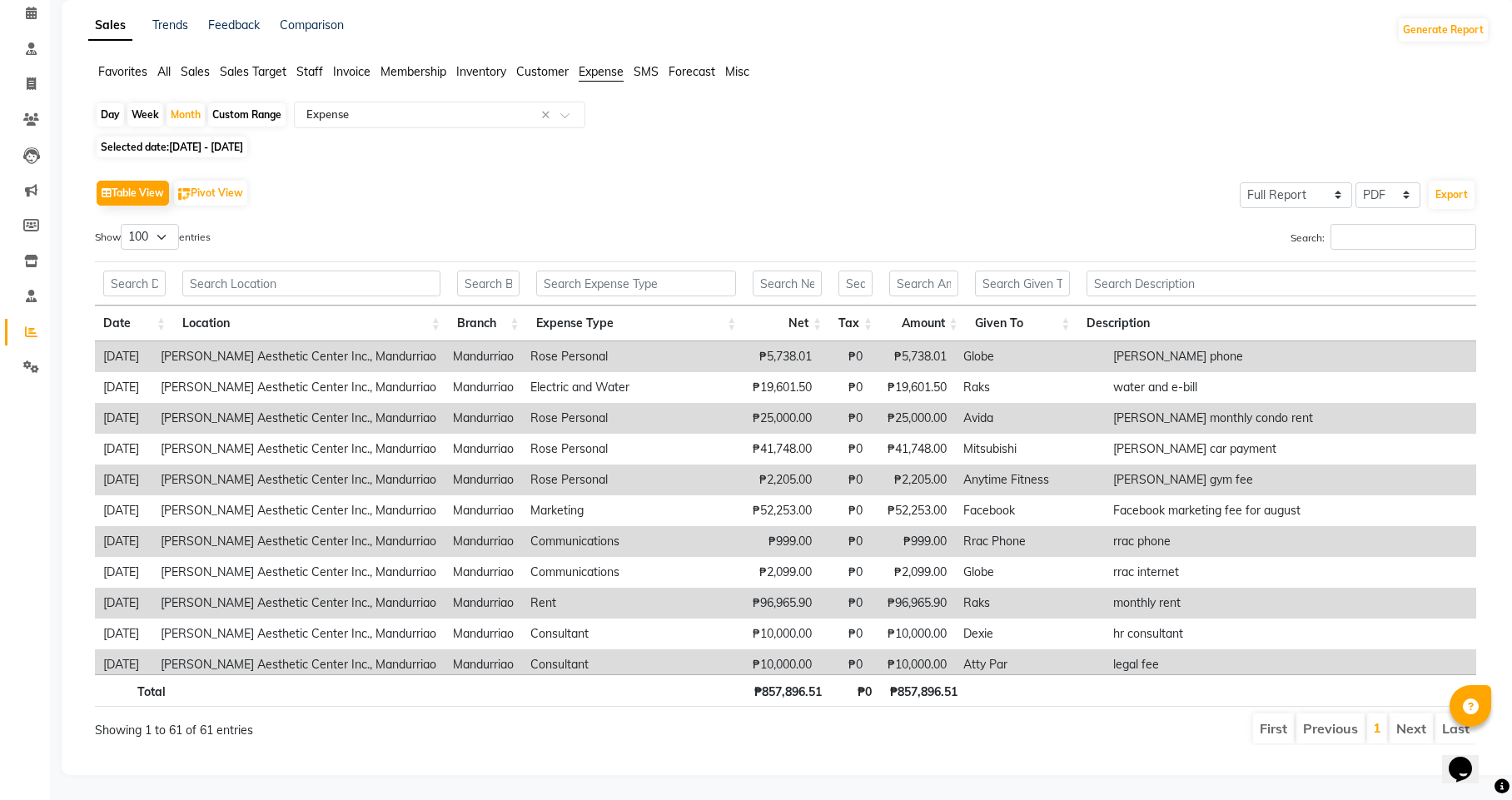
scroll to position [72, 0]
click at [1450, 195] on button "Export" at bounding box center [1451, 196] width 46 height 29
select select "monospace"
select select "12px"
select select "template_1"
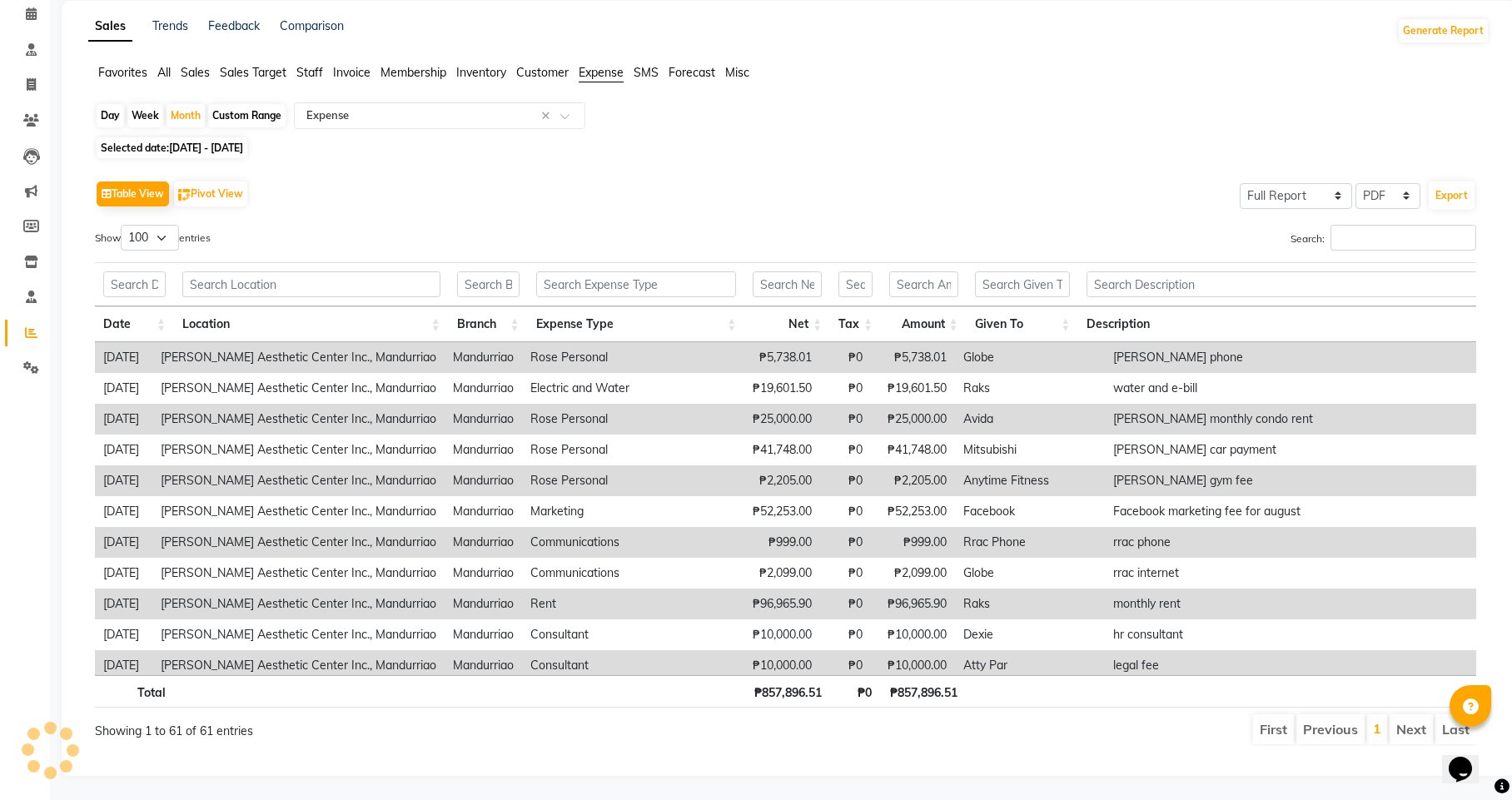
select select "A4"
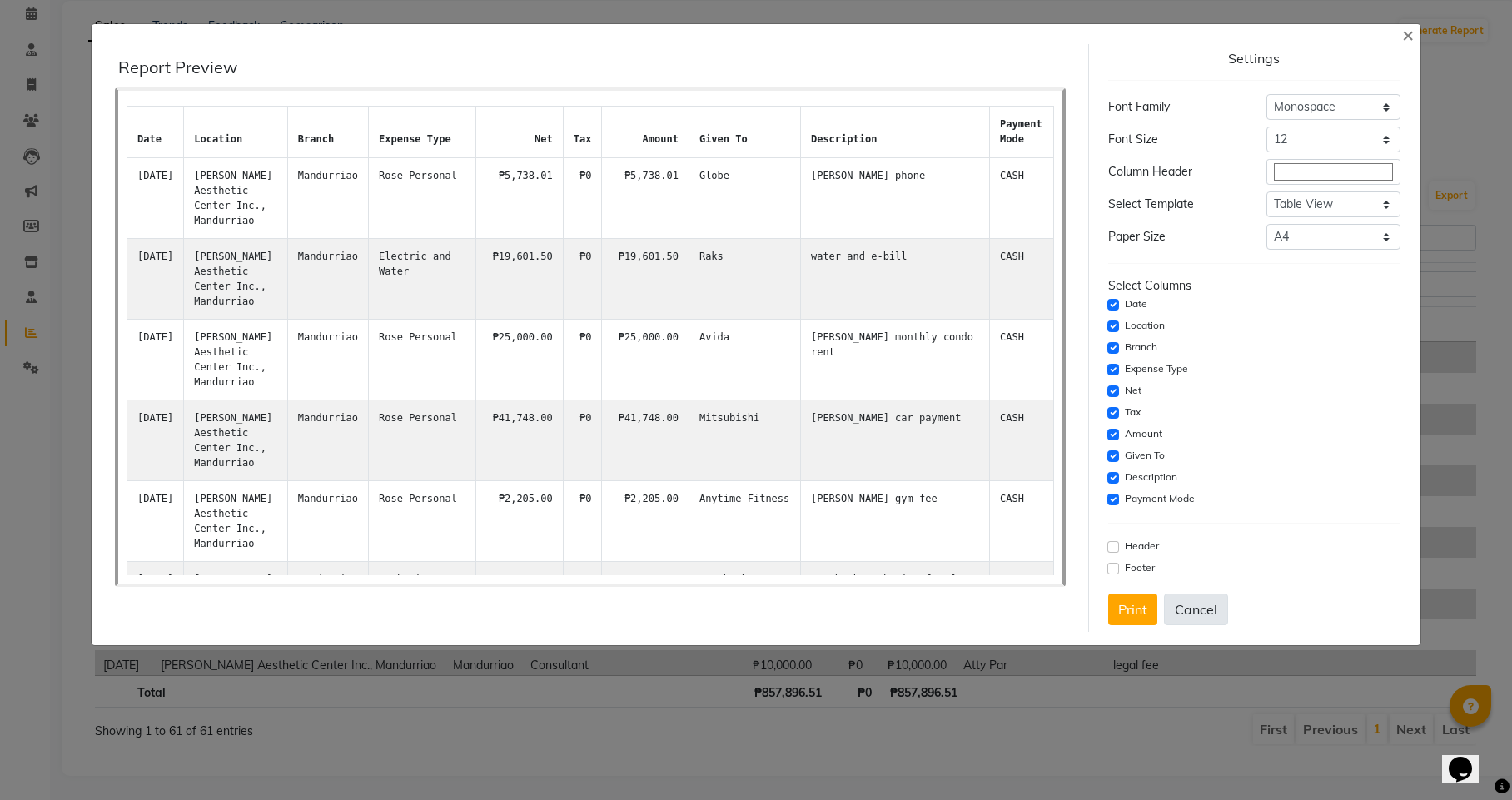
click at [1209, 614] on button "Cancel" at bounding box center [1196, 609] width 64 height 31
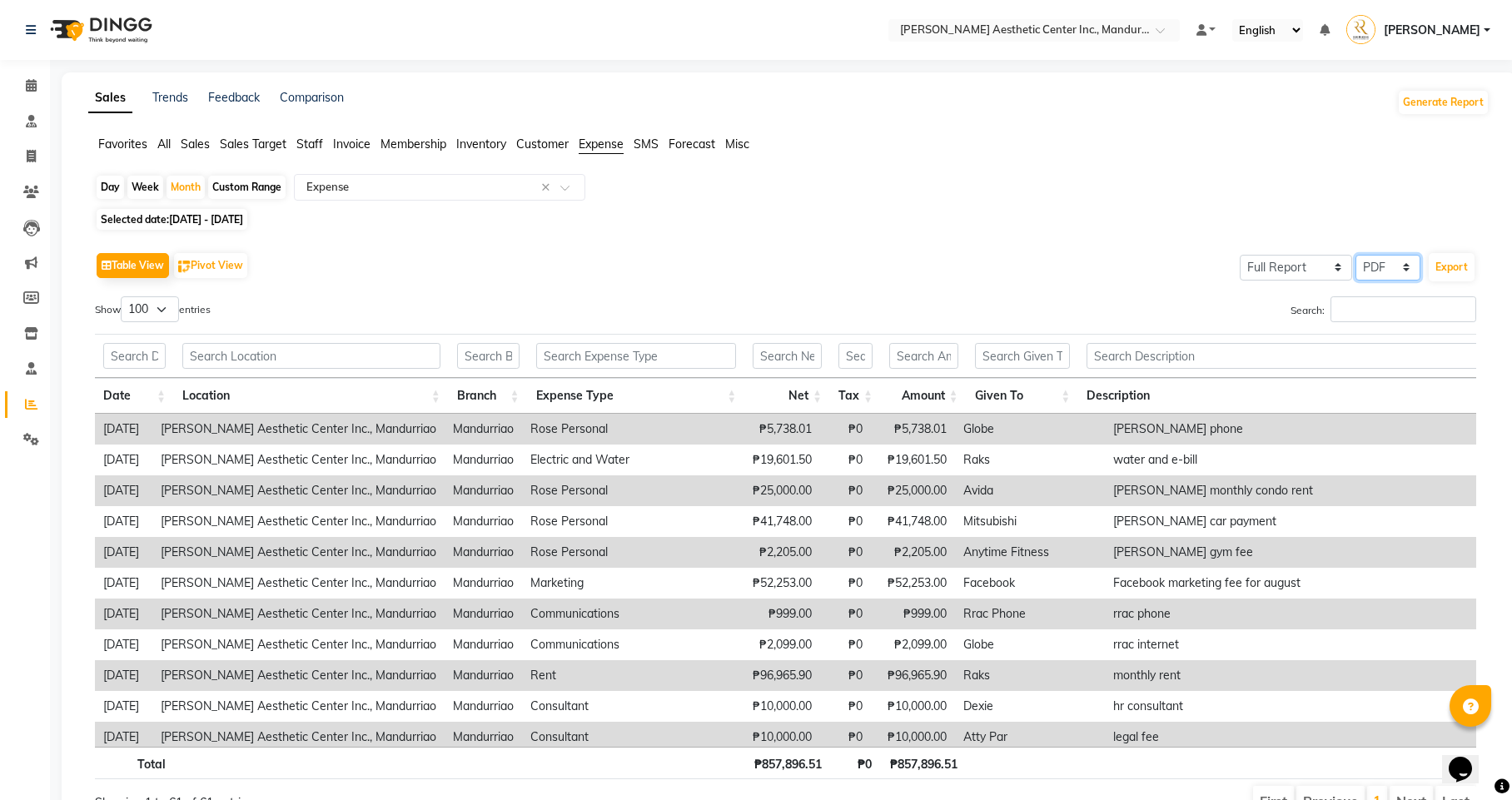
scroll to position [0, 0]
click at [438, 166] on app-reports "Favorites All Sales Sales Target Staff Invoice Membership Inventory Customer Ex…" at bounding box center [788, 483] width 1421 height 695
click at [438, 191] on input "text" at bounding box center [423, 187] width 240 height 17
click at [802, 284] on div "Table View Pivot View Select Full Report Filtered Report Select CSV PDF Export …" at bounding box center [785, 532] width 1381 height 569
click at [801, 284] on div "Table View Pivot View Select Full Report Filtered Report Select CSV PDF Export …" at bounding box center [785, 532] width 1381 height 569
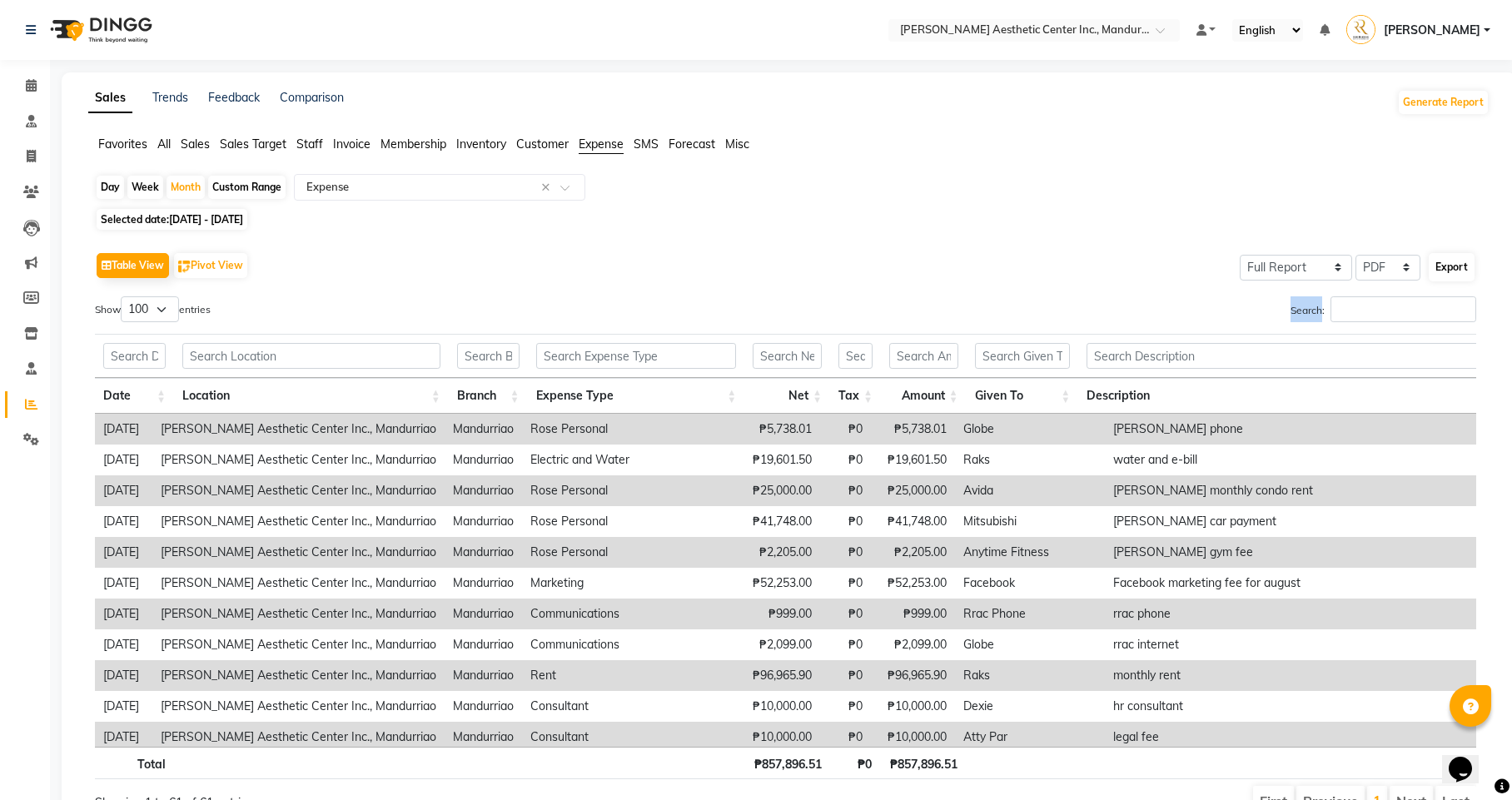
click at [1450, 267] on button "Export" at bounding box center [1451, 268] width 46 height 29
select select "monospace"
select select "12px"
select select "template_1"
select select "A4"
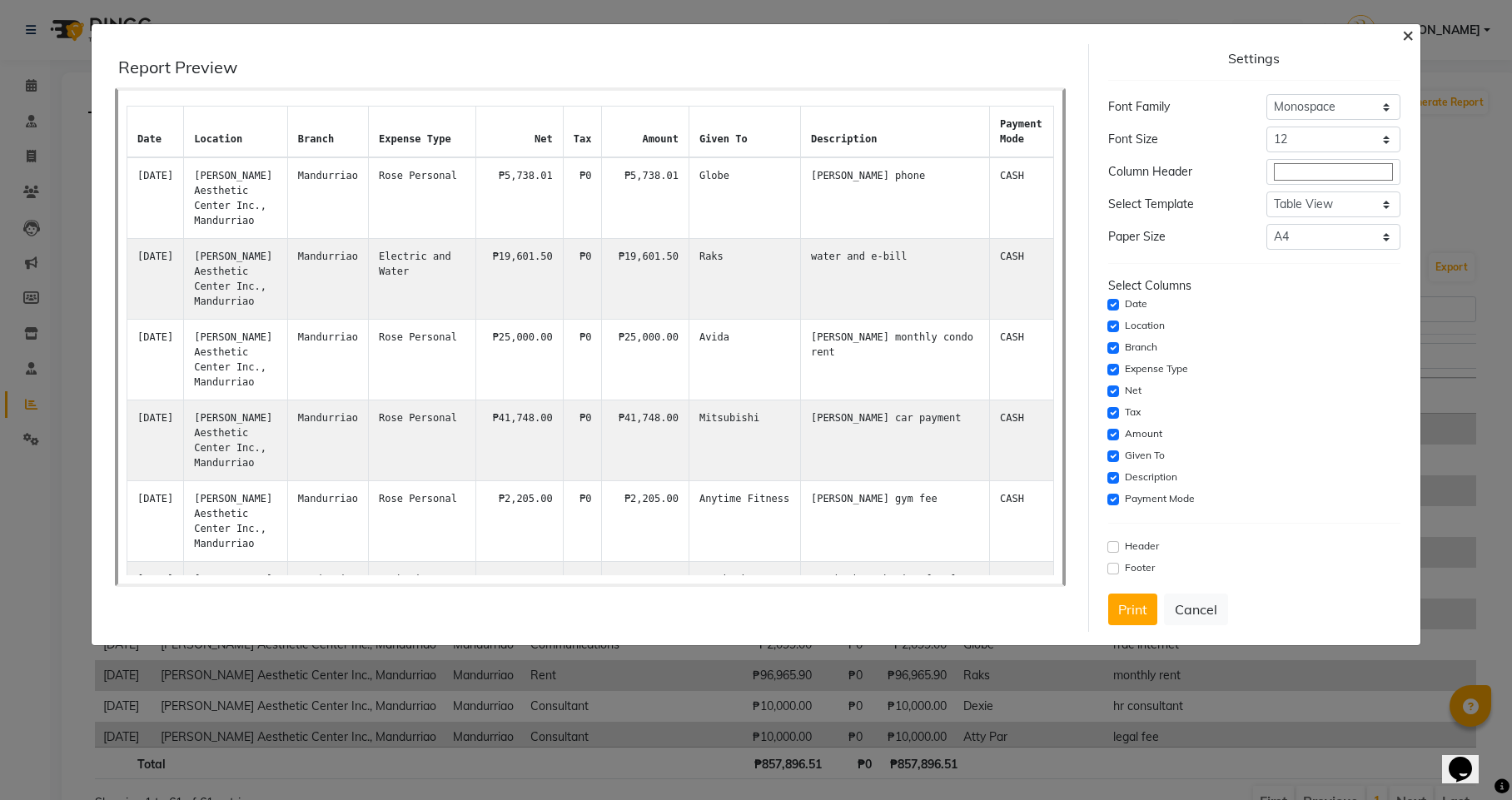
click at [1399, 34] on button "×" at bounding box center [1407, 34] width 38 height 47
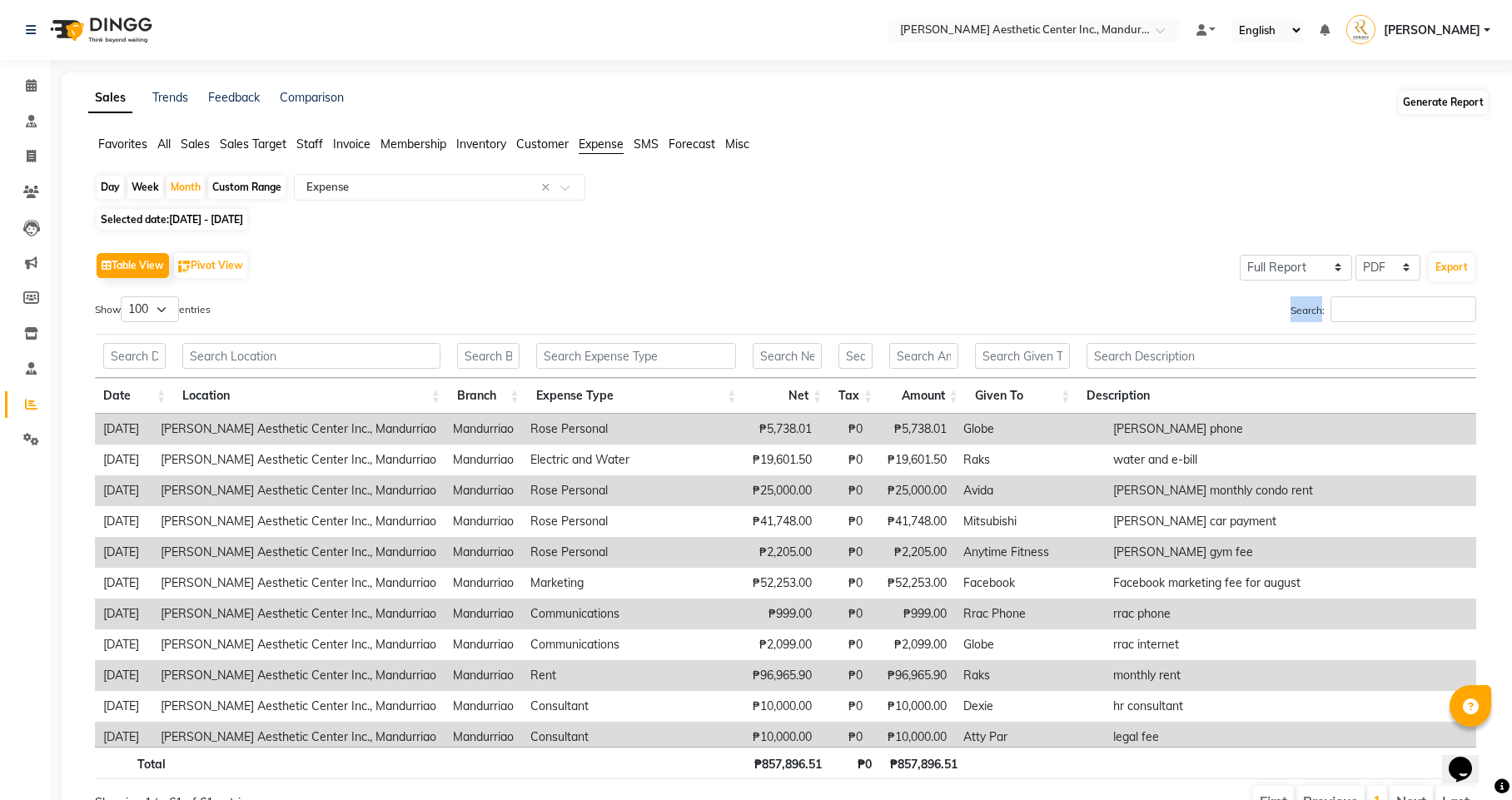
click at [1449, 105] on button "Generate Report" at bounding box center [1443, 102] width 90 height 23
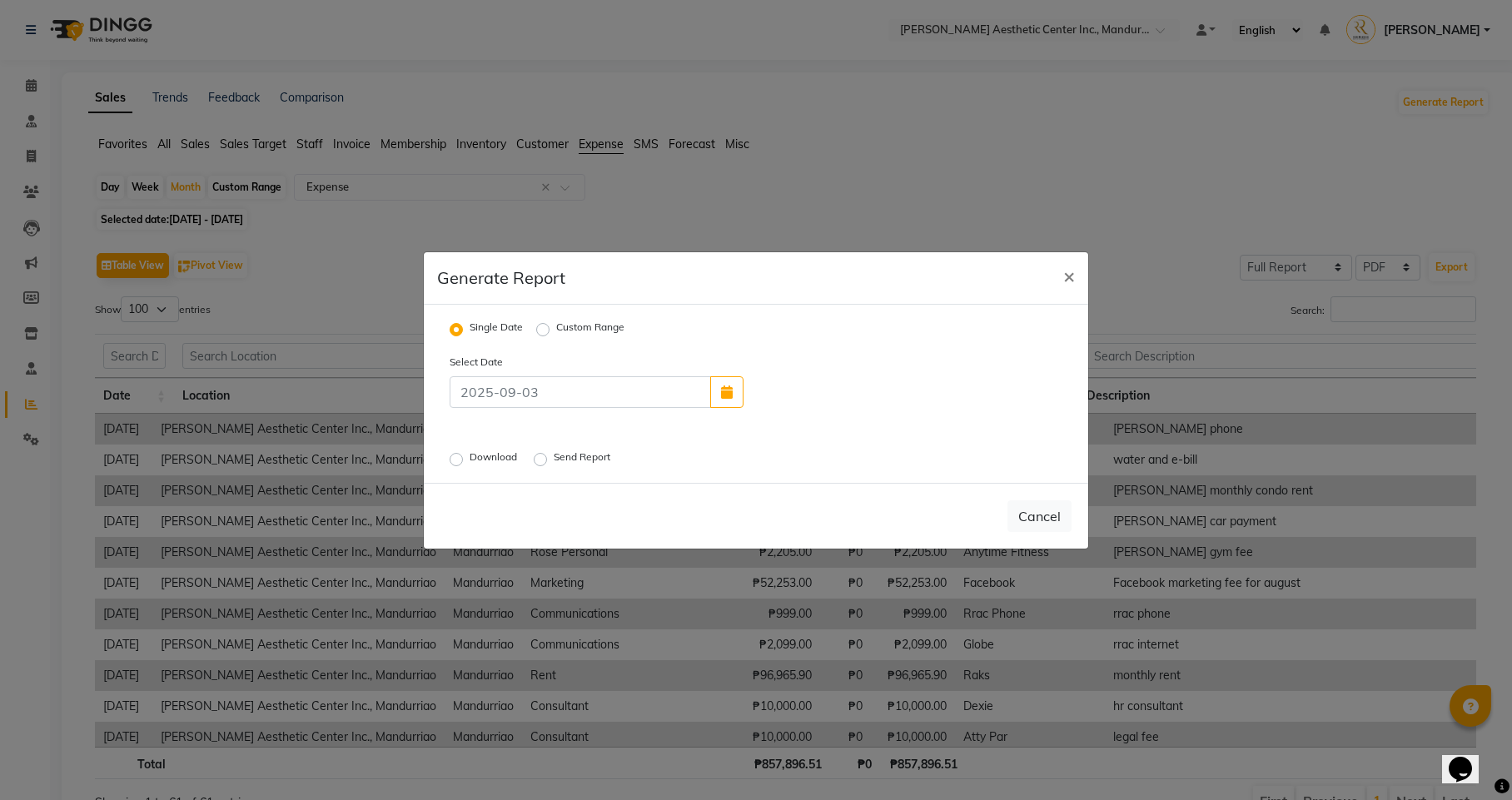
click at [470, 455] on label "Download" at bounding box center [495, 459] width 51 height 20
click at [457, 455] on input "Download" at bounding box center [458, 458] width 12 height 12
radio input "true"
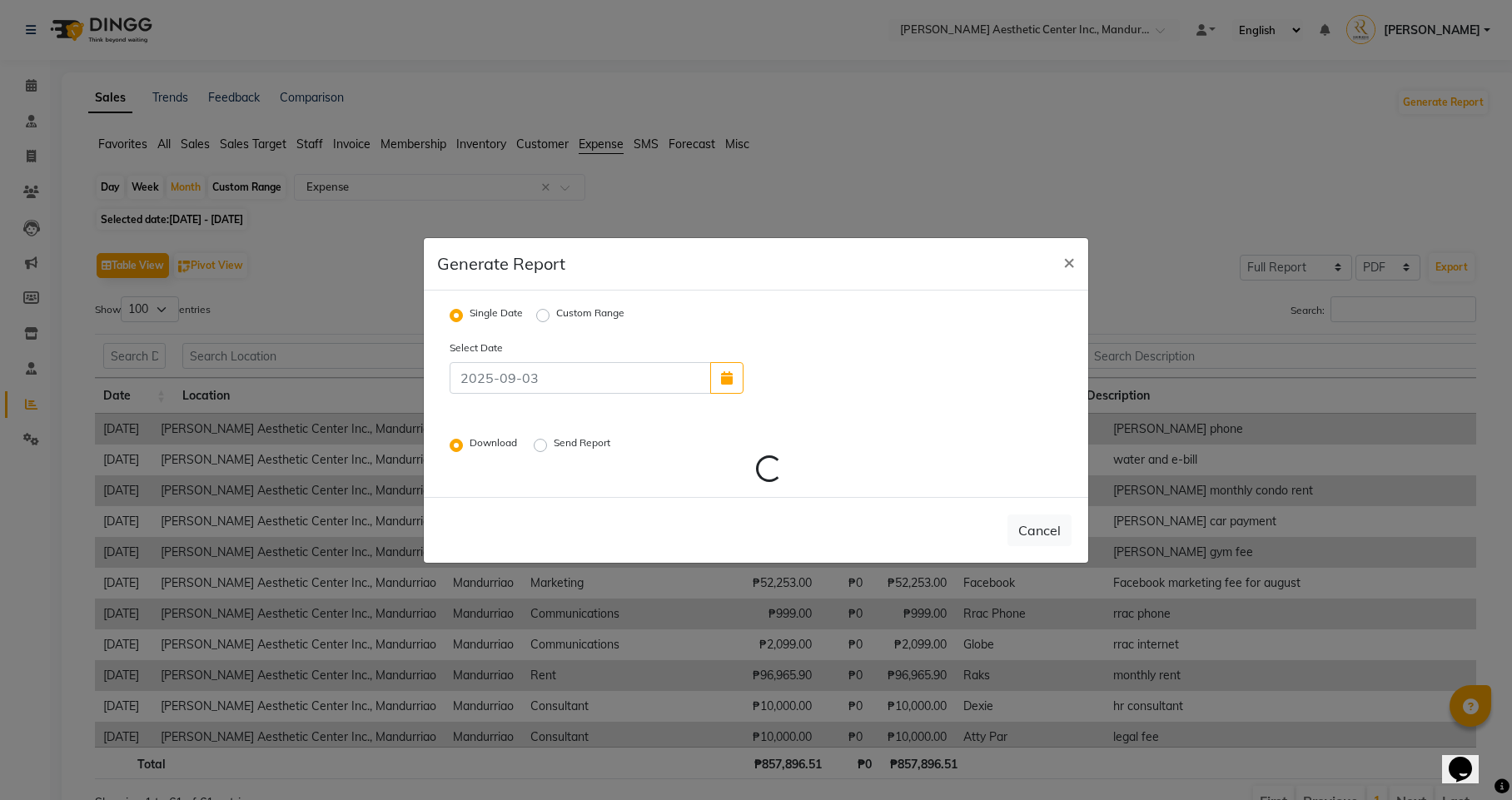
click at [554, 311] on div "Custom Range" at bounding box center [580, 315] width 89 height 20
click at [556, 310] on label "Custom Range" at bounding box center [590, 315] width 68 height 20
click at [541, 310] on input "Custom Range" at bounding box center [545, 314] width 12 height 12
radio input "true"
select select "9"
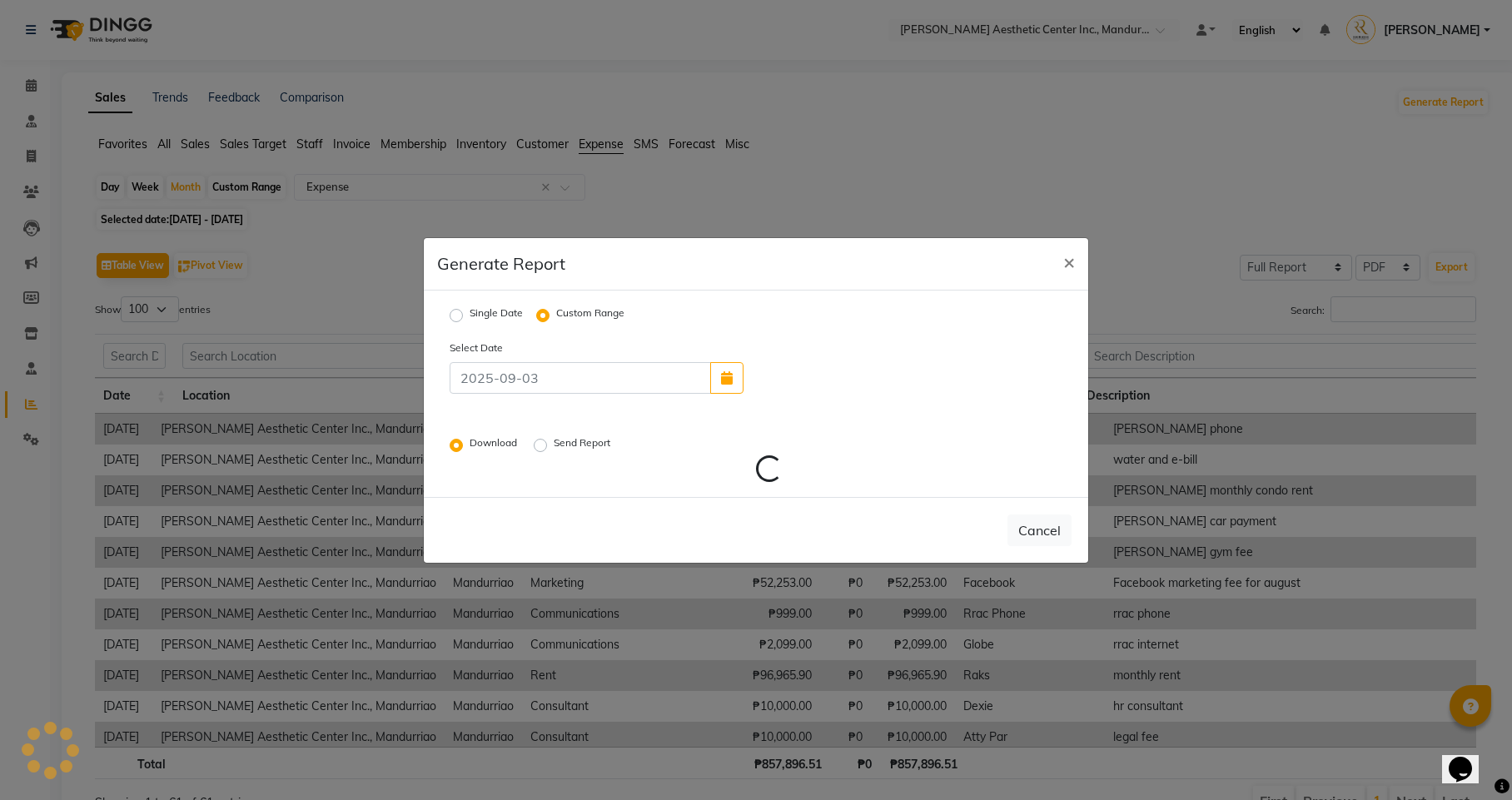
select select "2025"
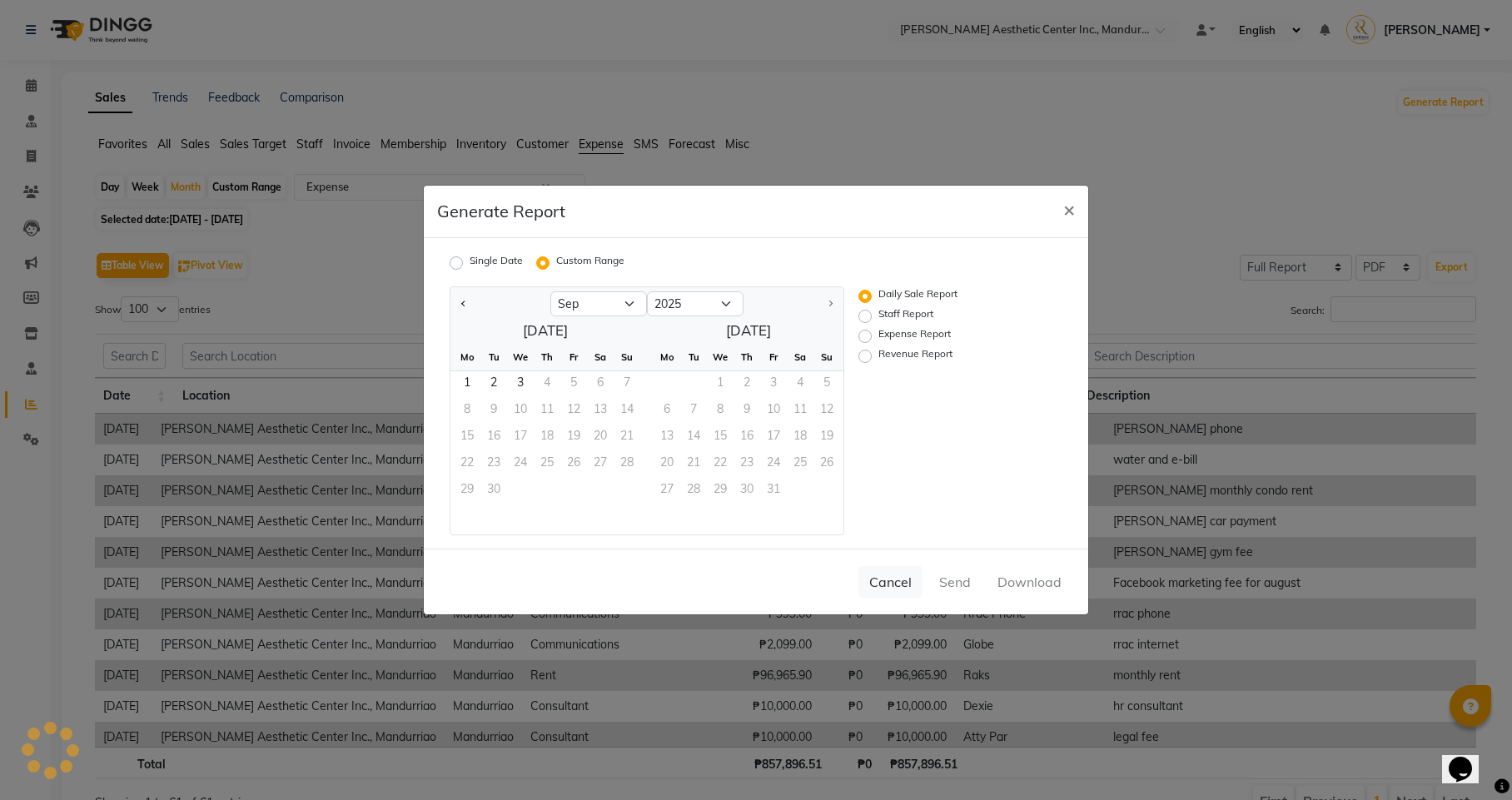
click at [451, 301] on div at bounding box center [500, 304] width 100 height 27
drag, startPoint x: 464, startPoint y: 379, endPoint x: 483, endPoint y: 293, distance: 88.1
click at [483, 293] on ngb-datepicker "Jan Feb Mar Apr May Jun [DATE] Aug [DATE] 2016 2017 2018 2019 2020 2021 2022 20…" at bounding box center [646, 411] width 395 height 249
click at [460, 298] on button "Previous month" at bounding box center [464, 304] width 13 height 27
select select "8"
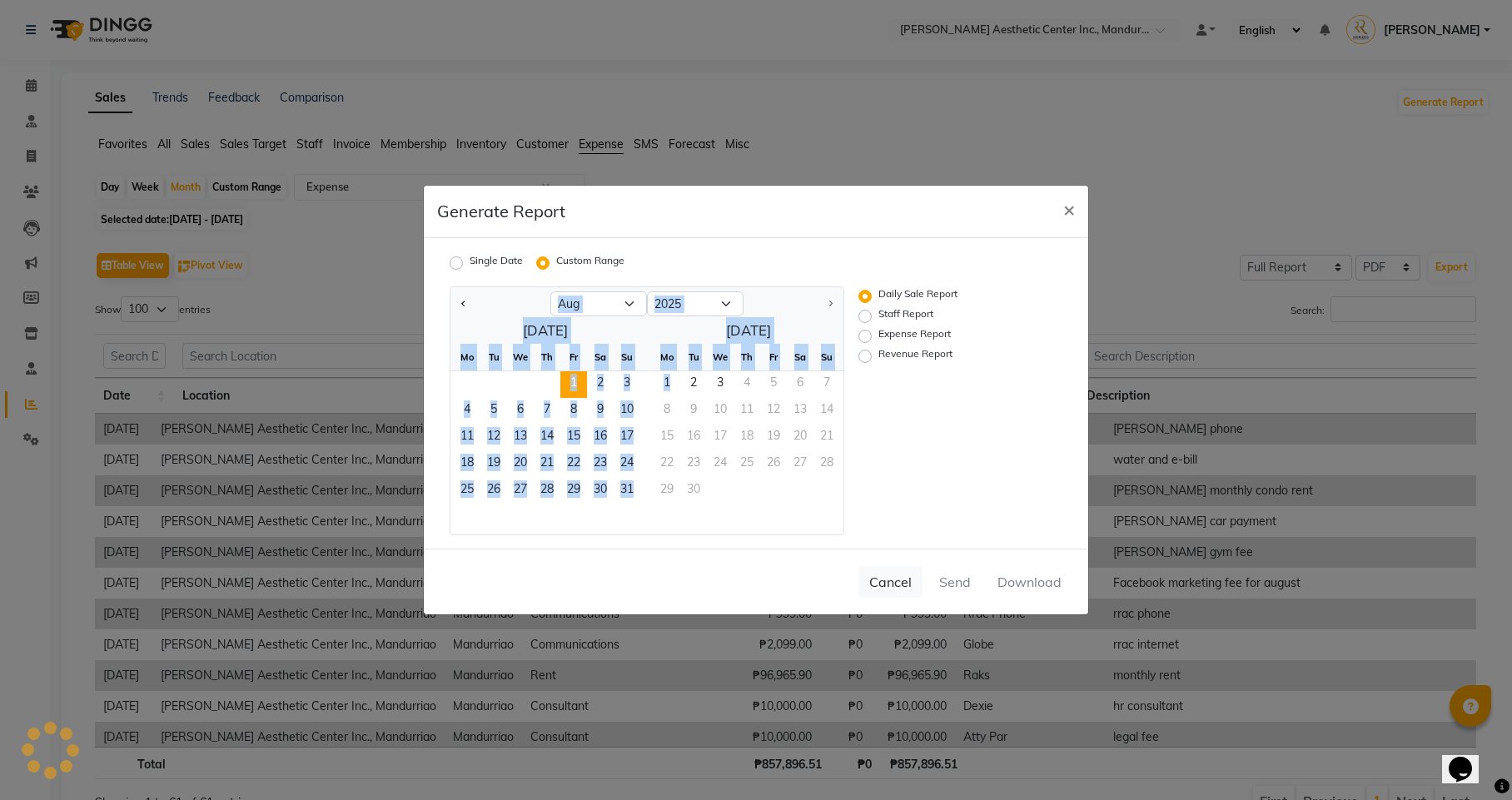
click at [575, 385] on span "1" at bounding box center [574, 385] width 27 height 27
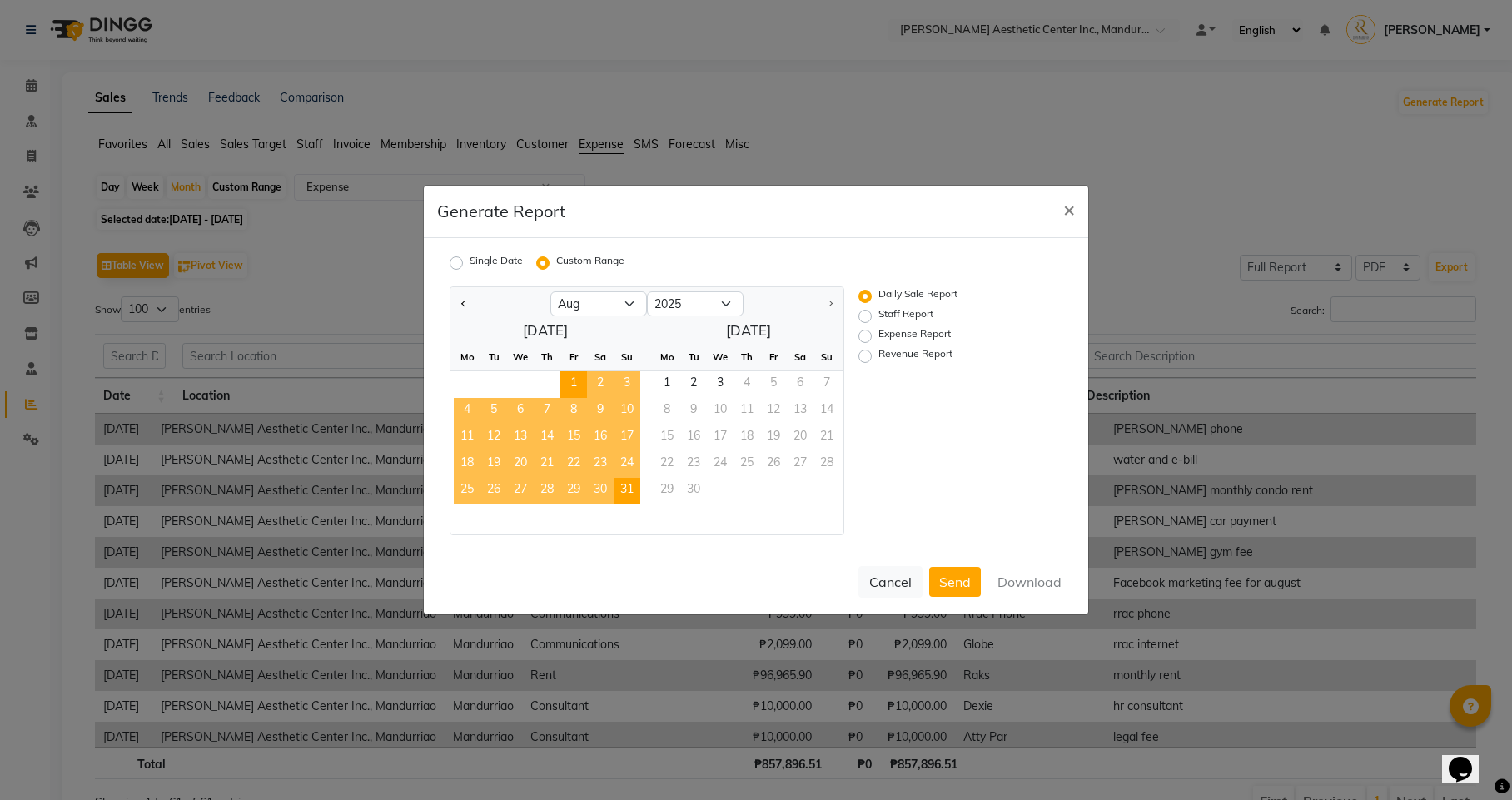
click at [616, 481] on span "31" at bounding box center [627, 491] width 27 height 27
click at [878, 308] on label "Staff Report" at bounding box center [905, 316] width 55 height 20
click at [862, 311] on input "Staff Report" at bounding box center [867, 316] width 12 height 12
radio input "true"
click at [878, 333] on label "Expense Report" at bounding box center [914, 336] width 73 height 20
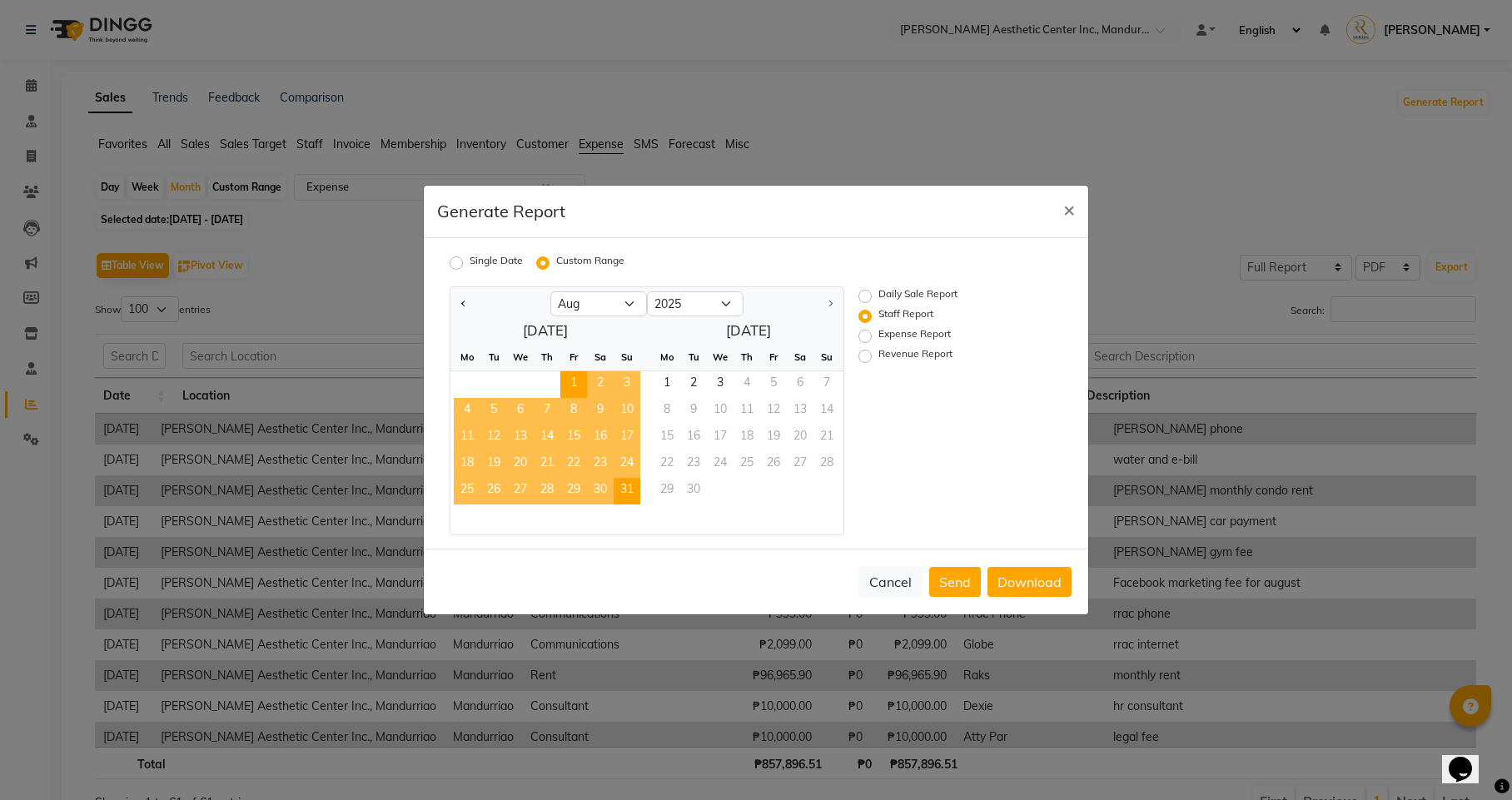
click at [862, 333] on input "Expense Report" at bounding box center [867, 336] width 12 height 12
radio input "true"
click at [1016, 580] on button "Download" at bounding box center [1029, 581] width 84 height 30
click at [1061, 200] on button "×" at bounding box center [1069, 209] width 38 height 47
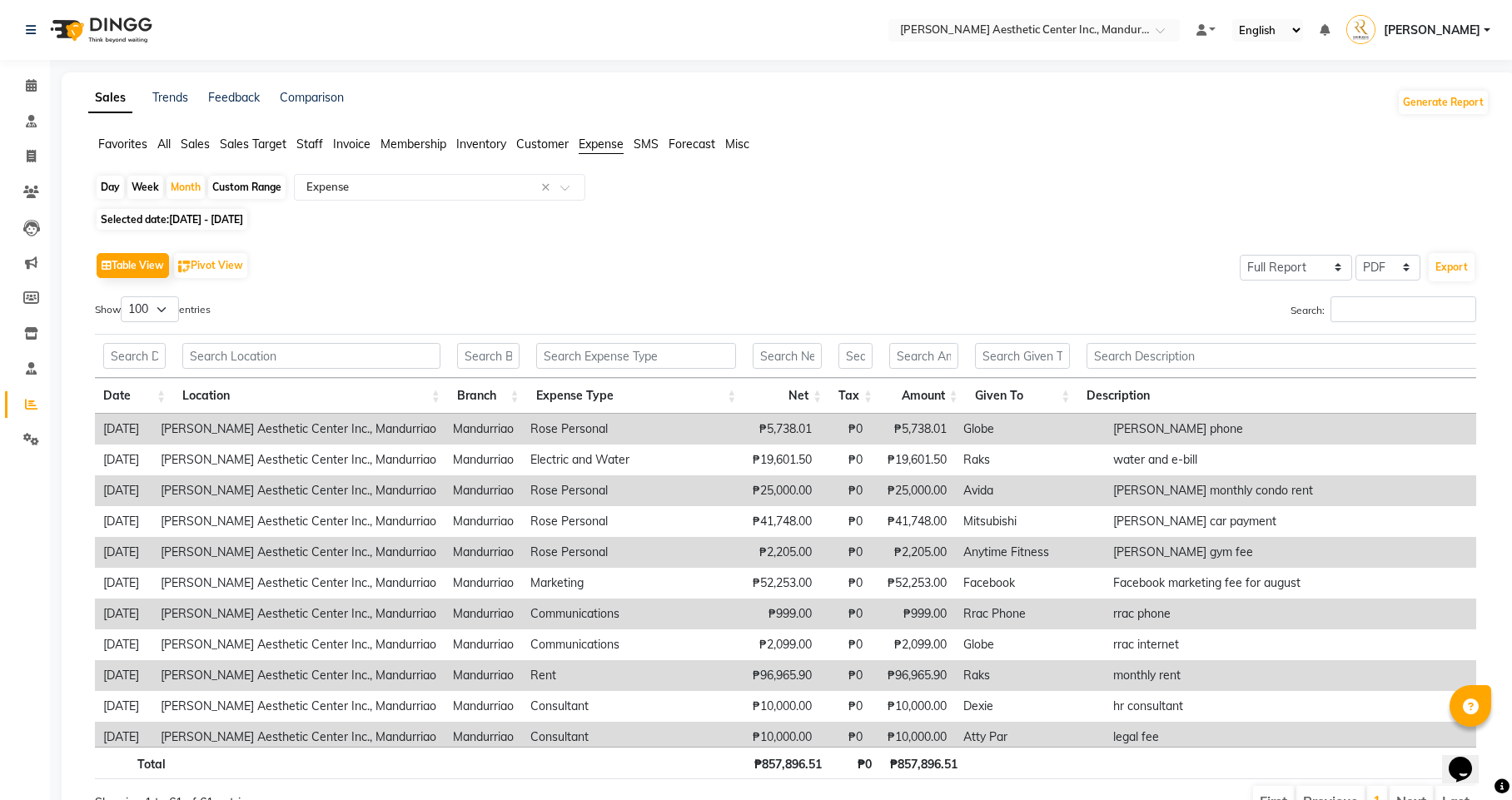
click at [684, 101] on div "Sales Trends Feedback Comparison Generate Report" at bounding box center [788, 103] width 1421 height 27
